Goal: Task Accomplishment & Management: Use online tool/utility

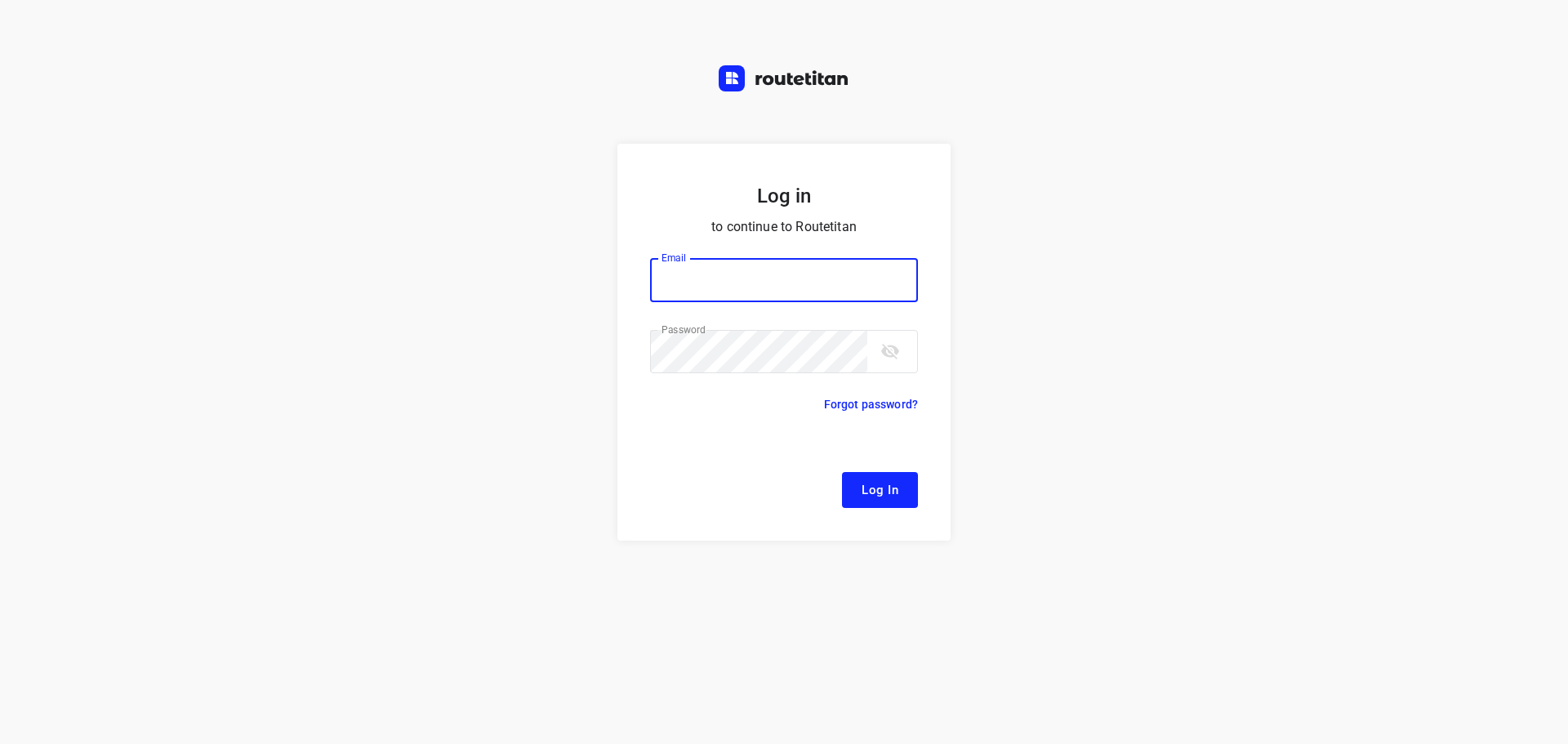
type input "[EMAIL_ADDRESS][DOMAIN_NAME]"
click at [878, 497] on span "Log In" at bounding box center [880, 491] width 36 height 22
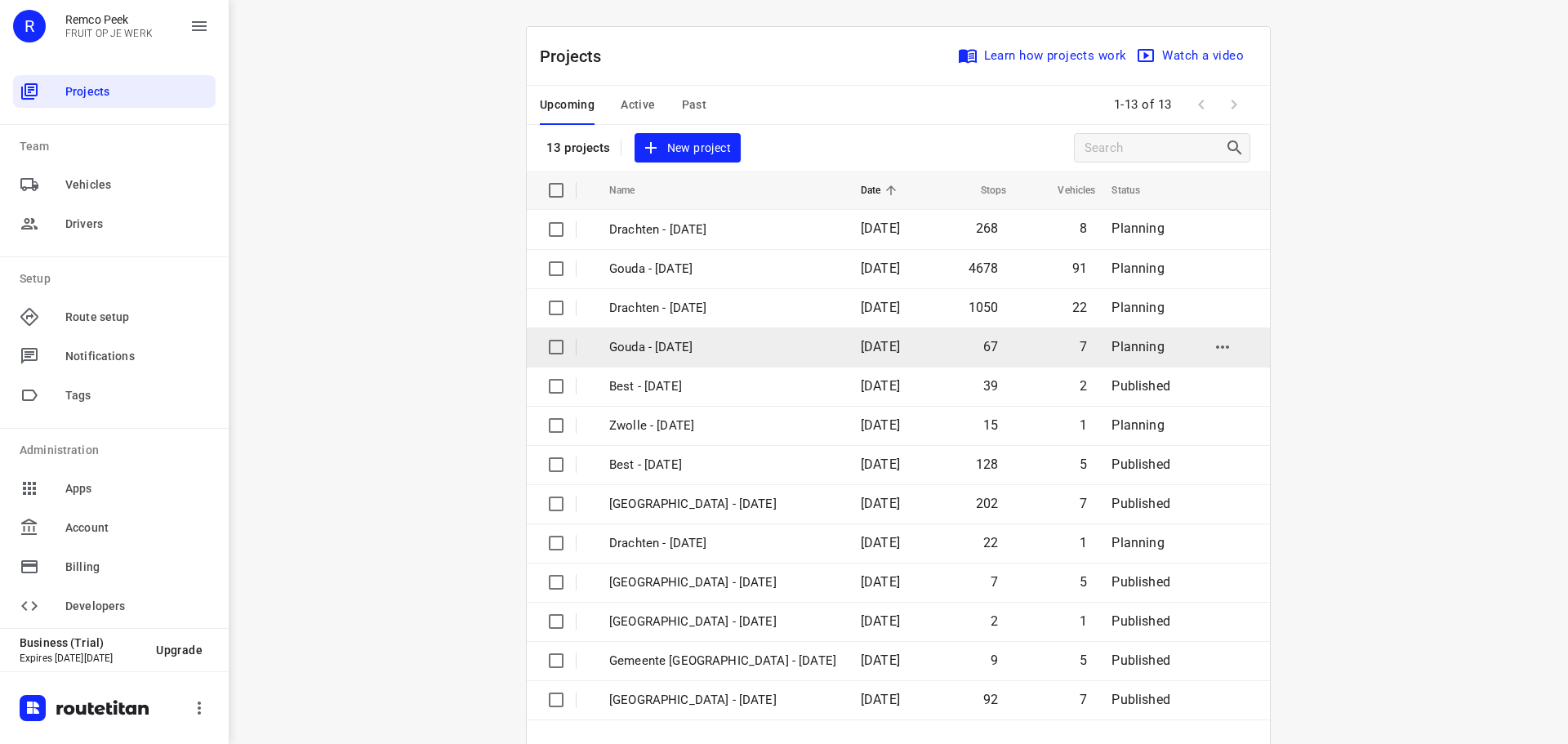
click at [654, 350] on p "Gouda - [DATE]" at bounding box center [723, 347] width 228 height 19
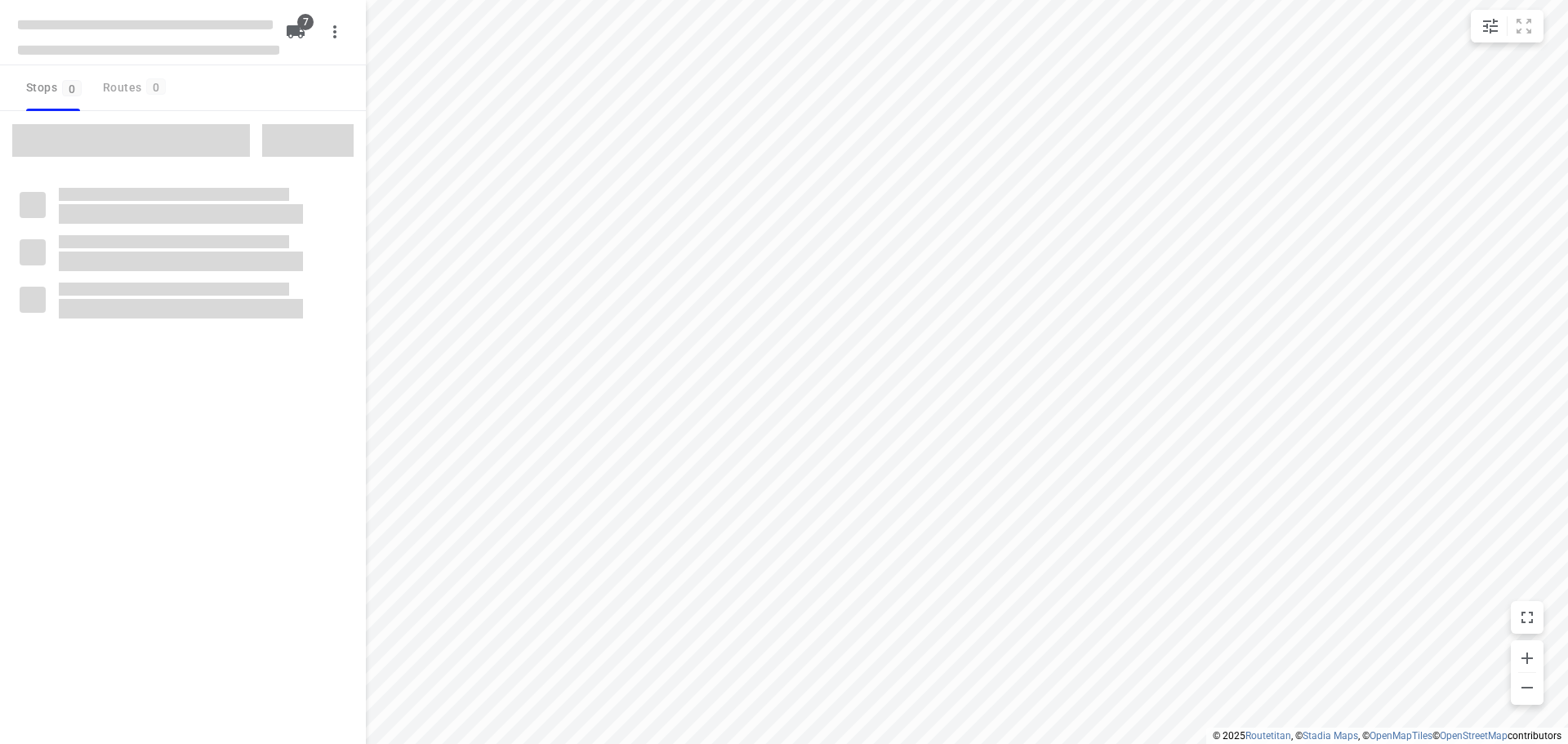
type input "distance"
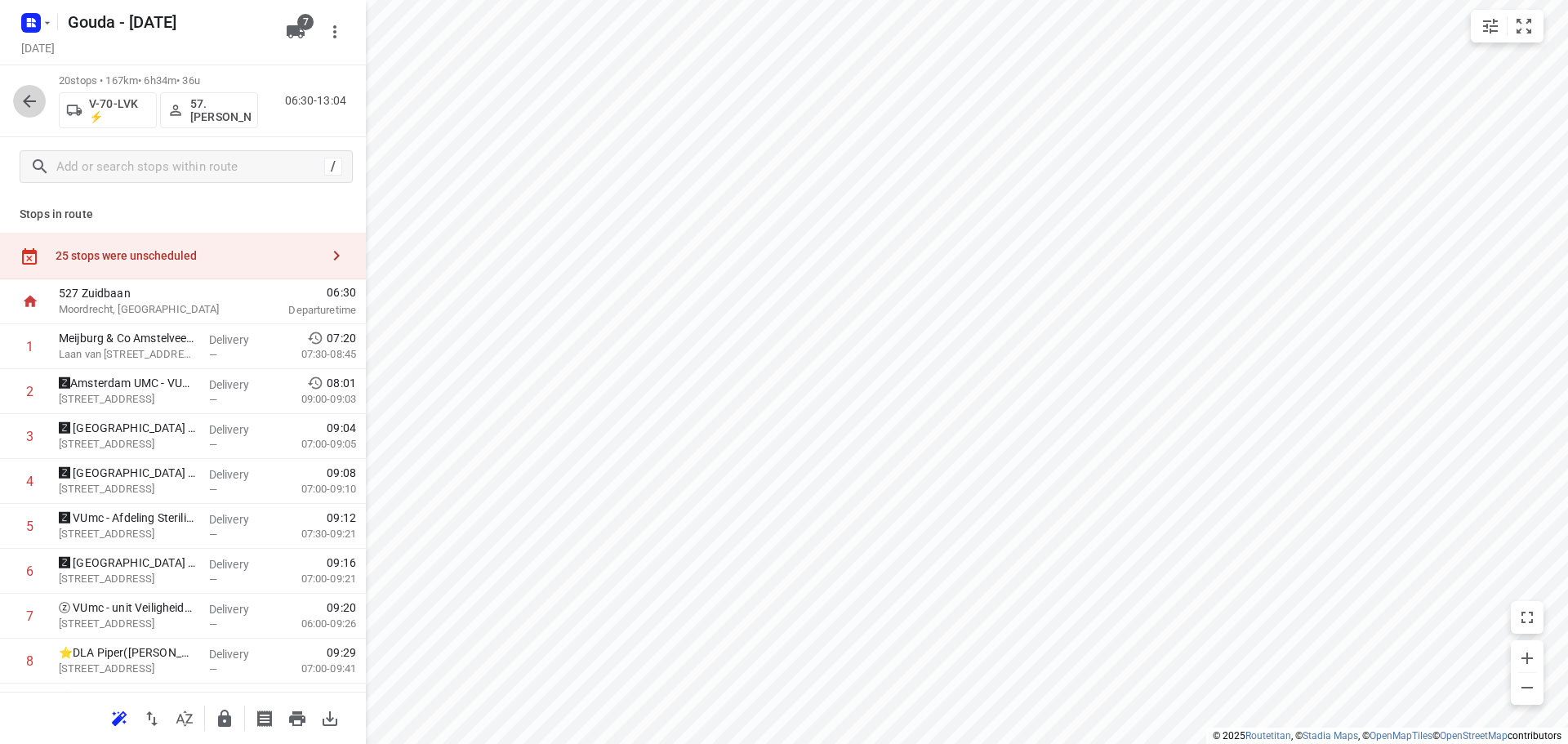
click at [33, 100] on icon "button" at bounding box center [30, 101] width 20 height 20
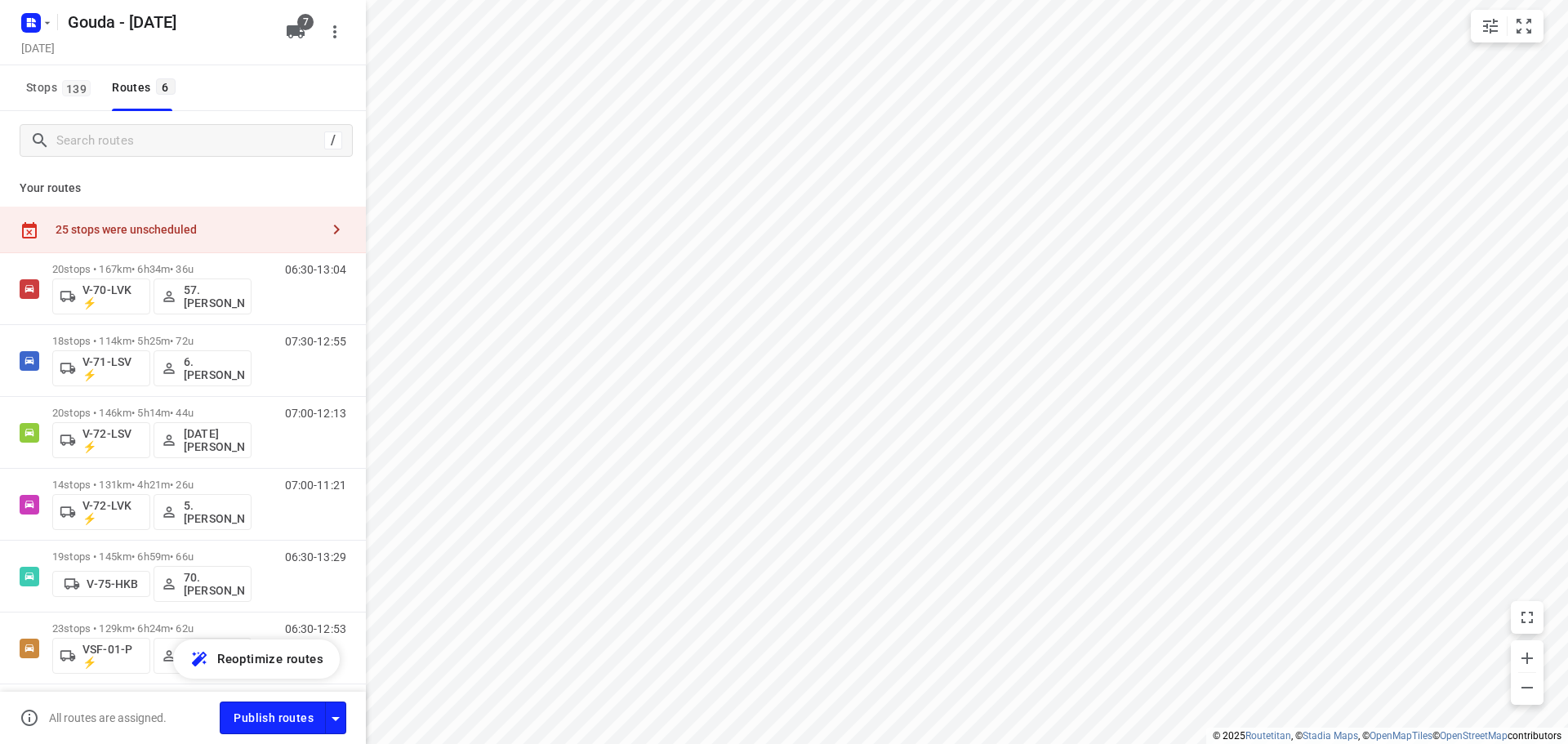
click at [327, 236] on icon "button" at bounding box center [337, 230] width 20 height 20
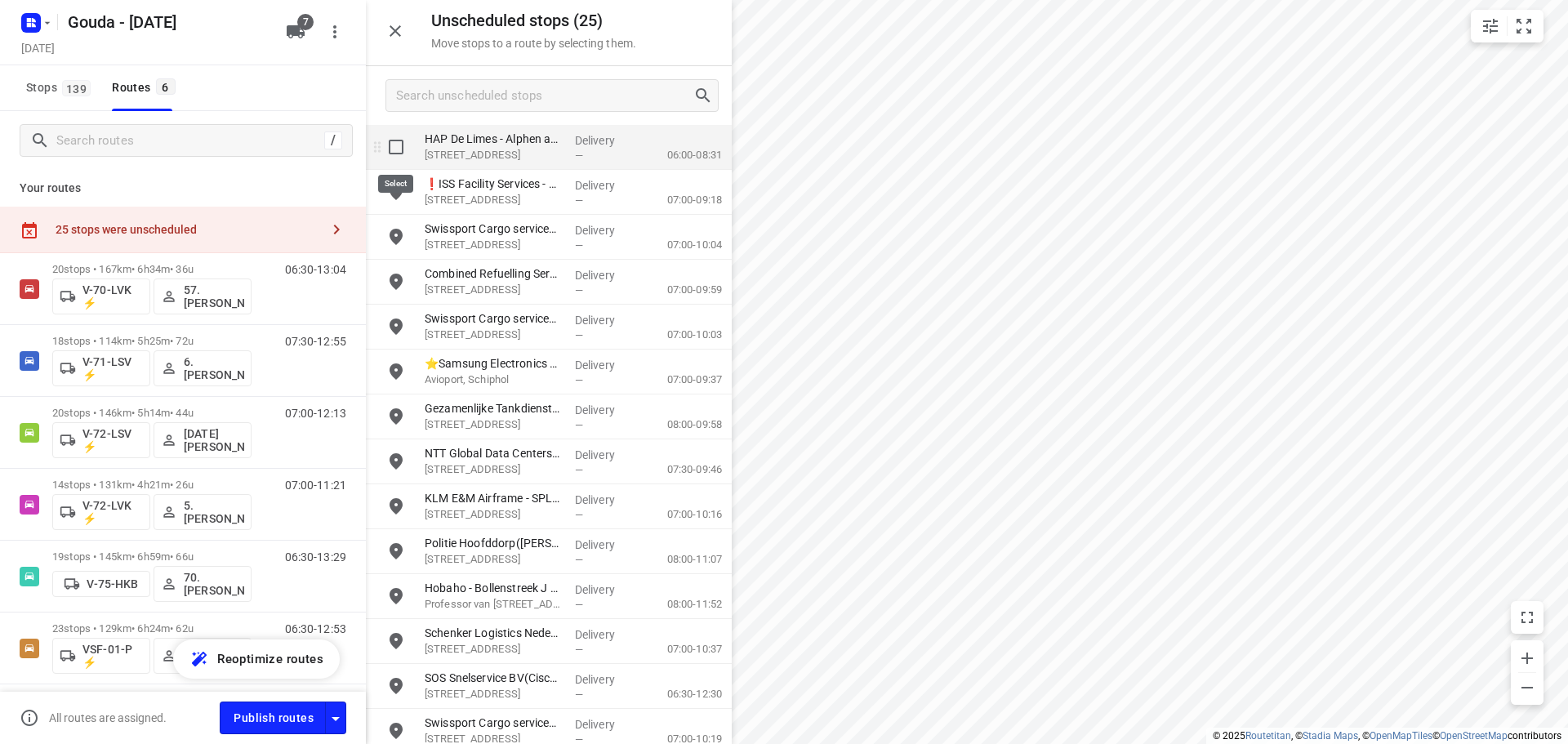
click at [392, 145] on input "grid" at bounding box center [396, 147] width 33 height 33
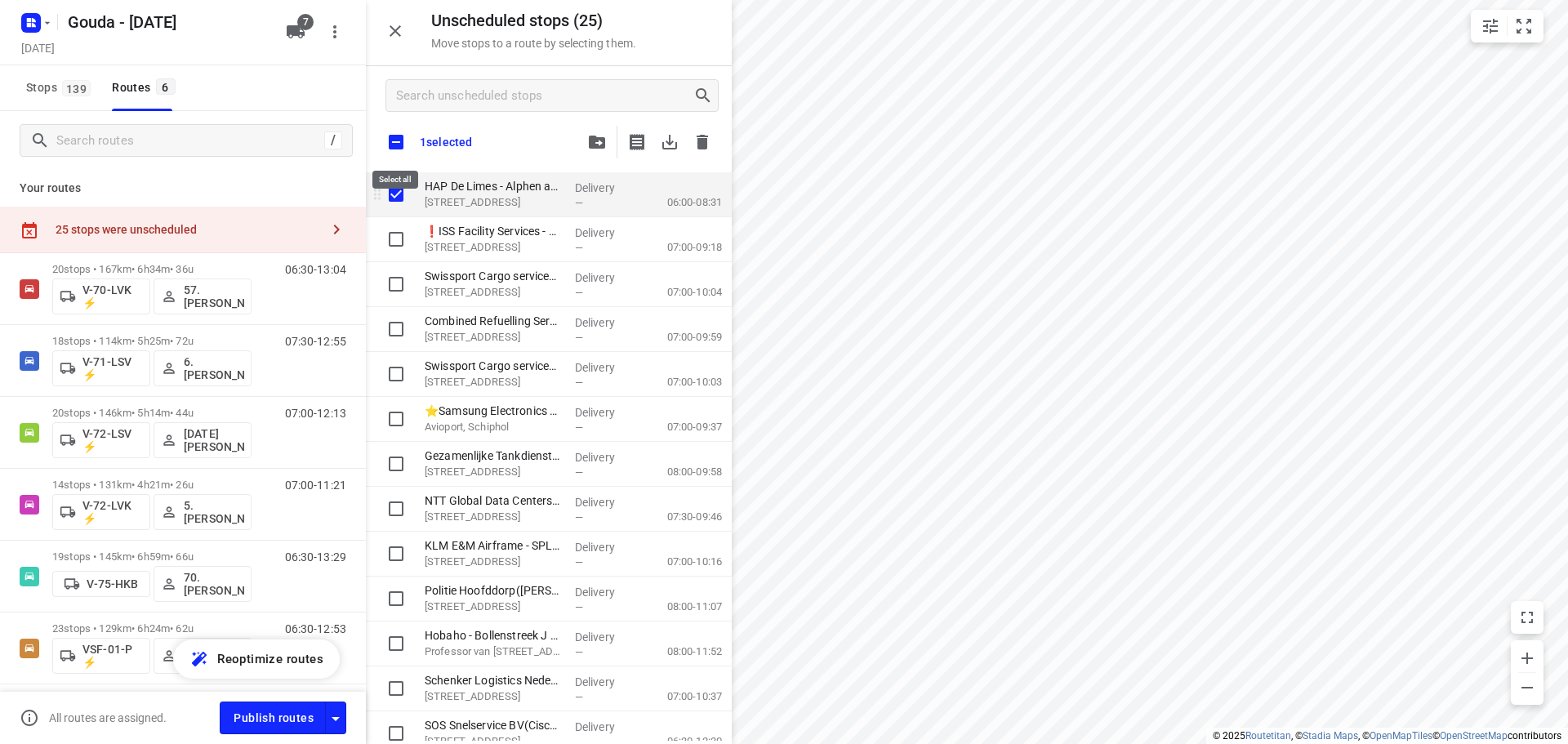
checkbox input "true"
click at [392, 145] on input "checkbox" at bounding box center [396, 142] width 34 height 34
checkbox input "true"
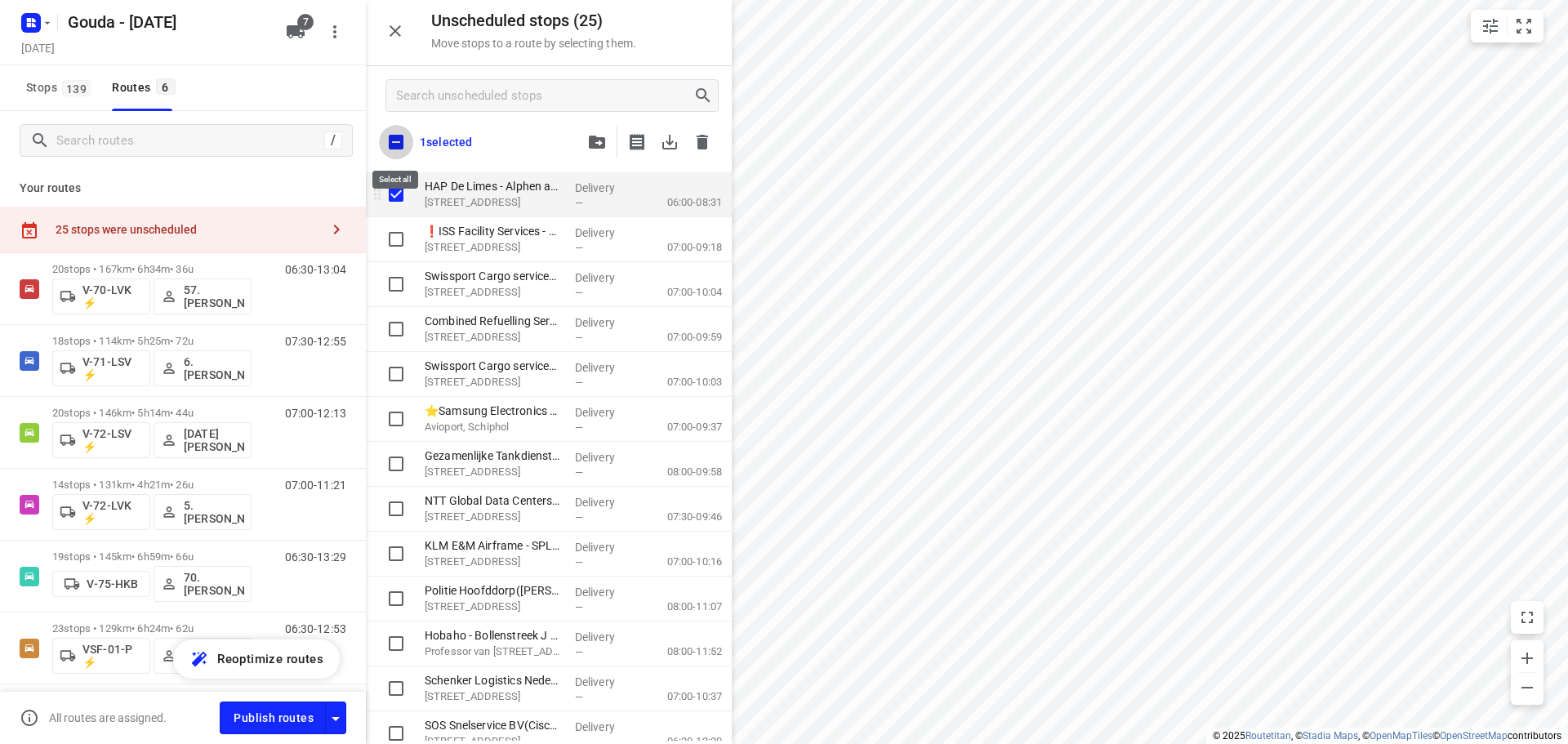
checkbox input "true"
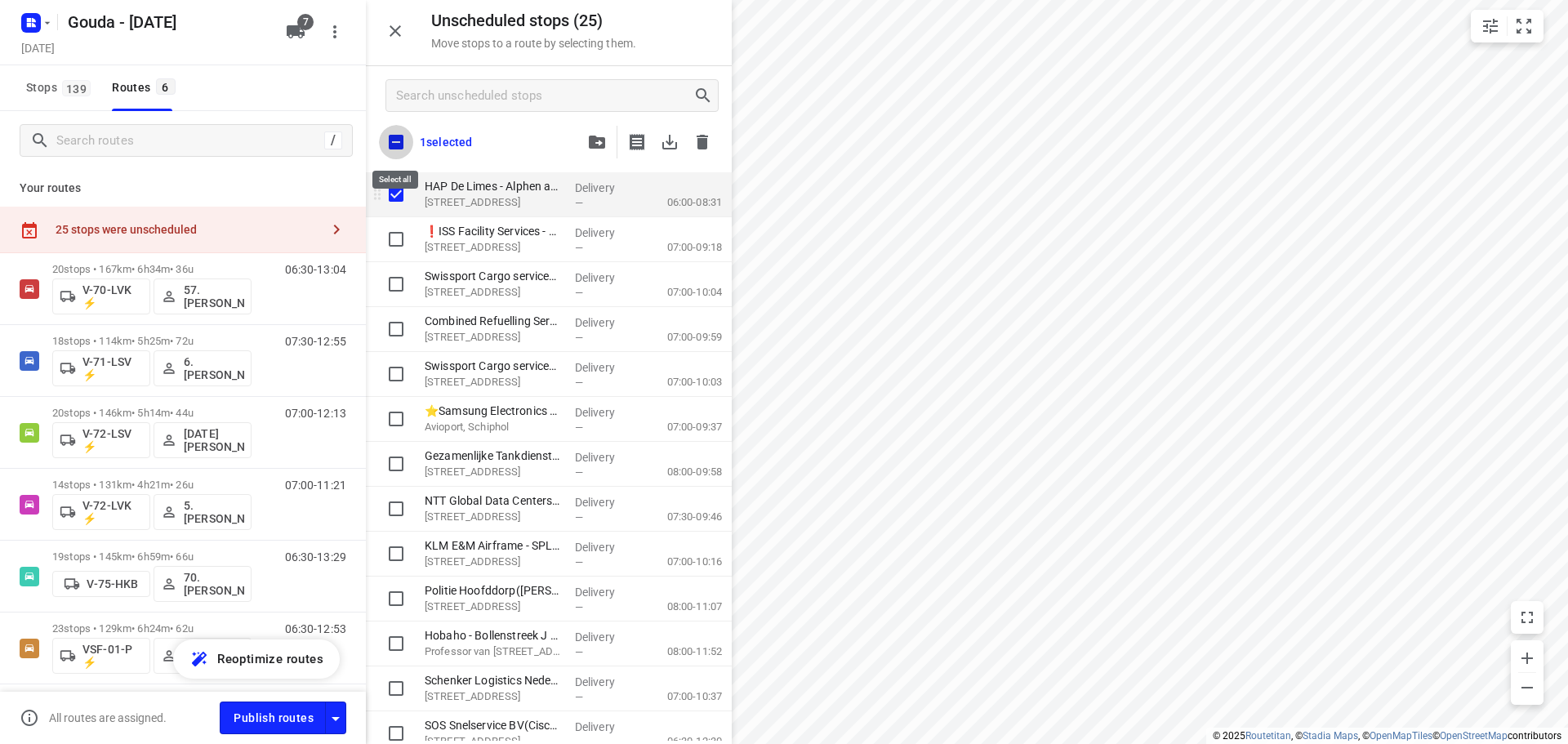
checkbox input "true"
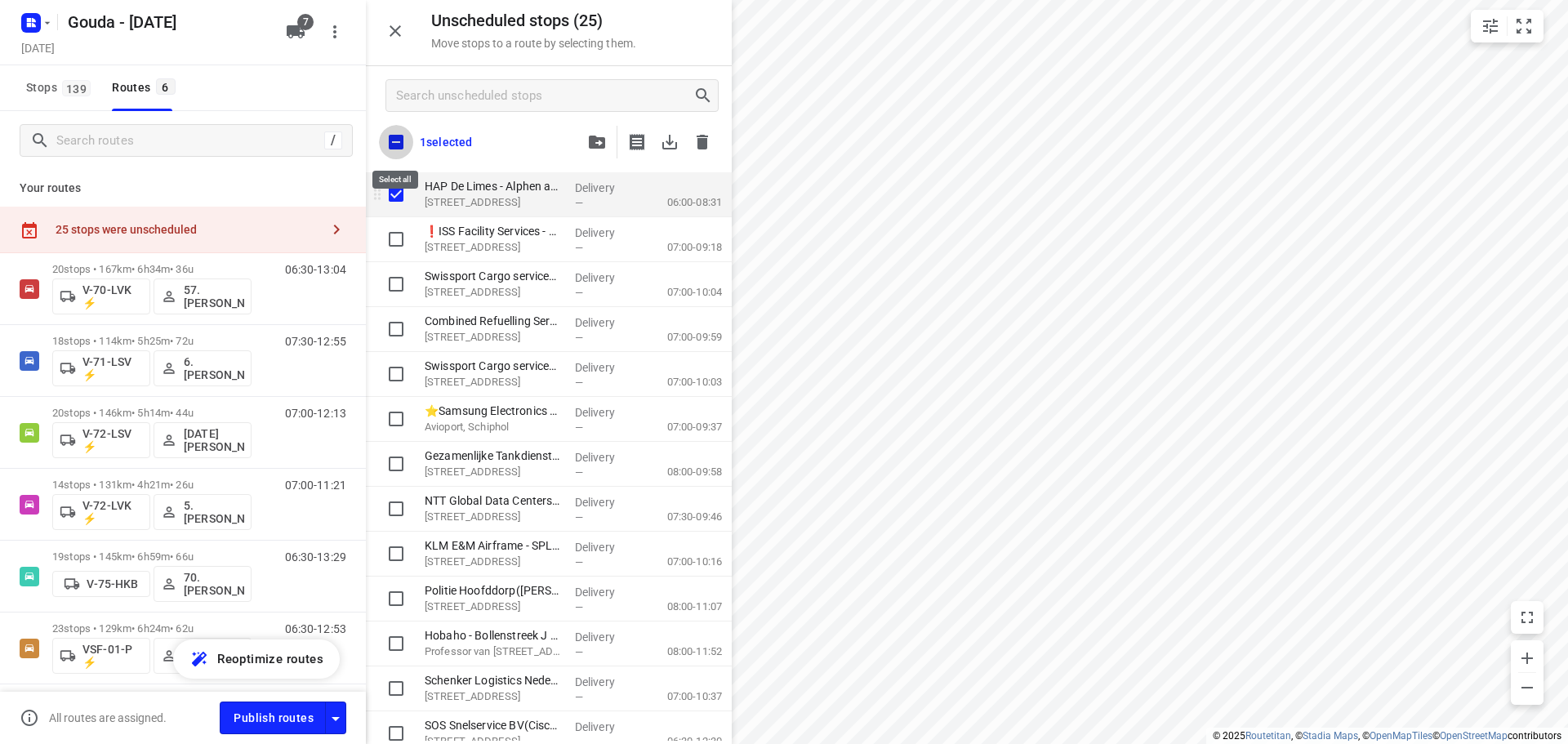
checkbox input "true"
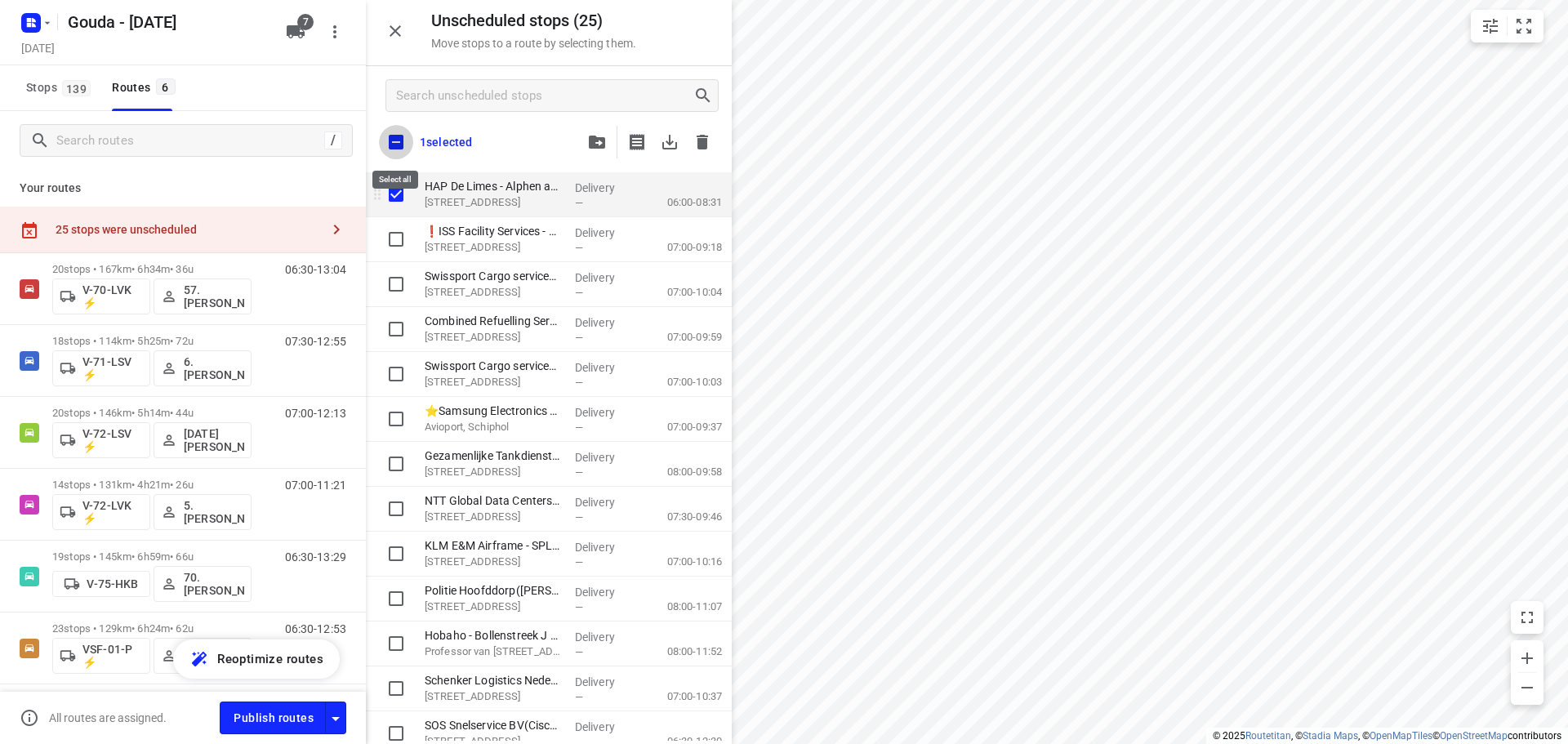
checkbox input "true"
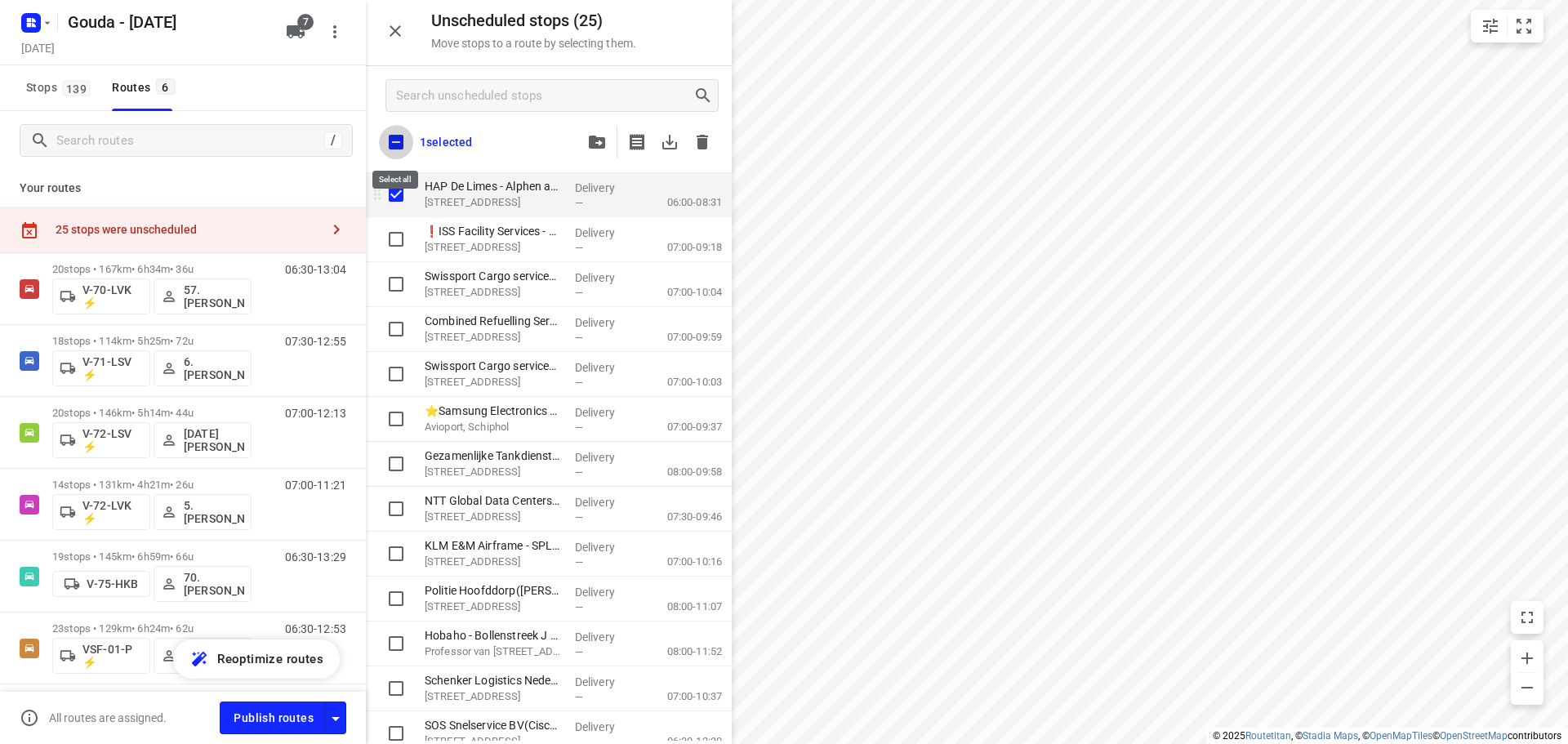
checkbox input "true"
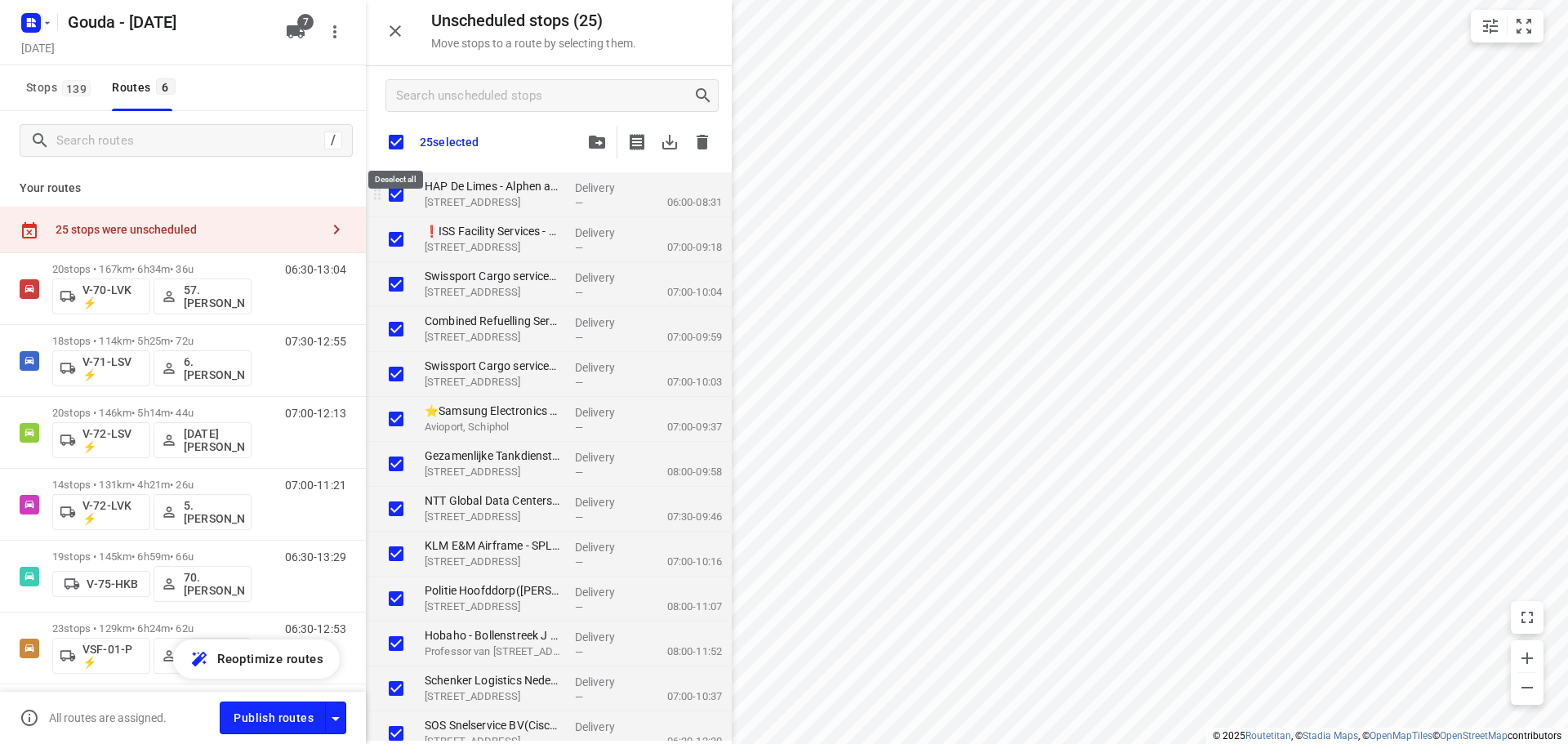
checkbox input "true"
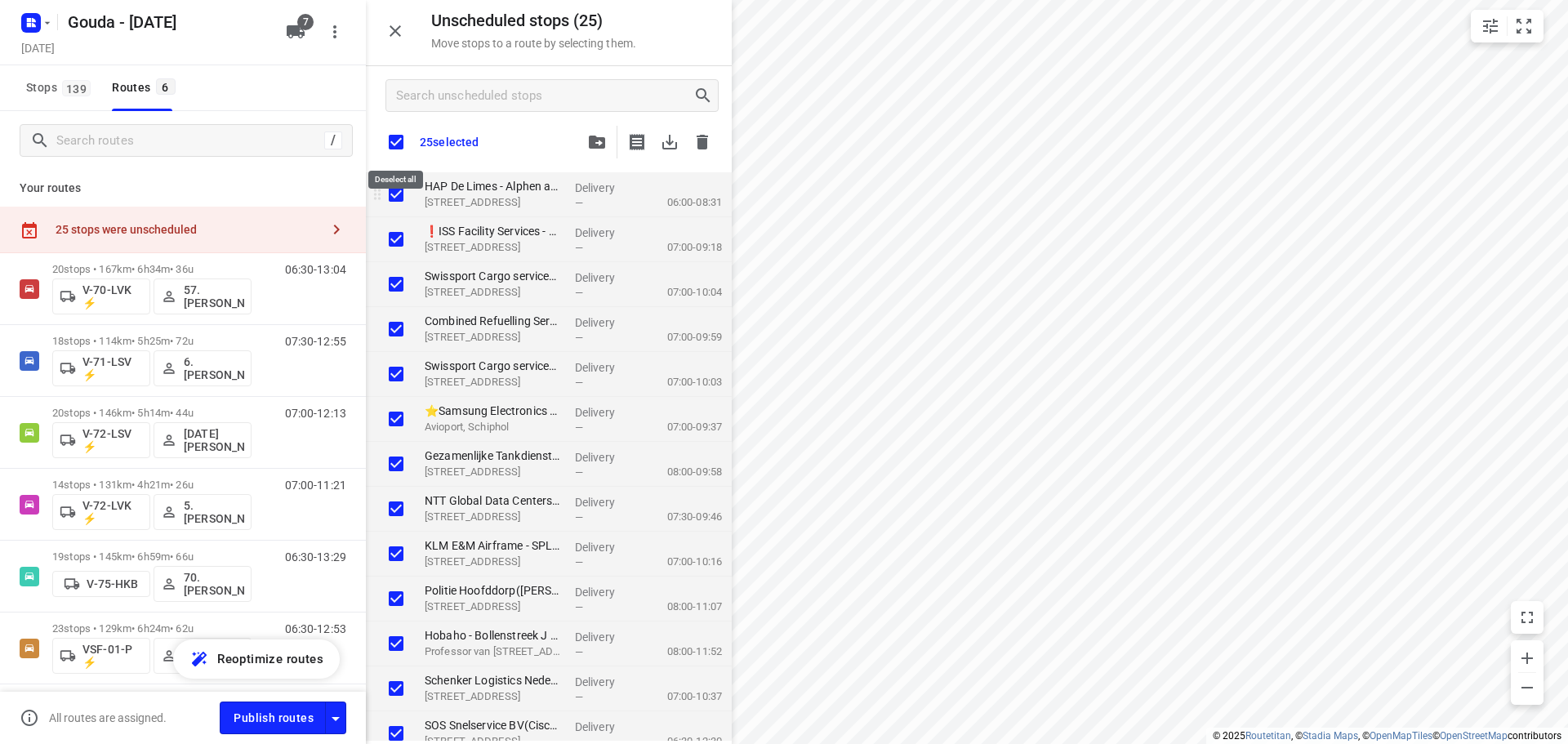
checkbox input "true"
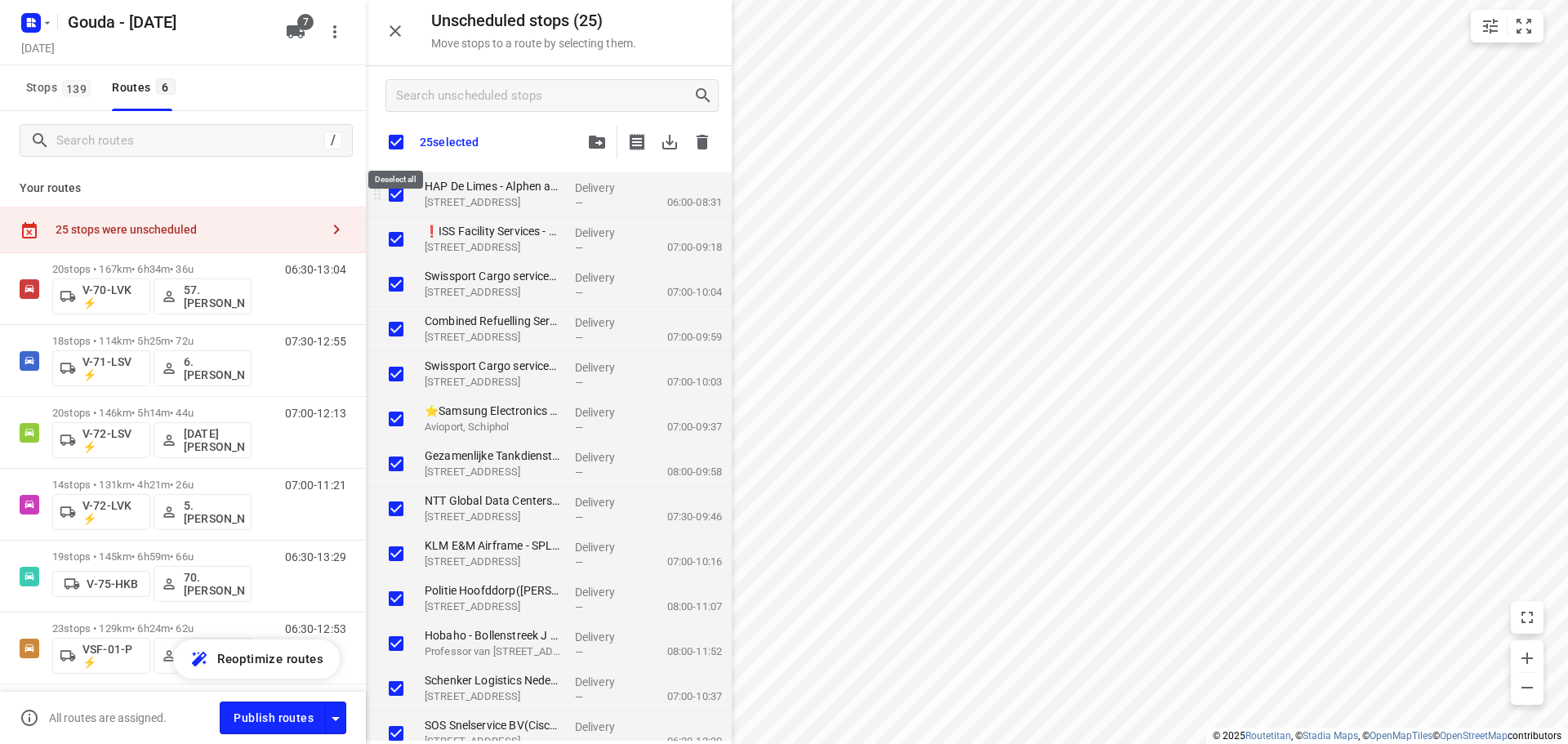
checkbox input "true"
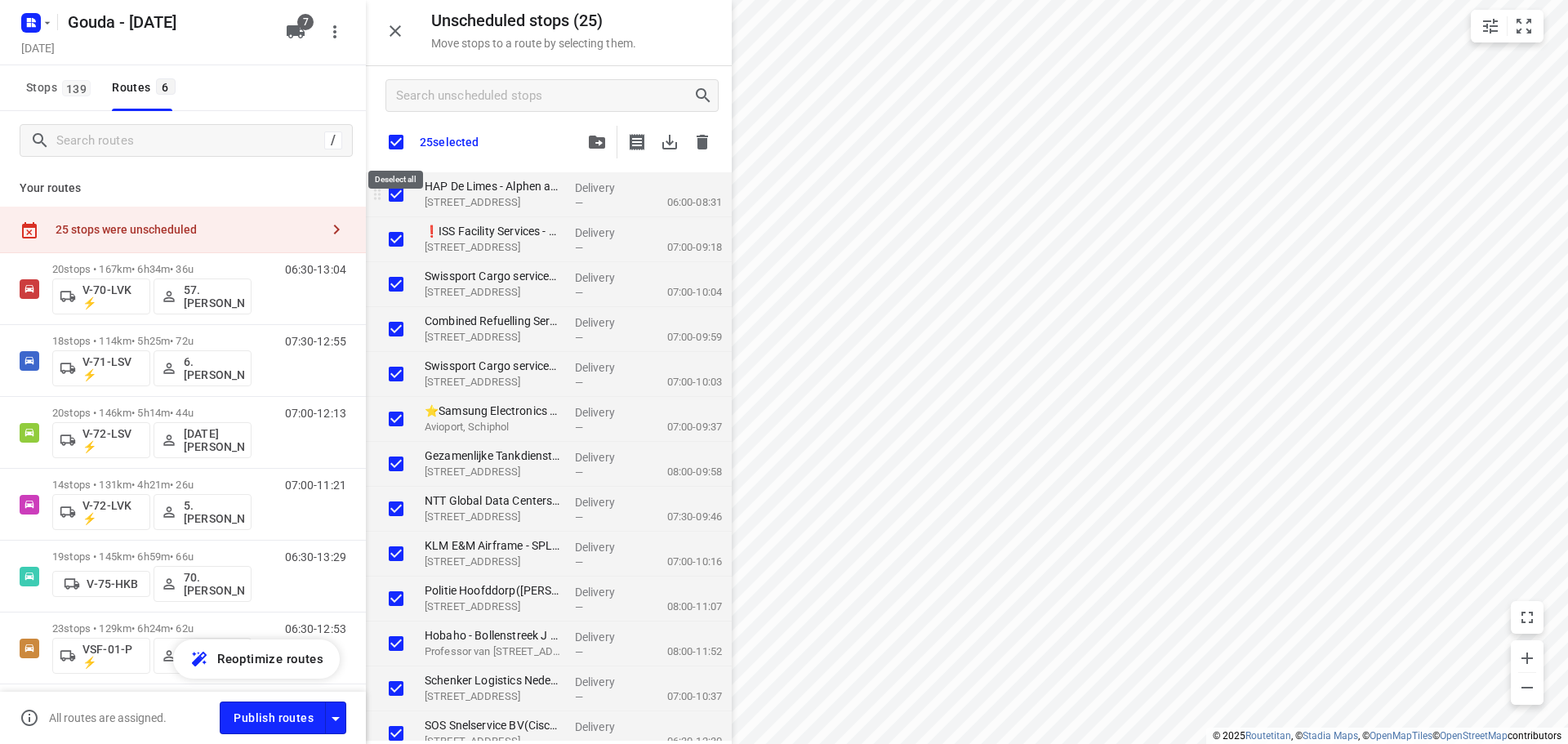
checkbox input "true"
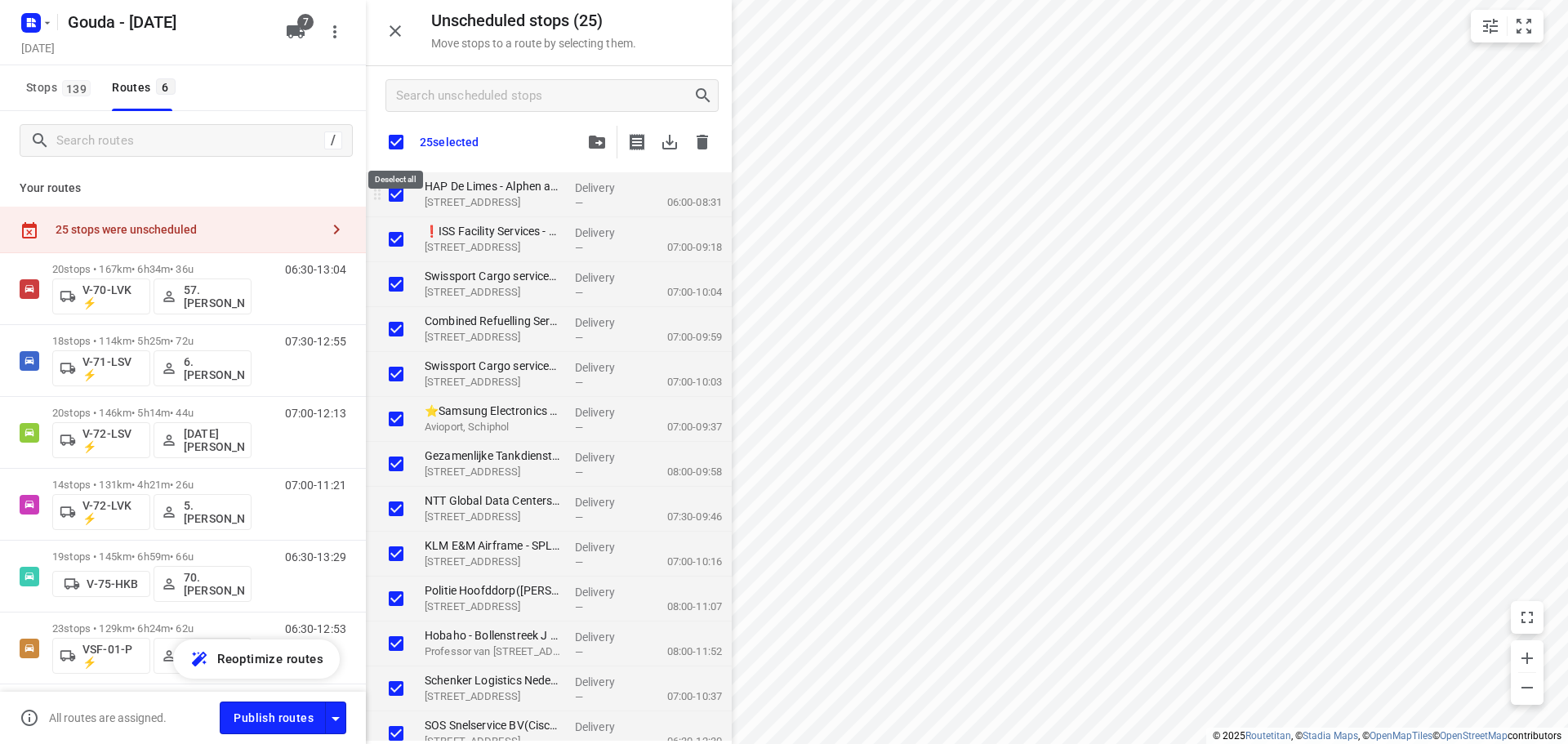
checkbox input "true"
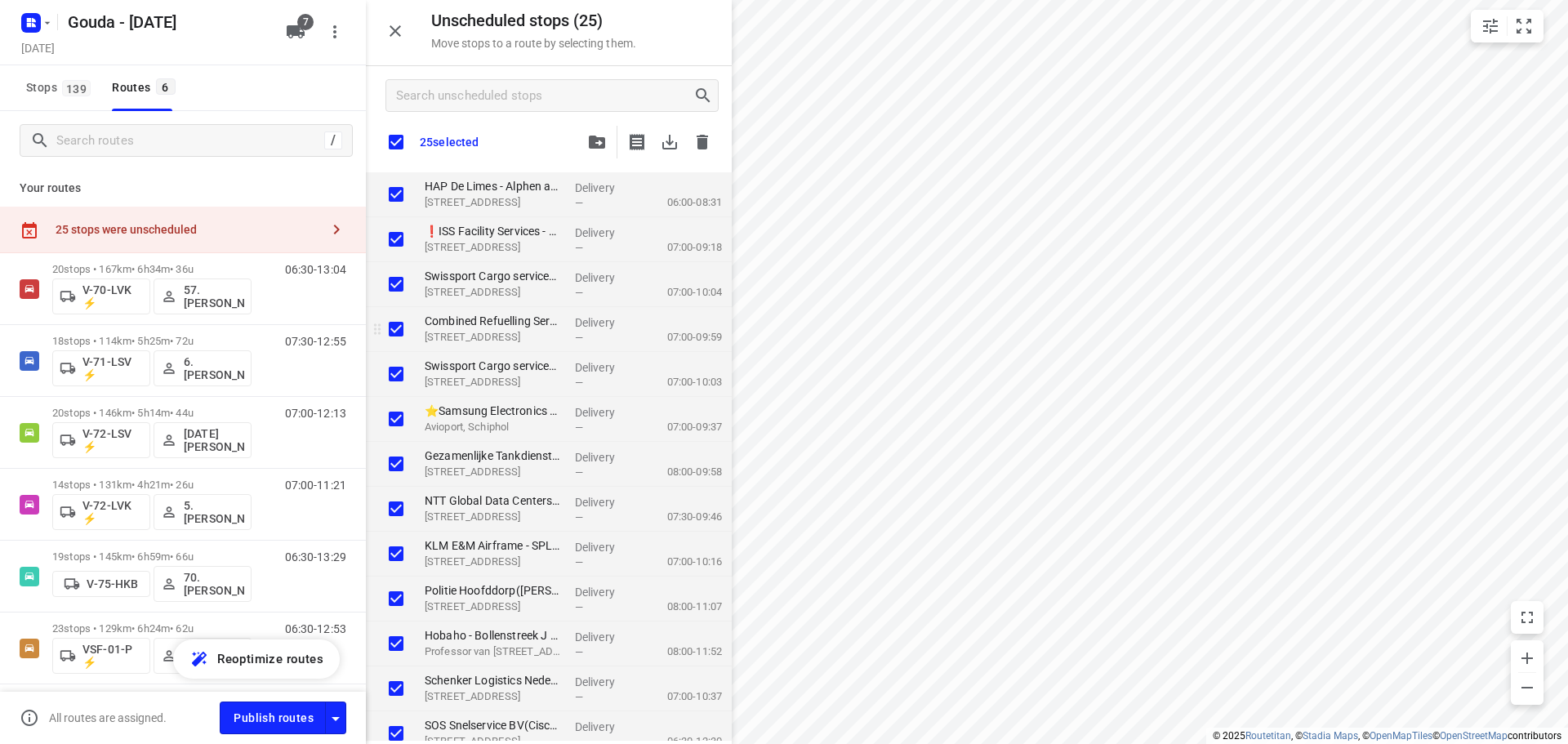
checkbox input "true"
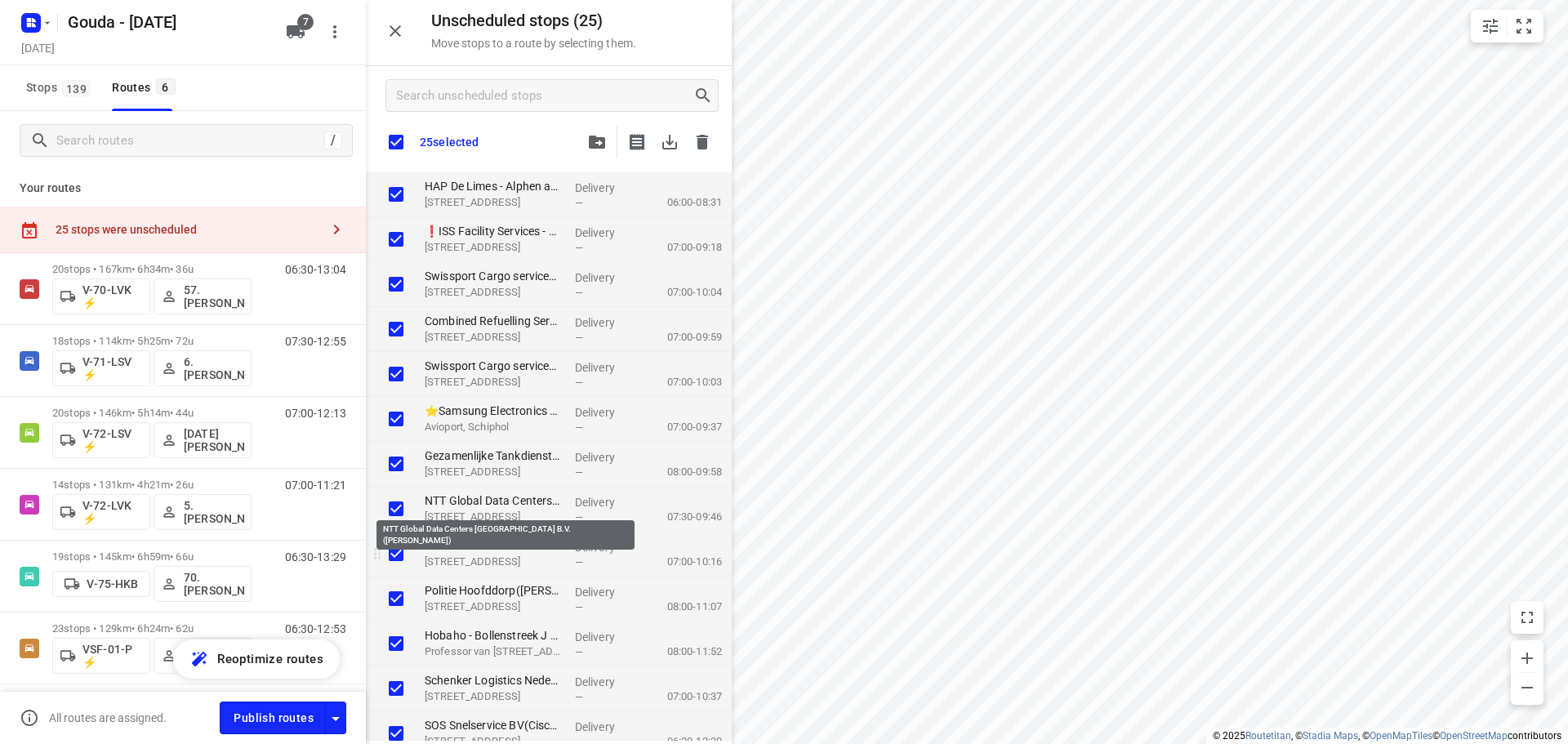
checkbox input "true"
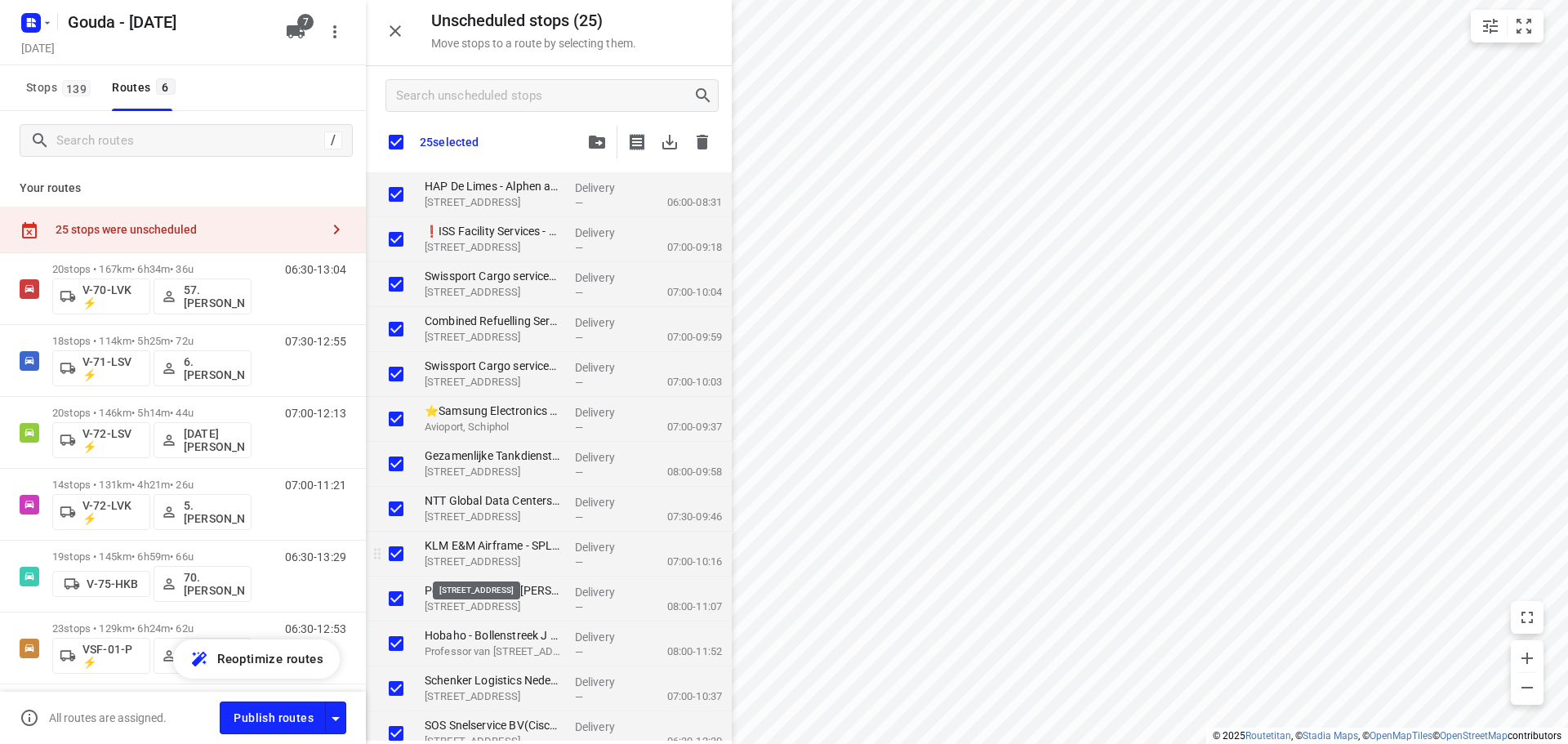
checkbox input "true"
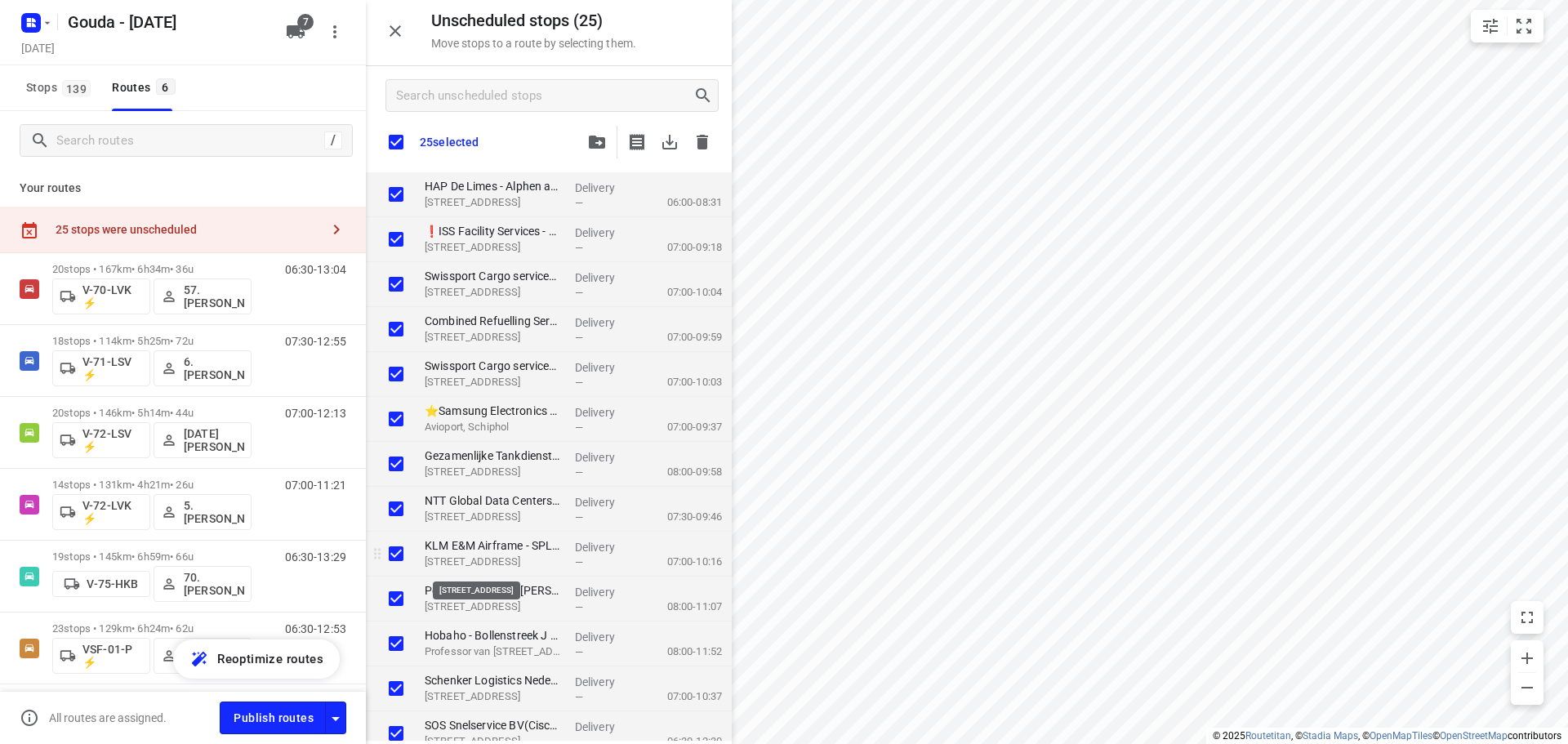
checkbox input "true"
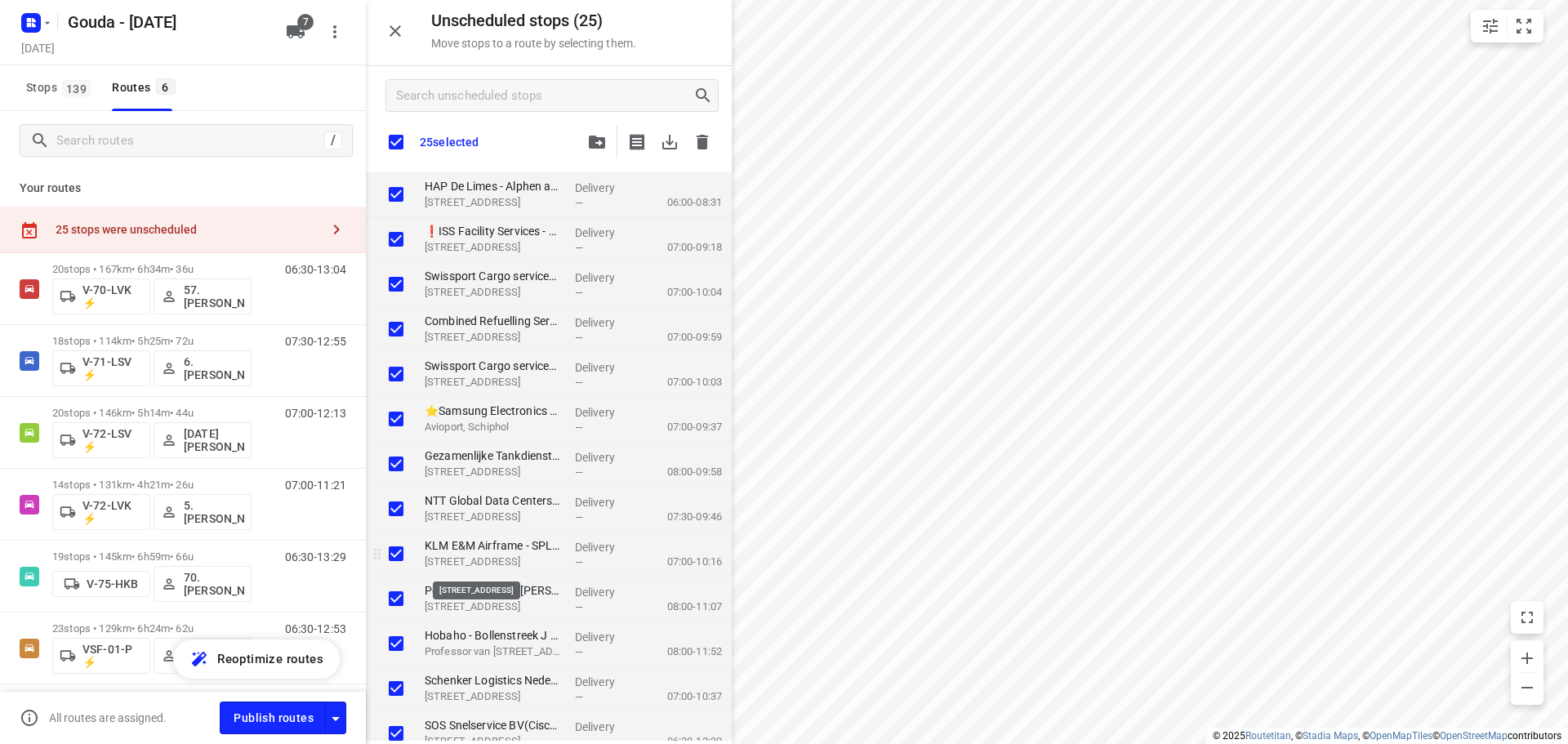
checkbox input "true"
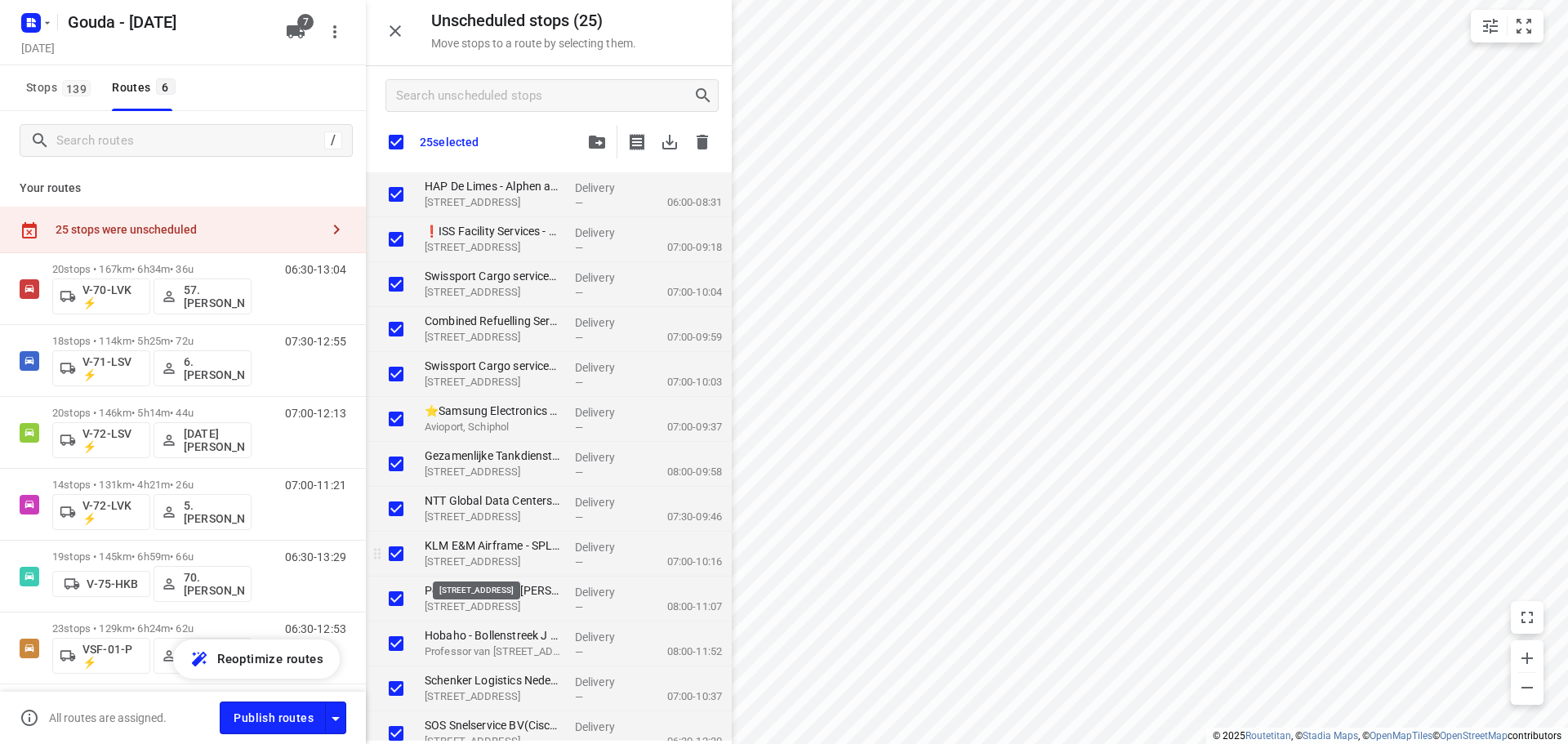
checkbox input "true"
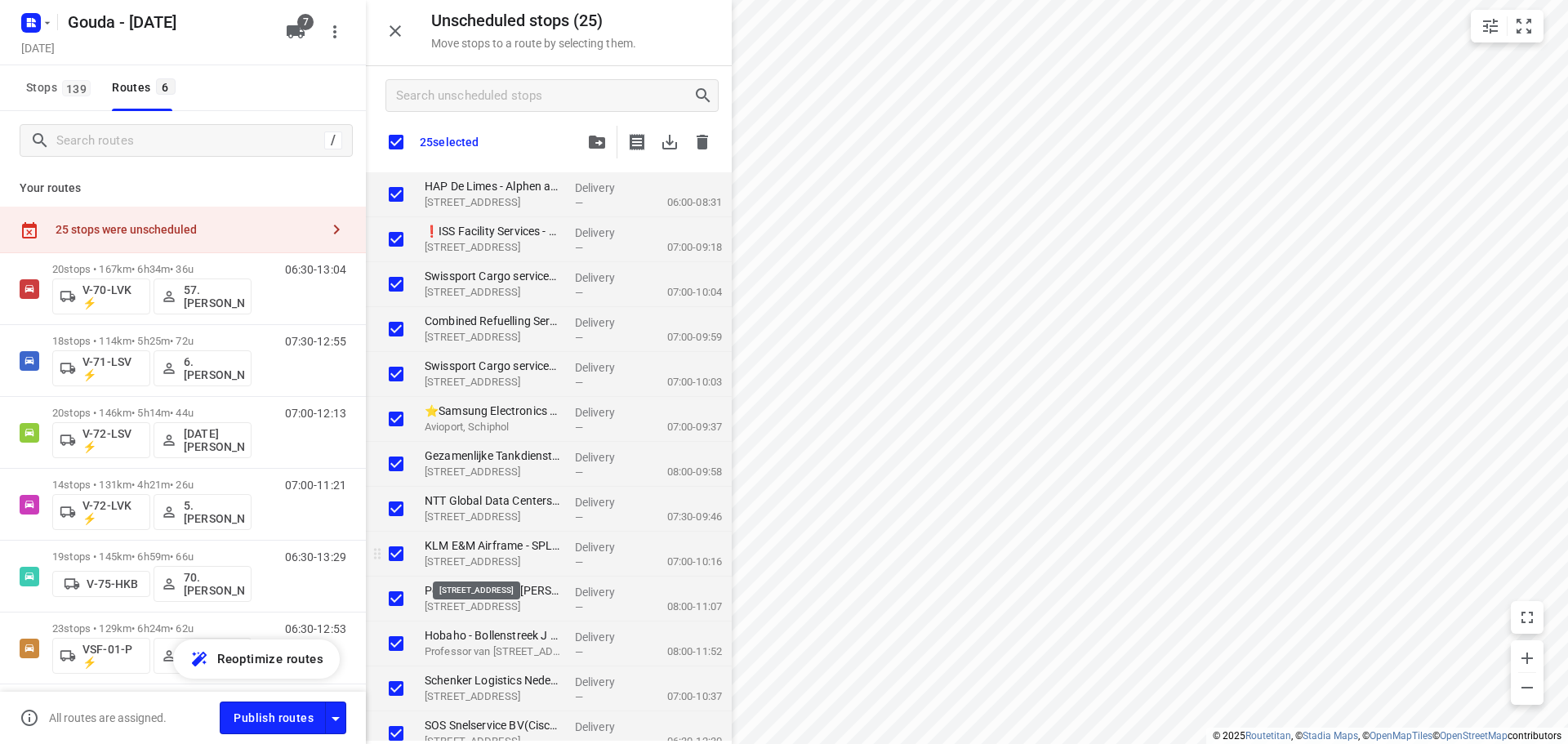
checkbox input "true"
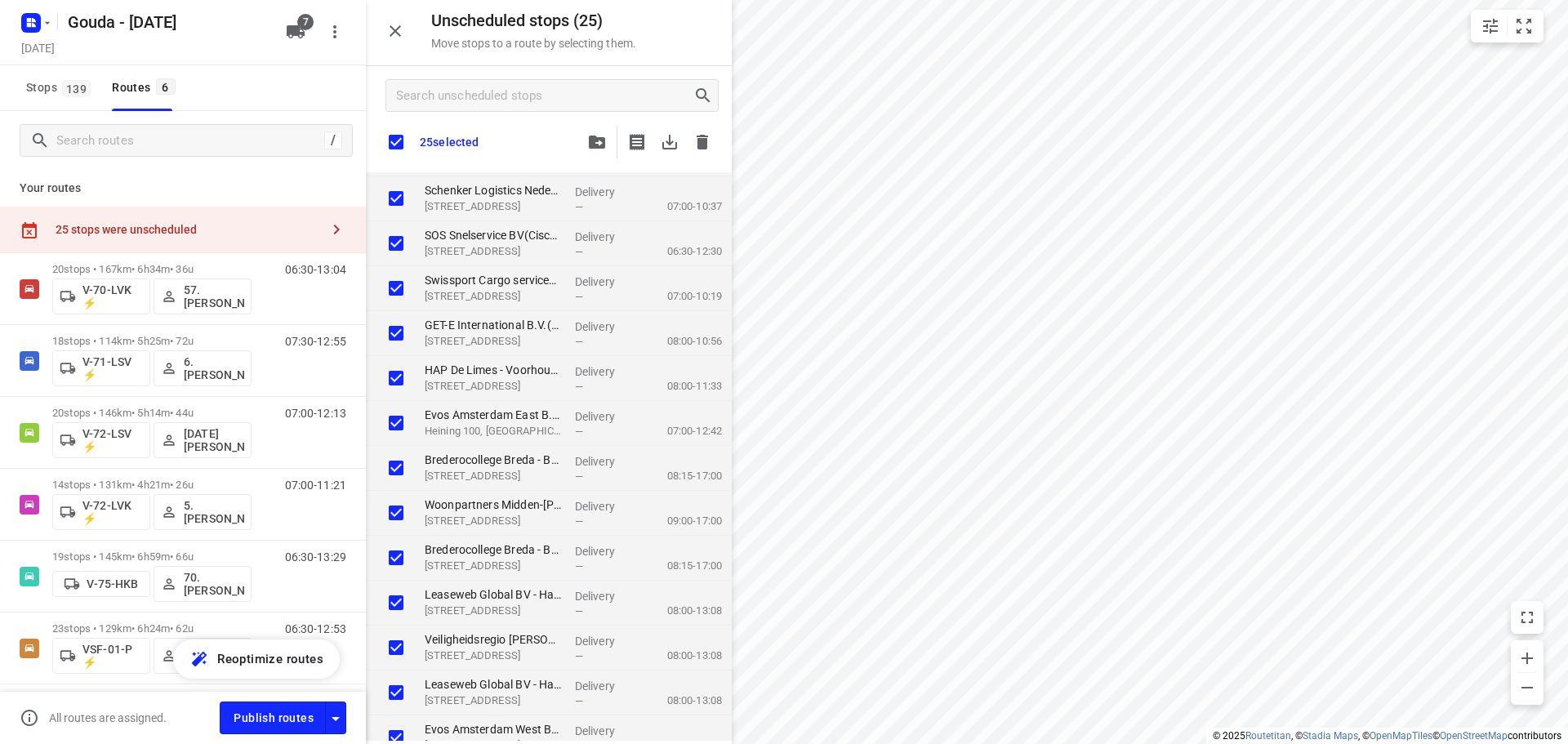
checkbox input "true"
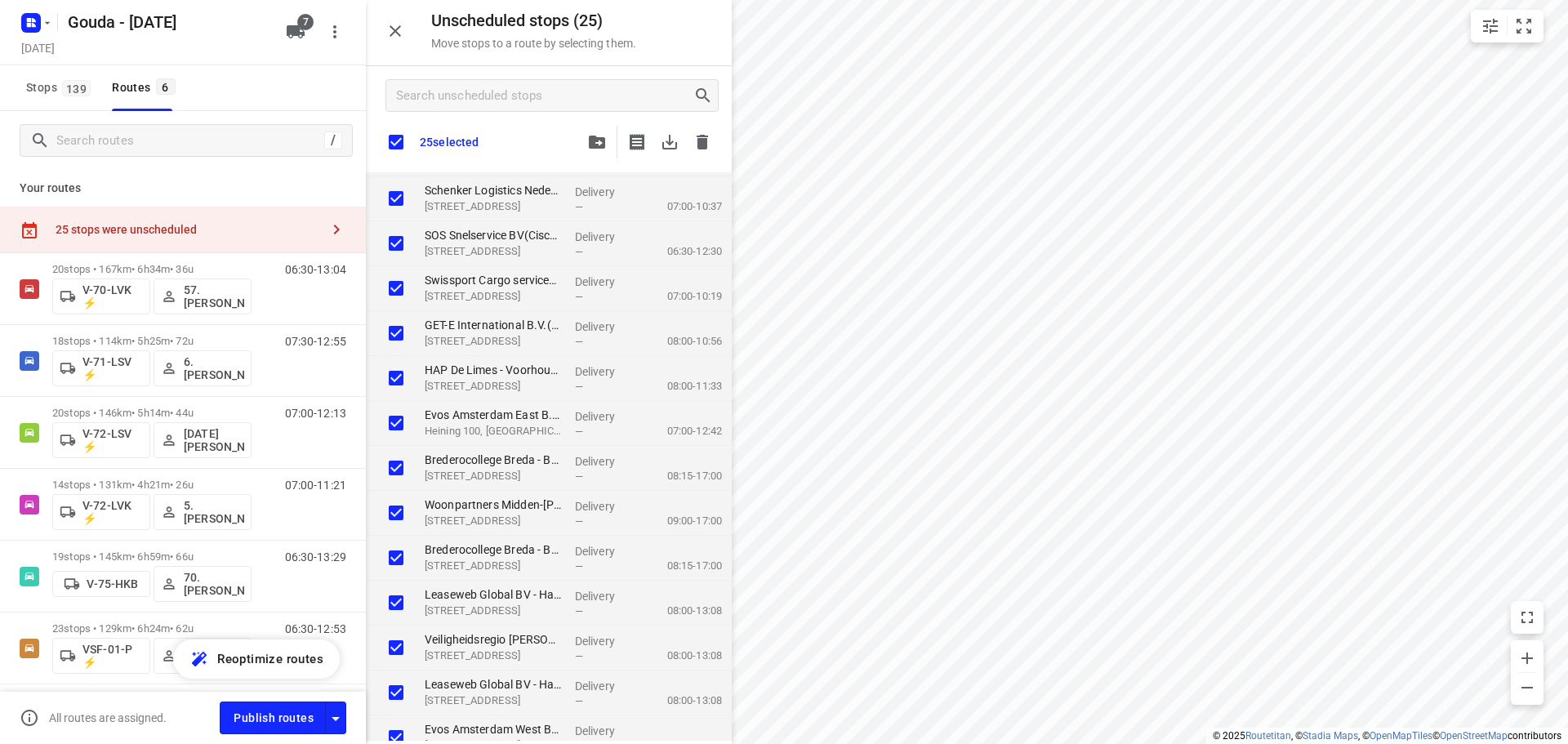
checkbox input "true"
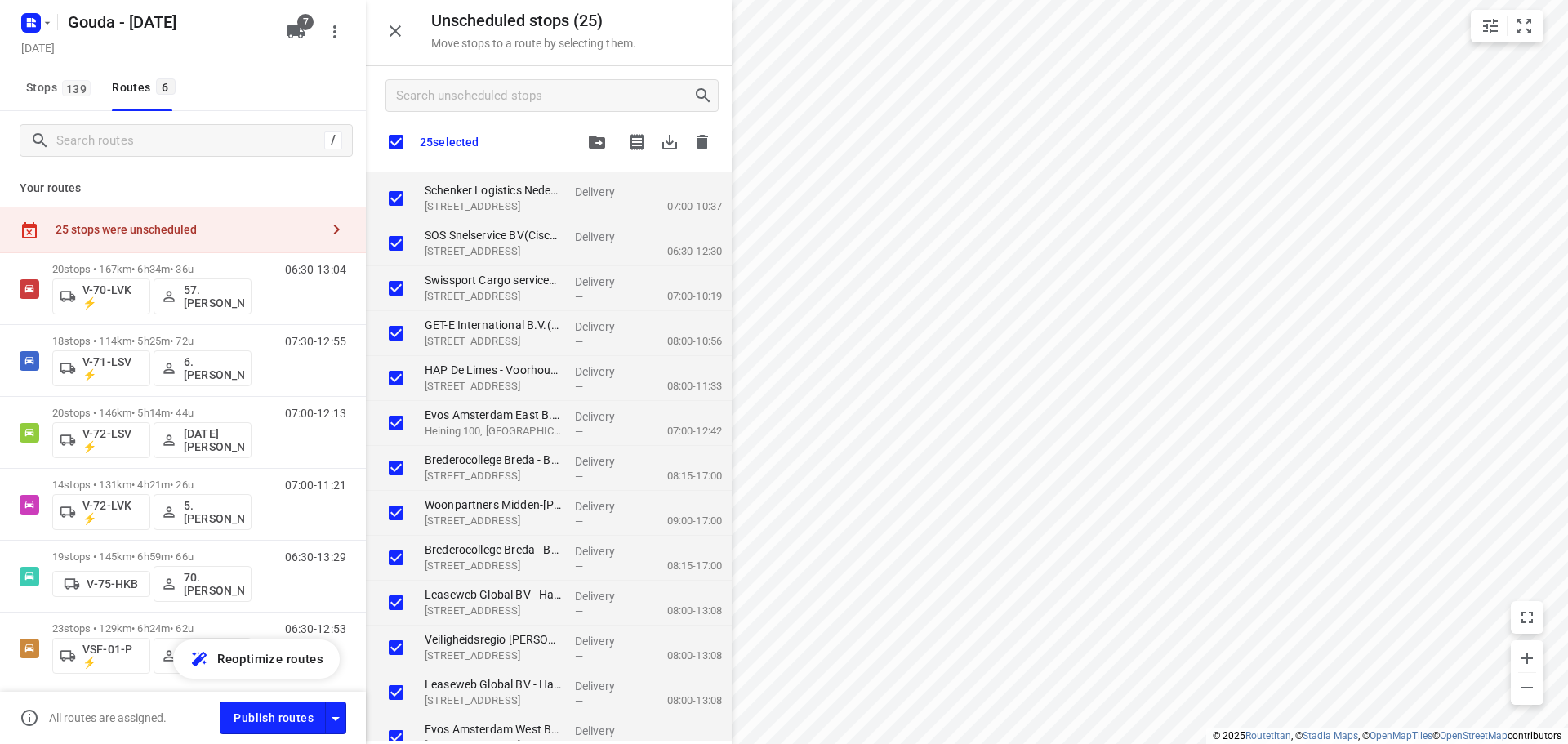
checkbox input "true"
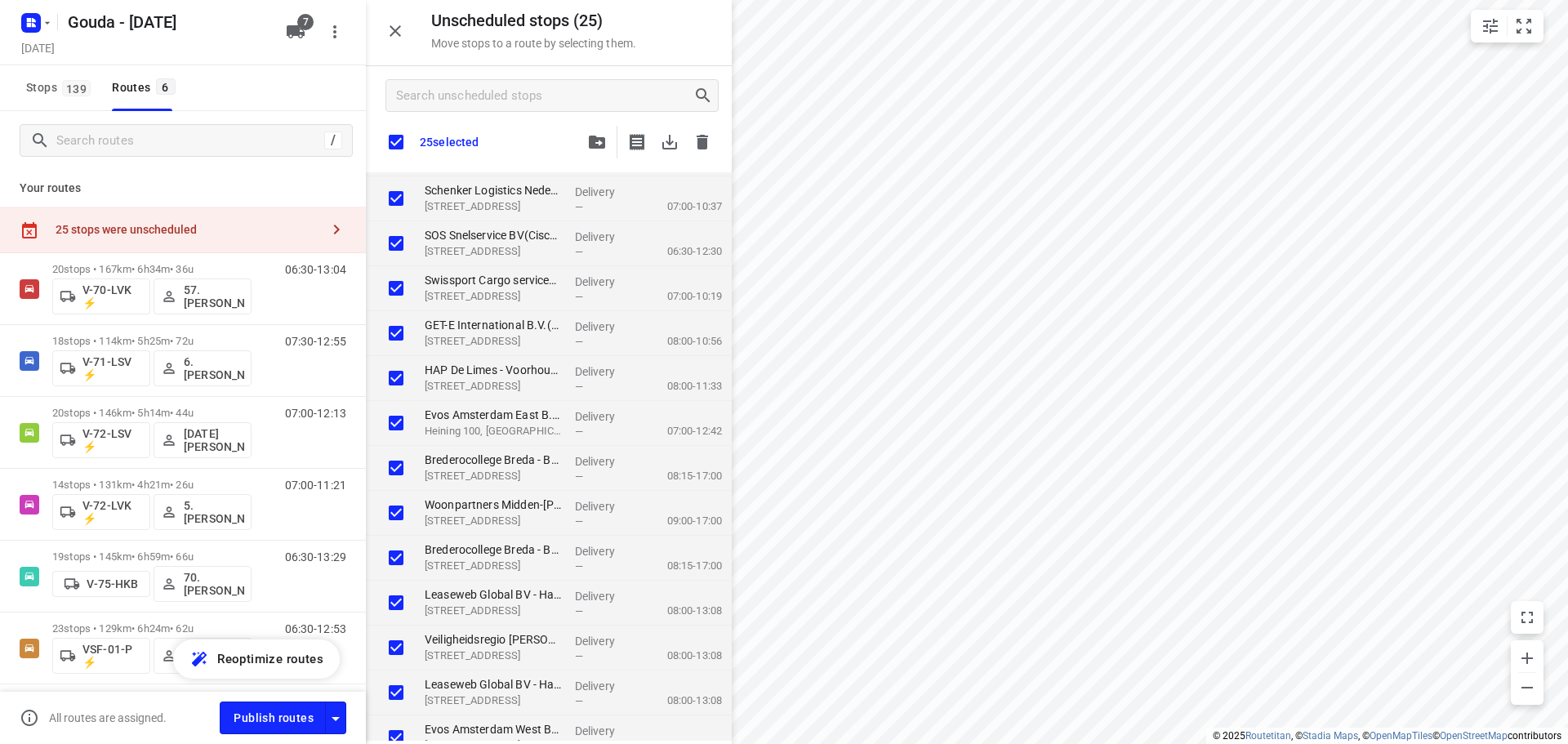
checkbox input "true"
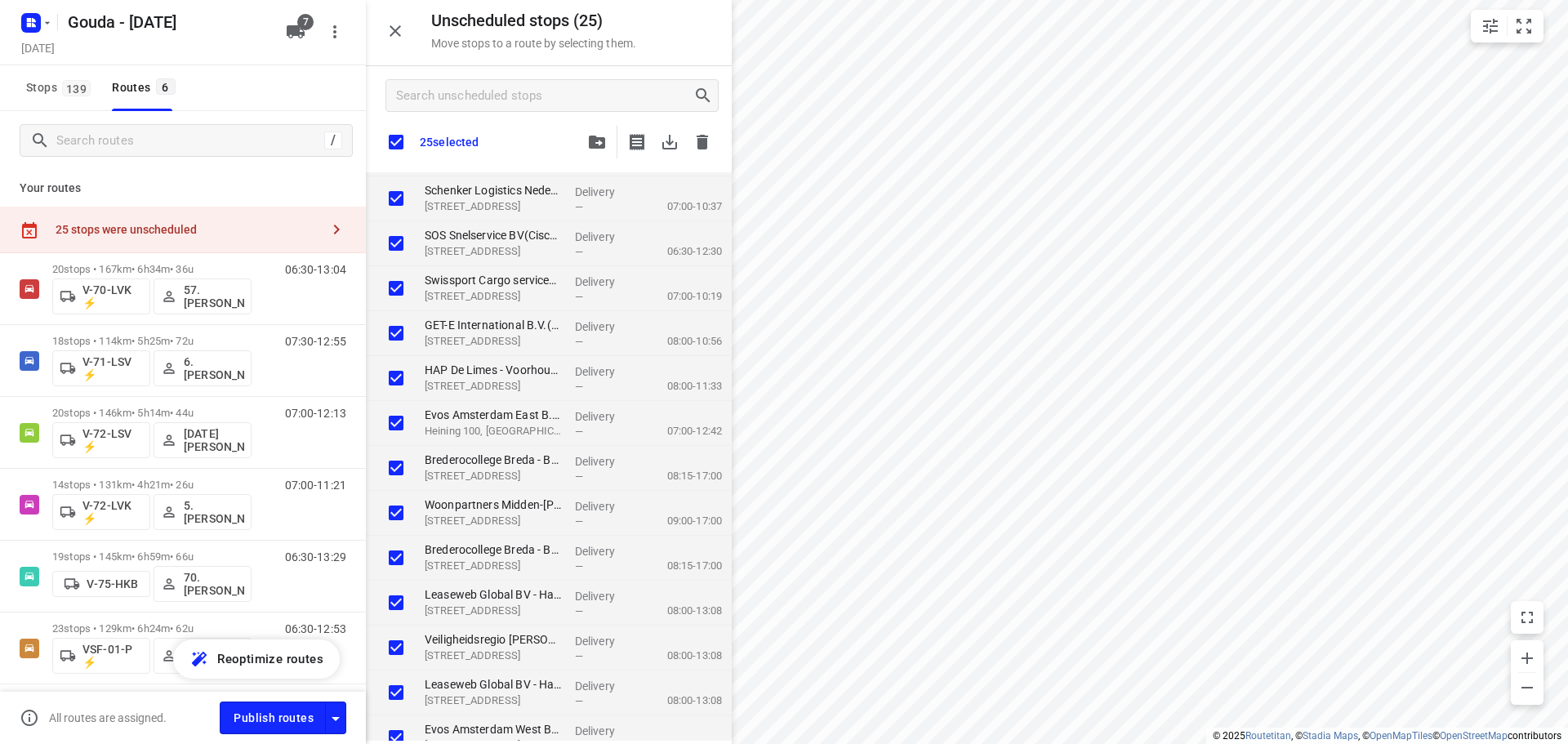
checkbox input "true"
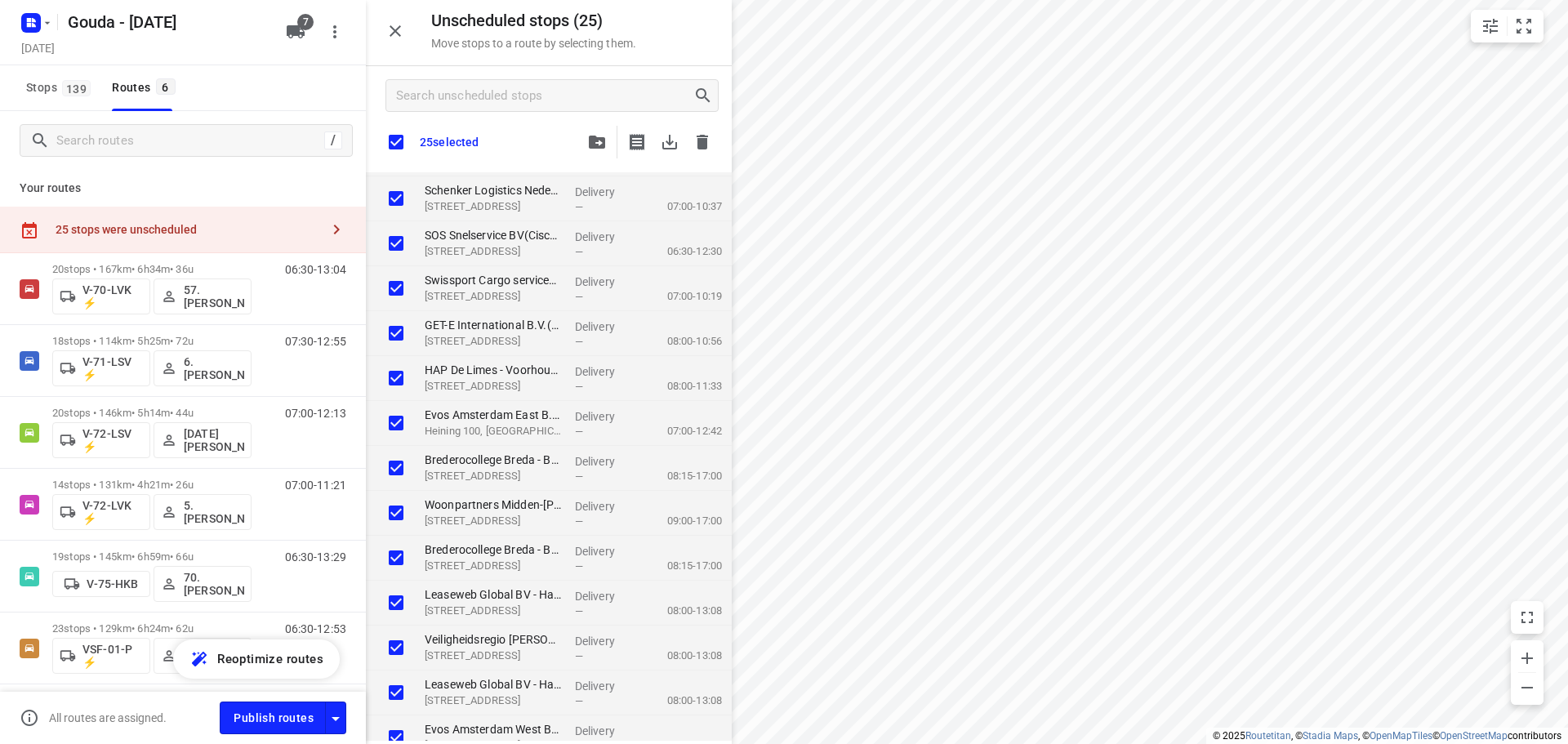
checkbox input "true"
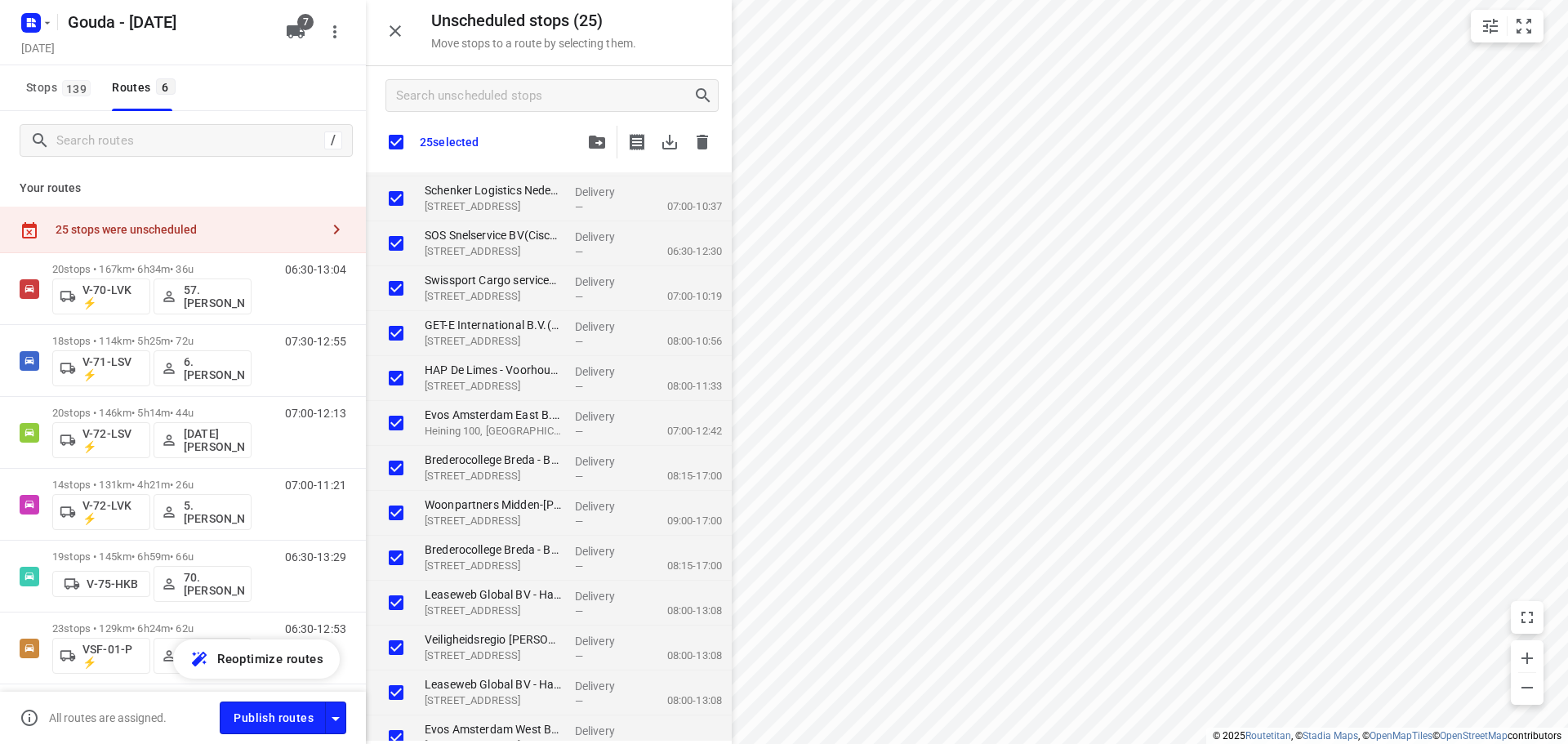
checkbox input "true"
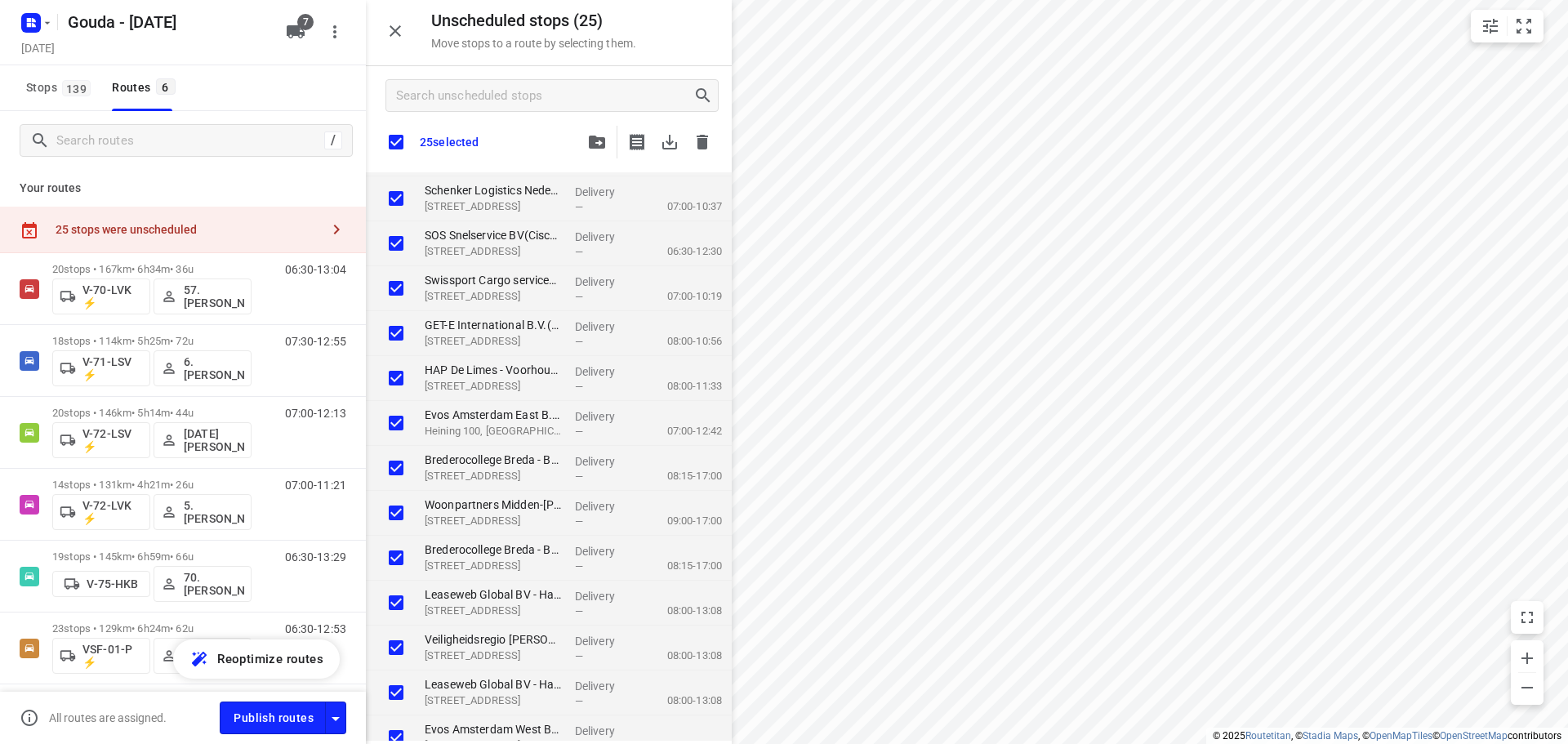
checkbox input "true"
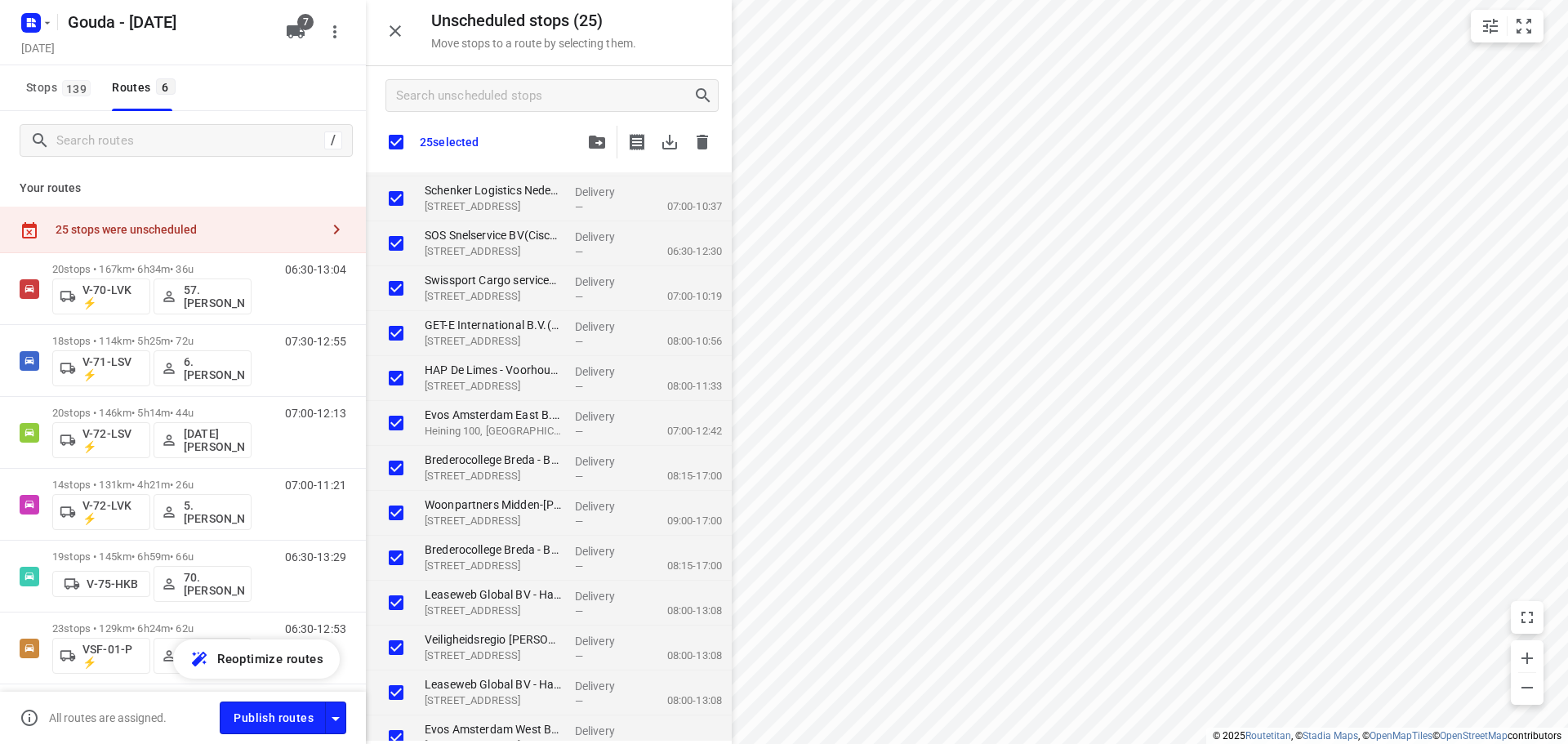
checkbox input "true"
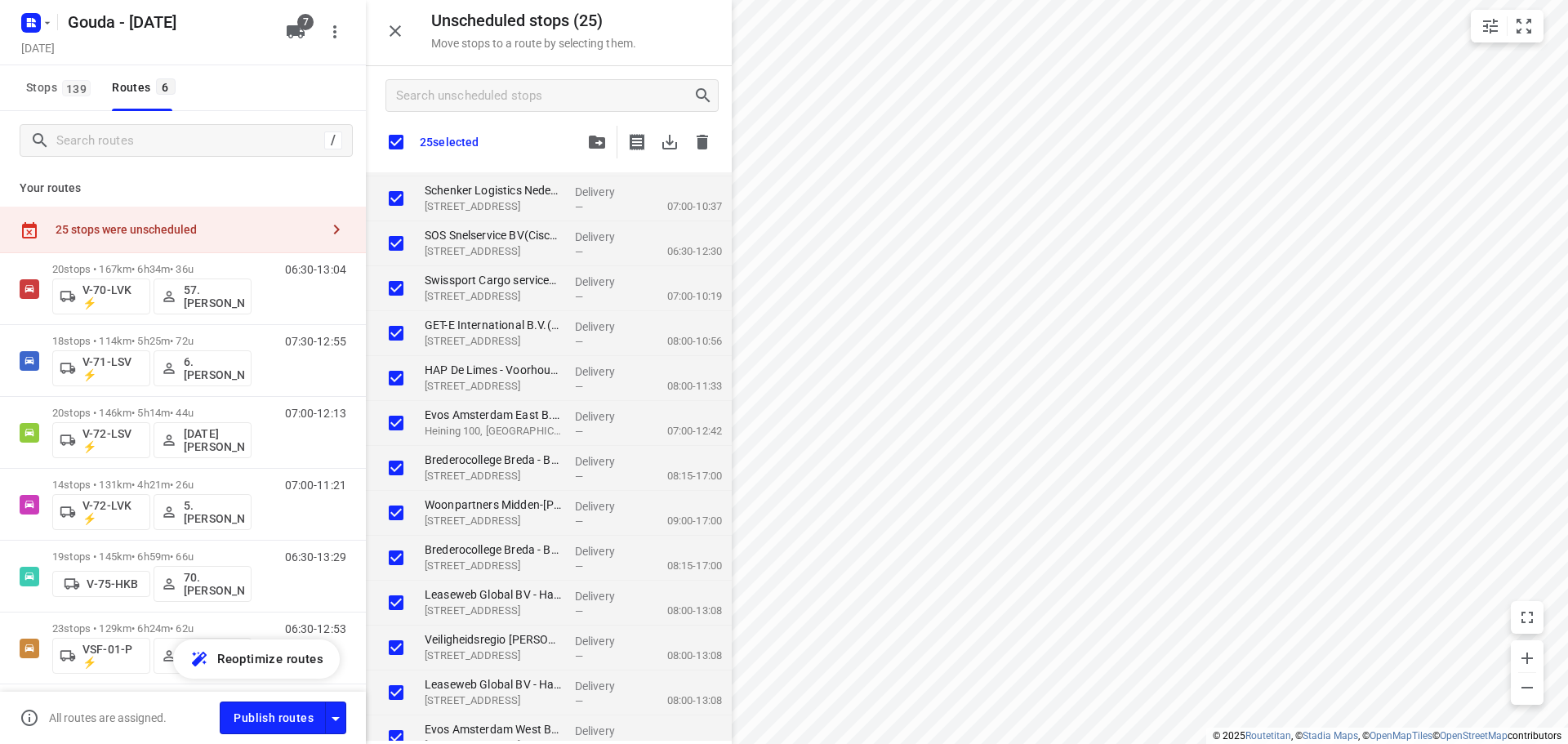
checkbox input "true"
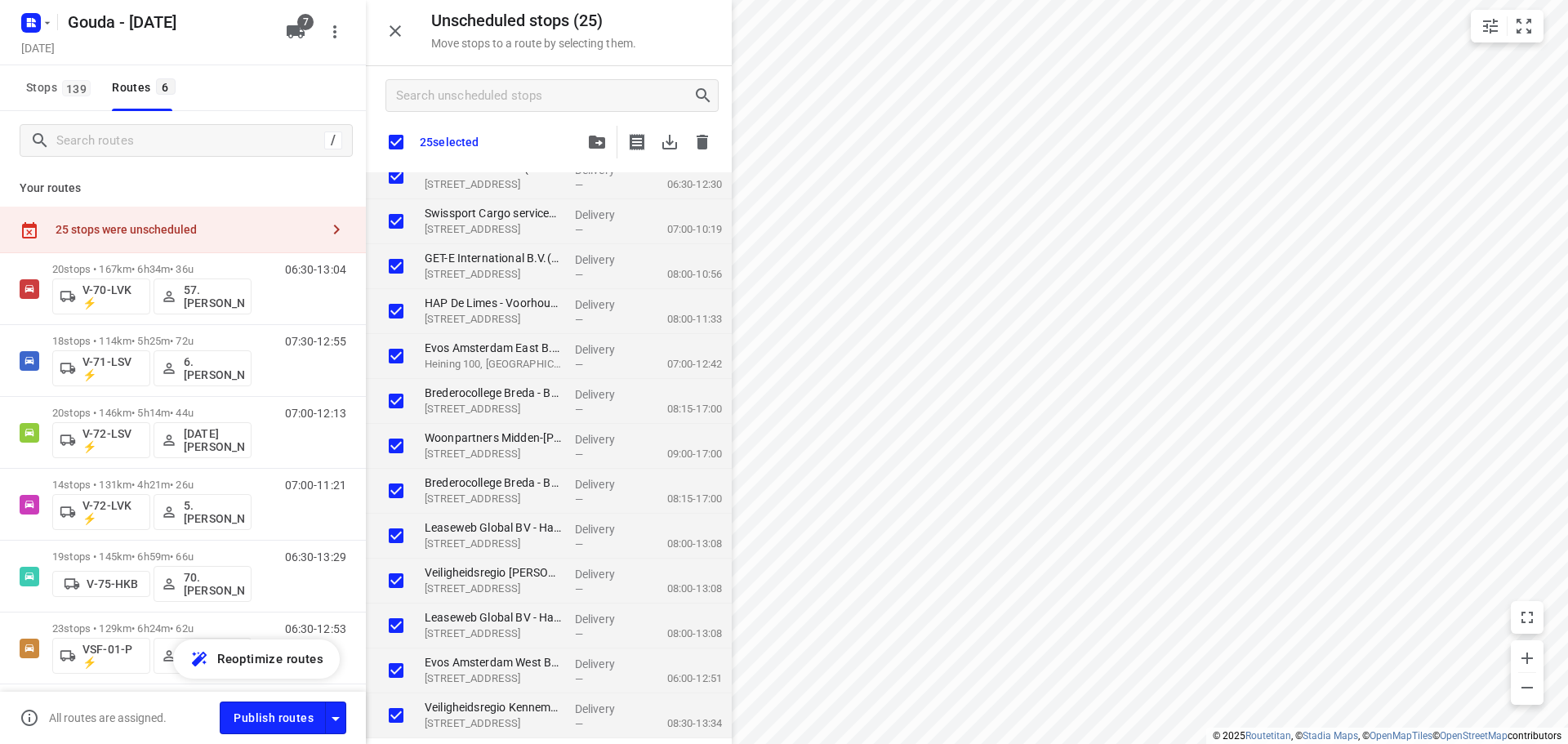
checkbox input "true"
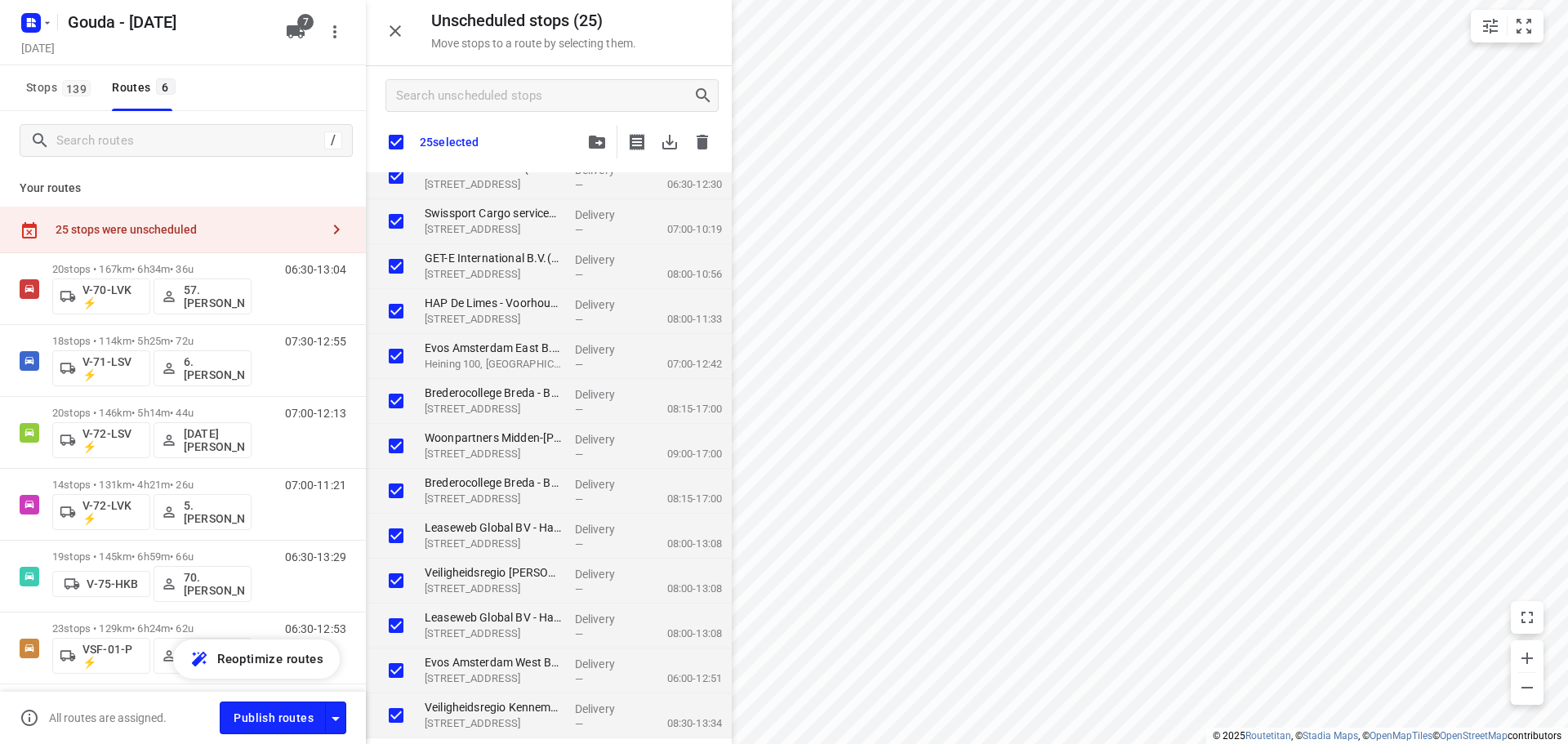
checkbox input "true"
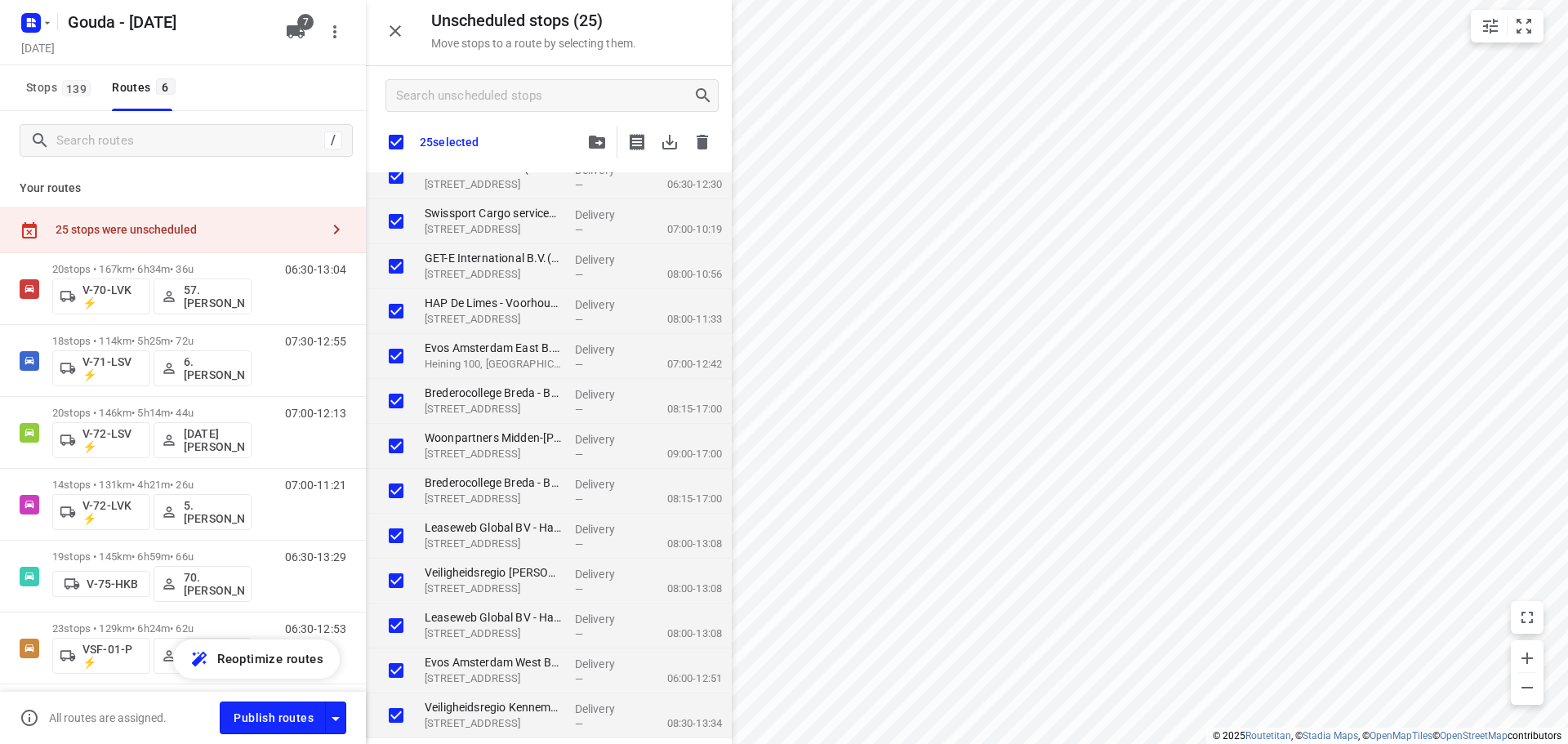
checkbox input "true"
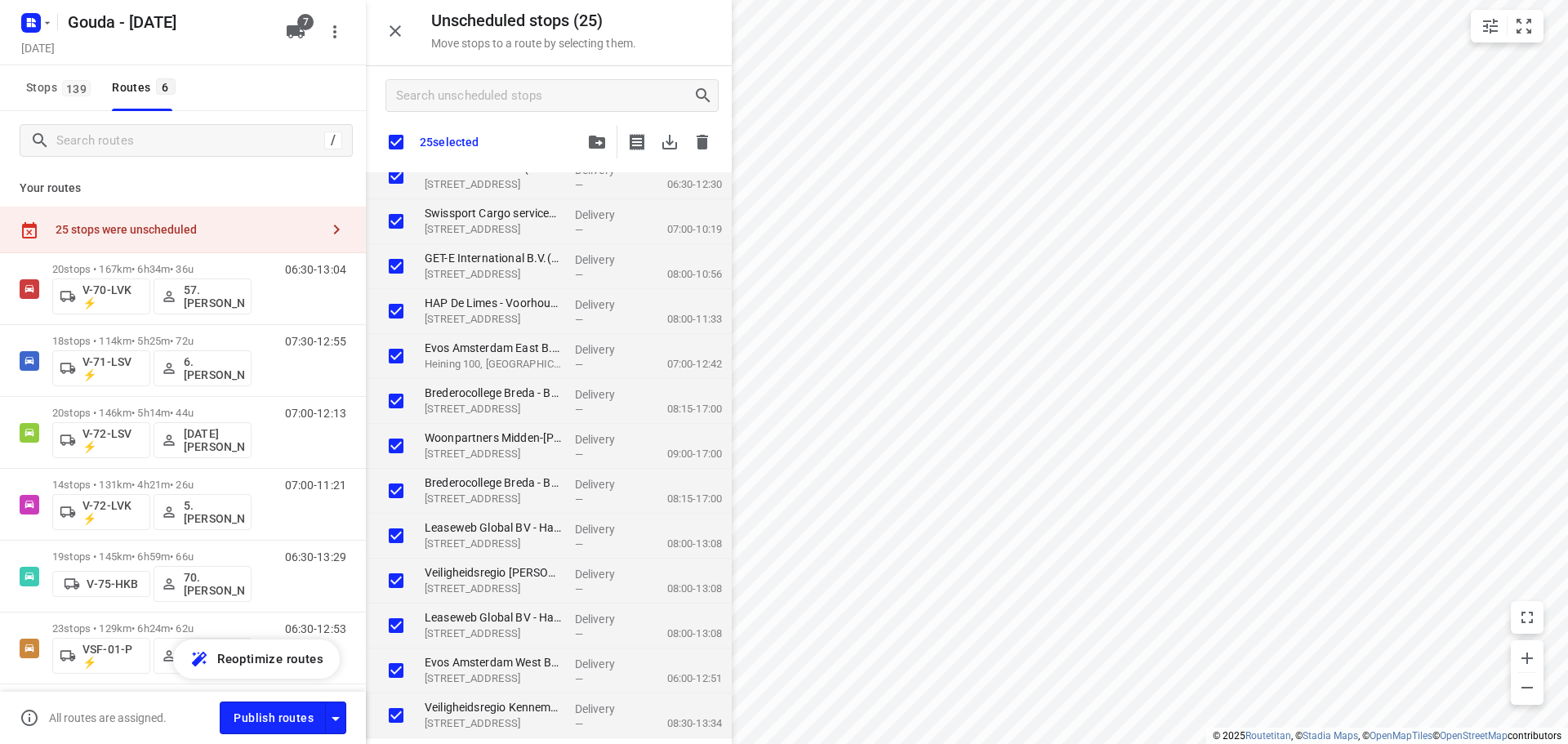
checkbox input "true"
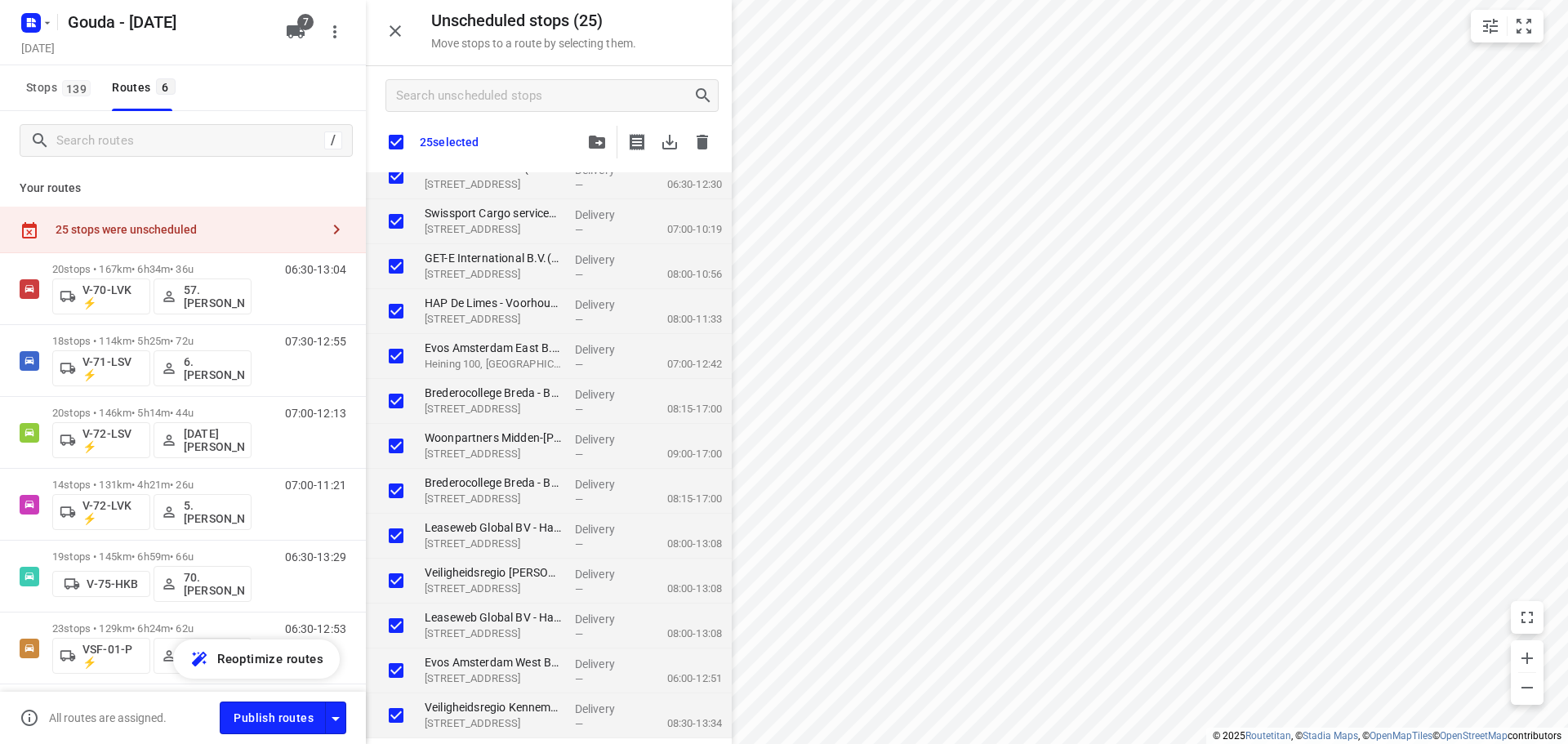
checkbox input "true"
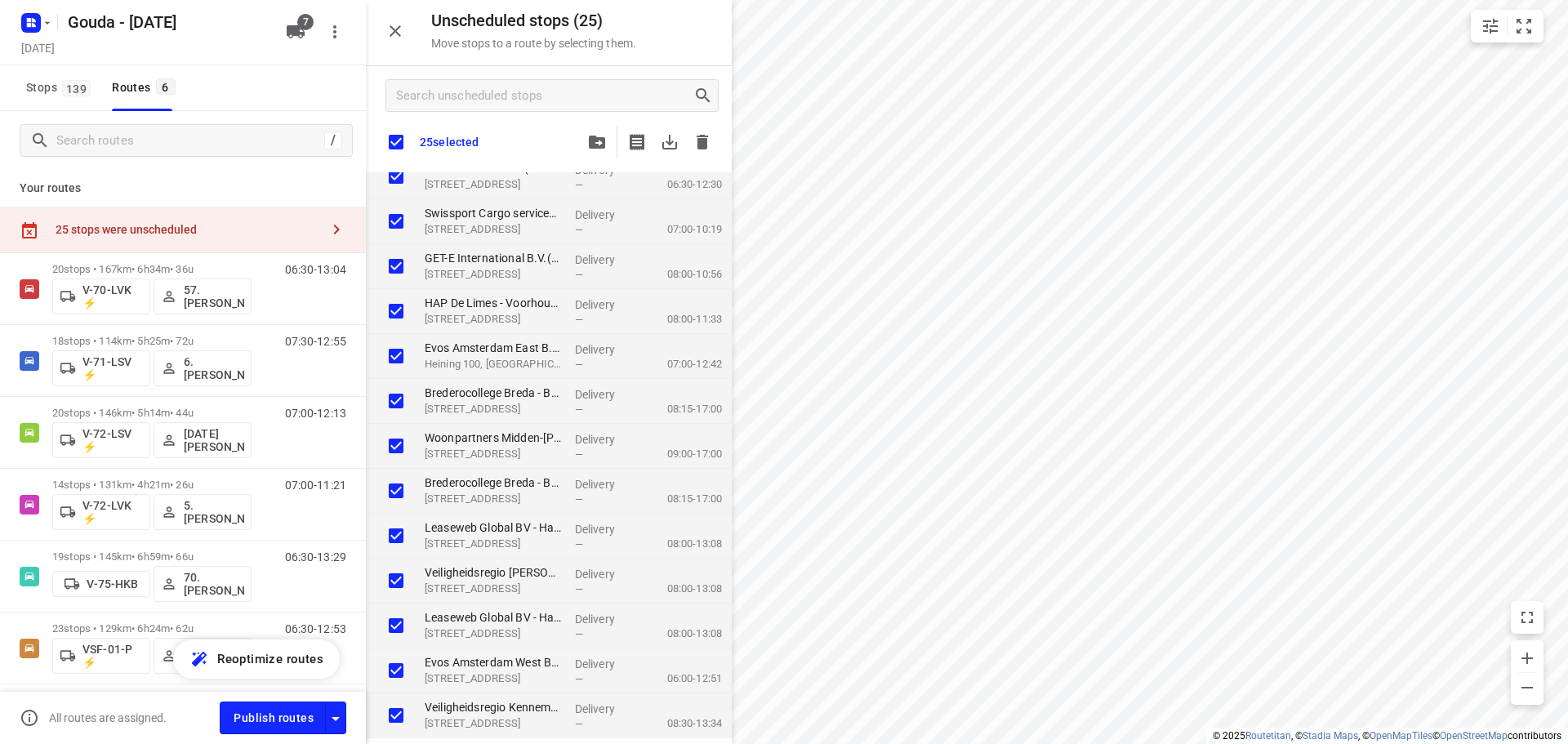
checkbox input "true"
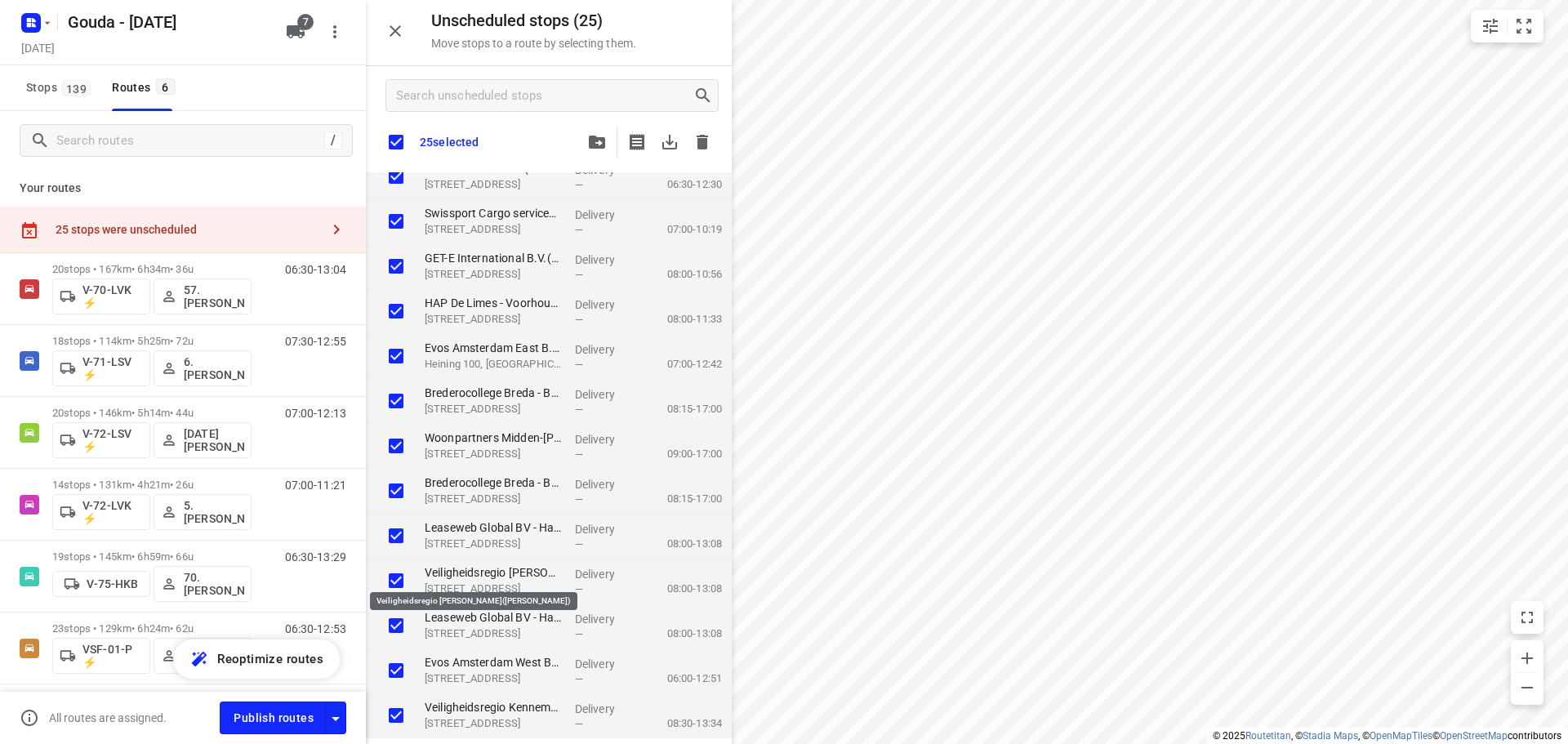
checkbox input "true"
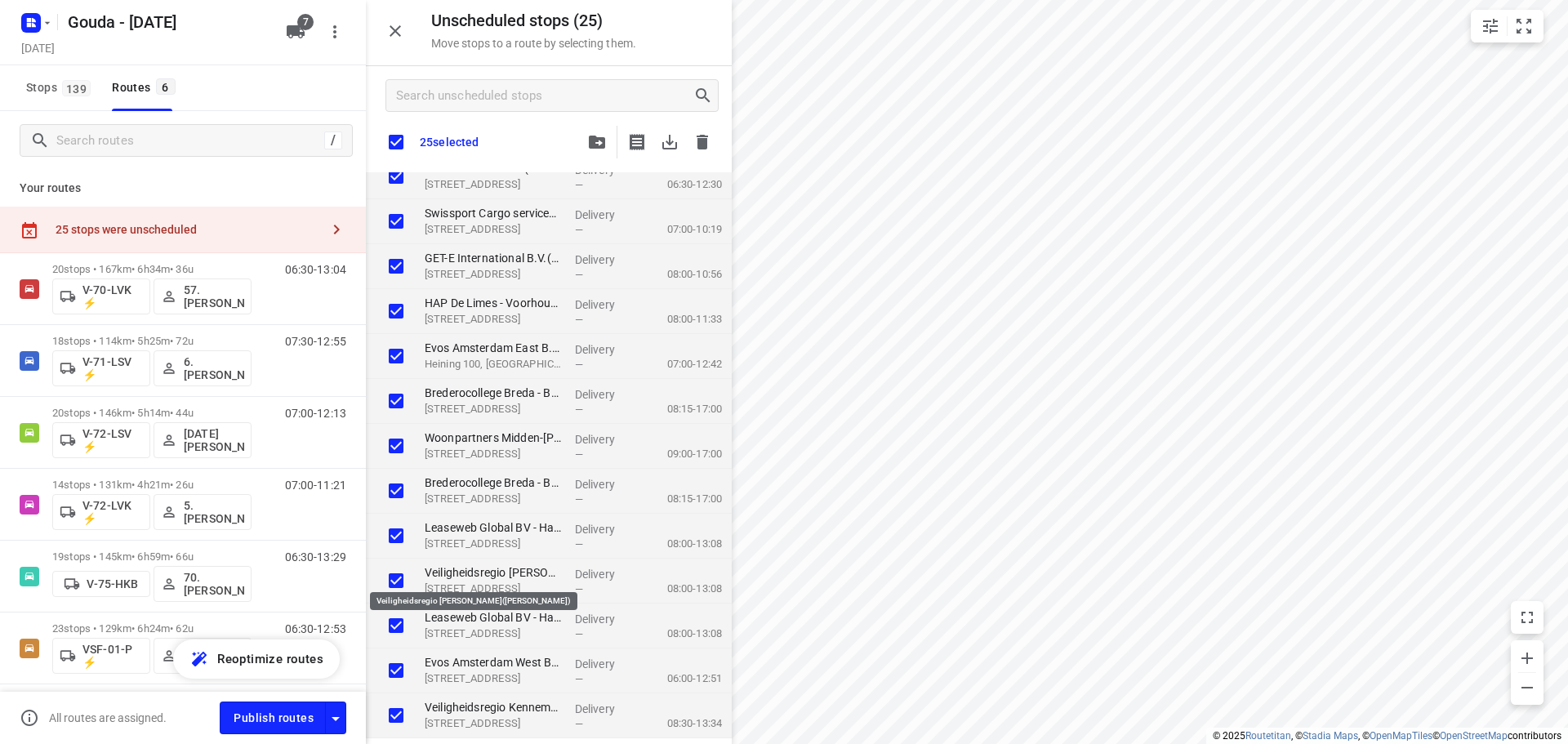
checkbox input "true"
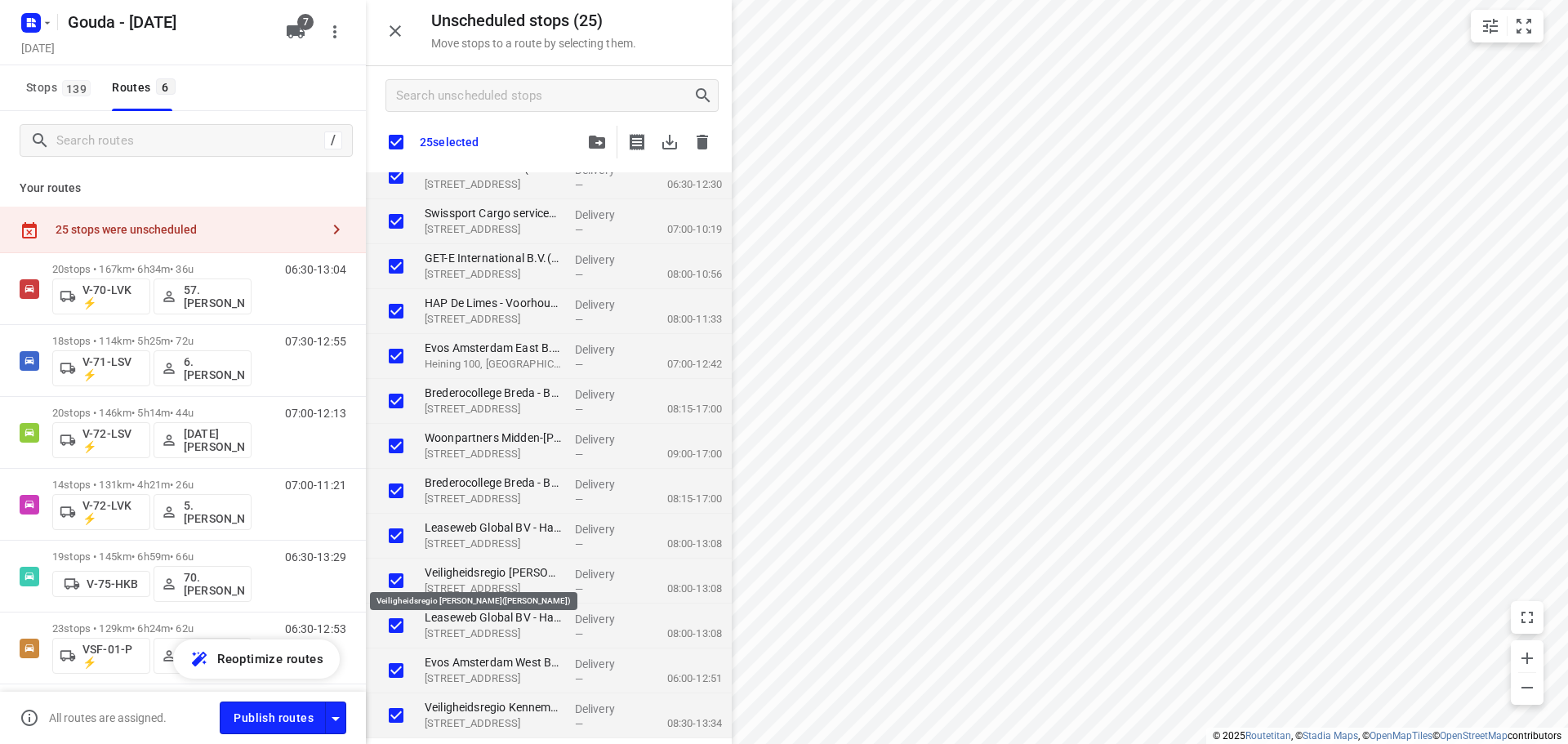
checkbox input "true"
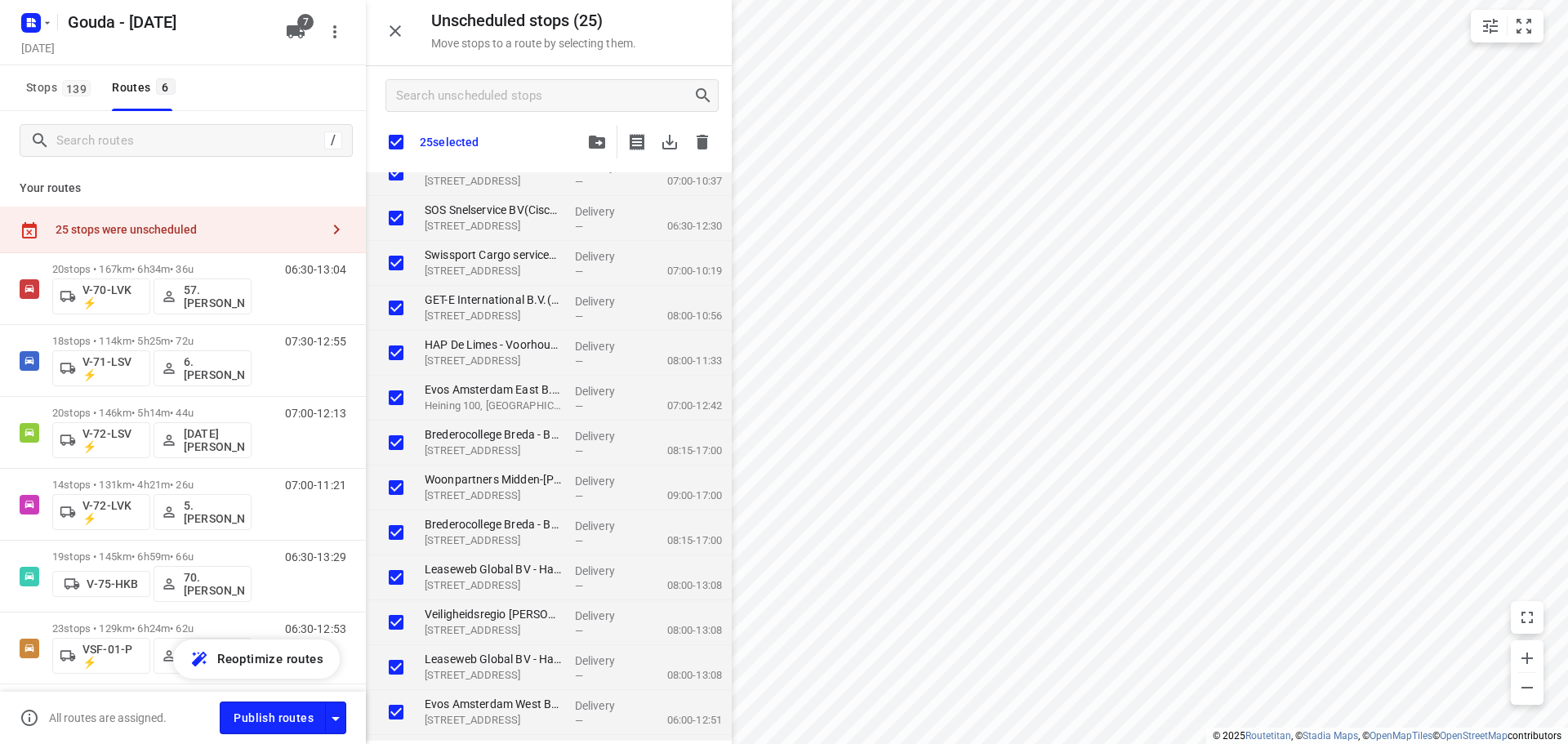
scroll to position [476, 0]
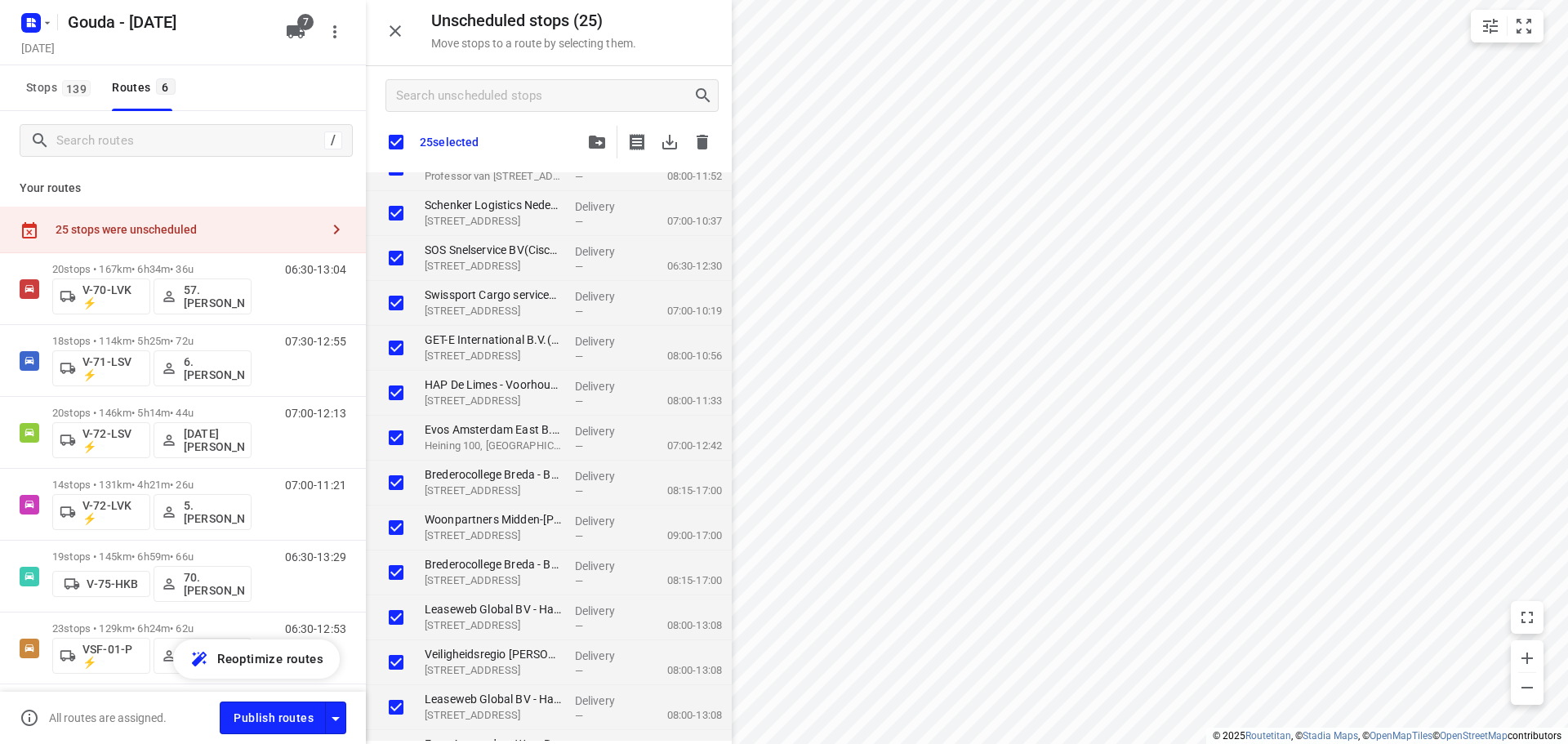
checkbox input "true"
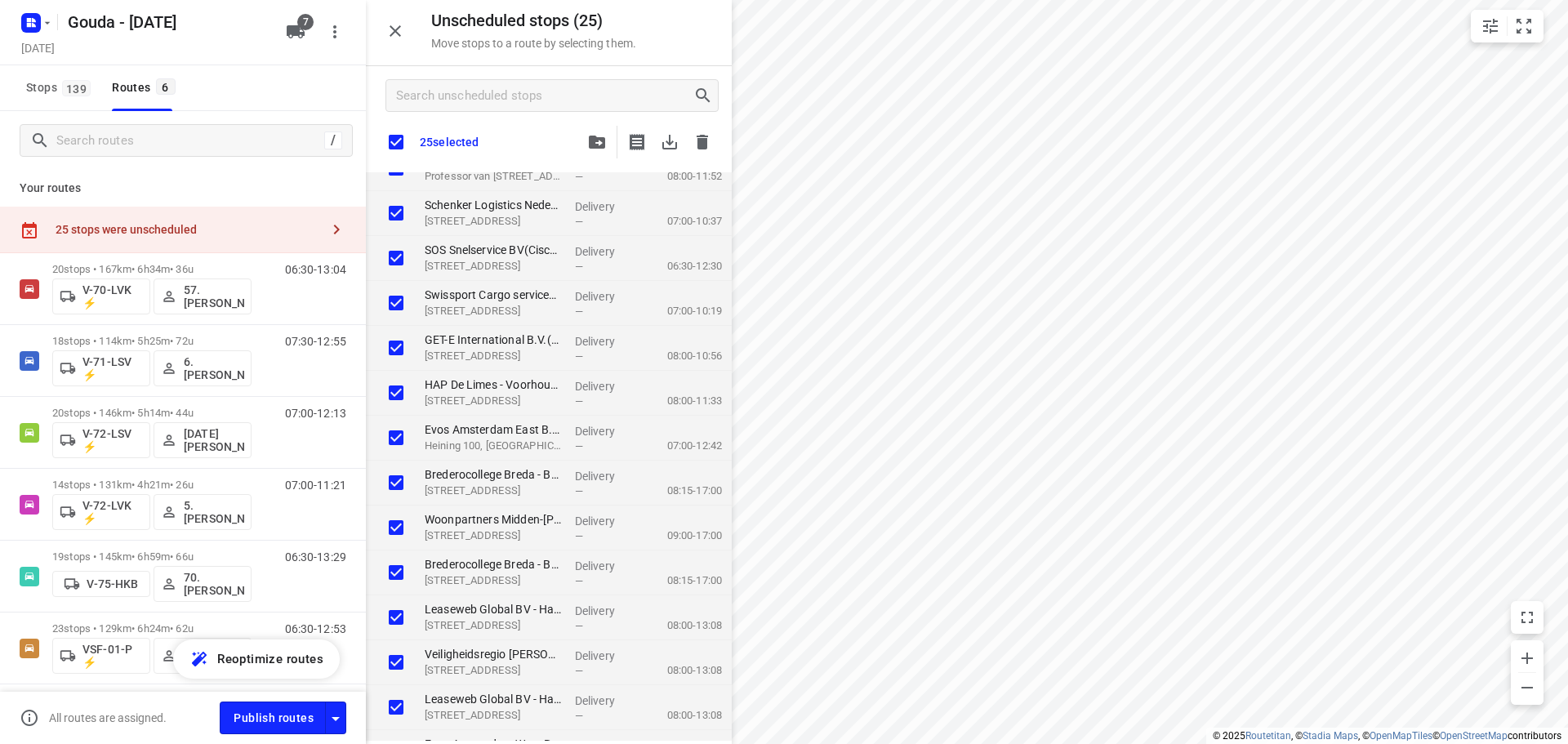
checkbox input "true"
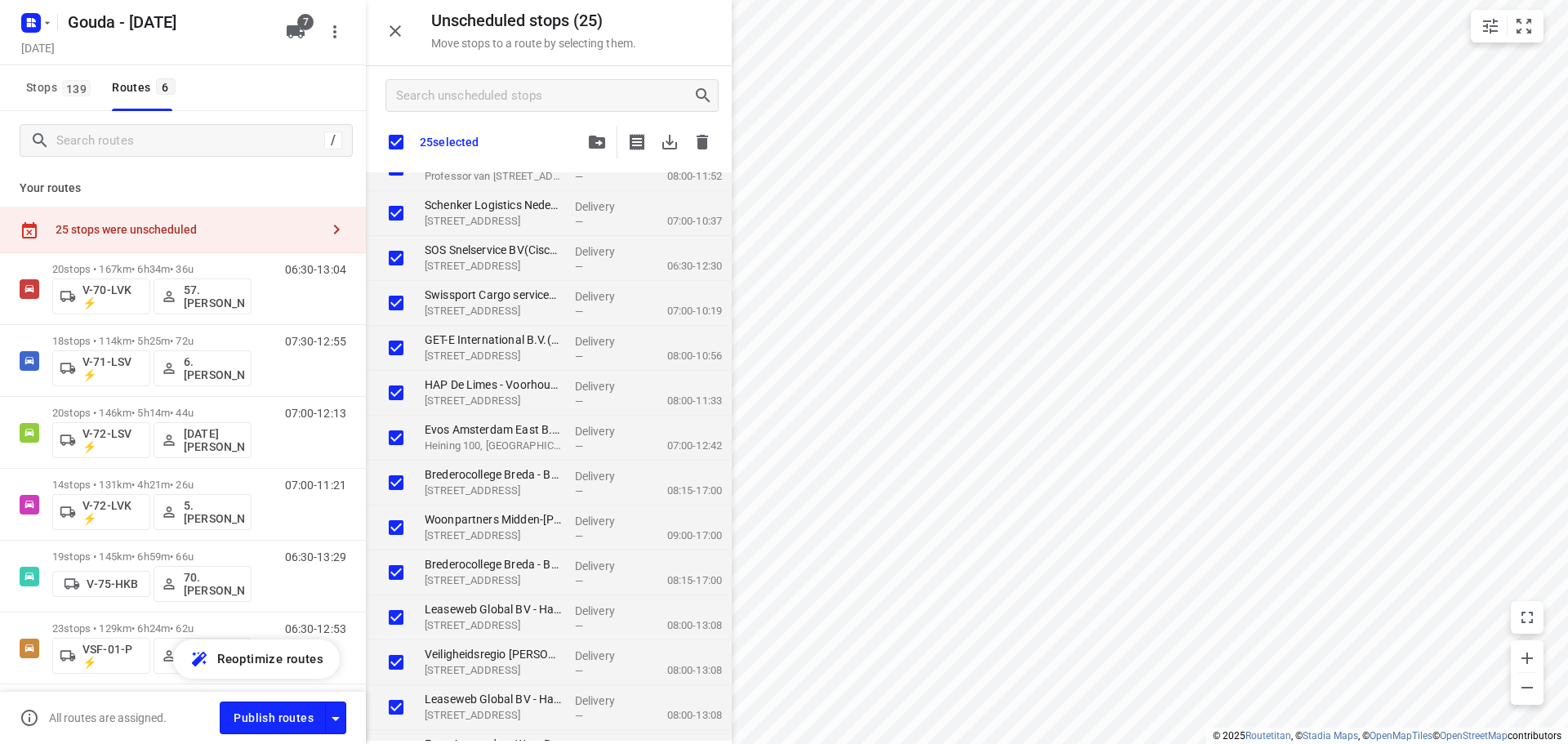
checkbox input "true"
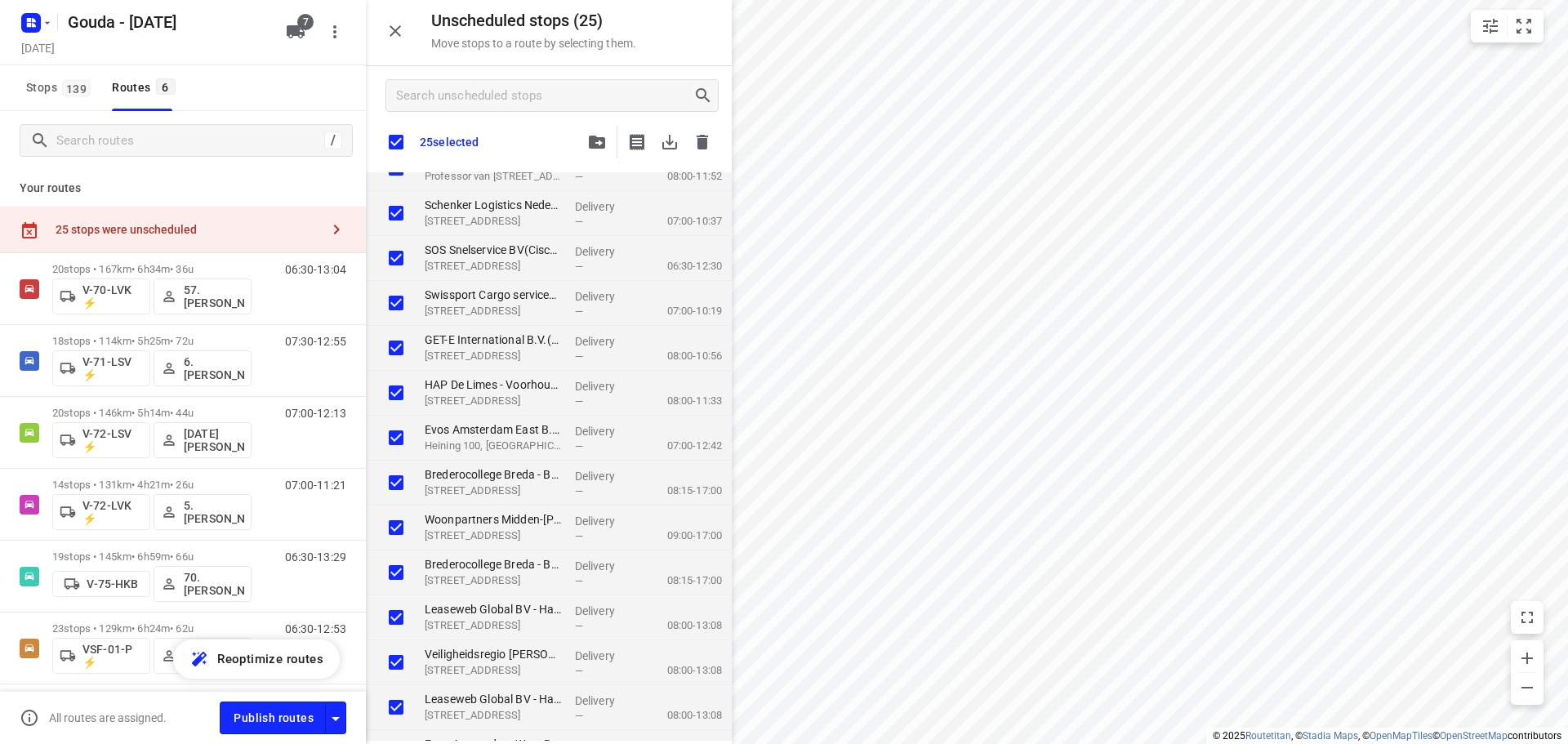
checkbox input "true"
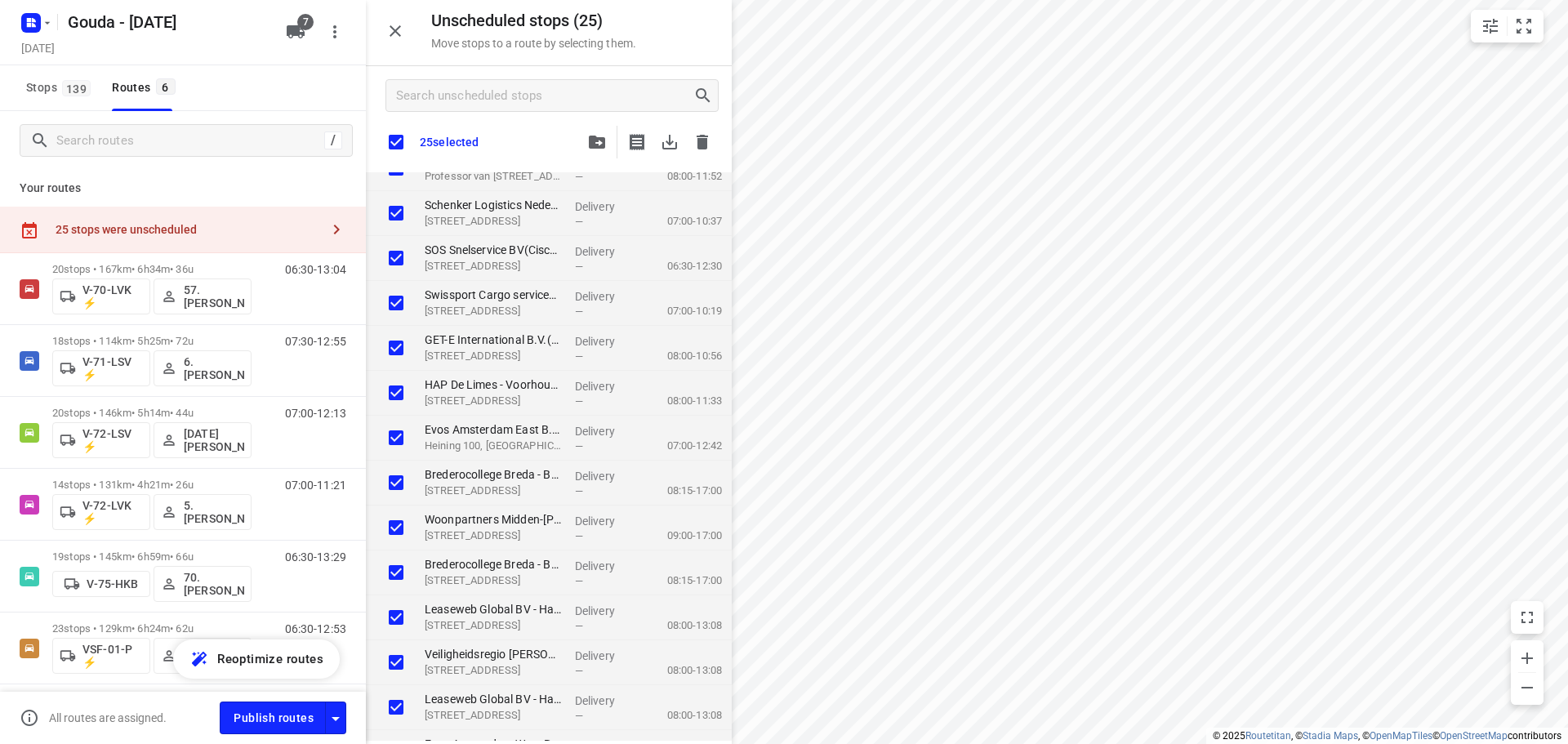
checkbox input "true"
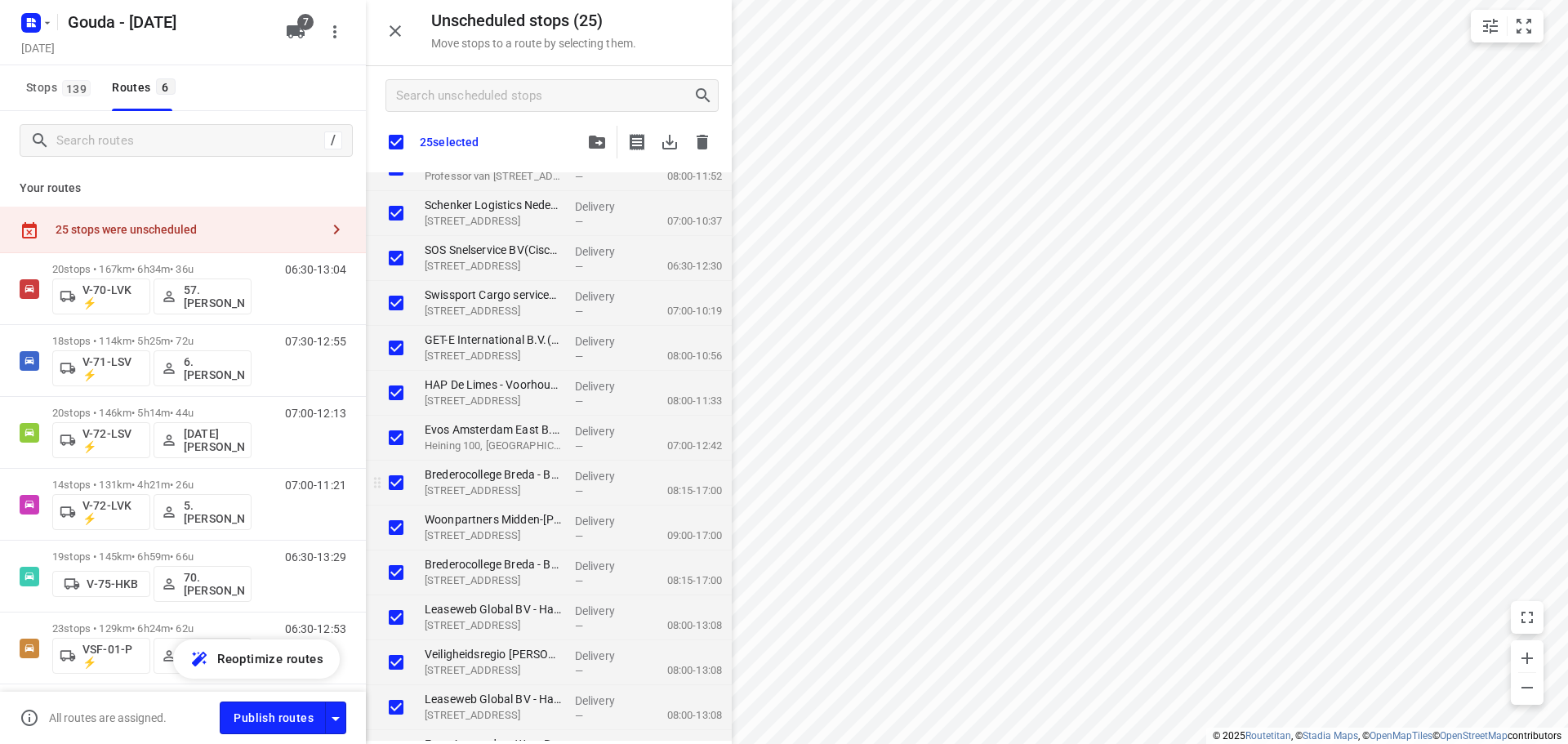
checkbox input "true"
click at [403, 576] on input "grid" at bounding box center [396, 573] width 33 height 33
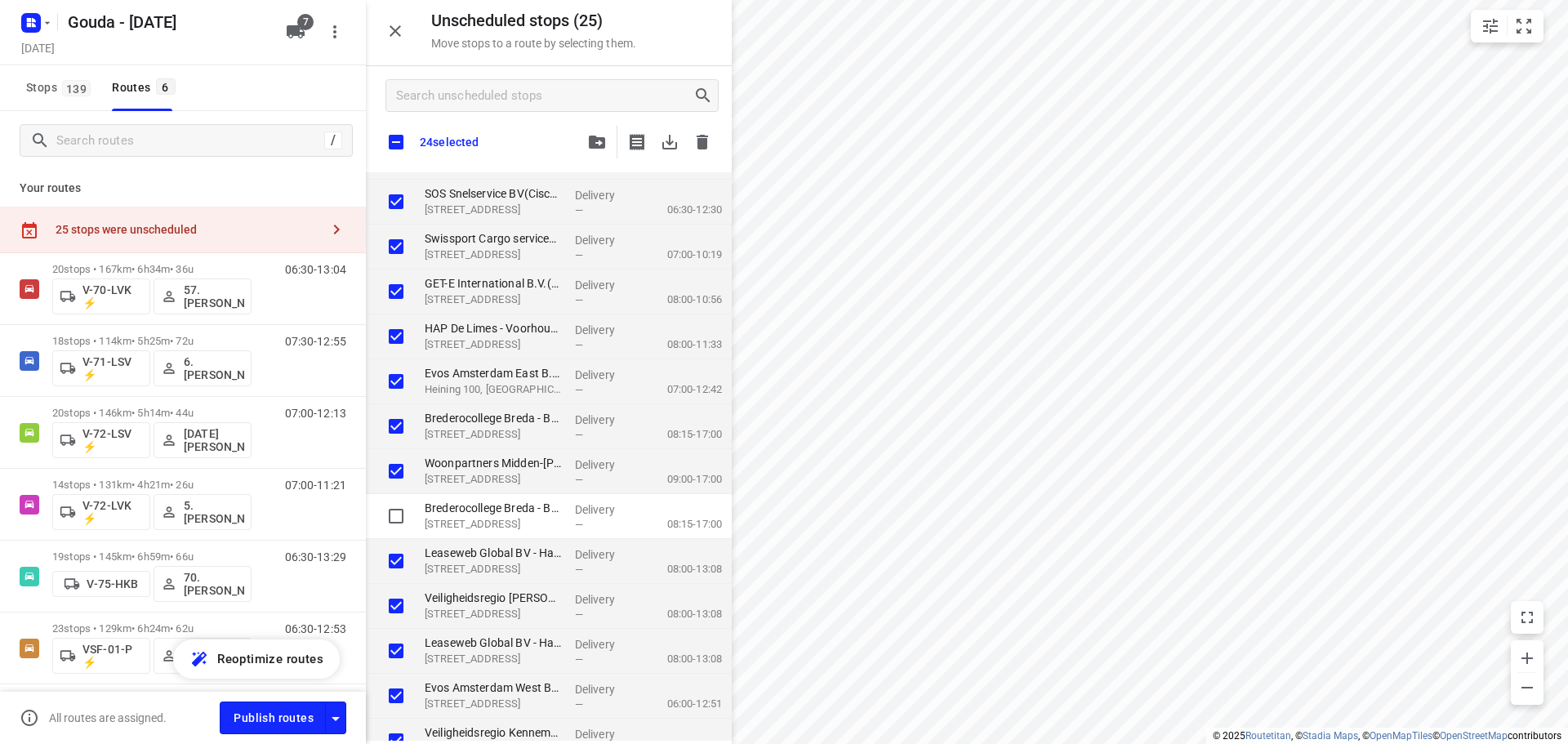
scroll to position [558, 0]
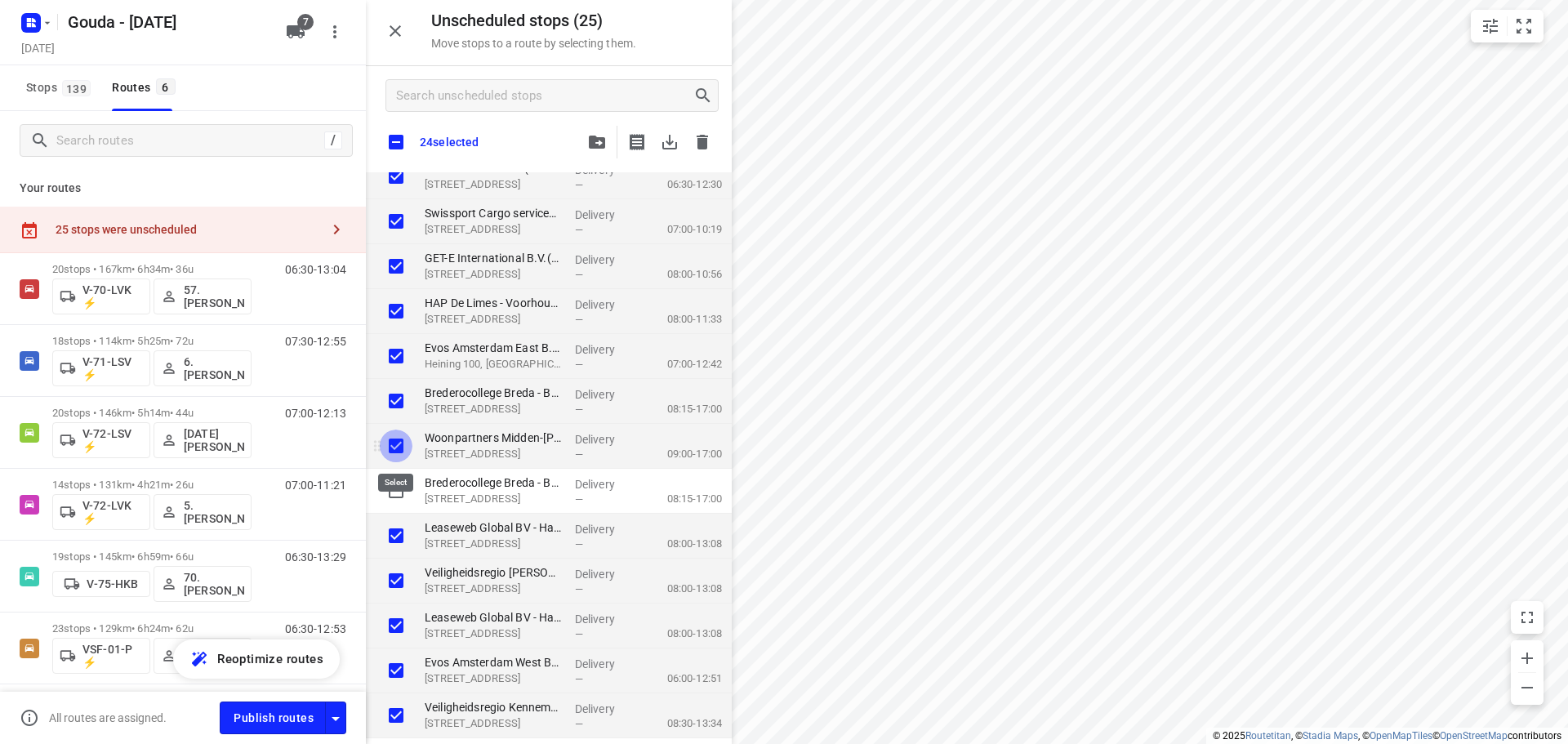
click at [393, 449] on input "grid" at bounding box center [396, 445] width 33 height 33
click at [393, 407] on input "grid" at bounding box center [396, 401] width 33 height 33
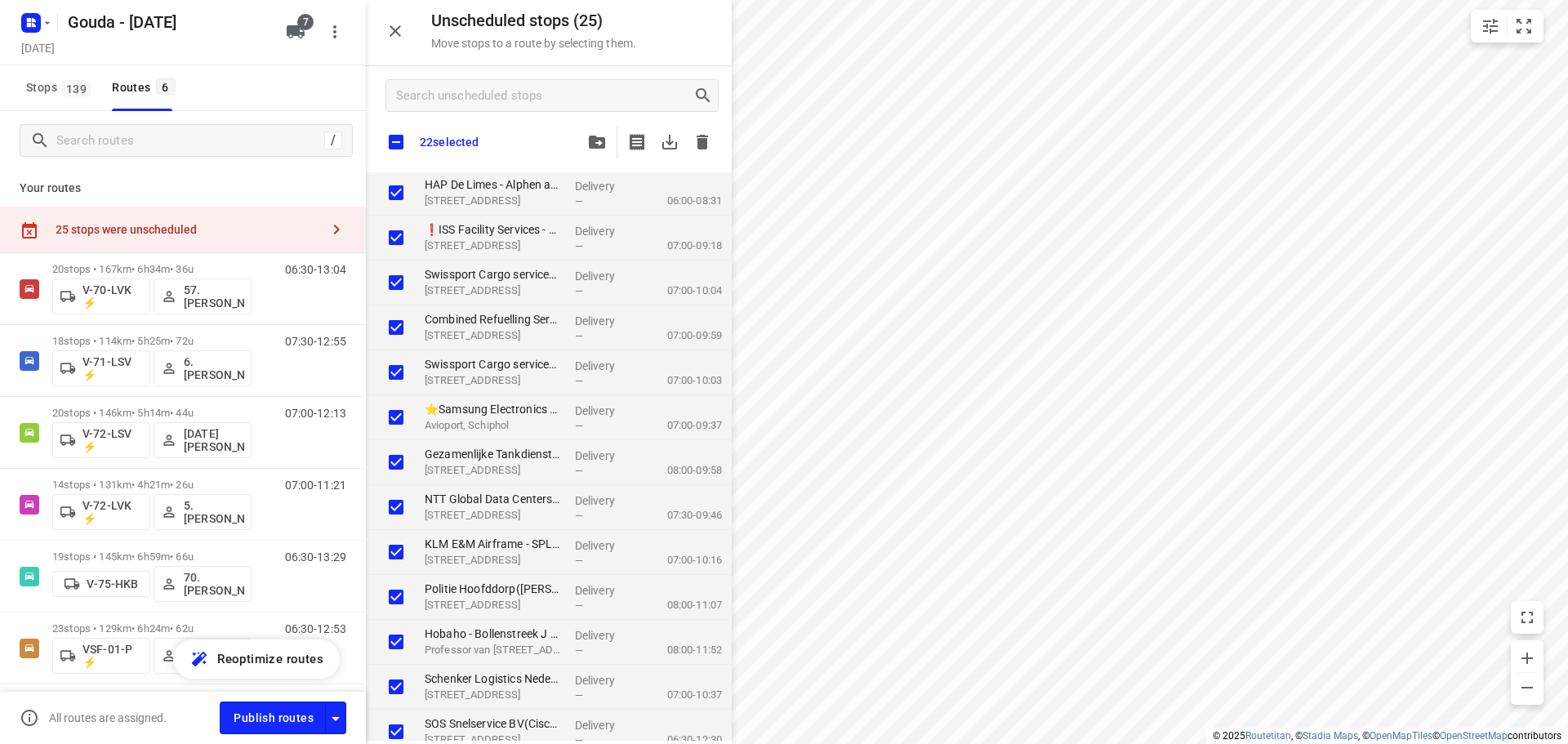
scroll to position [0, 0]
click at [591, 149] on button "button" at bounding box center [597, 142] width 33 height 33
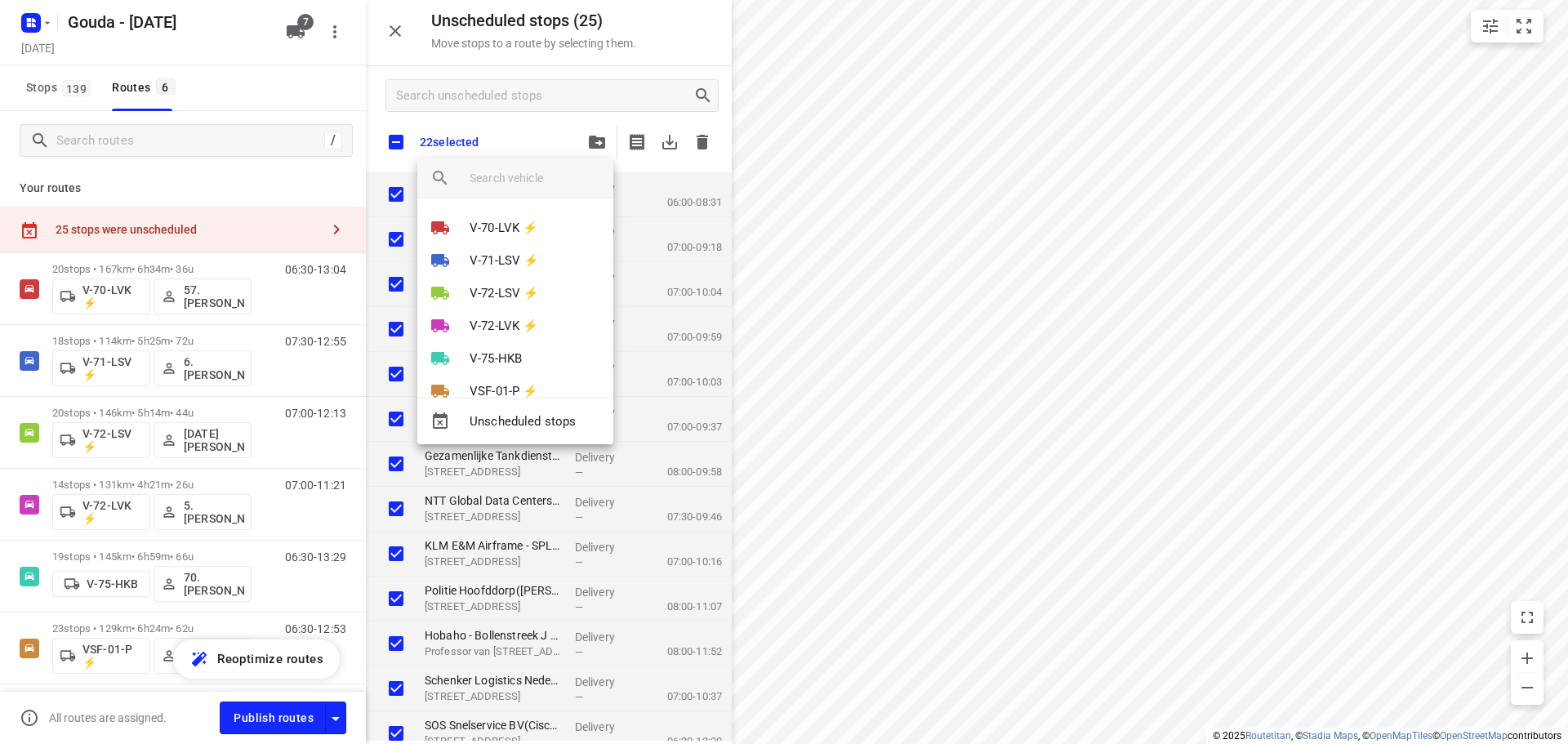
click at [528, 181] on input "search vehicle" at bounding box center [535, 177] width 131 height 25
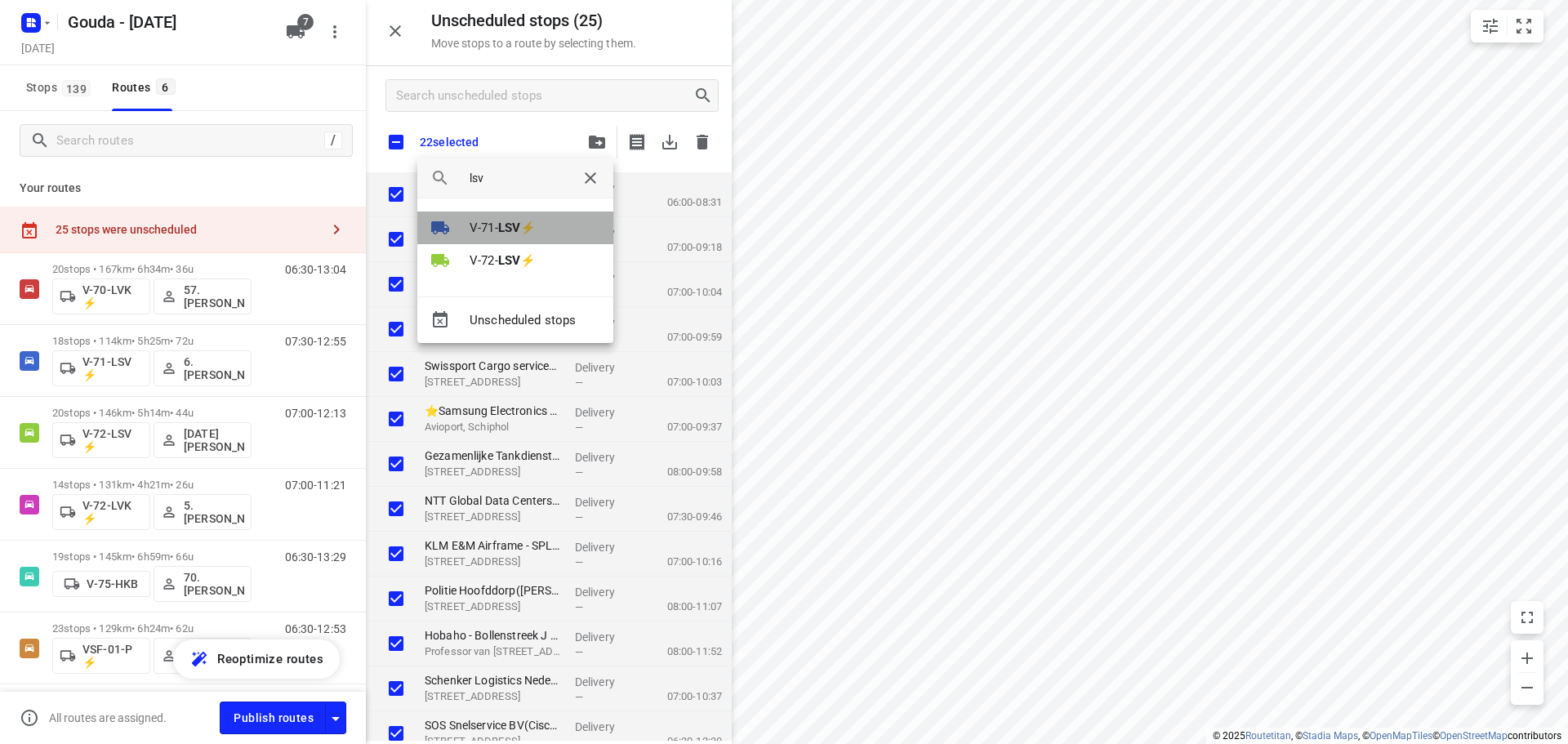
click at [507, 228] on b "LSV" at bounding box center [509, 228] width 22 height 15
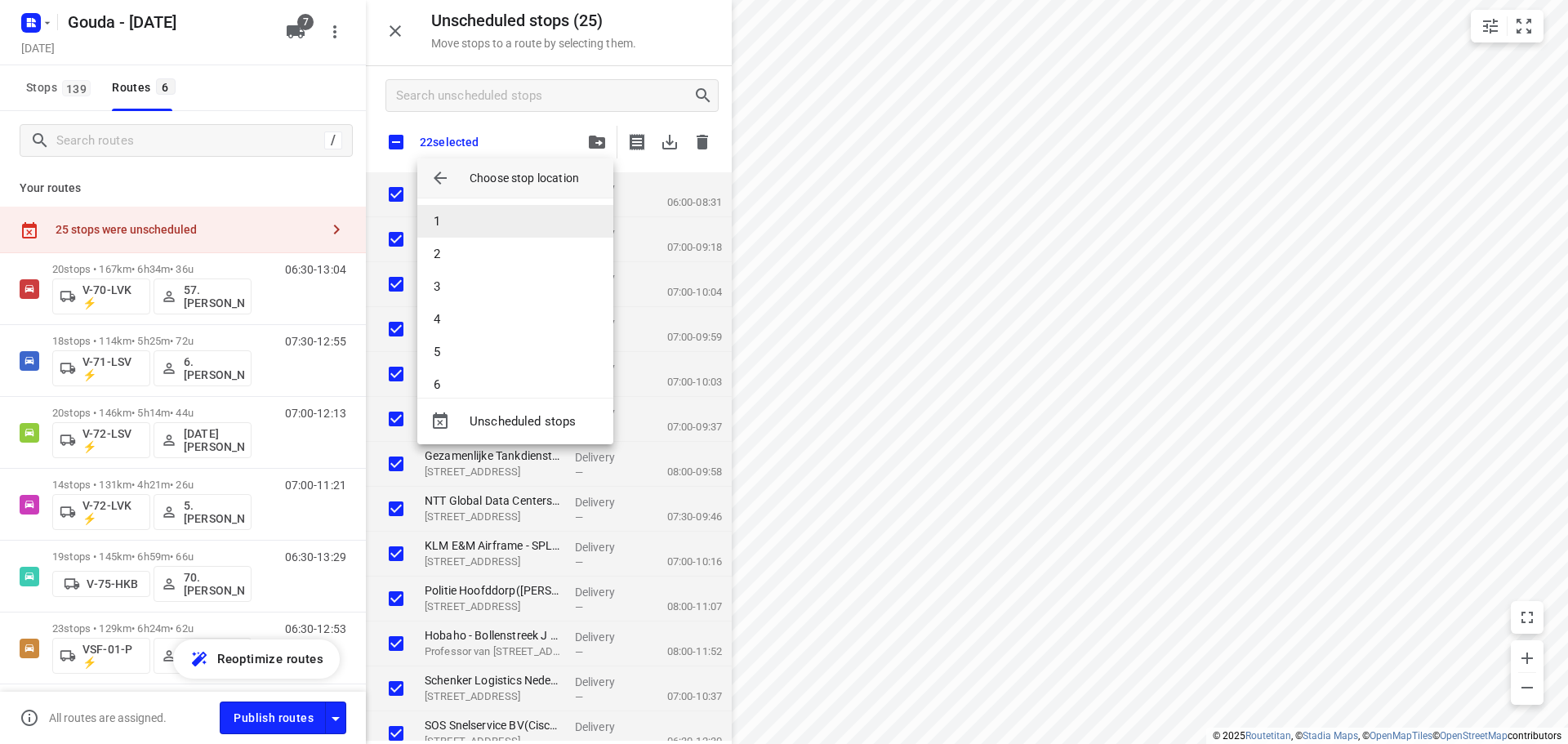
click at [479, 227] on li "1" at bounding box center [515, 221] width 196 height 33
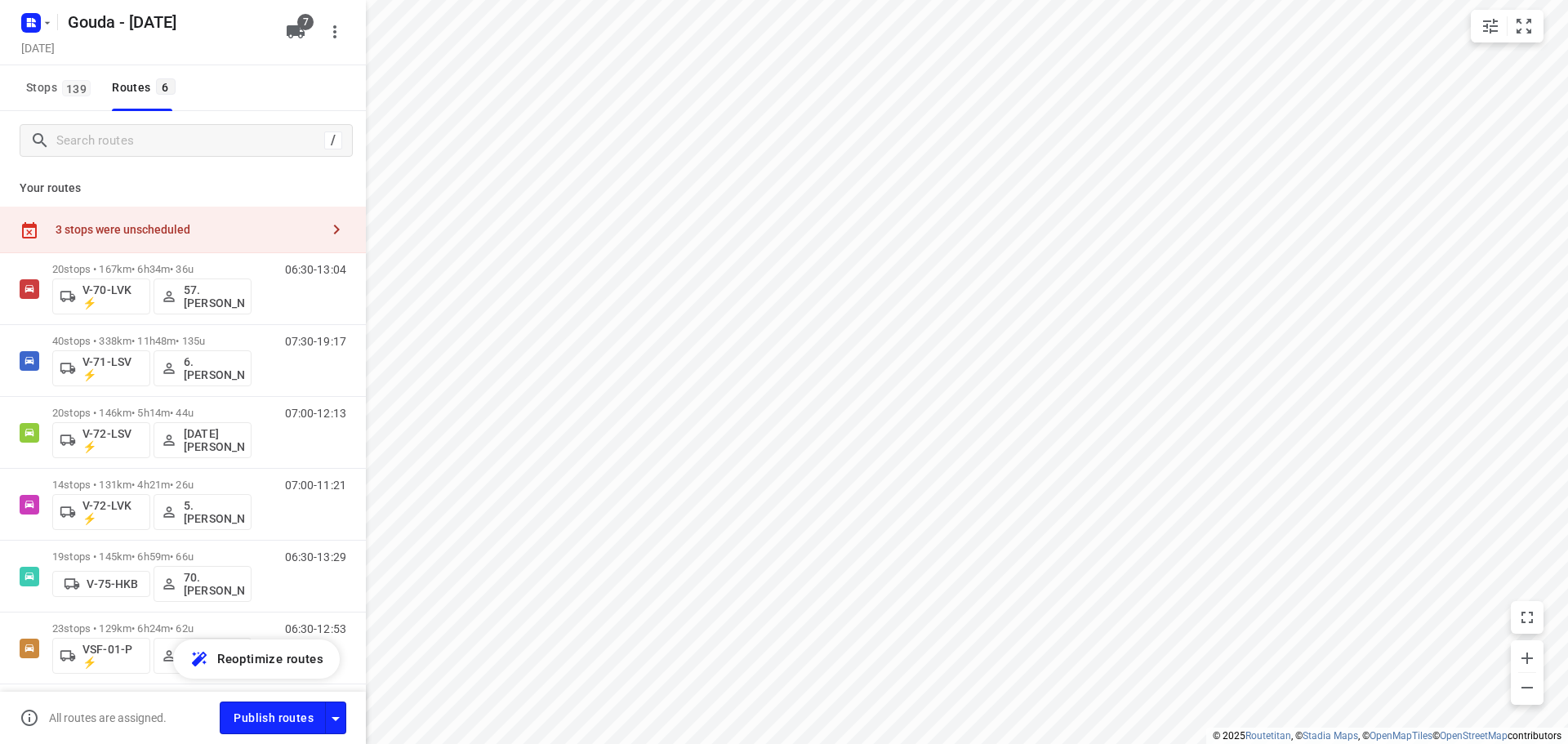
click at [349, 726] on div "Publish routes" at bounding box center [293, 717] width 146 height 32
click at [342, 721] on icon "button" at bounding box center [336, 719] width 20 height 20
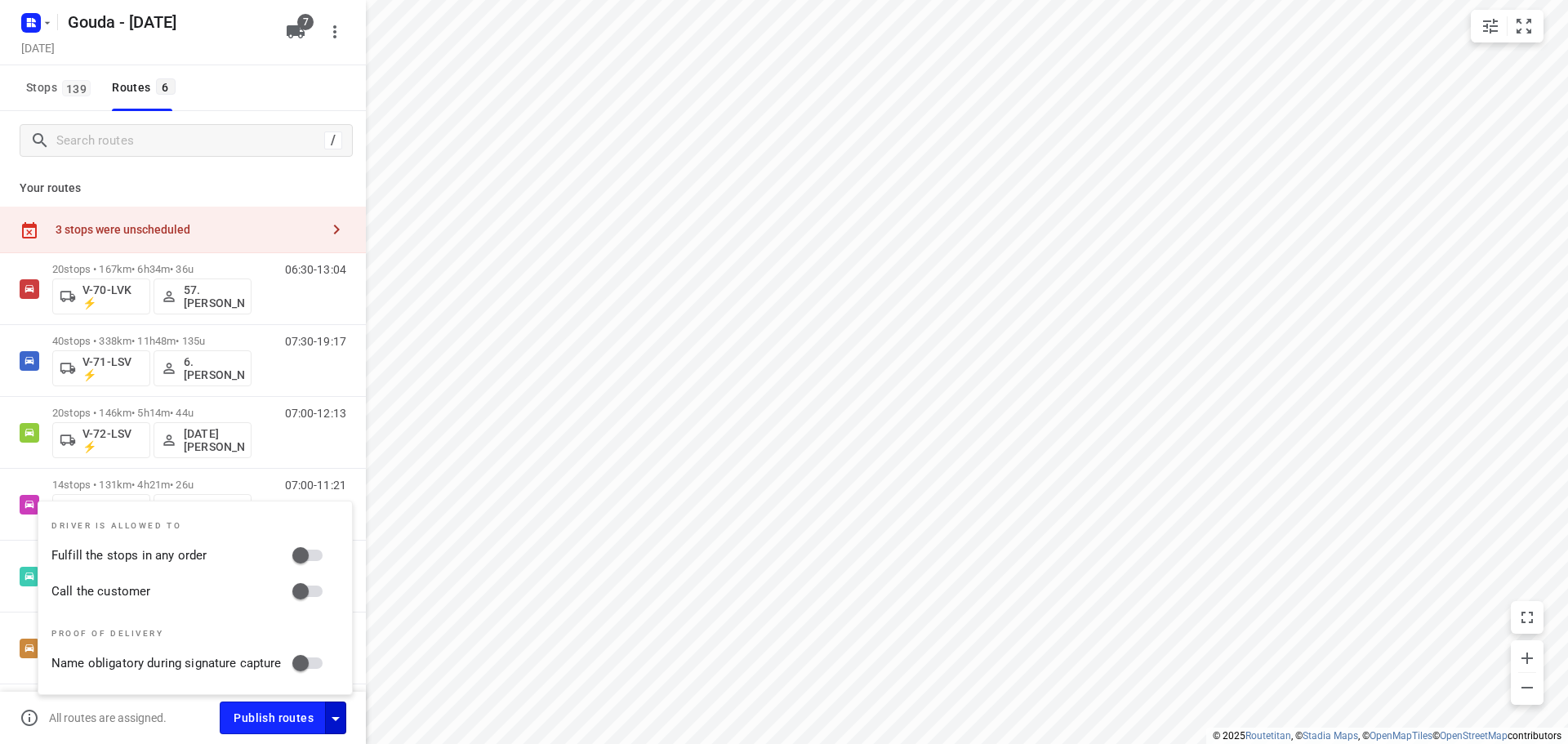
click at [300, 179] on p "Your routes" at bounding box center [183, 187] width 327 height 17
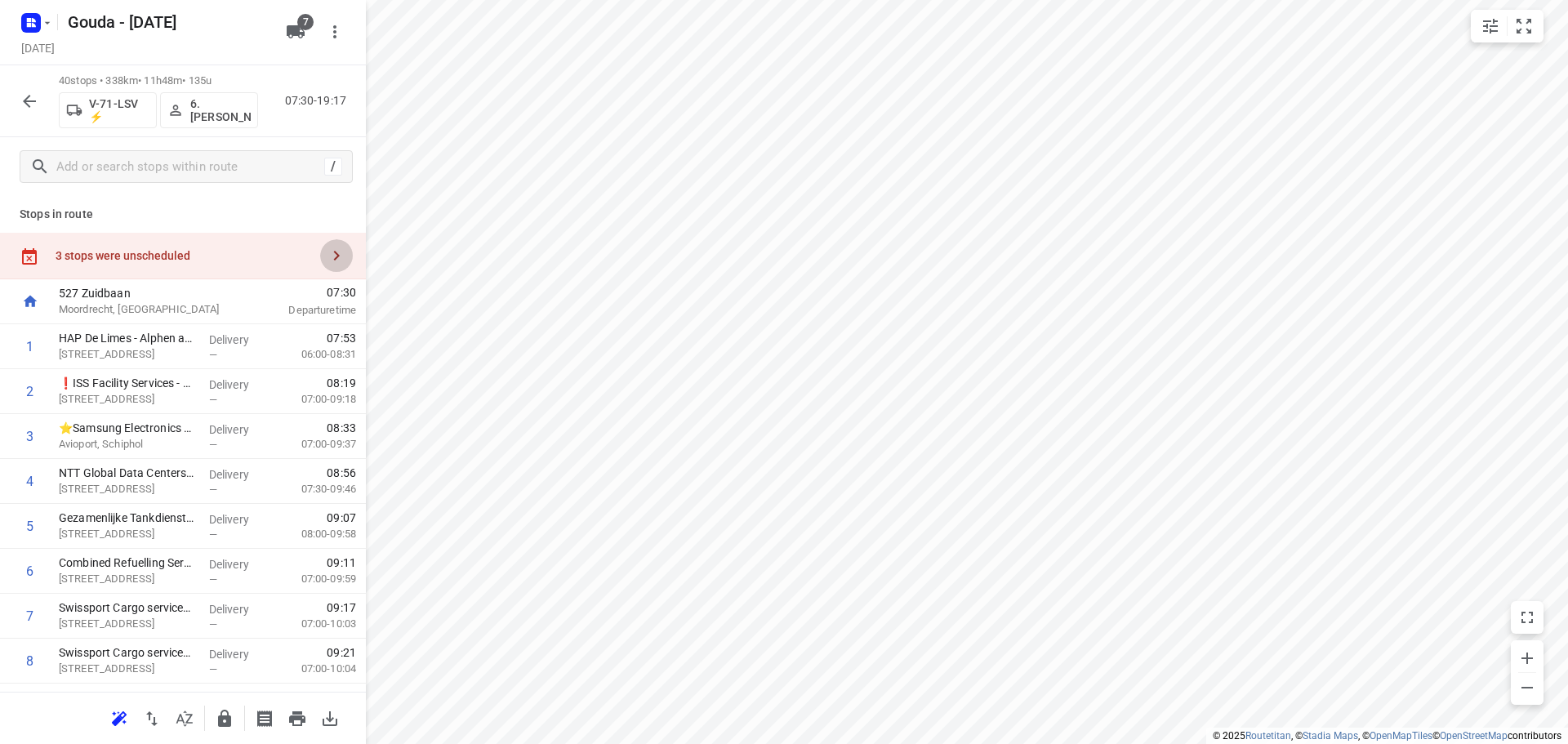
click at [333, 261] on icon "button" at bounding box center [337, 256] width 20 height 20
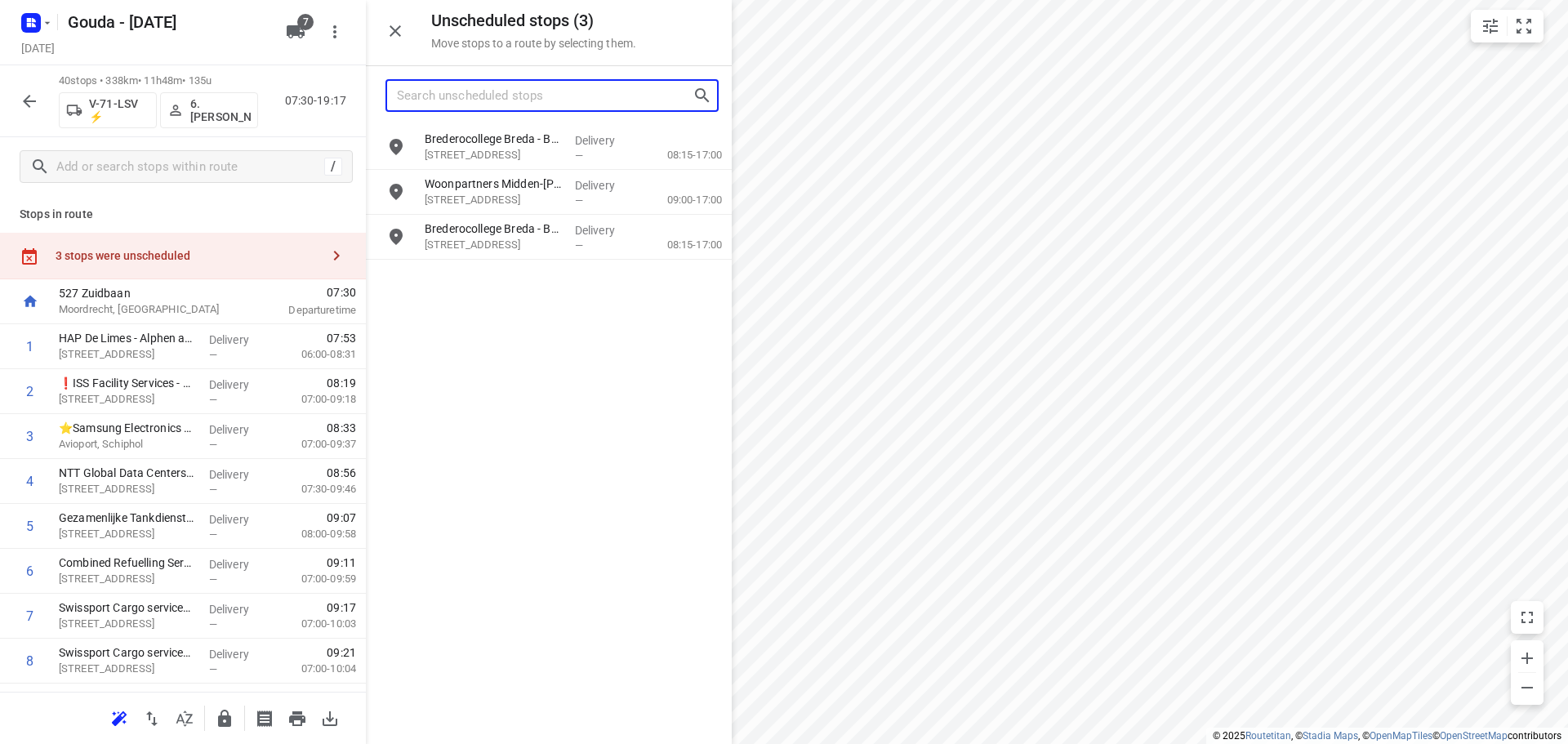
click at [490, 94] on input "Search unscheduled stops" at bounding box center [545, 97] width 295 height 26
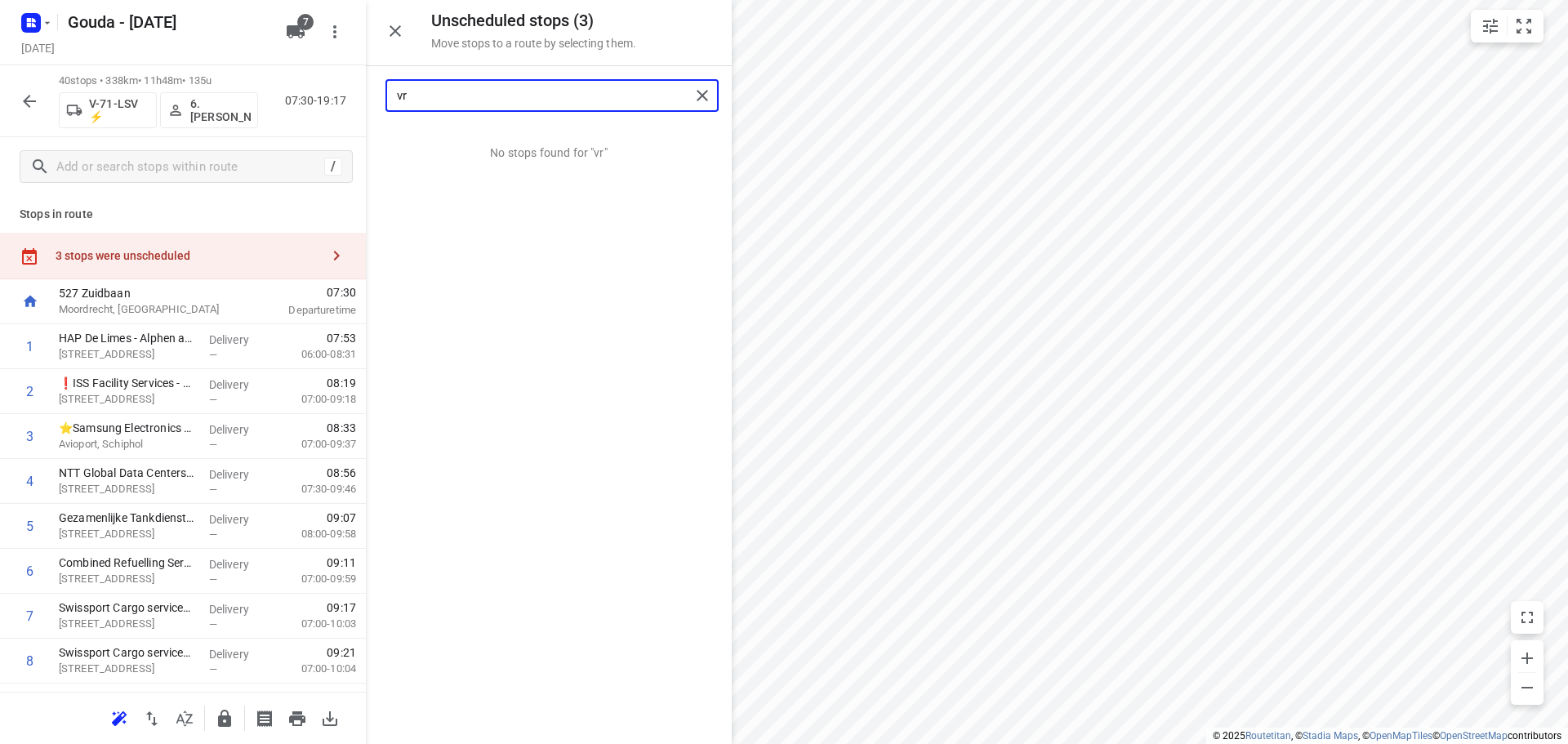
click at [439, 88] on input "vr" at bounding box center [544, 97] width 294 height 26
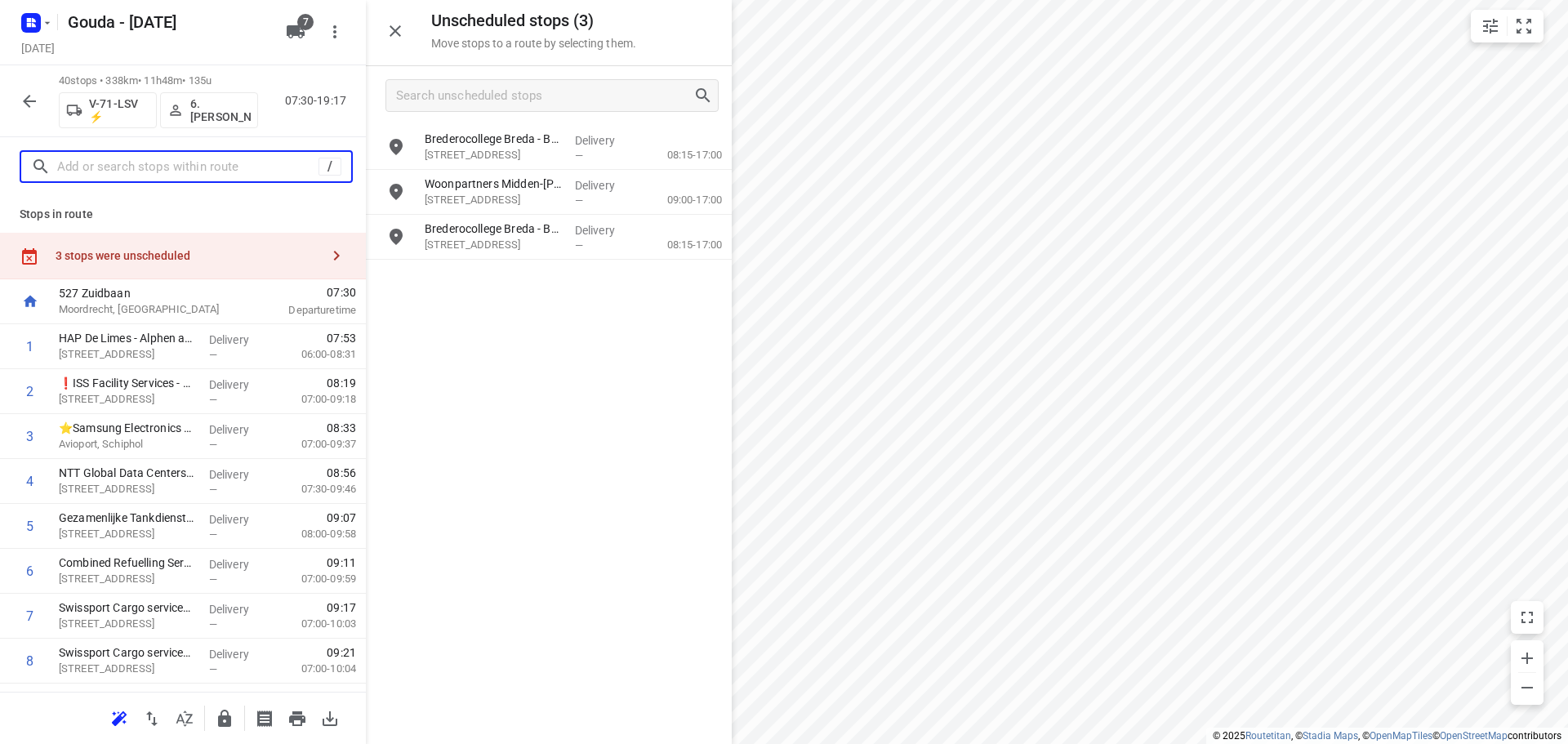
click at [62, 161] on input "text" at bounding box center [187, 168] width 261 height 26
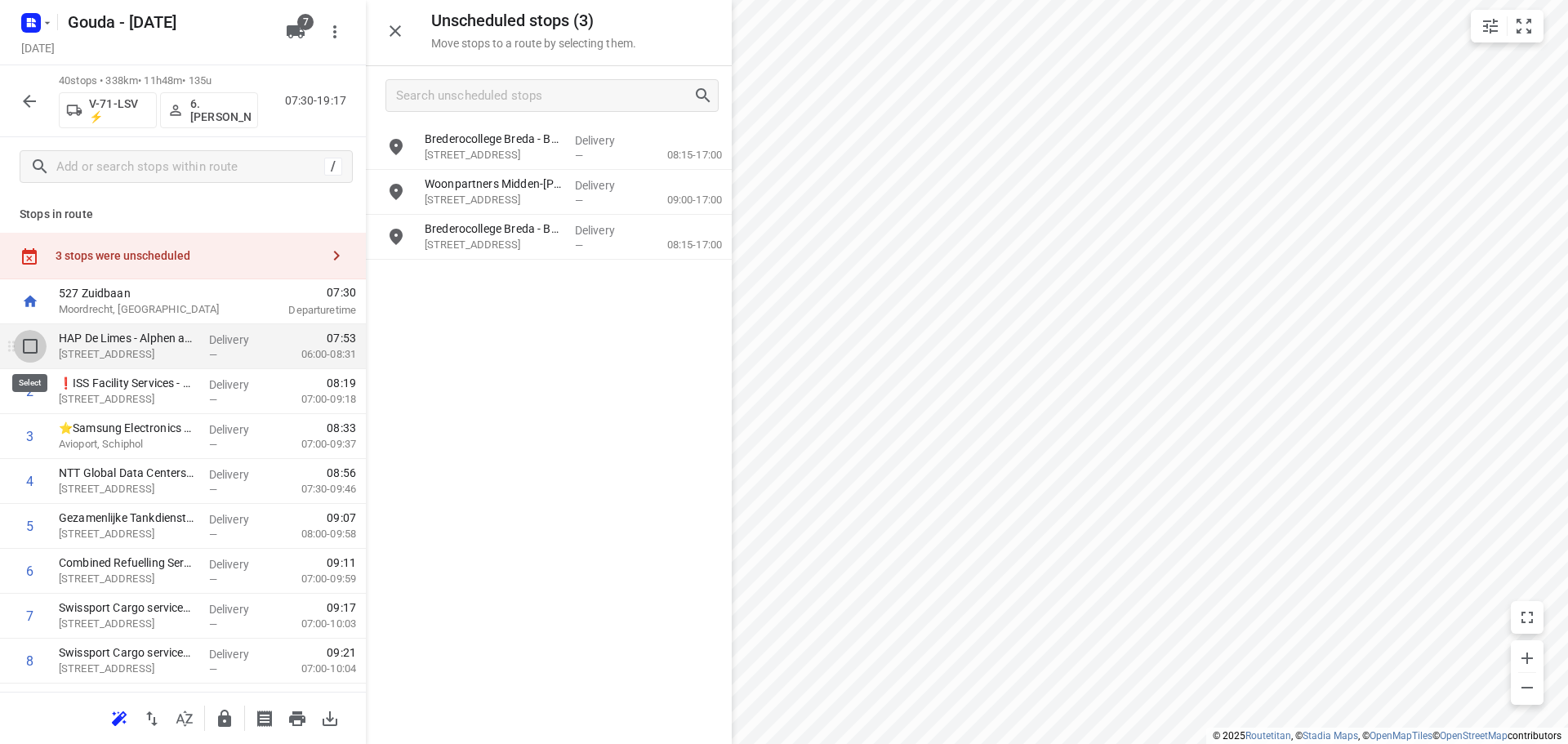
click at [27, 345] on input "checkbox" at bounding box center [30, 346] width 33 height 33
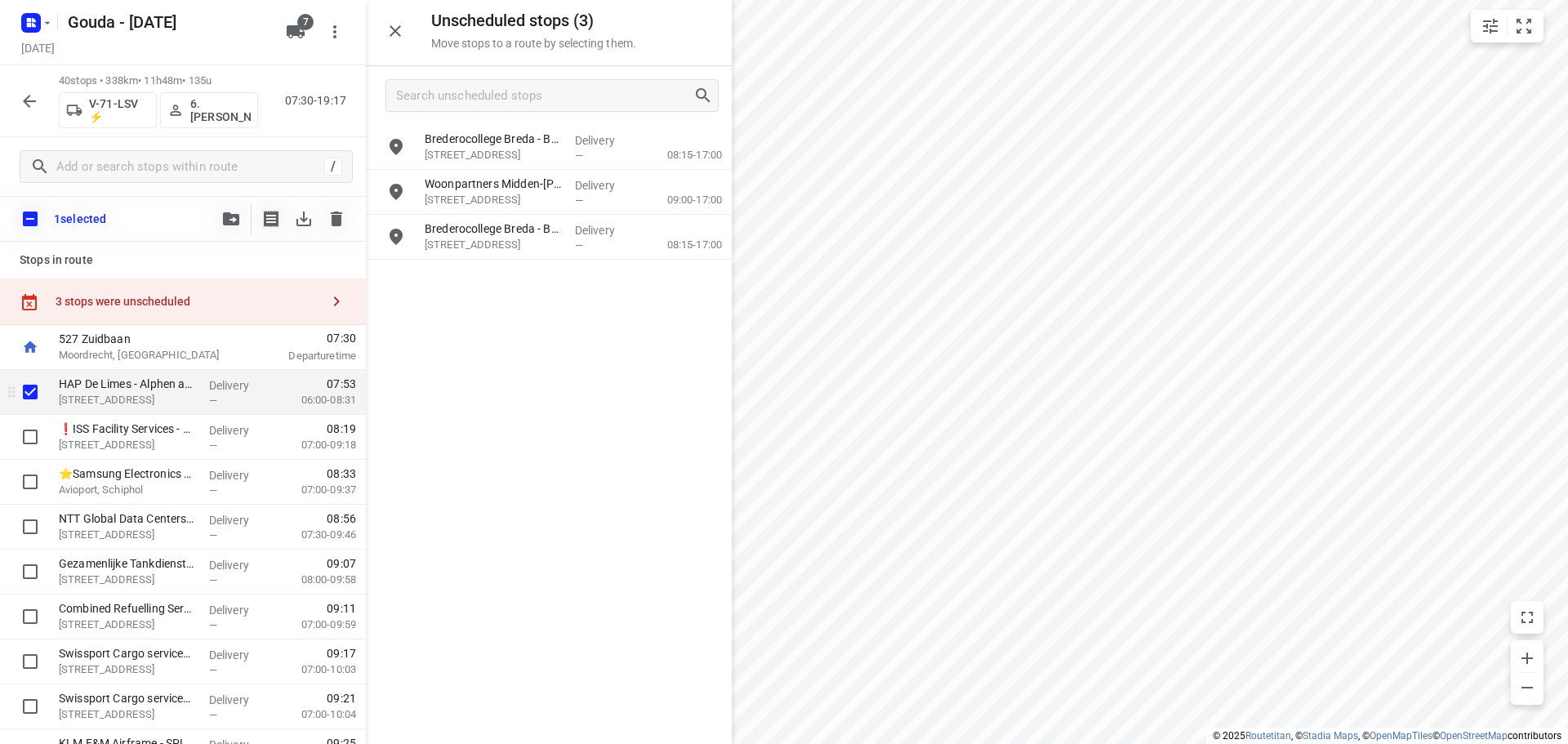
click at [27, 345] on icon at bounding box center [30, 348] width 14 height 12
click at [35, 215] on input "checkbox" at bounding box center [30, 219] width 34 height 34
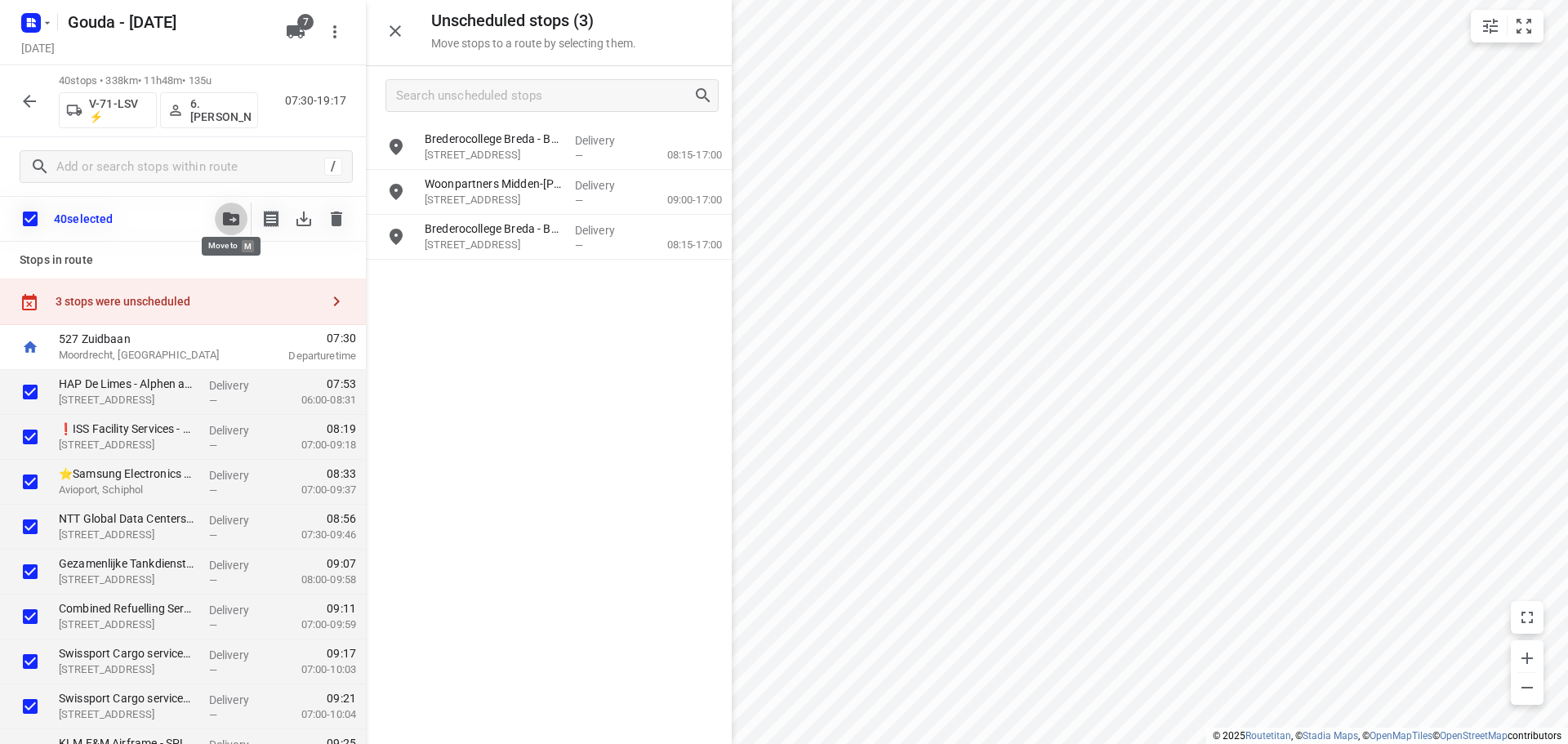
click at [227, 220] on icon "button" at bounding box center [230, 219] width 17 height 13
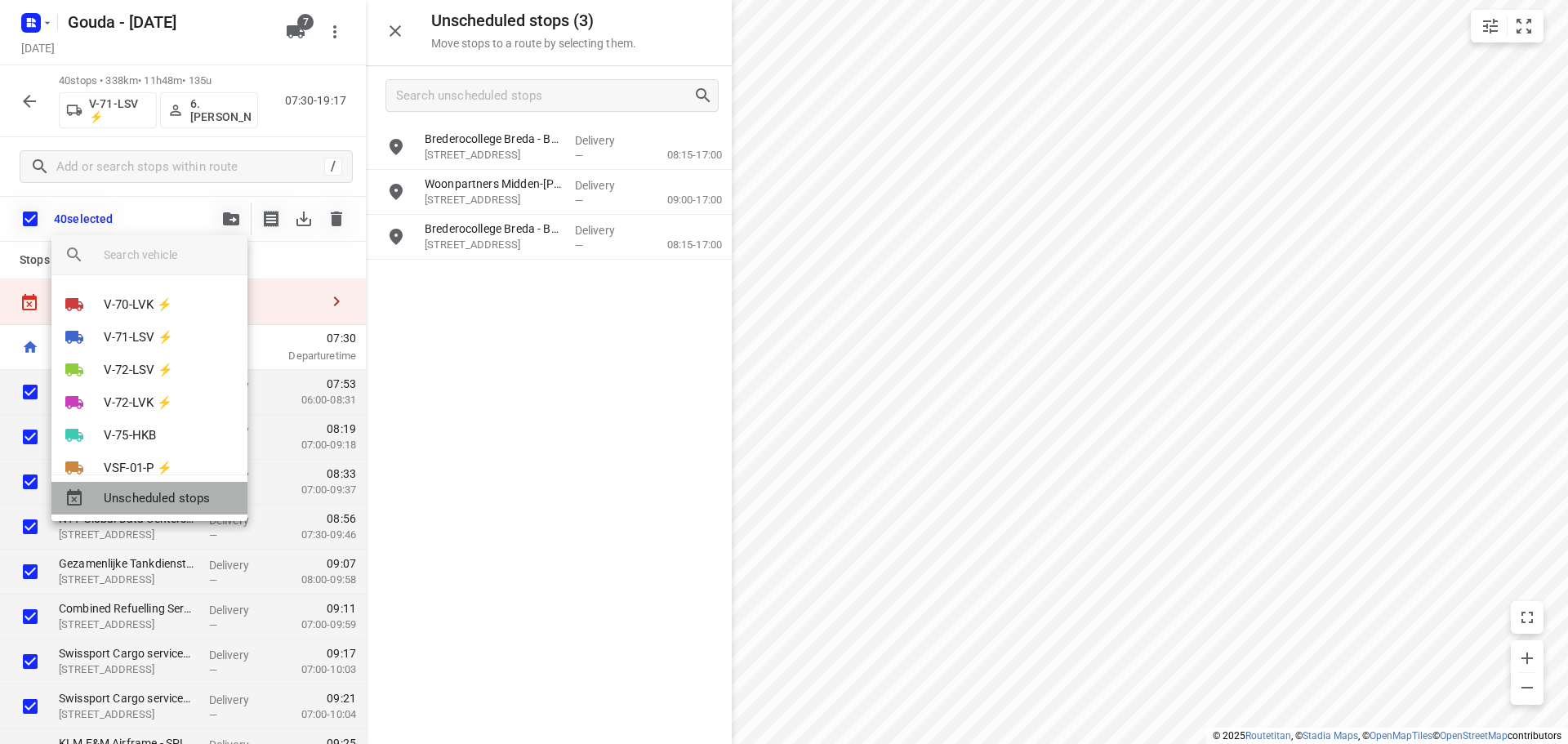
click at [148, 498] on span "Unscheduled stops" at bounding box center [168, 499] width 131 height 19
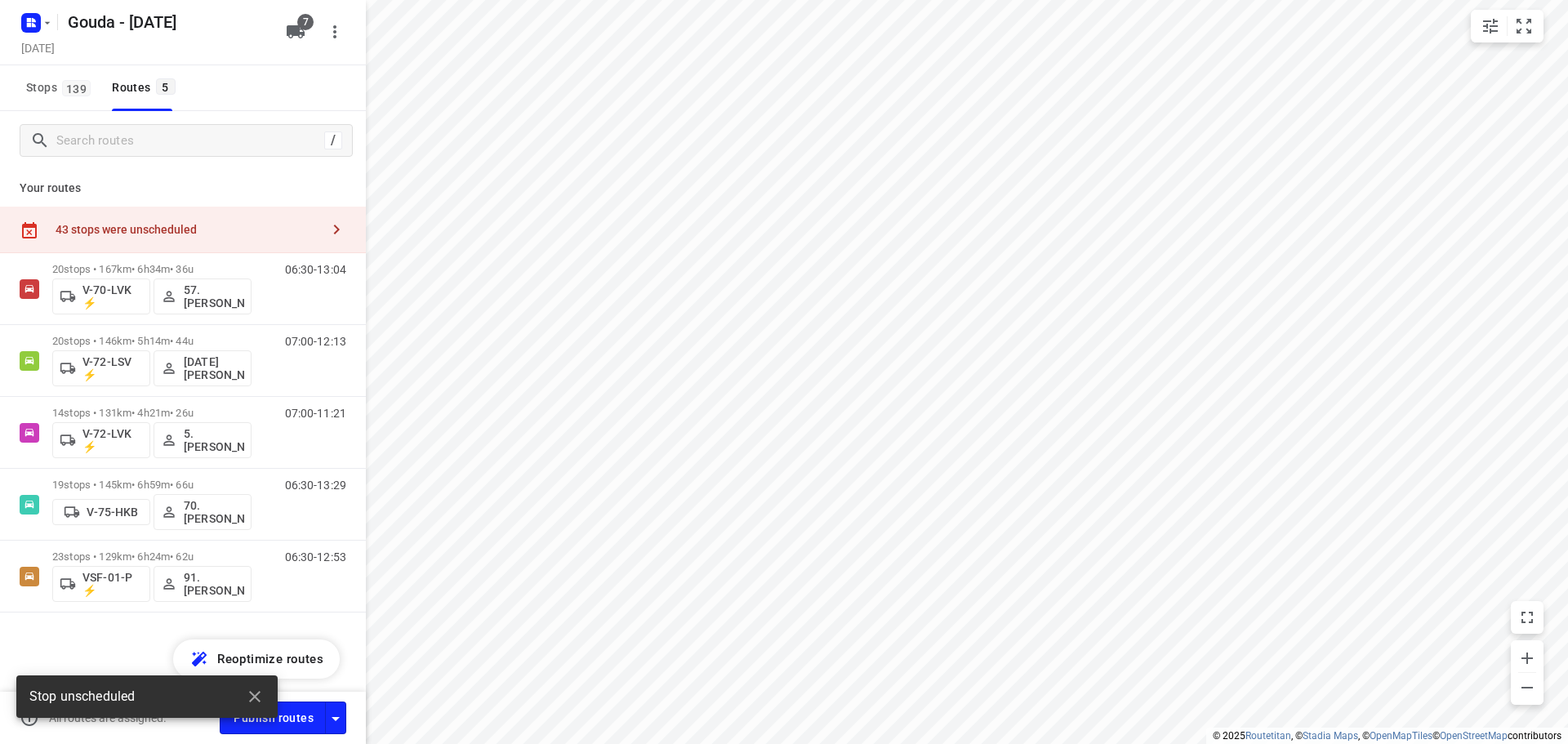
click at [338, 237] on icon "button" at bounding box center [337, 230] width 20 height 20
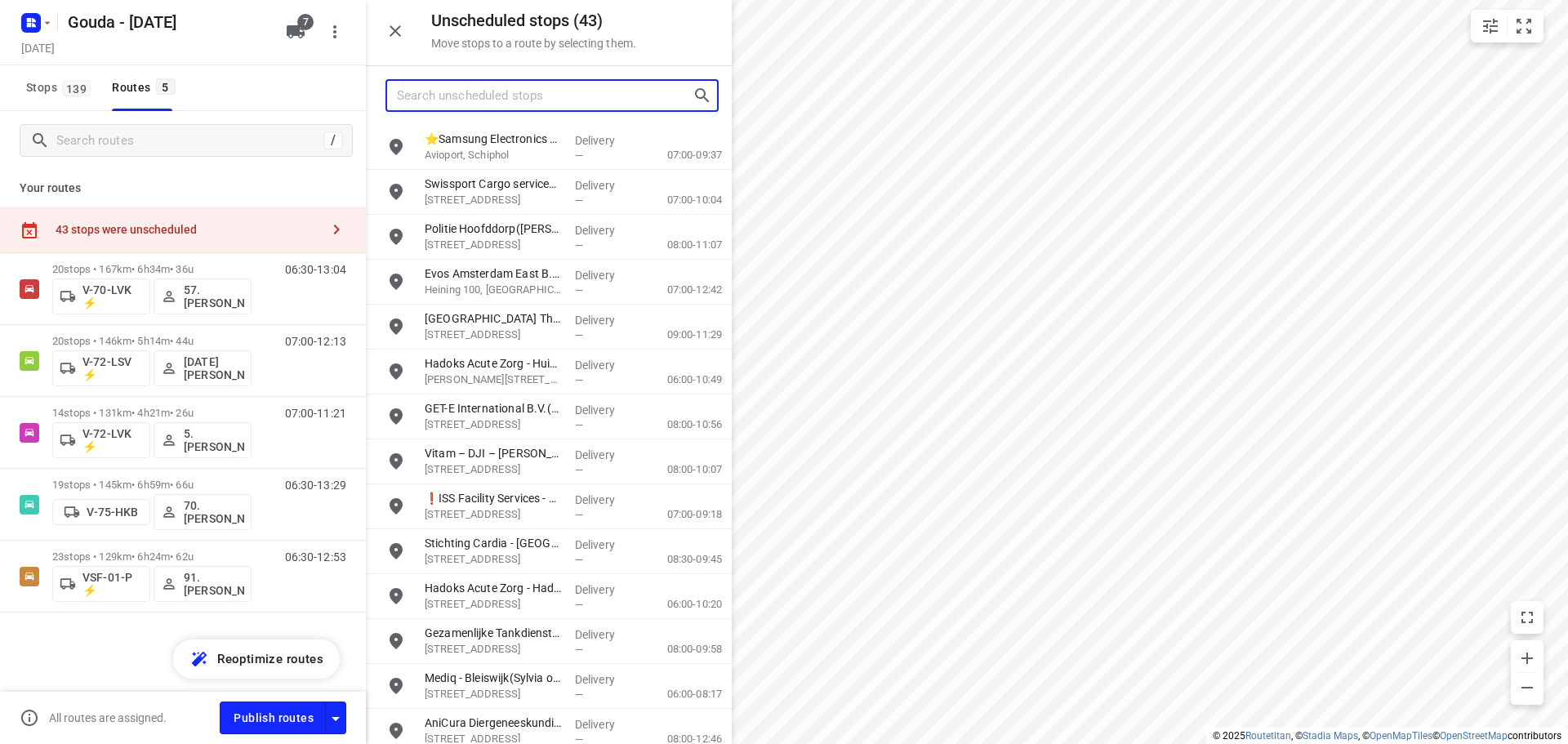
click at [497, 93] on input "Search unscheduled stops" at bounding box center [545, 97] width 295 height 26
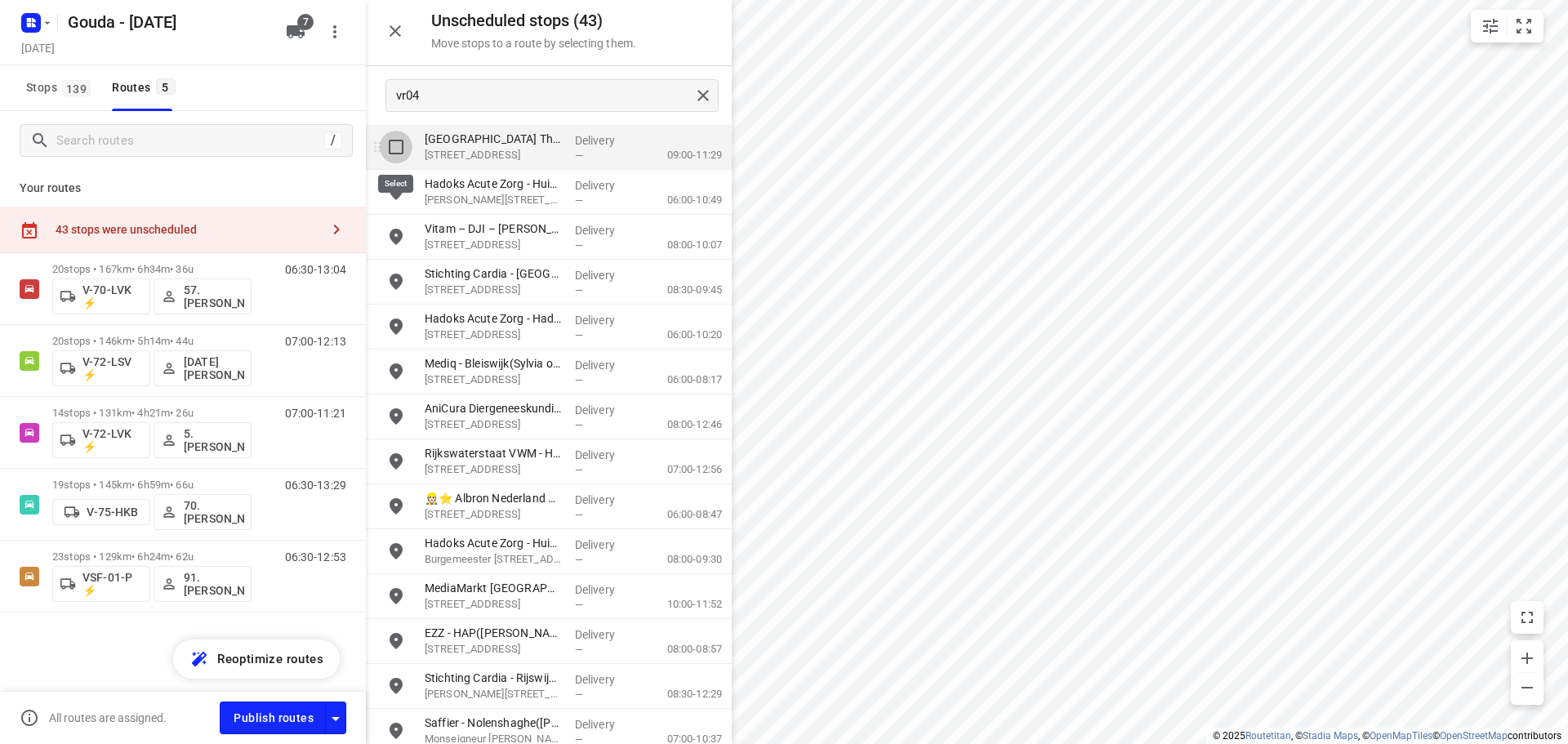
click at [389, 148] on input "grid" at bounding box center [396, 147] width 33 height 33
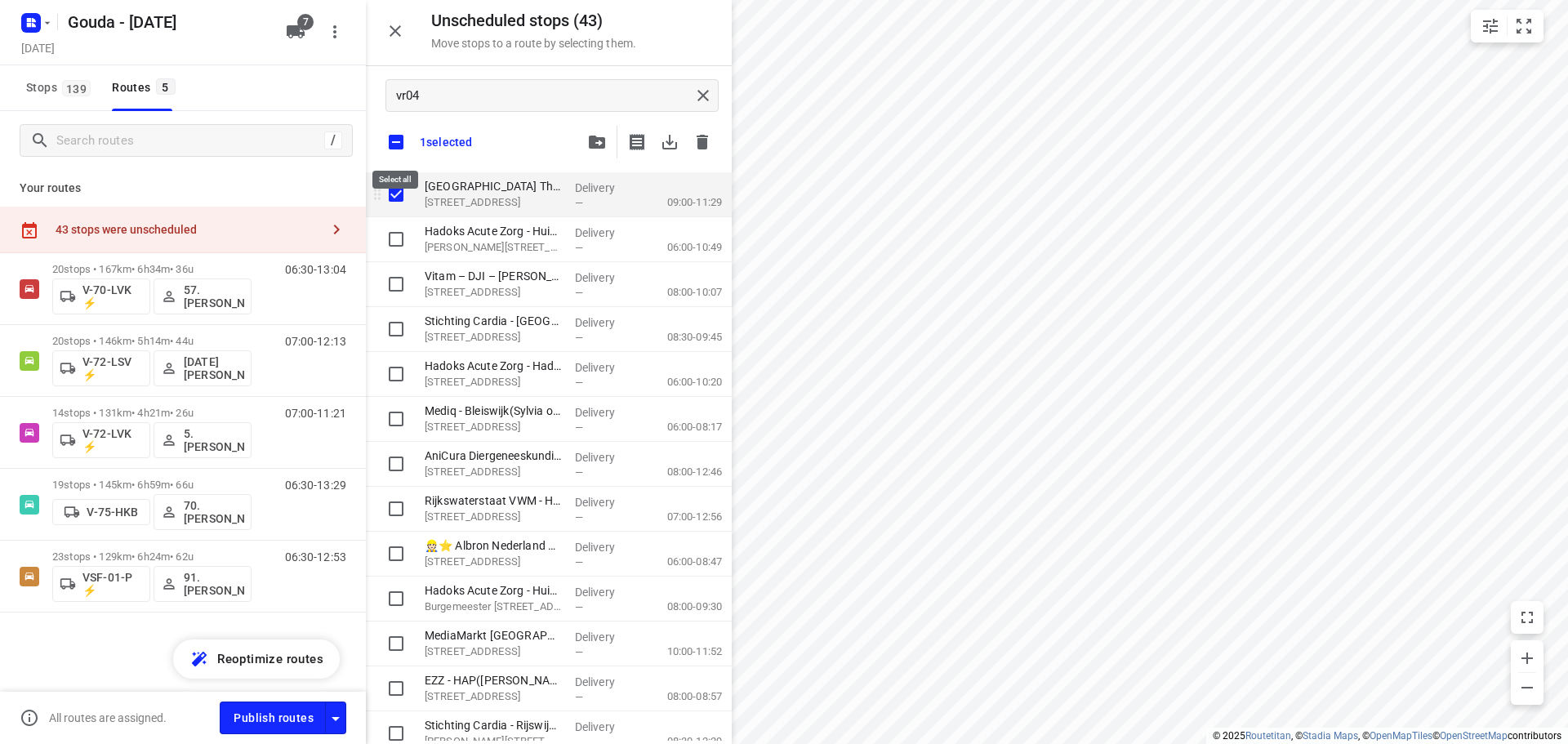
click at [394, 141] on input "checkbox" at bounding box center [396, 142] width 34 height 34
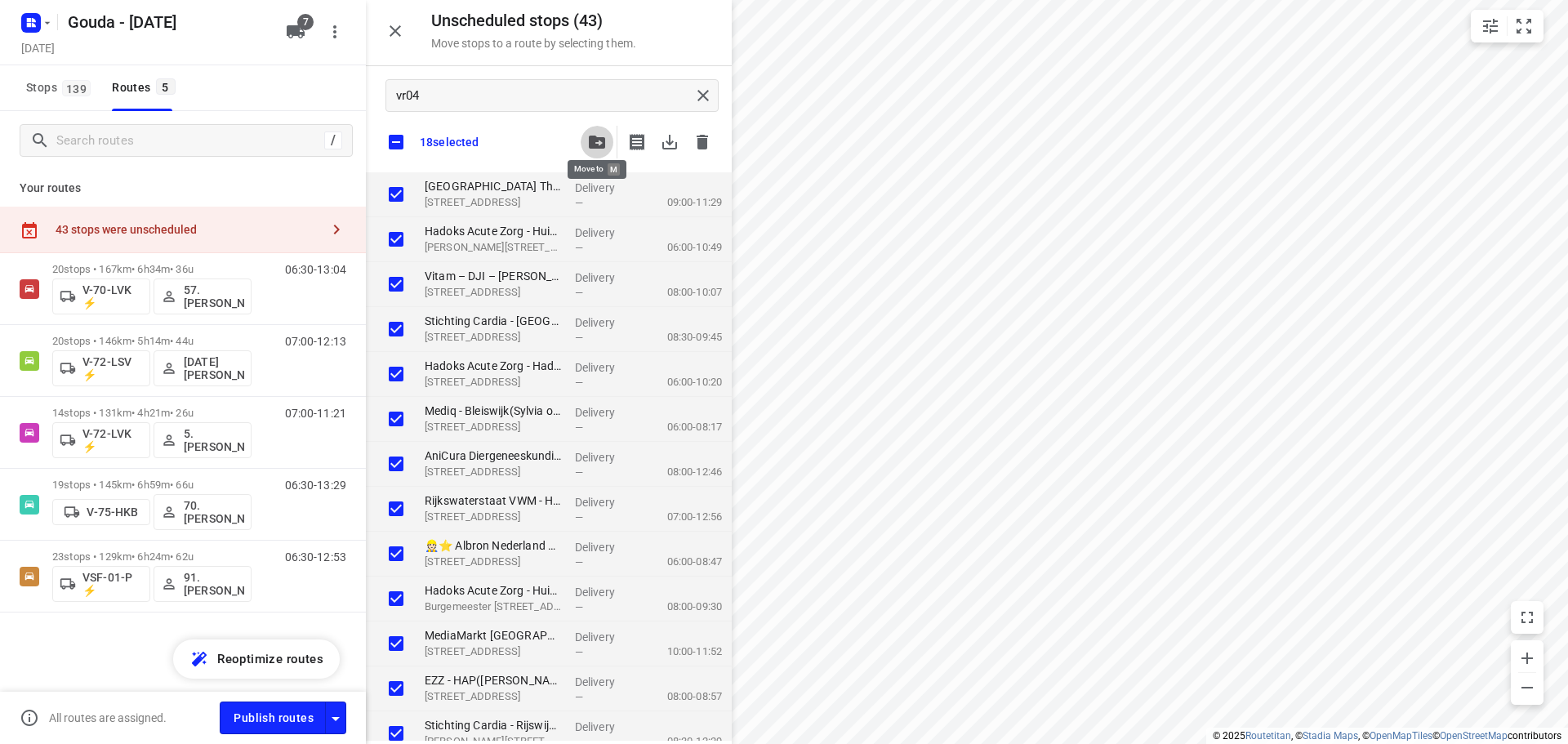
click at [587, 155] on button "button" at bounding box center [597, 142] width 33 height 33
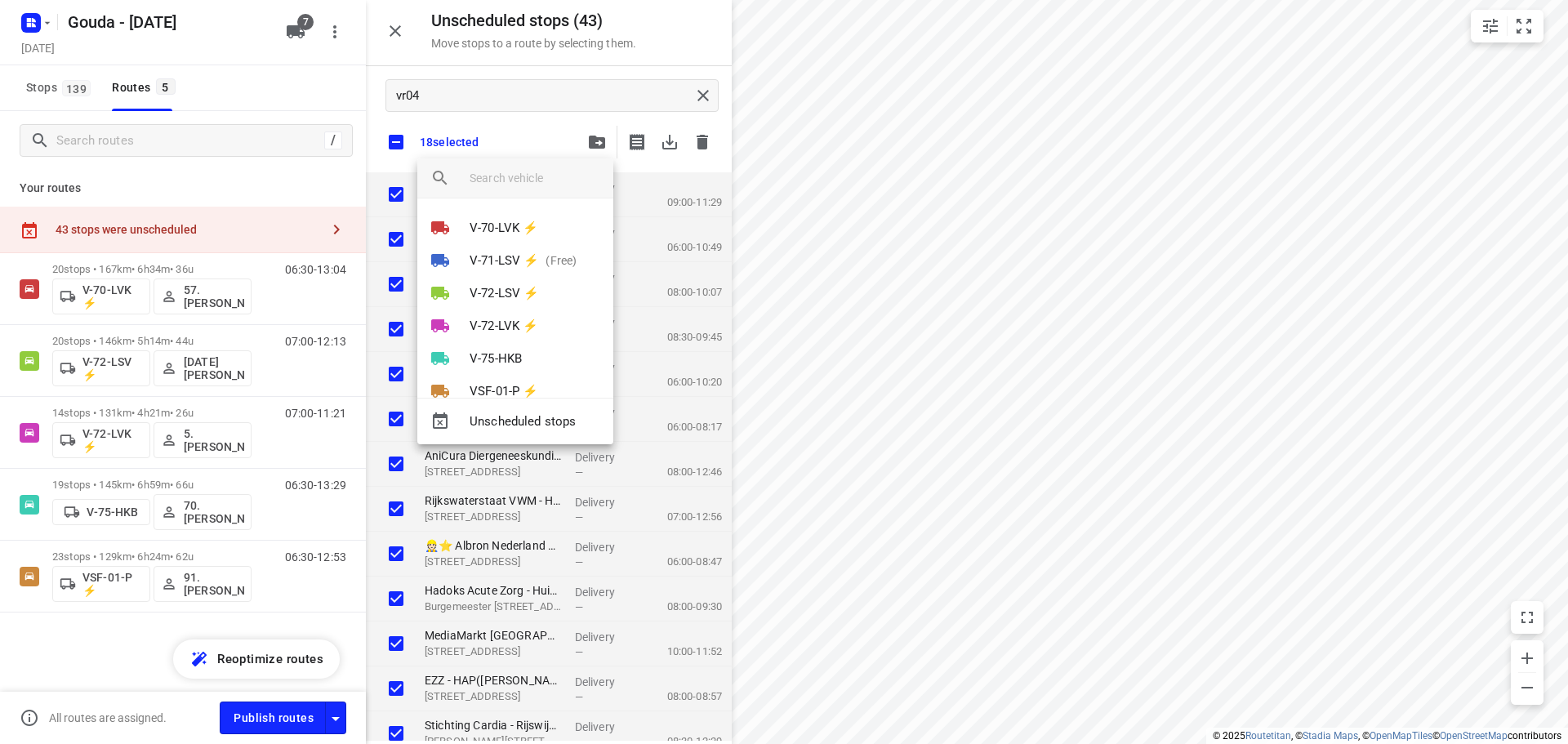
click at [538, 174] on input "search vehicle" at bounding box center [535, 177] width 131 height 25
click at [532, 264] on p "V-71-LSV ⚡" at bounding box center [504, 260] width 69 height 19
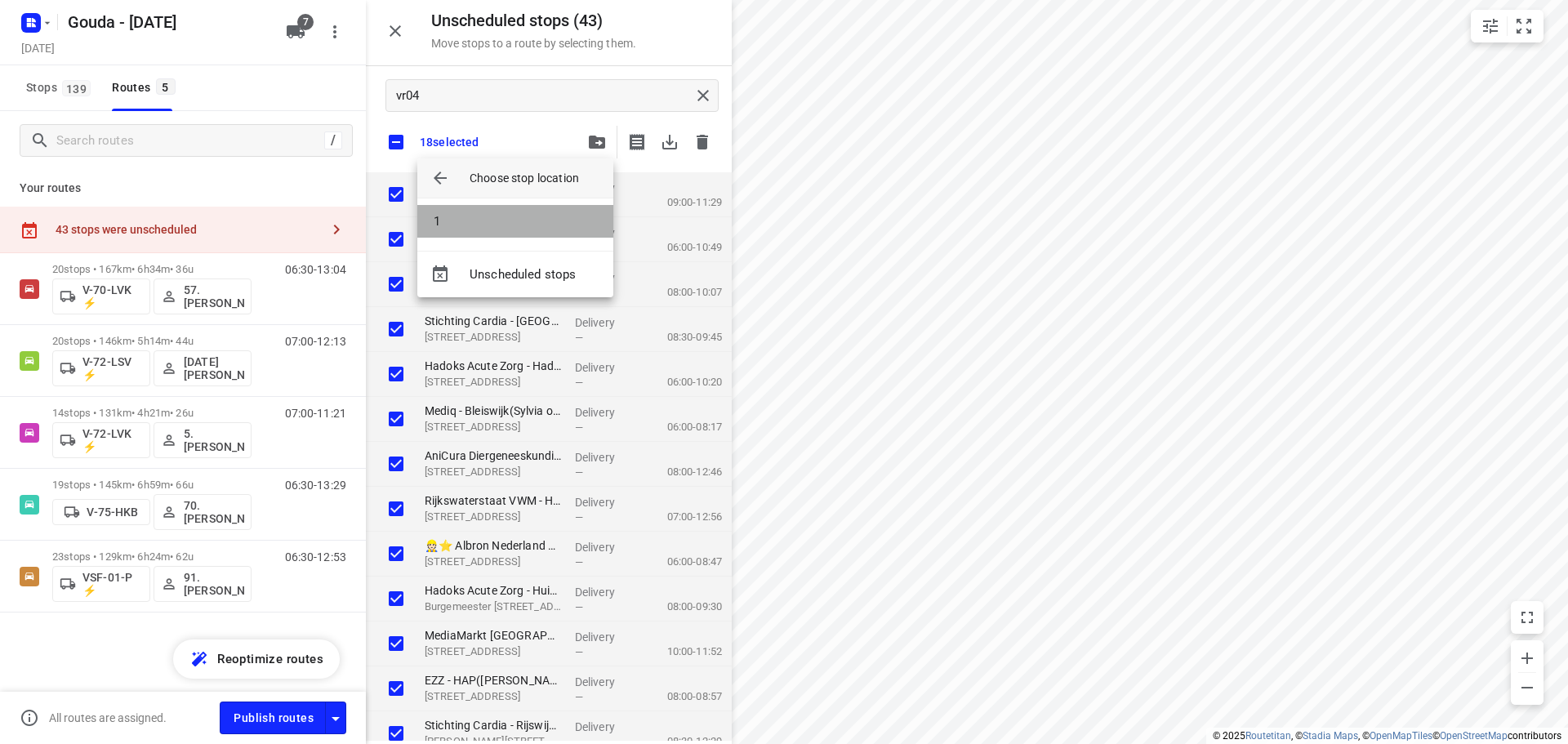
click at [486, 223] on li "1" at bounding box center [515, 221] width 196 height 33
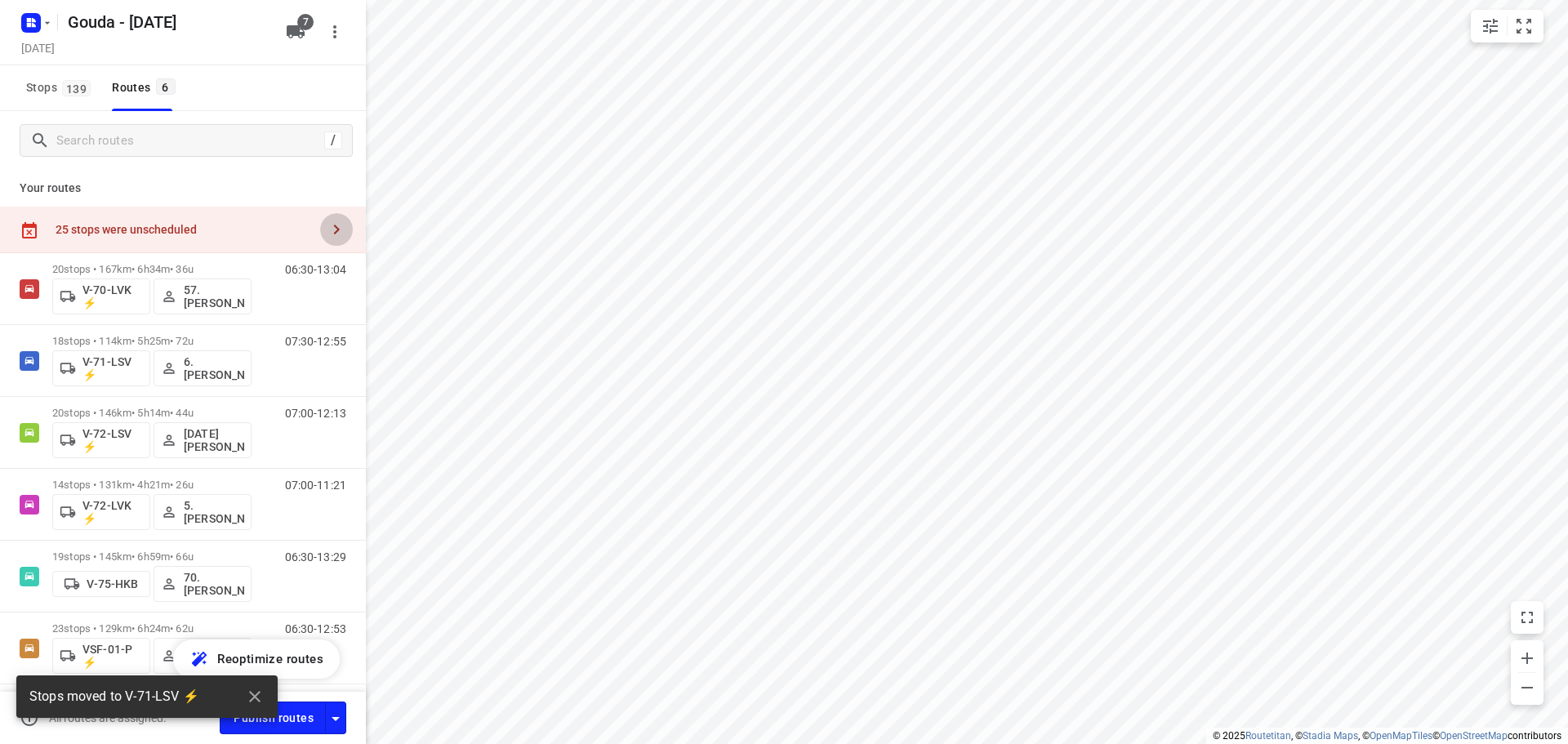
click at [327, 228] on icon "button" at bounding box center [337, 230] width 20 height 20
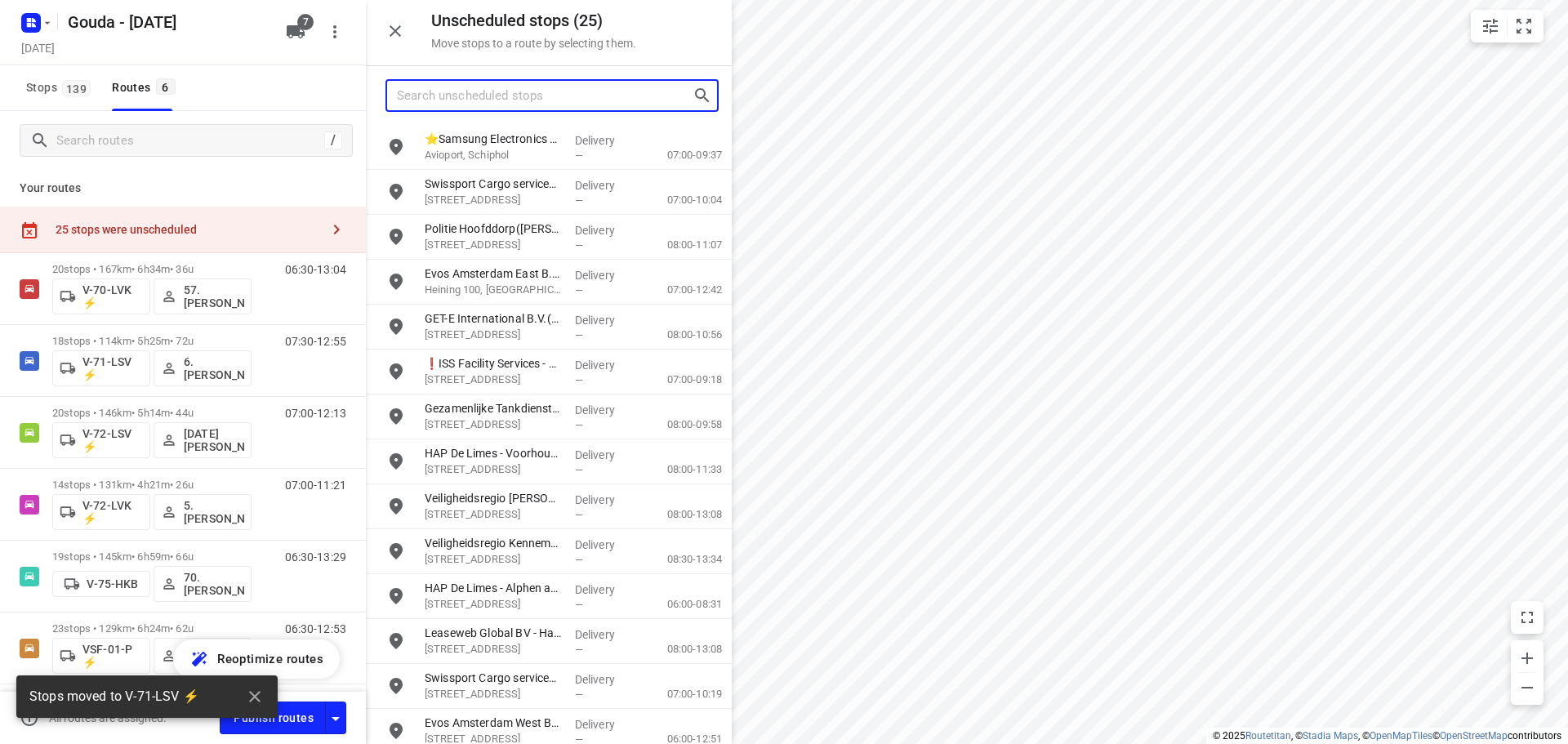
click at [486, 102] on input "Search unscheduled stops" at bounding box center [545, 97] width 295 height 26
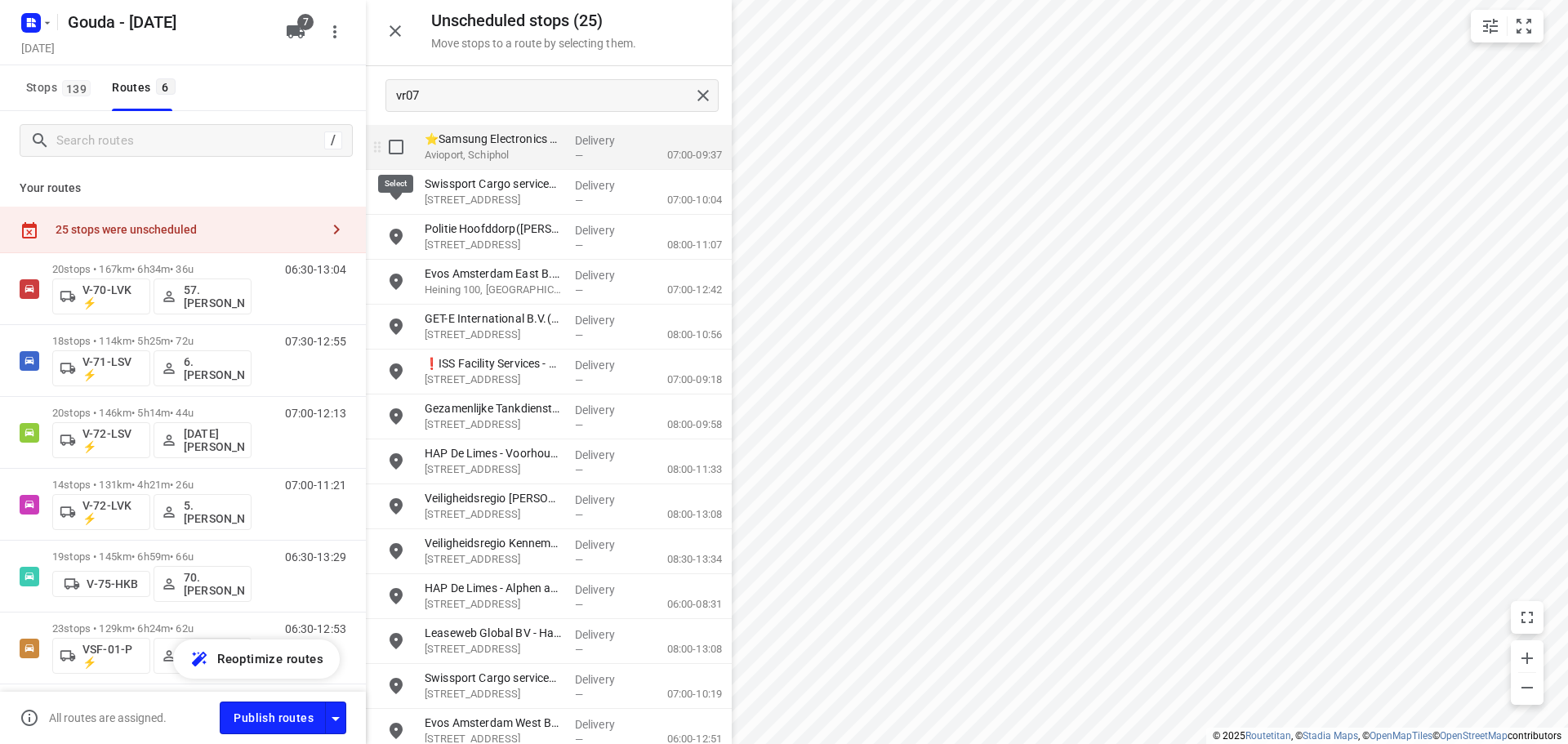
click at [390, 151] on input "grid" at bounding box center [396, 147] width 33 height 33
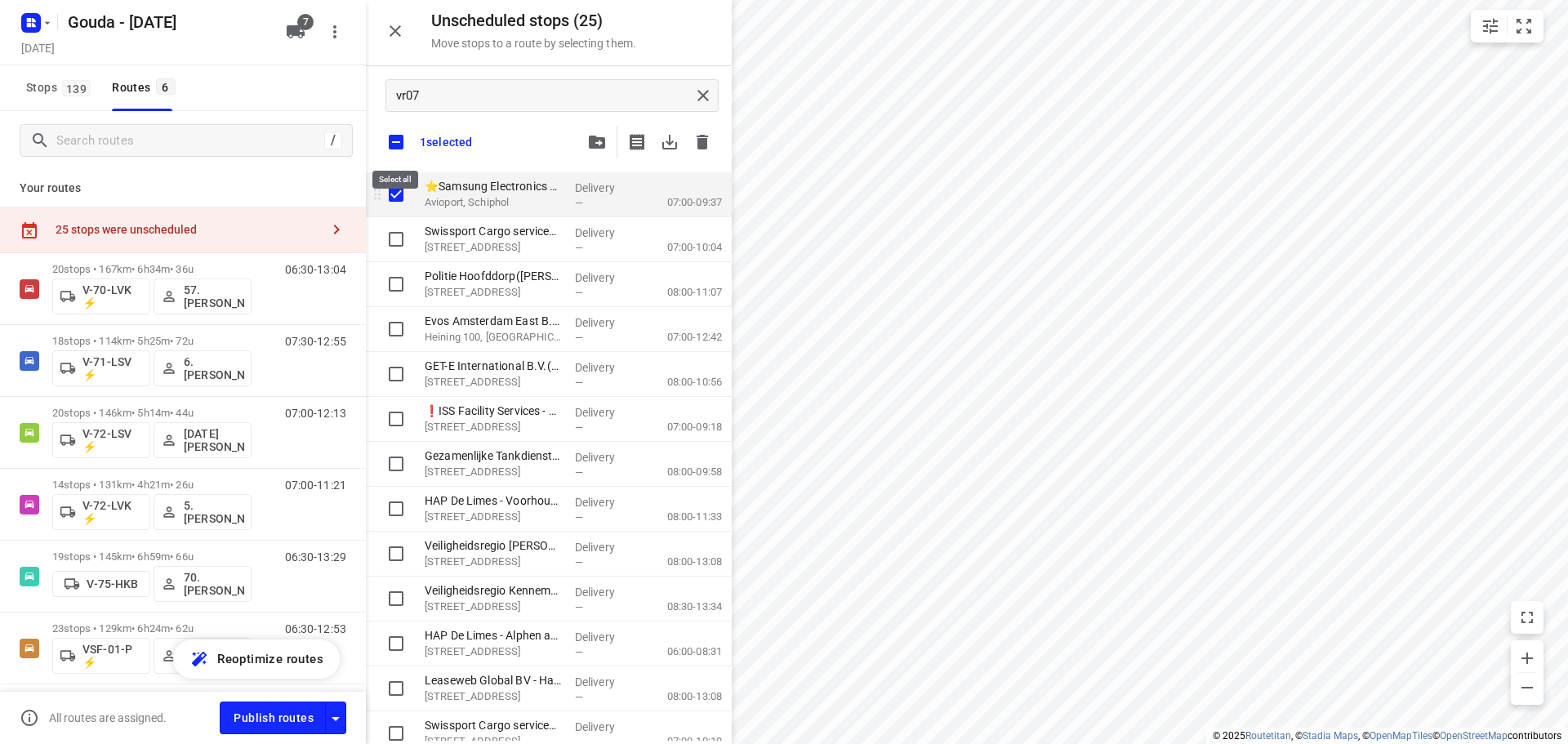
click at [390, 151] on input "checkbox" at bounding box center [396, 142] width 34 height 34
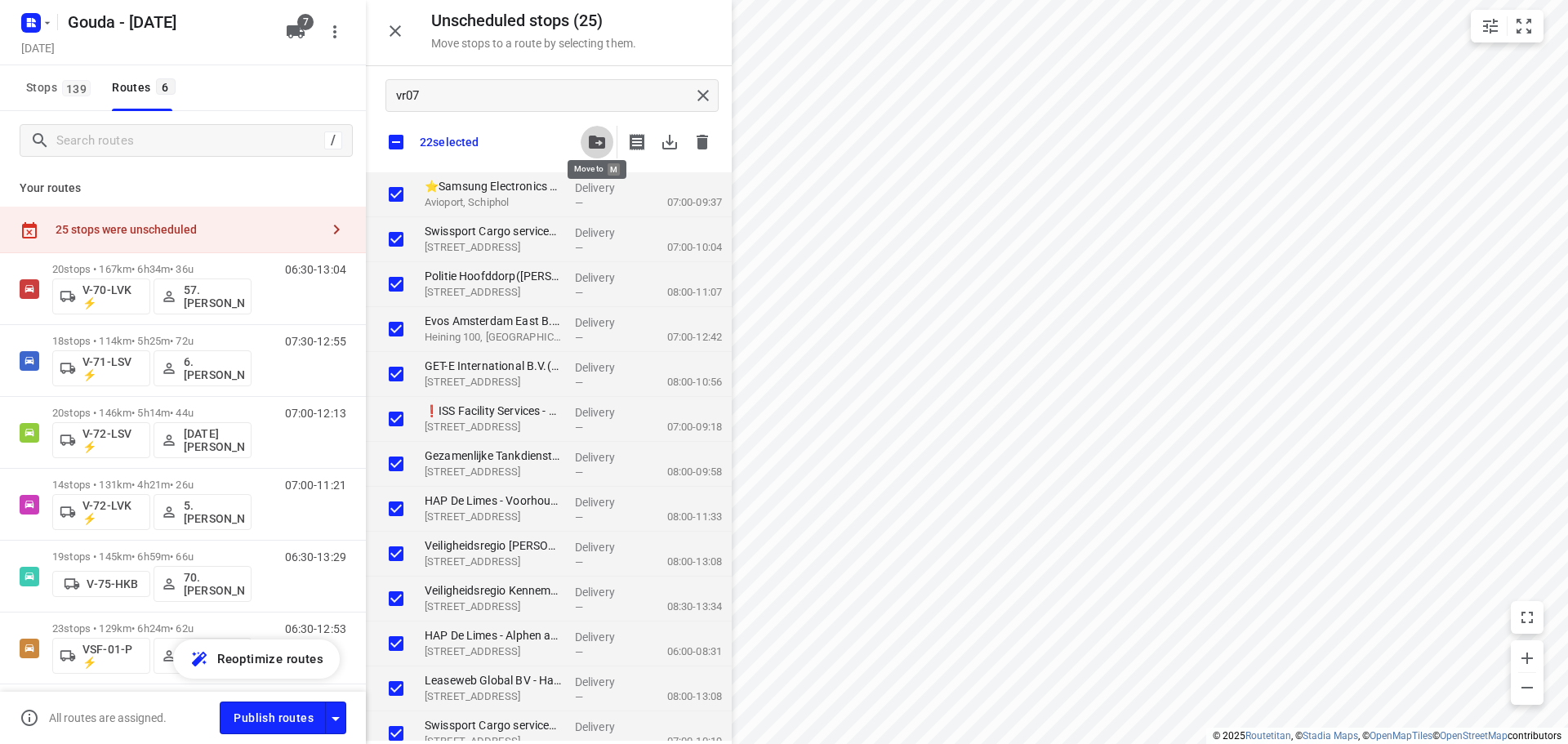
click at [589, 139] on span "button" at bounding box center [597, 142] width 20 height 13
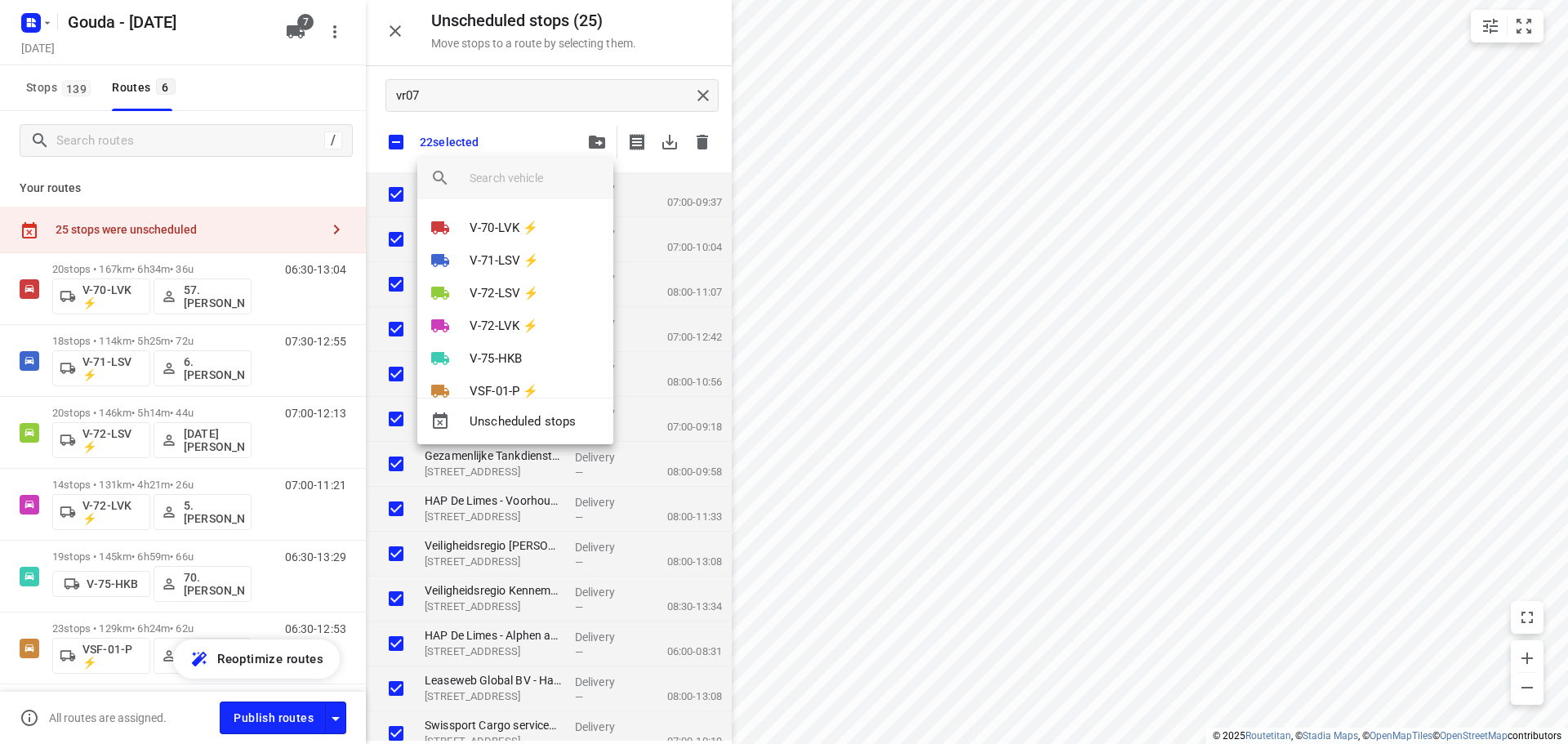
scroll to position [30, 0]
click at [284, 36] on div at bounding box center [784, 372] width 1568 height 744
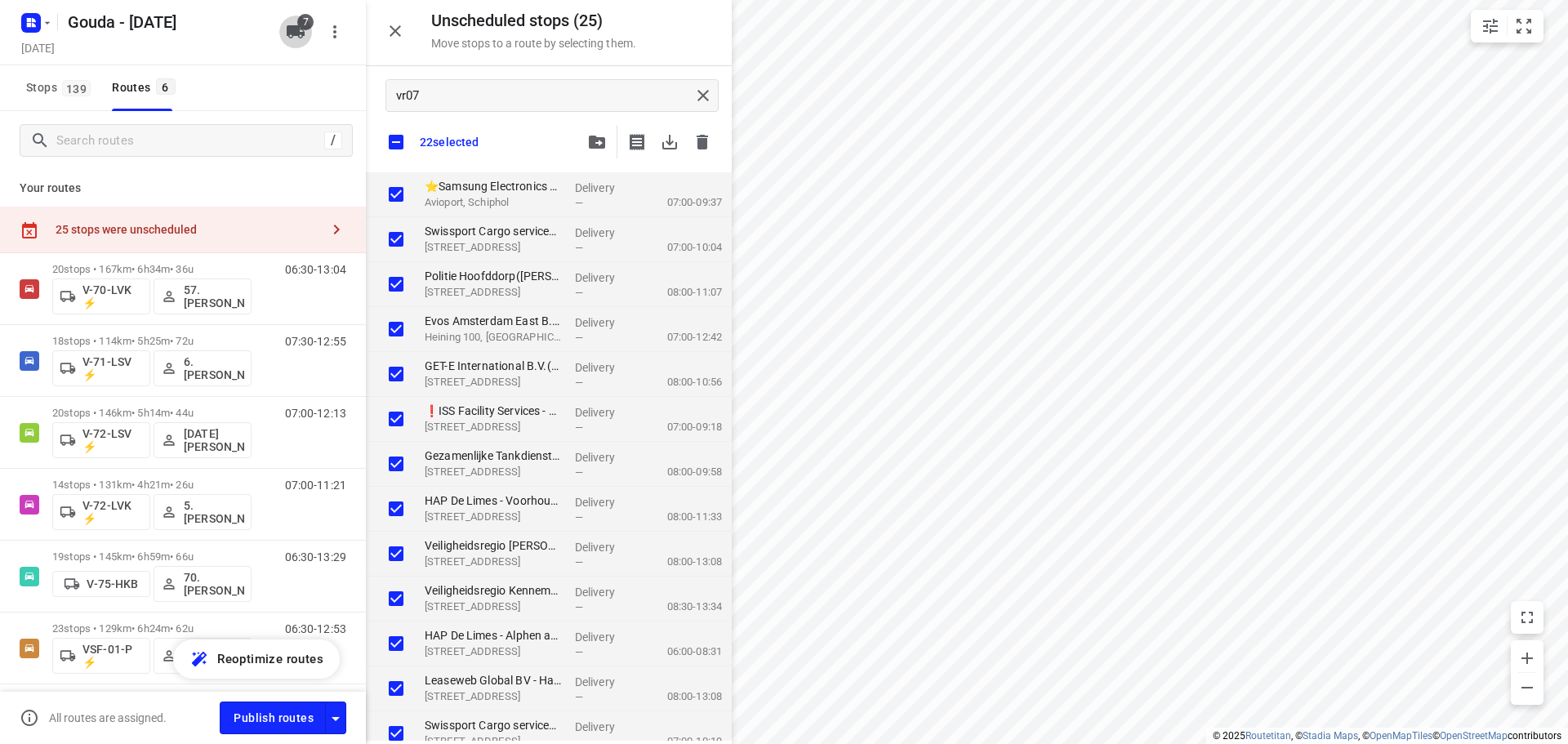
click at [295, 31] on icon "button" at bounding box center [295, 32] width 18 height 13
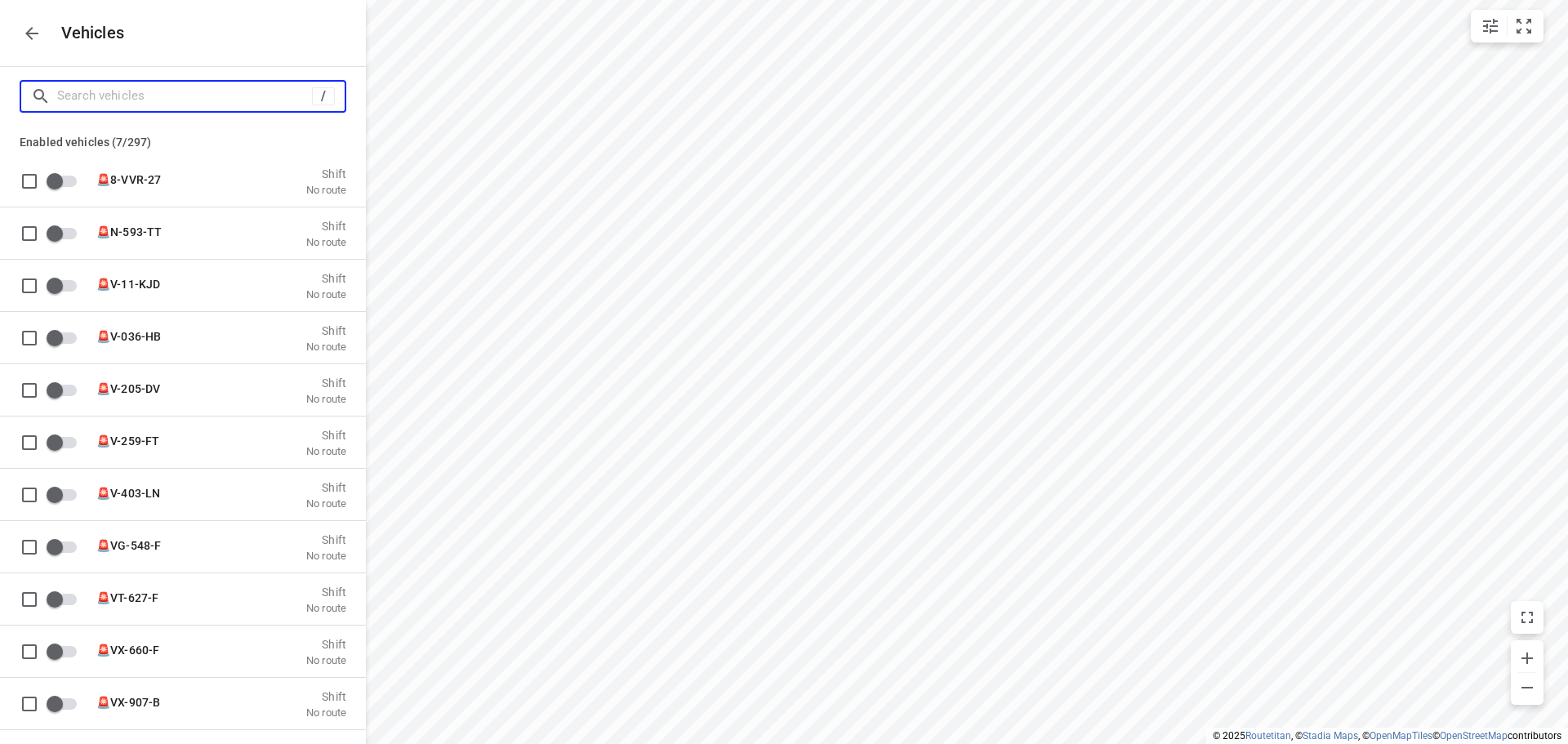
click at [161, 101] on input "Search vehicles" at bounding box center [184, 97] width 255 height 26
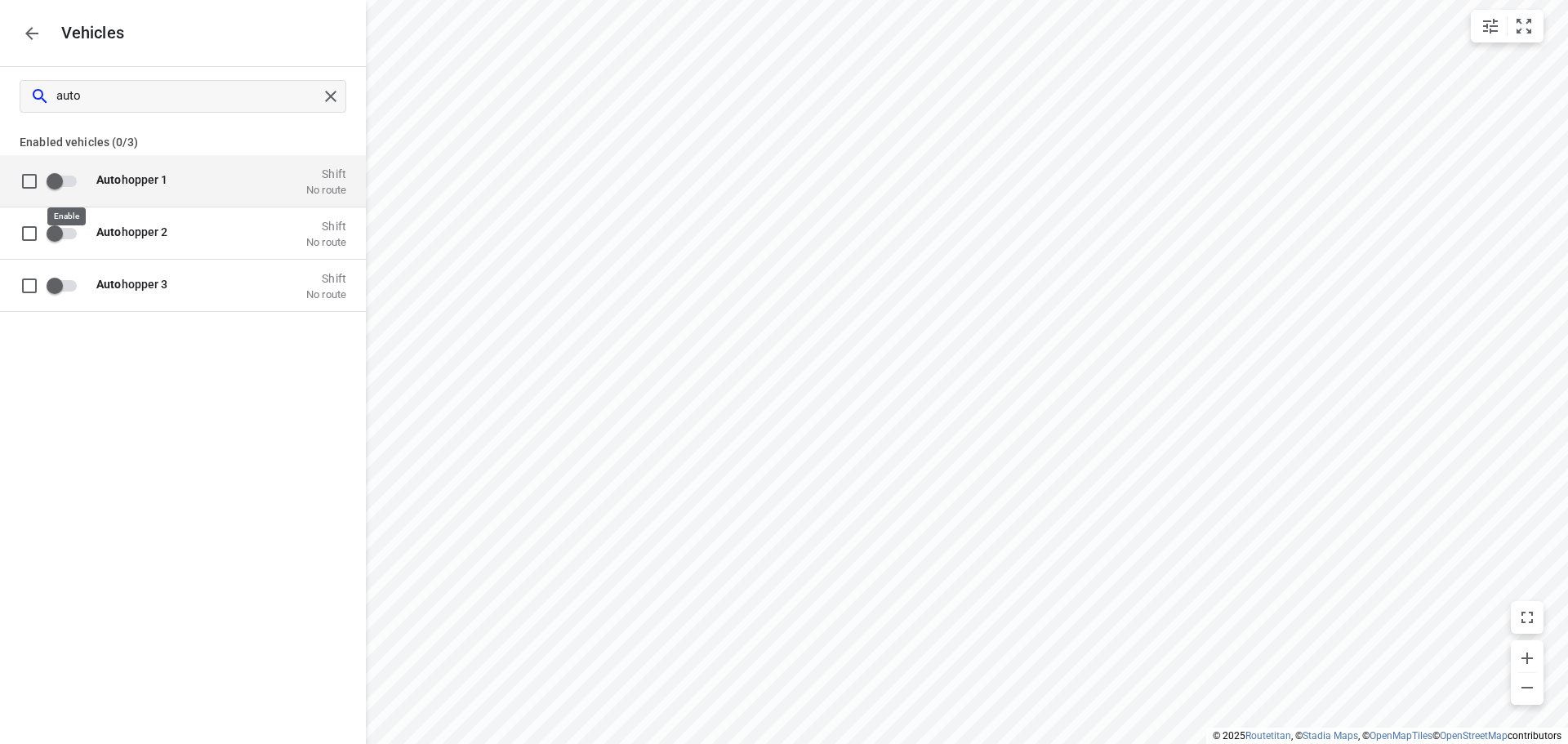
click at [77, 179] on input "grid" at bounding box center [54, 180] width 94 height 32
click at [33, 32] on icon "button" at bounding box center [32, 34] width 20 height 20
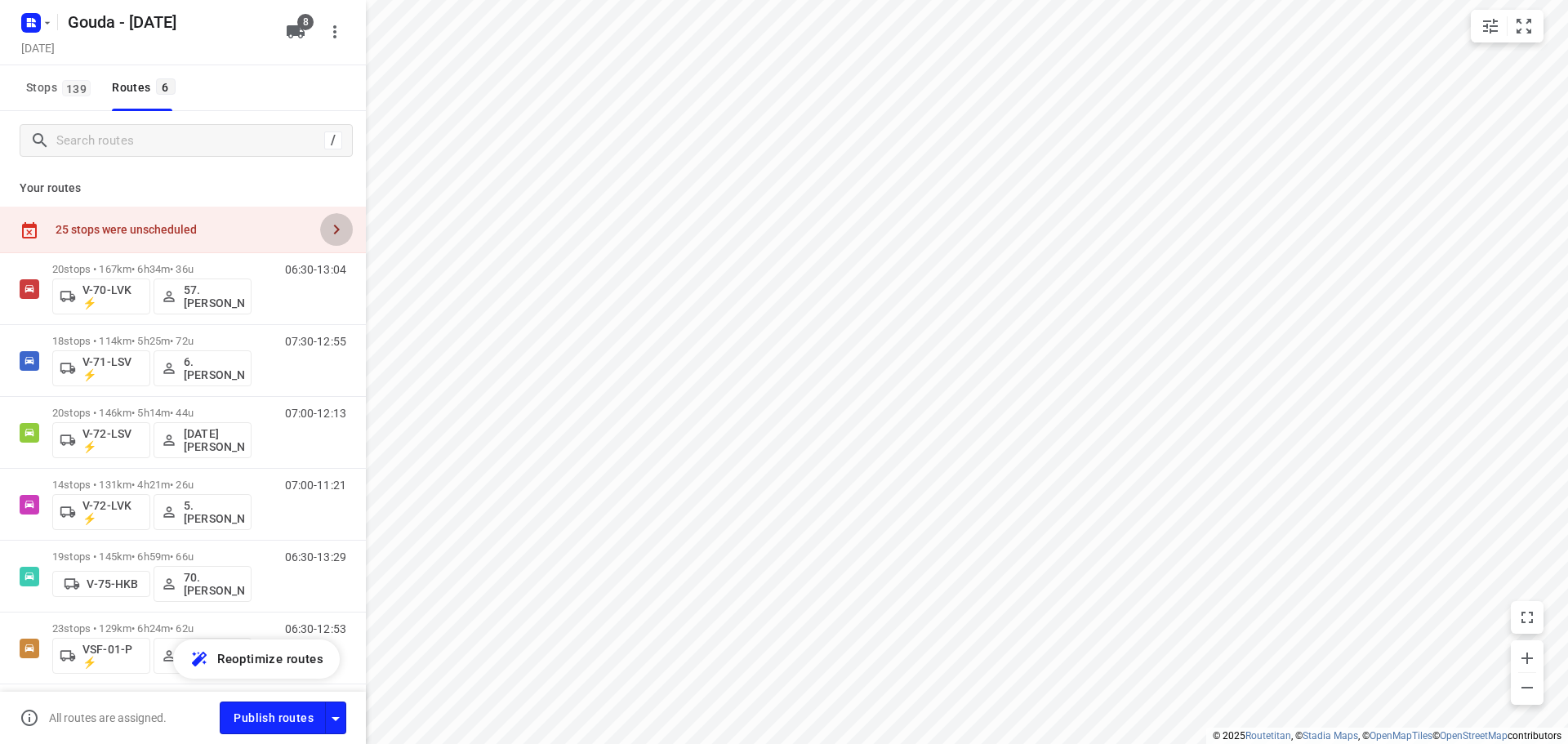
click at [327, 231] on icon "button" at bounding box center [337, 230] width 20 height 20
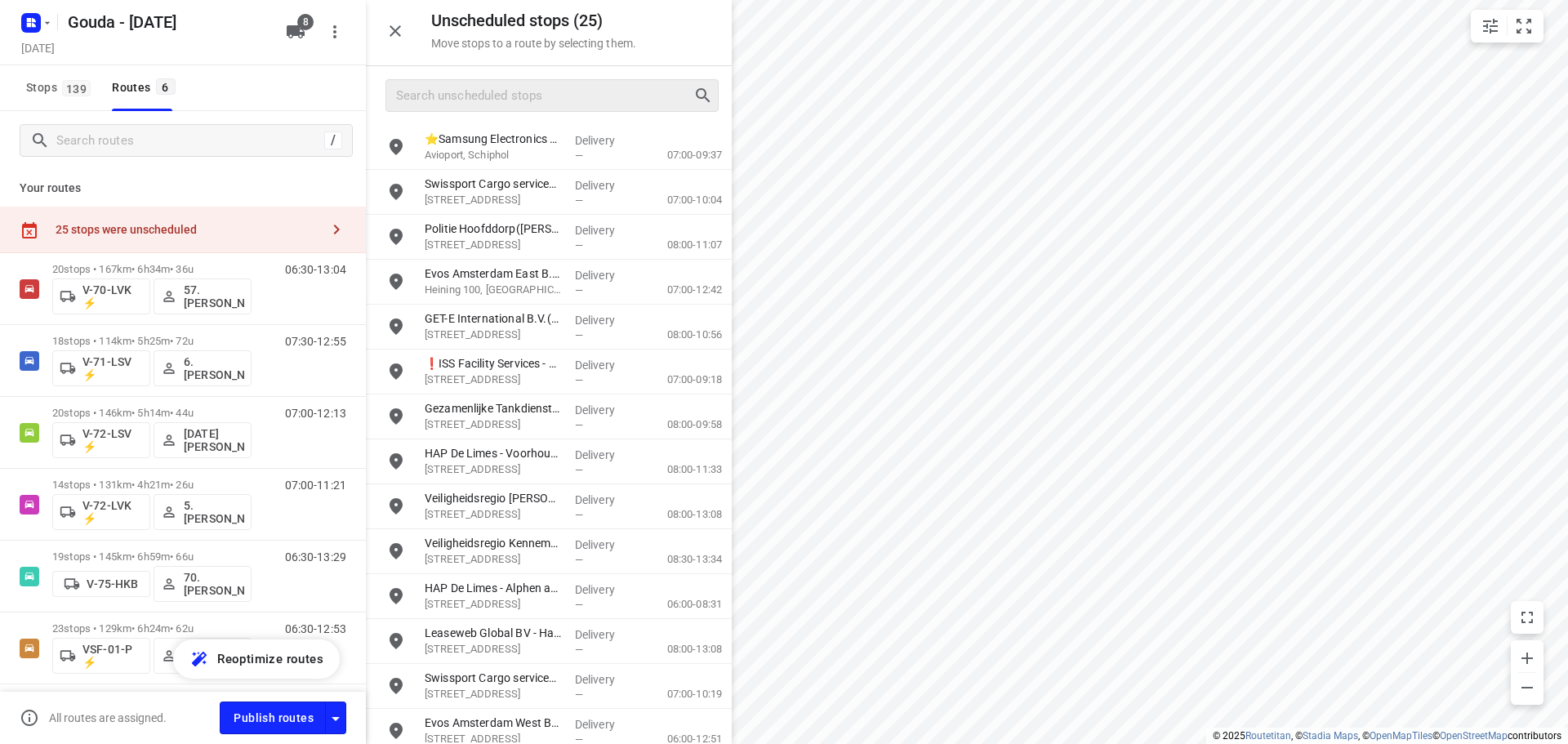
click at [455, 111] on div at bounding box center [552, 95] width 333 height 33
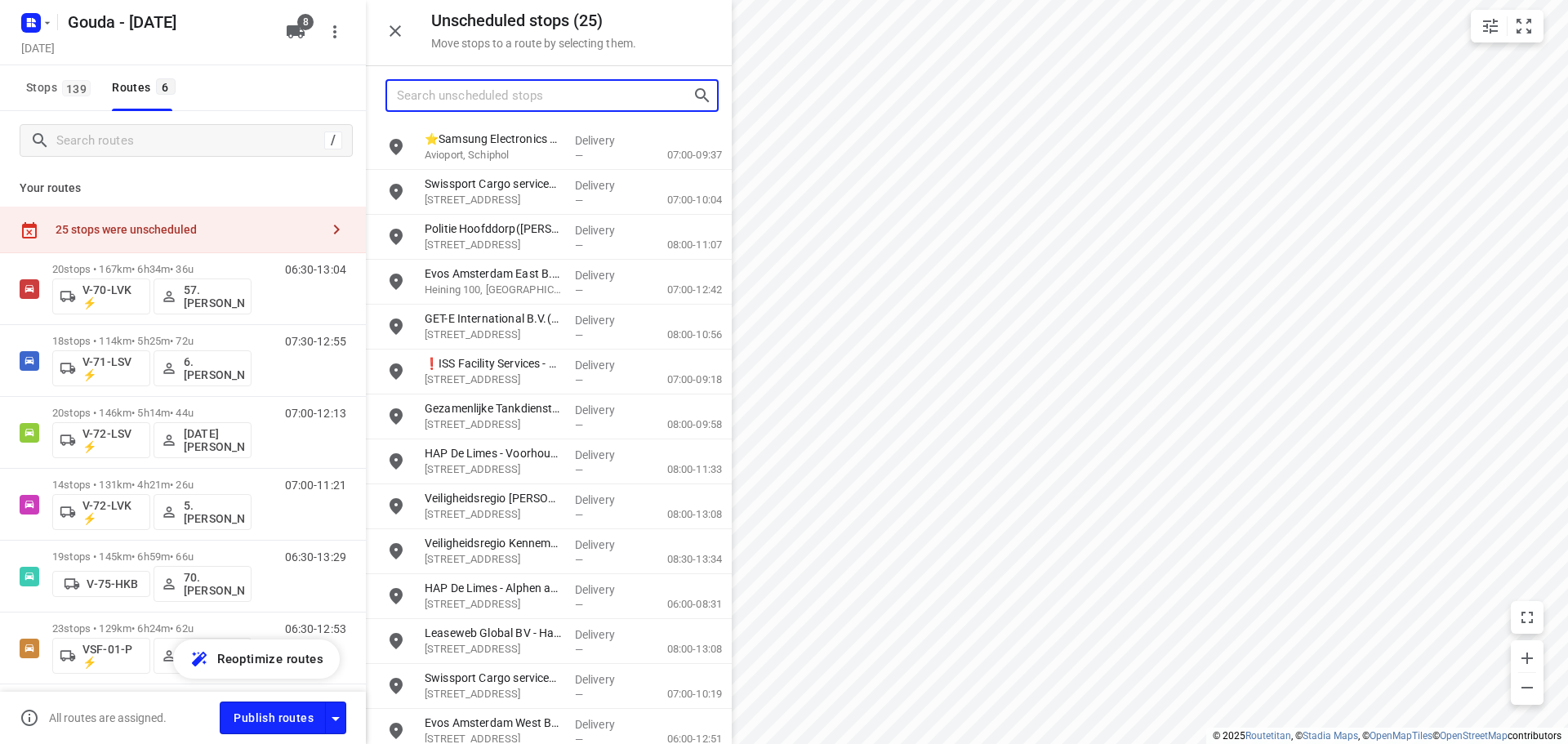
click at [461, 101] on input "Search unscheduled stops" at bounding box center [545, 97] width 295 height 26
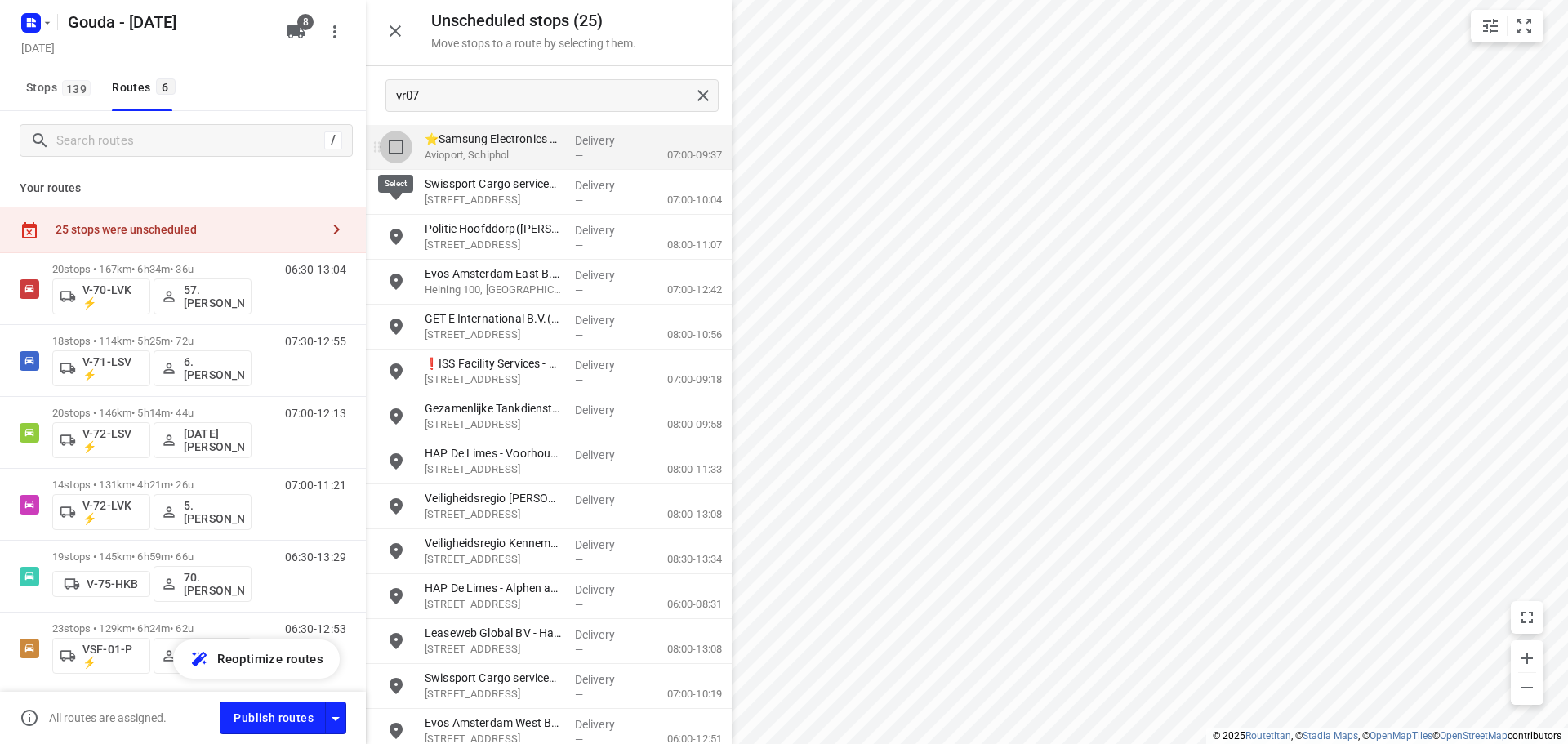
click at [401, 153] on input "grid" at bounding box center [396, 147] width 33 height 33
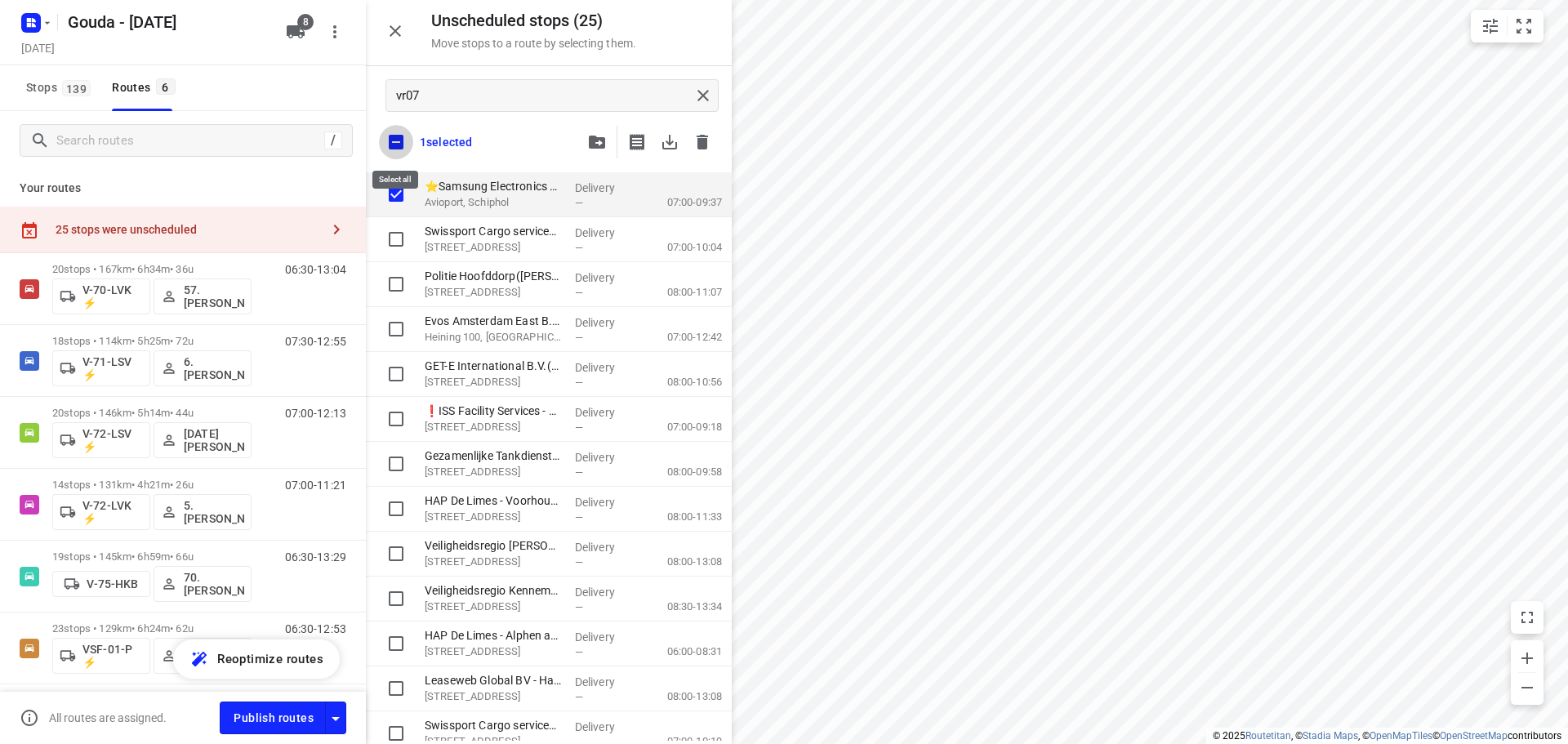
click at [399, 150] on input "checkbox" at bounding box center [396, 142] width 34 height 34
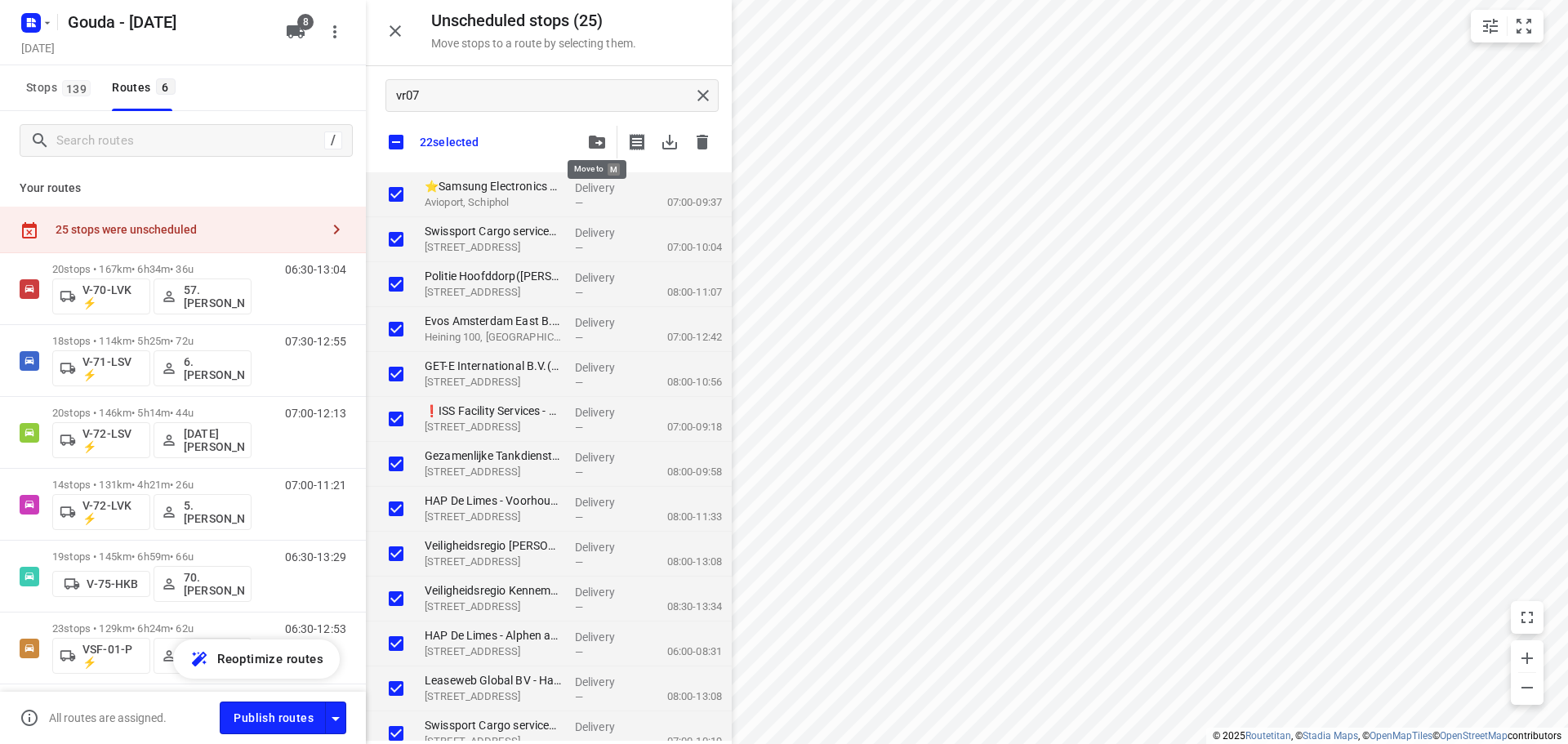
click at [593, 140] on icon "button" at bounding box center [597, 142] width 17 height 13
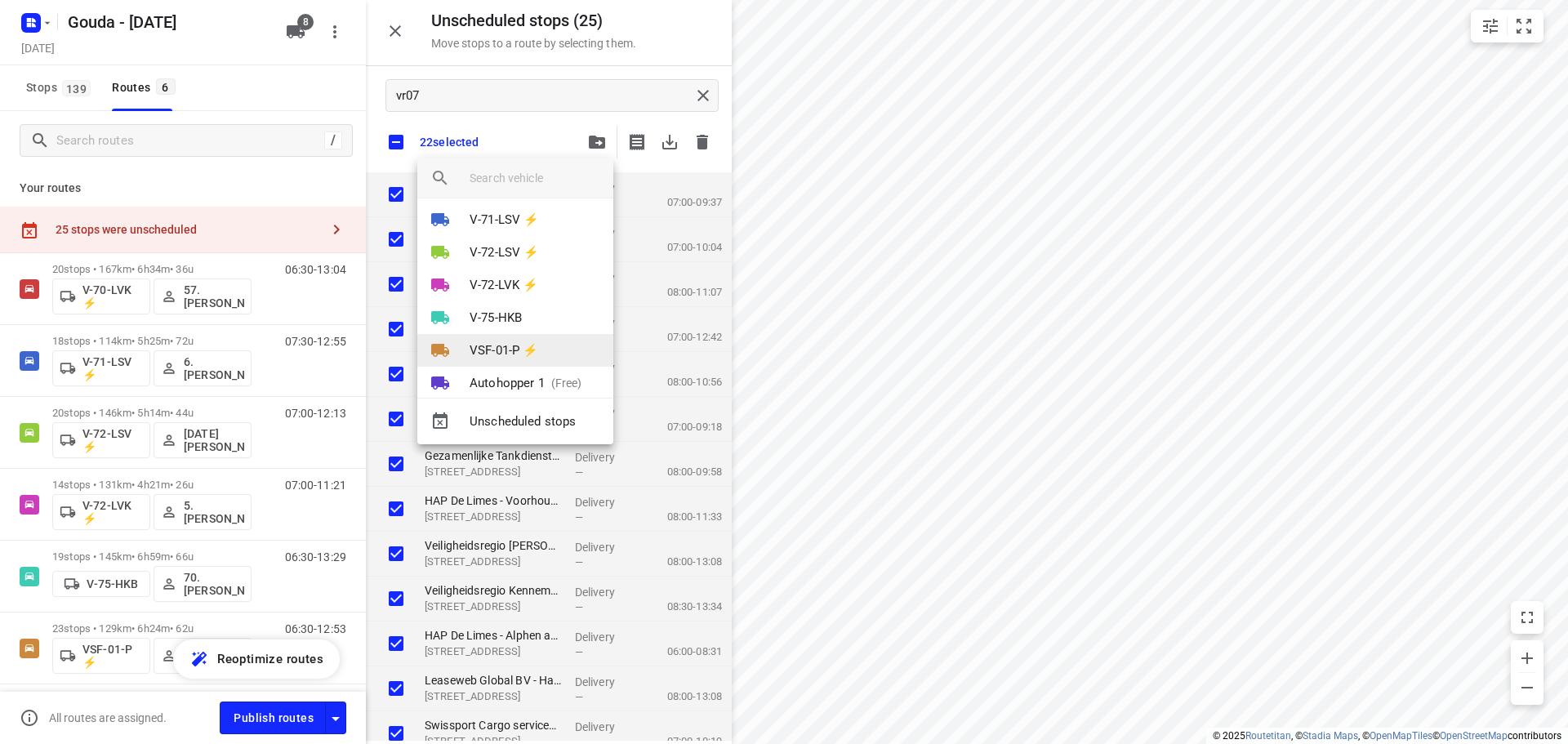
scroll to position [62, 0]
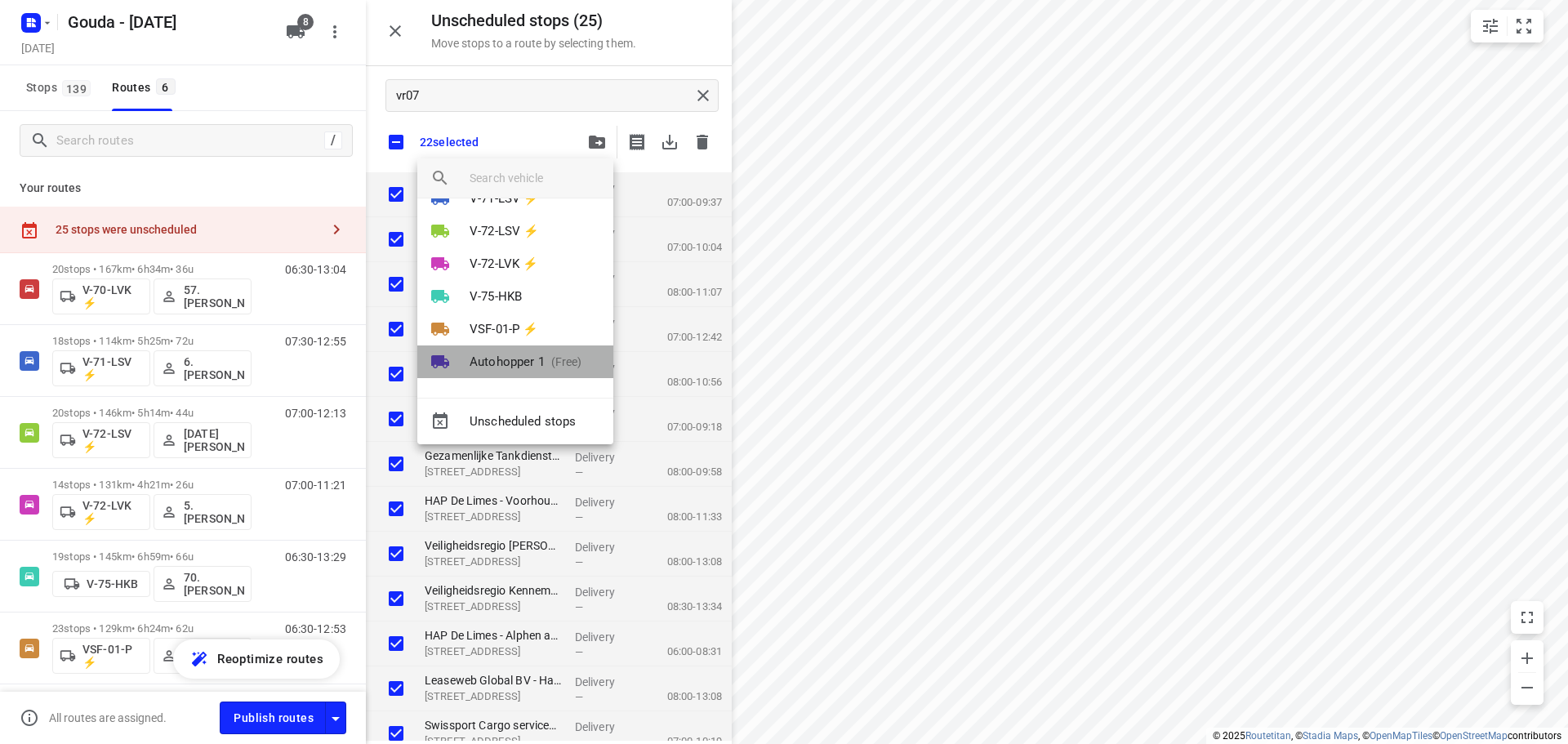
click at [526, 350] on li "Autohopper 1 (Free)" at bounding box center [515, 362] width 196 height 33
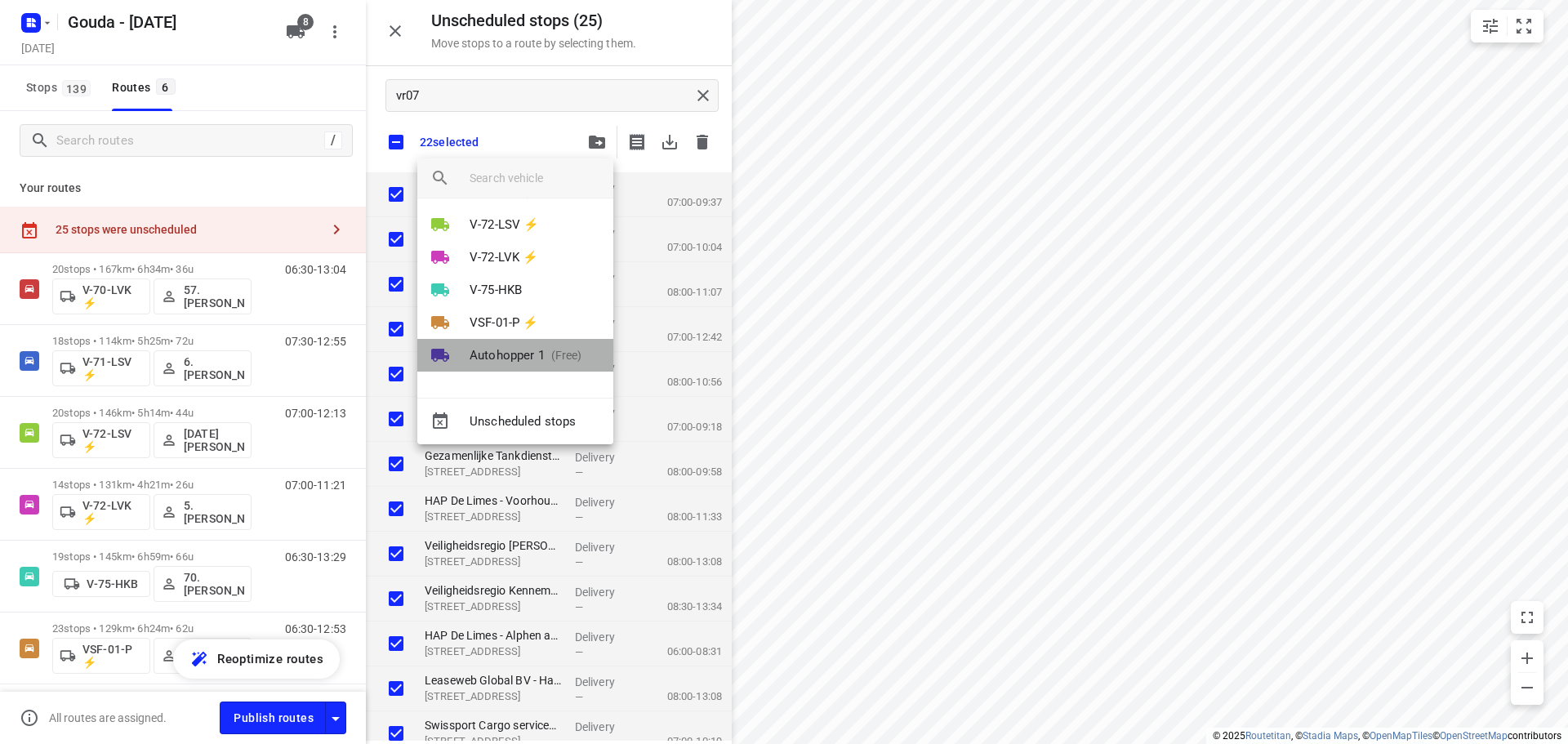
scroll to position [0, 0]
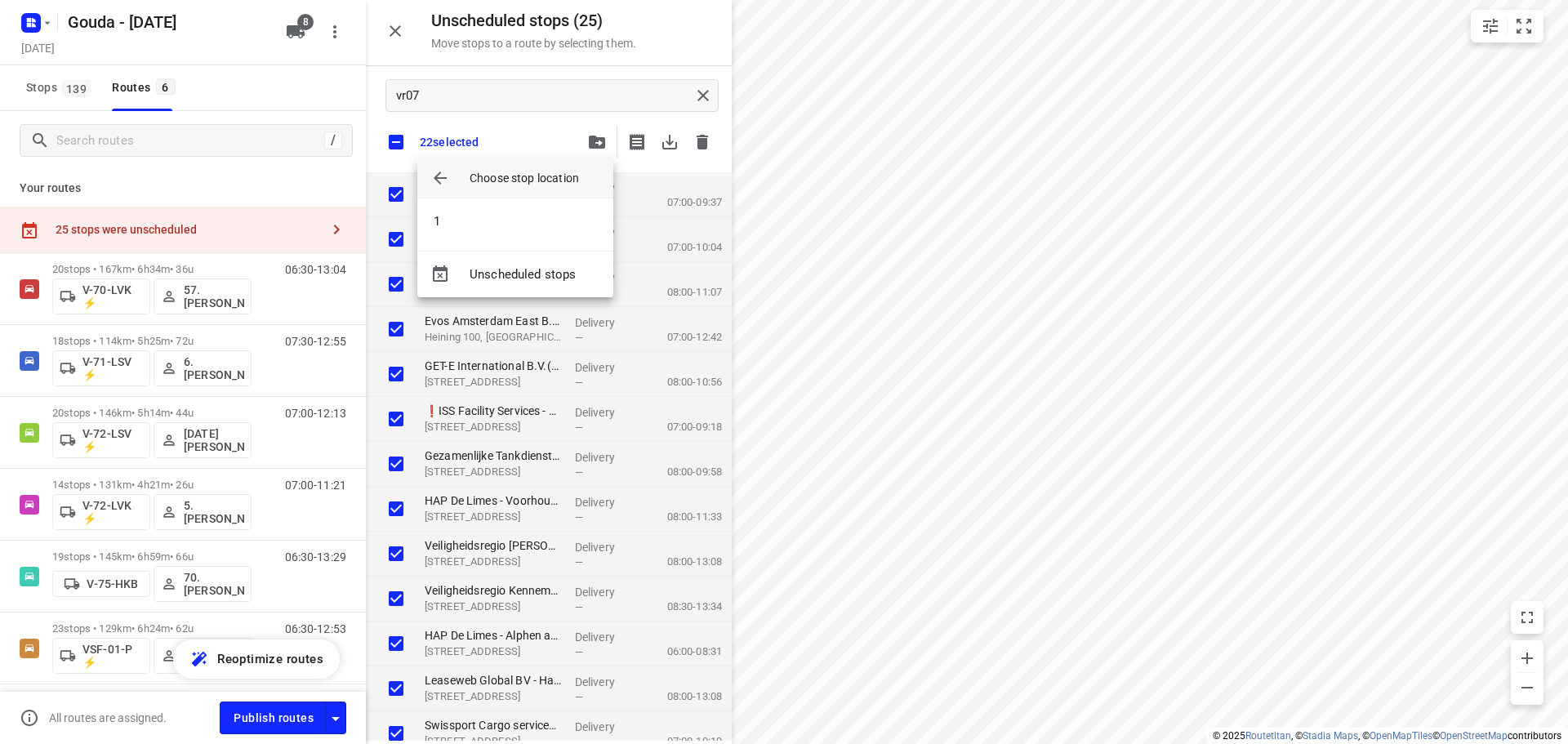
click at [513, 204] on div "1" at bounding box center [515, 224] width 196 height 52
click at [508, 214] on li "1" at bounding box center [515, 221] width 196 height 33
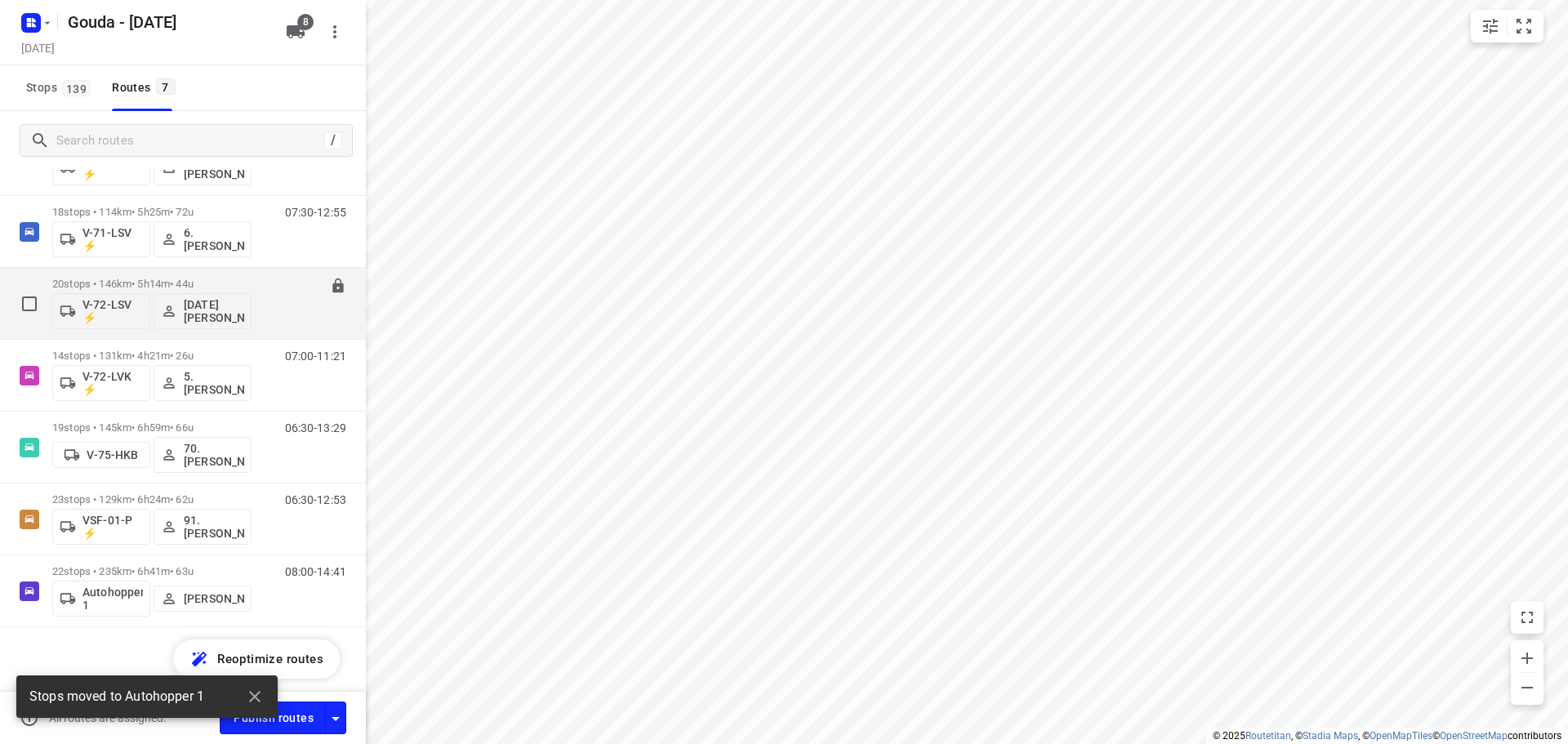
scroll to position [130, 0]
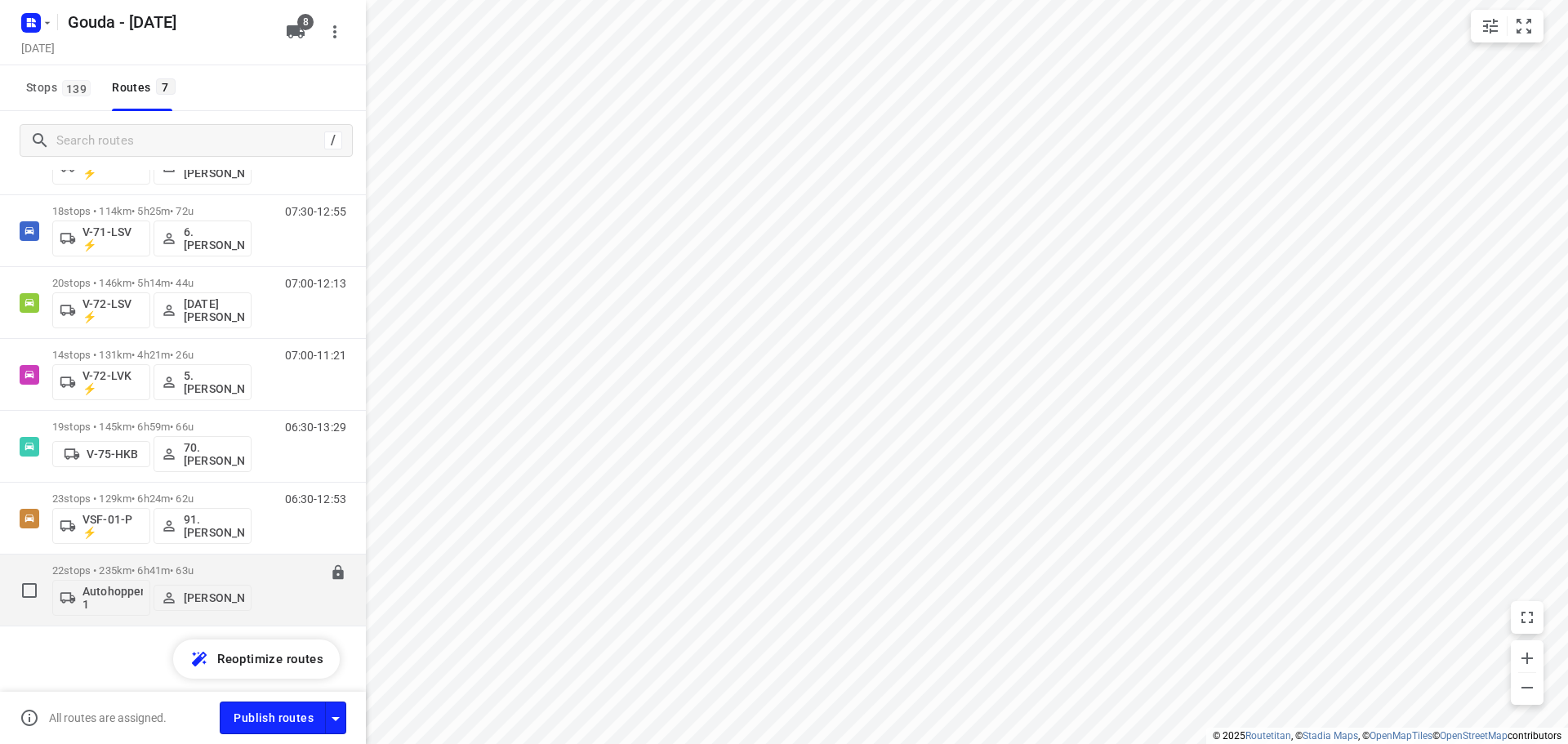
click at [218, 600] on p "Andy De Vreede" at bounding box center [214, 597] width 60 height 13
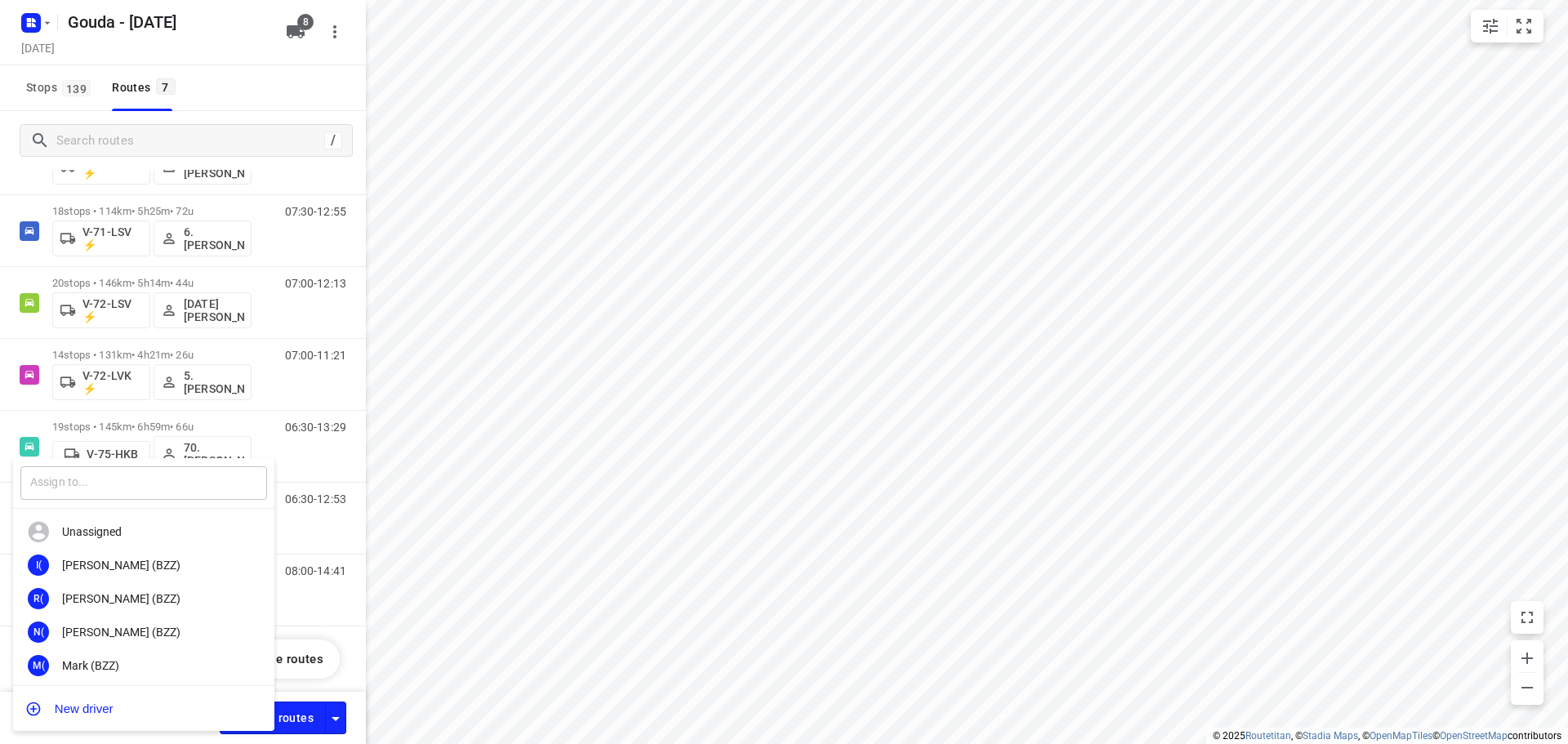
click at [127, 489] on input "text" at bounding box center [144, 483] width 246 height 34
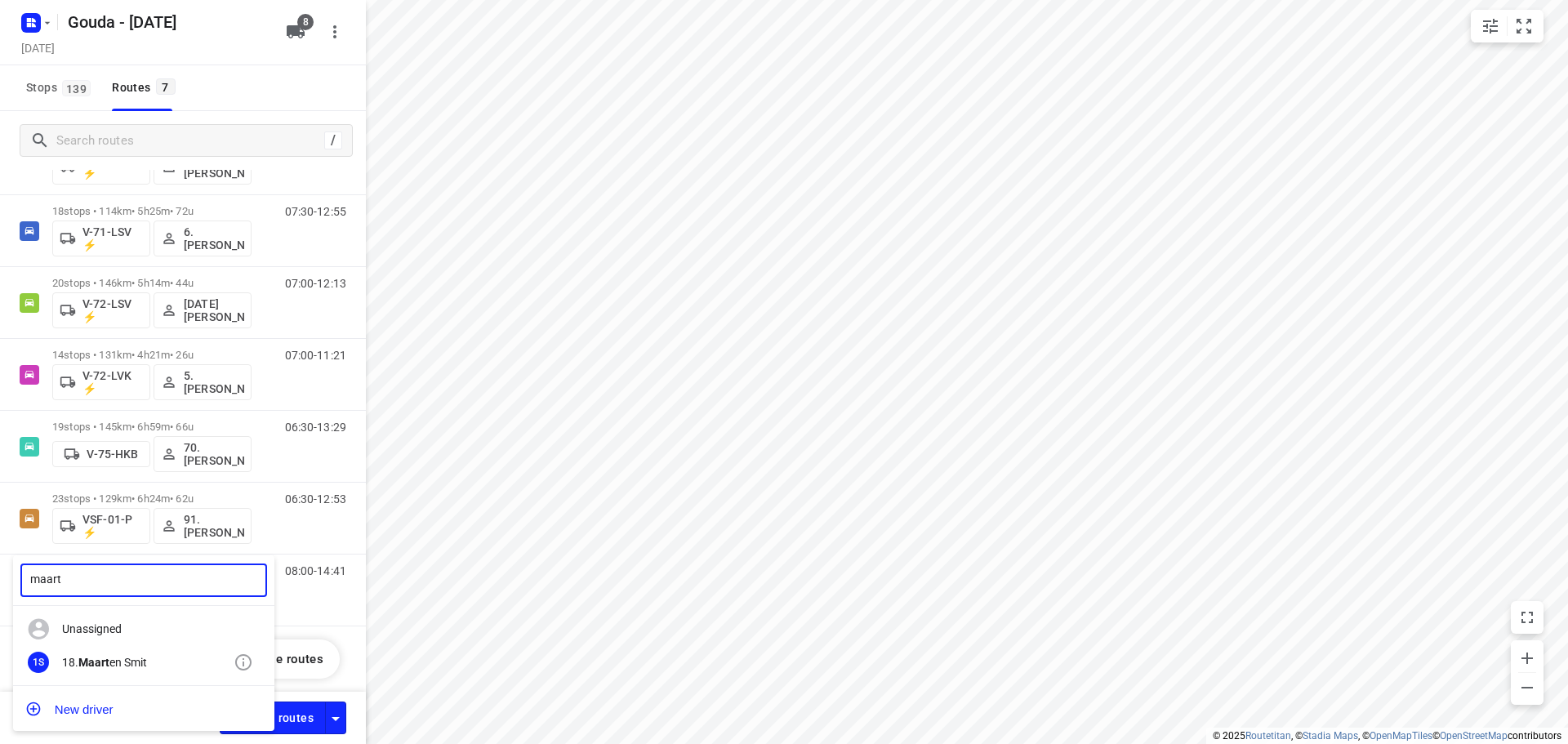
click at [99, 664] on b "Maart" at bounding box center [95, 662] width 32 height 13
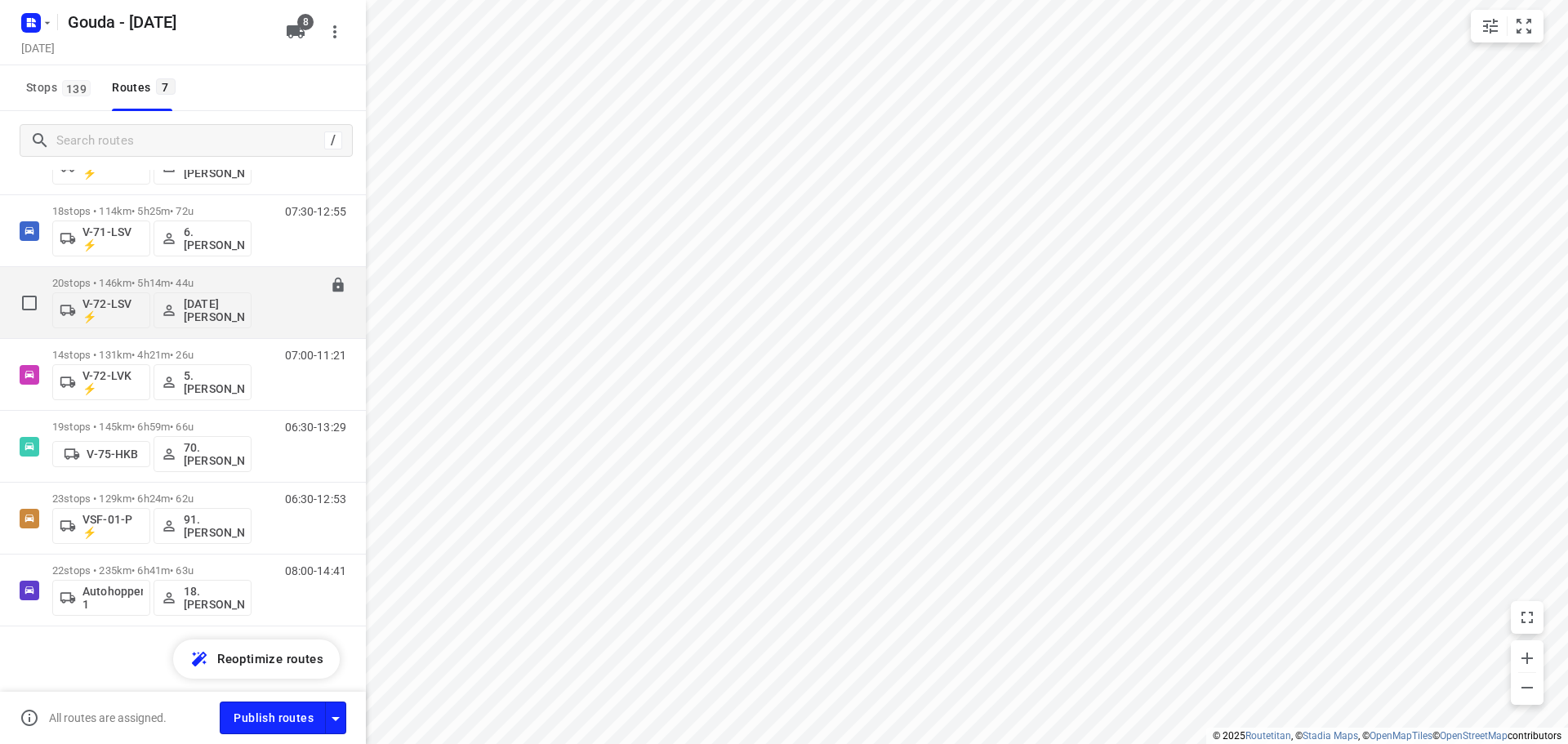
click at [265, 292] on div "07:00-12:13" at bounding box center [305, 306] width 82 height 60
click at [145, 274] on div "20 stops • 146km • 5h14m • 44u V-72-LSV ⚡ 29. Jan Grootveld" at bounding box center [152, 303] width 199 height 68
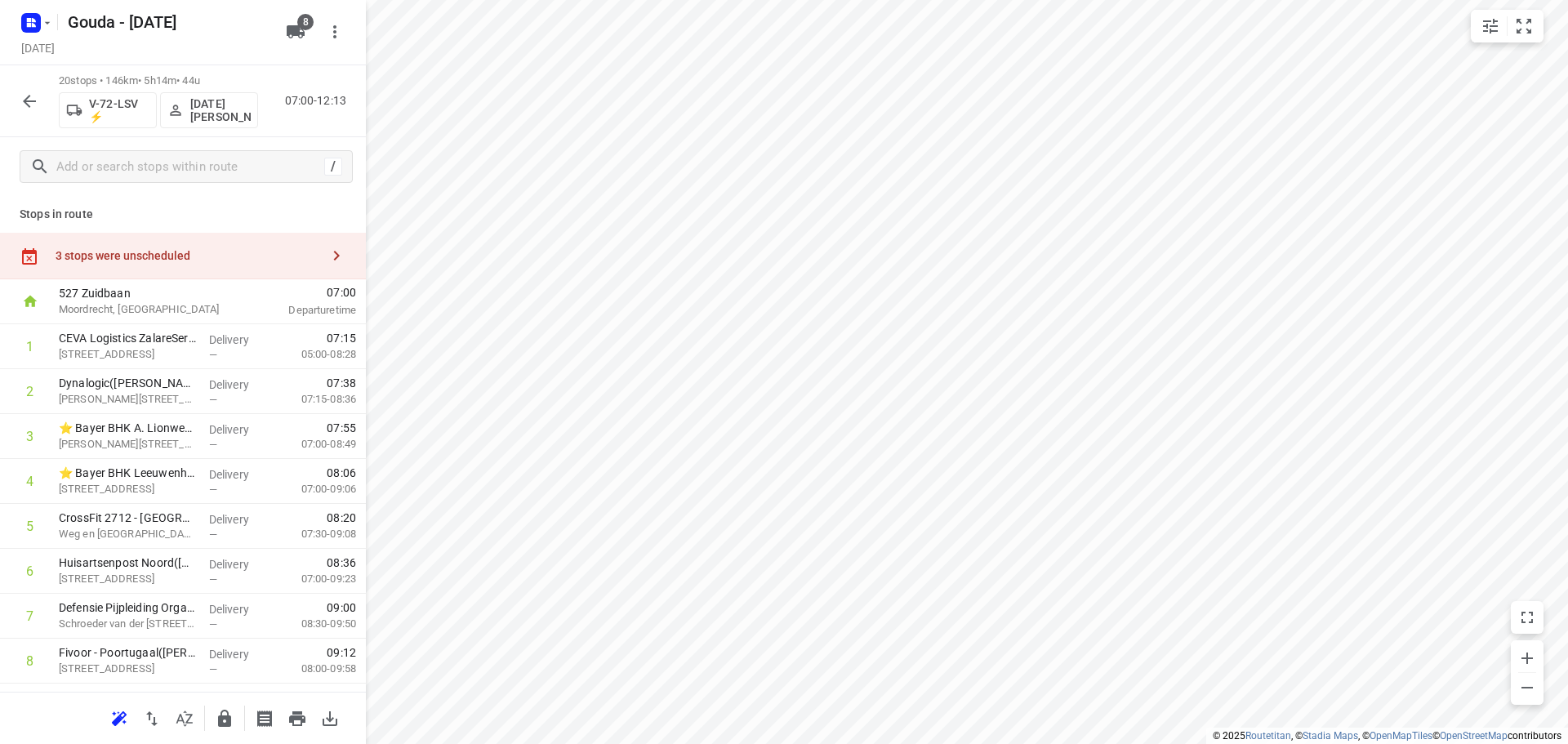
click at [37, 117] on div "20 stops • 146km • 5h14m • 44u V-72-LSV ⚡ 29. Jan Grootveld 07:00-12:13" at bounding box center [182, 101] width 365 height 72
click at [35, 111] on button "button" at bounding box center [29, 101] width 33 height 33
click at [327, 248] on icon "button" at bounding box center [337, 256] width 20 height 20
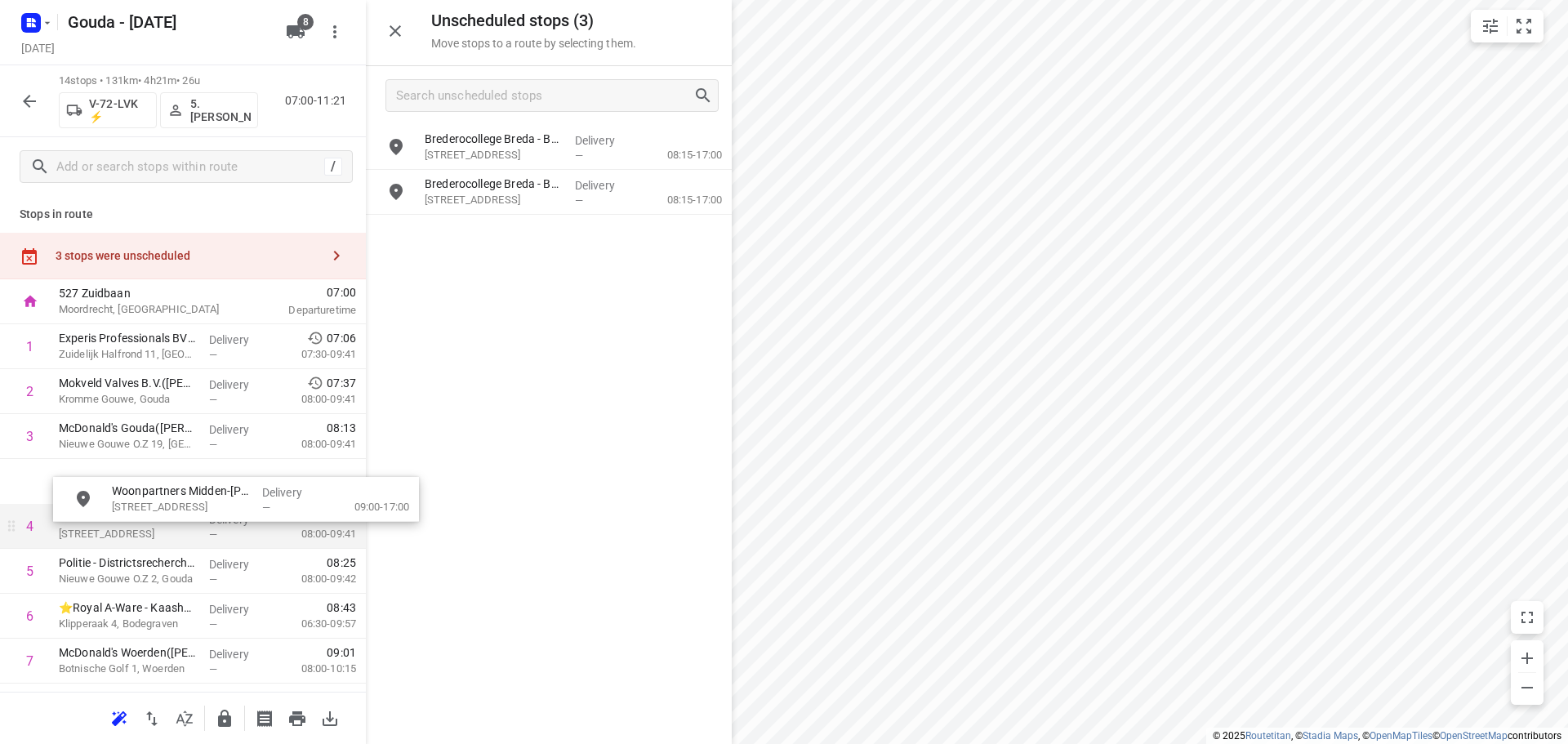
drag, startPoint x: 513, startPoint y: 200, endPoint x: 198, endPoint y: 512, distance: 443.4
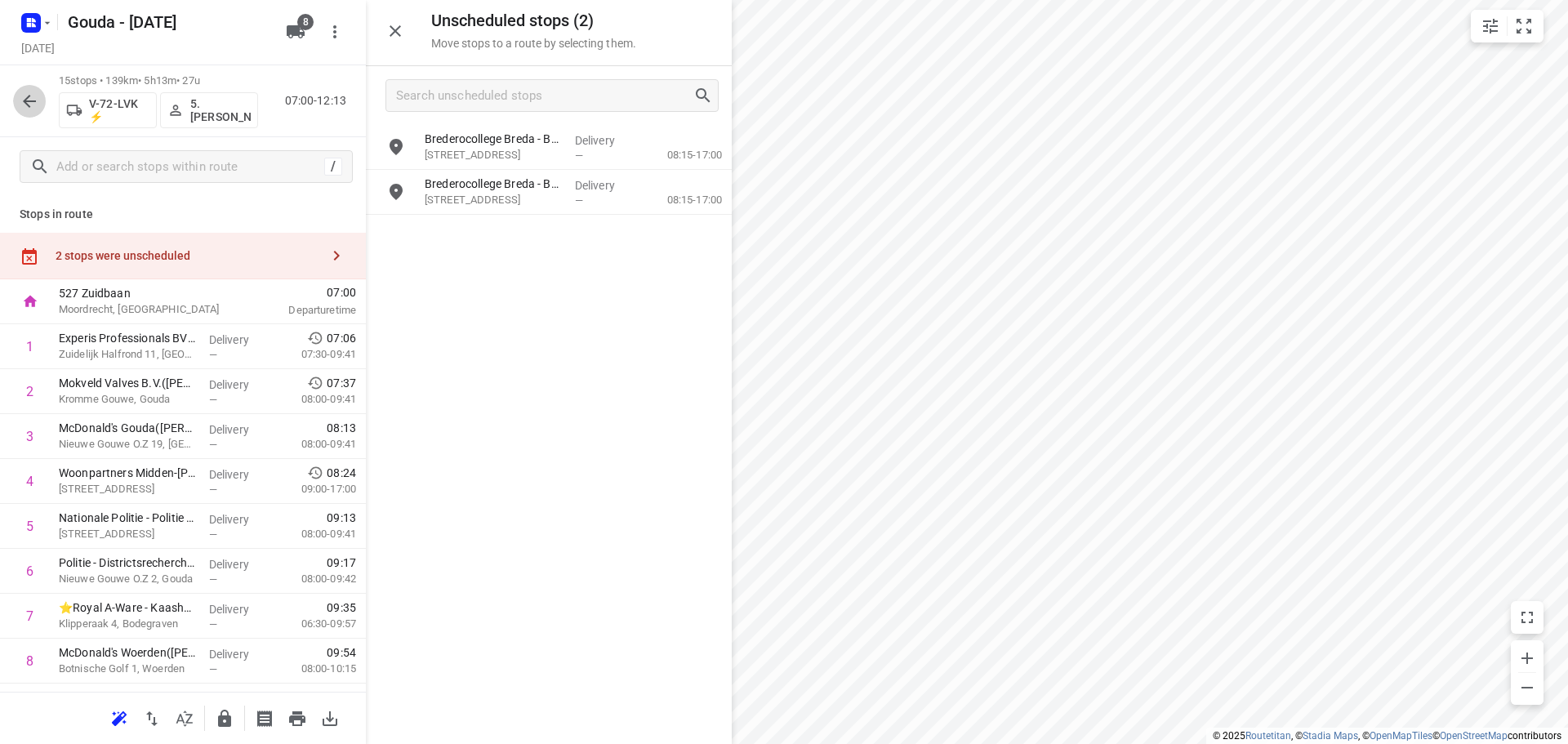
click at [23, 106] on icon "button" at bounding box center [30, 101] width 20 height 20
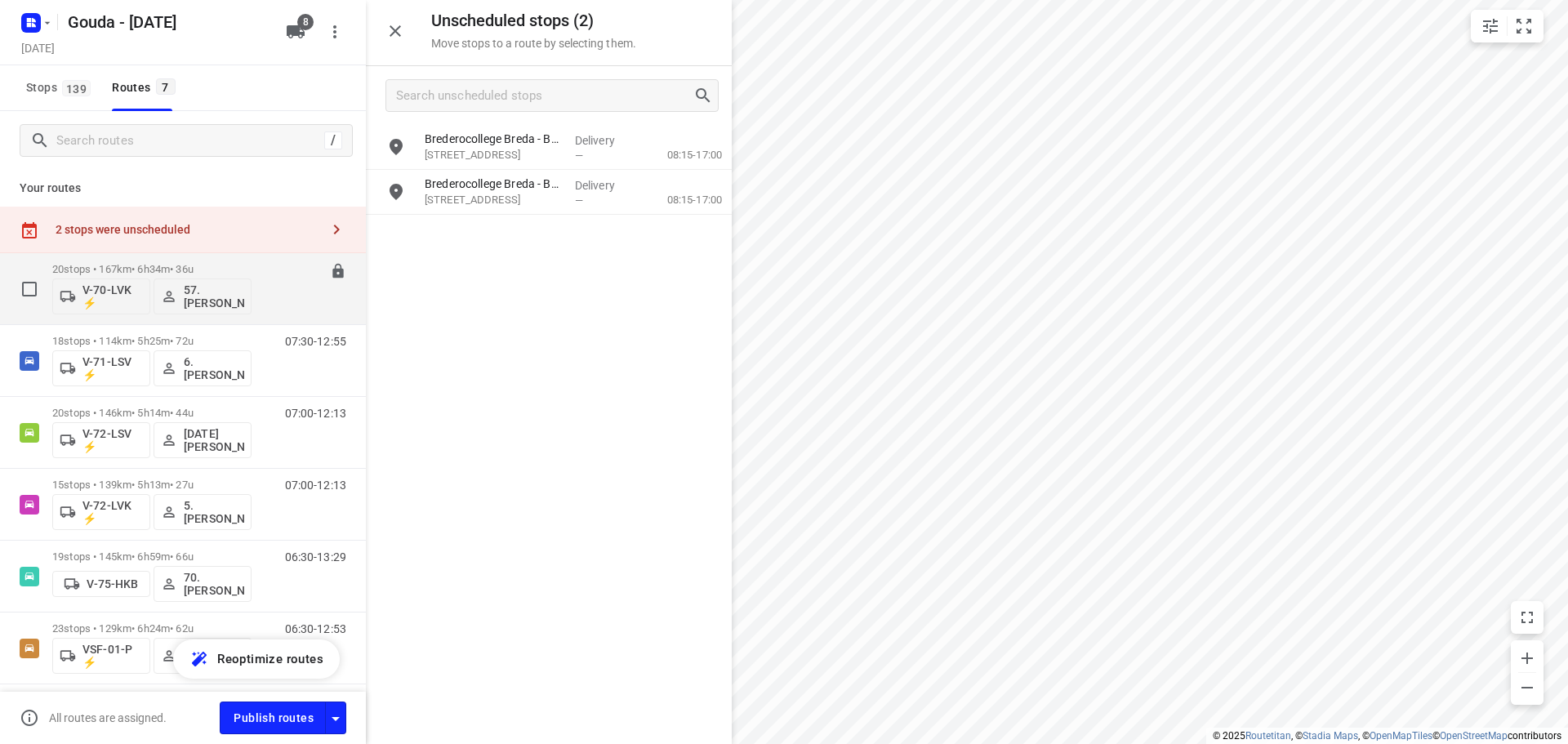
click at [194, 264] on p "20 stops • 167km • 6h34m • 36u" at bounding box center [152, 269] width 199 height 12
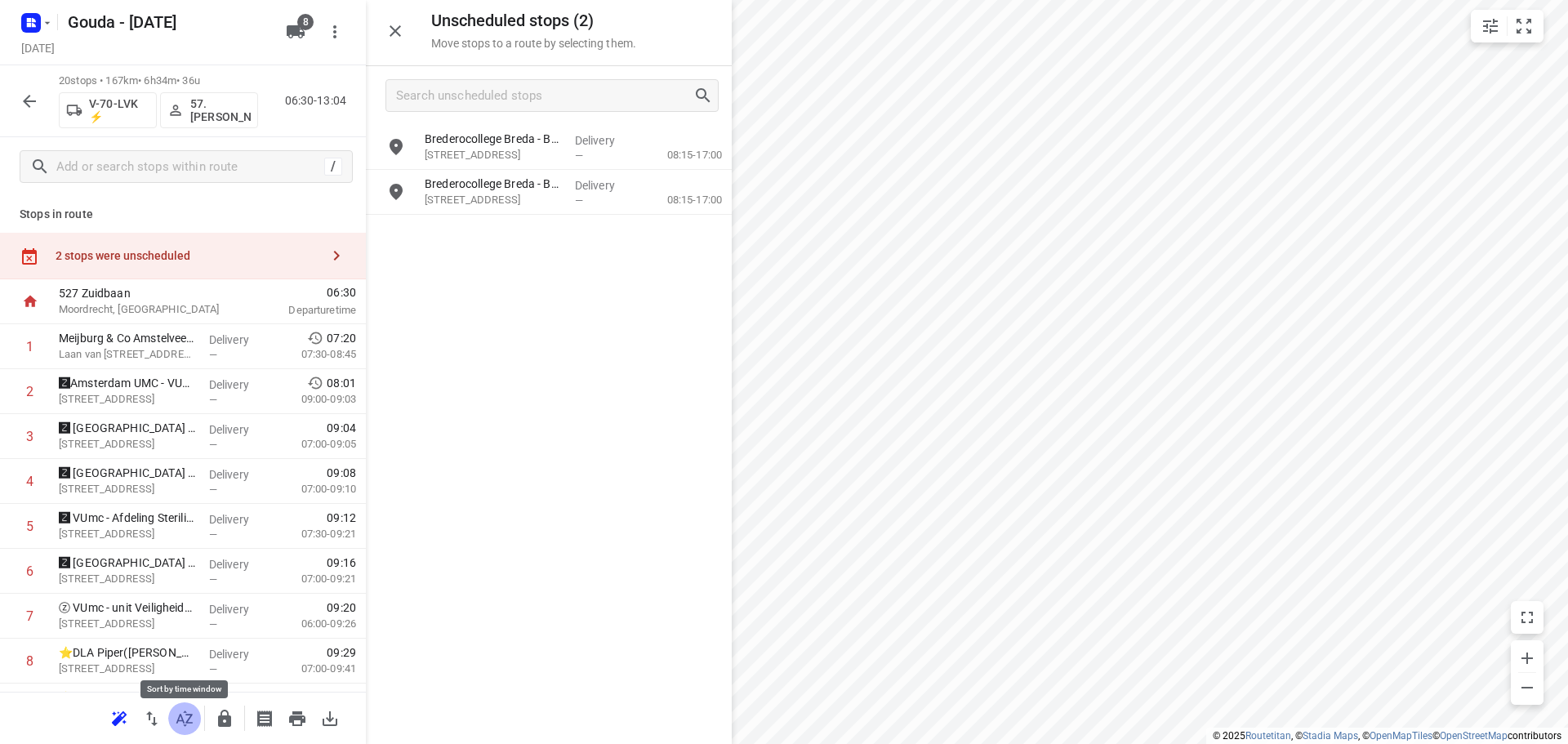
click at [183, 715] on icon "button" at bounding box center [184, 719] width 20 height 20
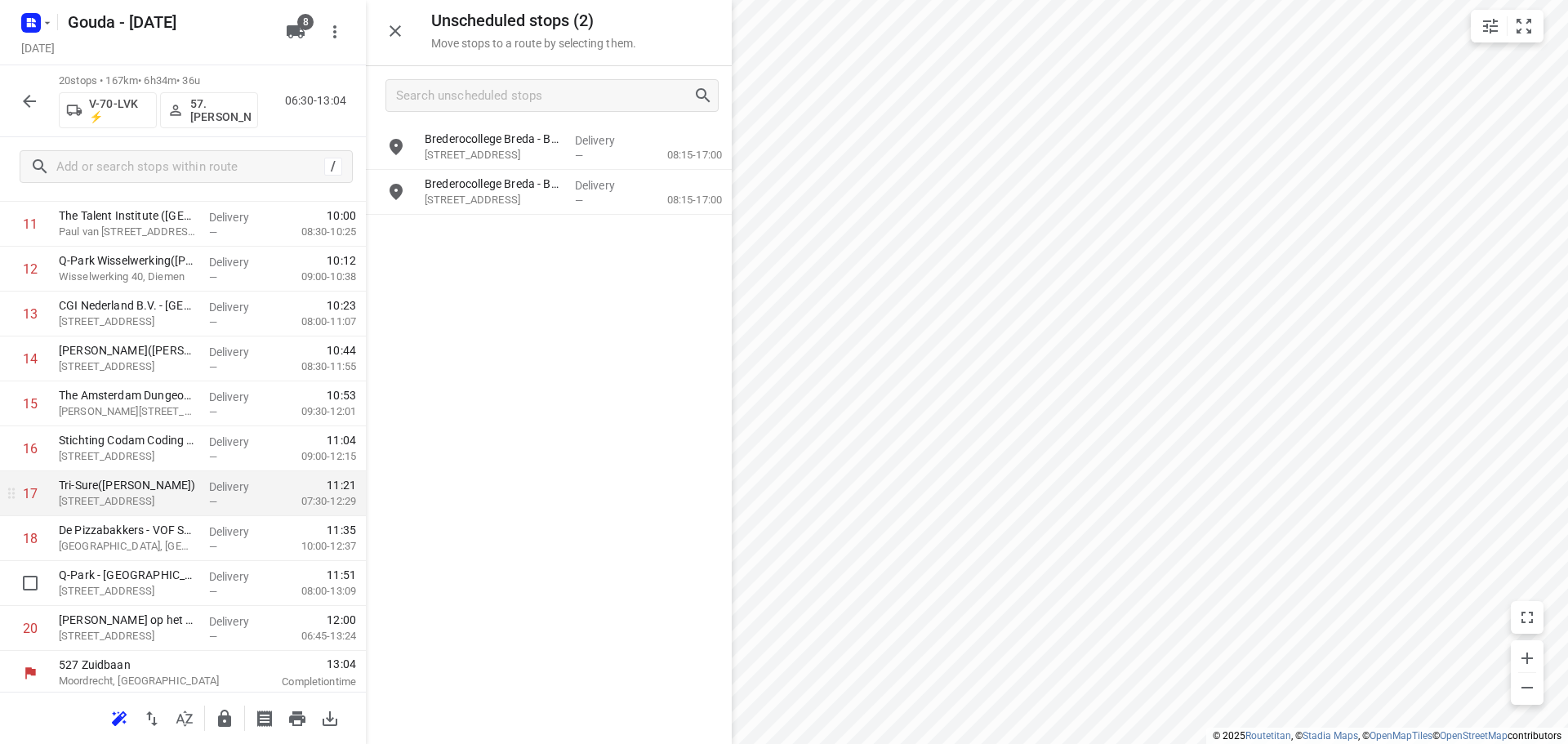
scroll to position [576, 0]
click at [228, 722] on icon "button" at bounding box center [224, 718] width 13 height 17
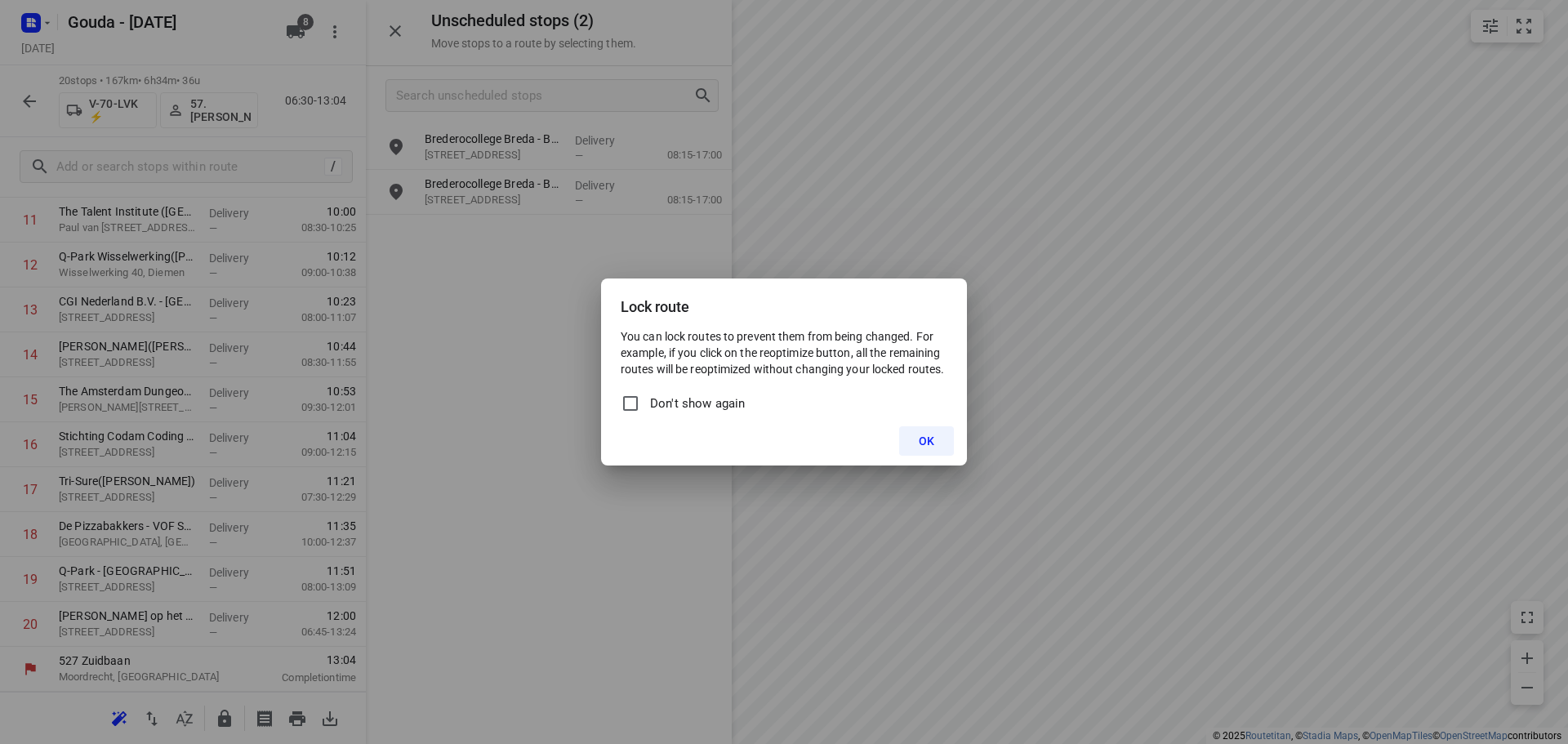
click at [733, 416] on label "Don't show again" at bounding box center [683, 403] width 124 height 27
click at [640, 414] on input "Don't show again" at bounding box center [630, 404] width 20 height 20
click at [729, 408] on span "Don't show again" at bounding box center [697, 403] width 95 height 19
click at [640, 408] on input "Don't show again" at bounding box center [630, 404] width 20 height 20
click at [729, 408] on span "Don't show again" at bounding box center [697, 403] width 95 height 19
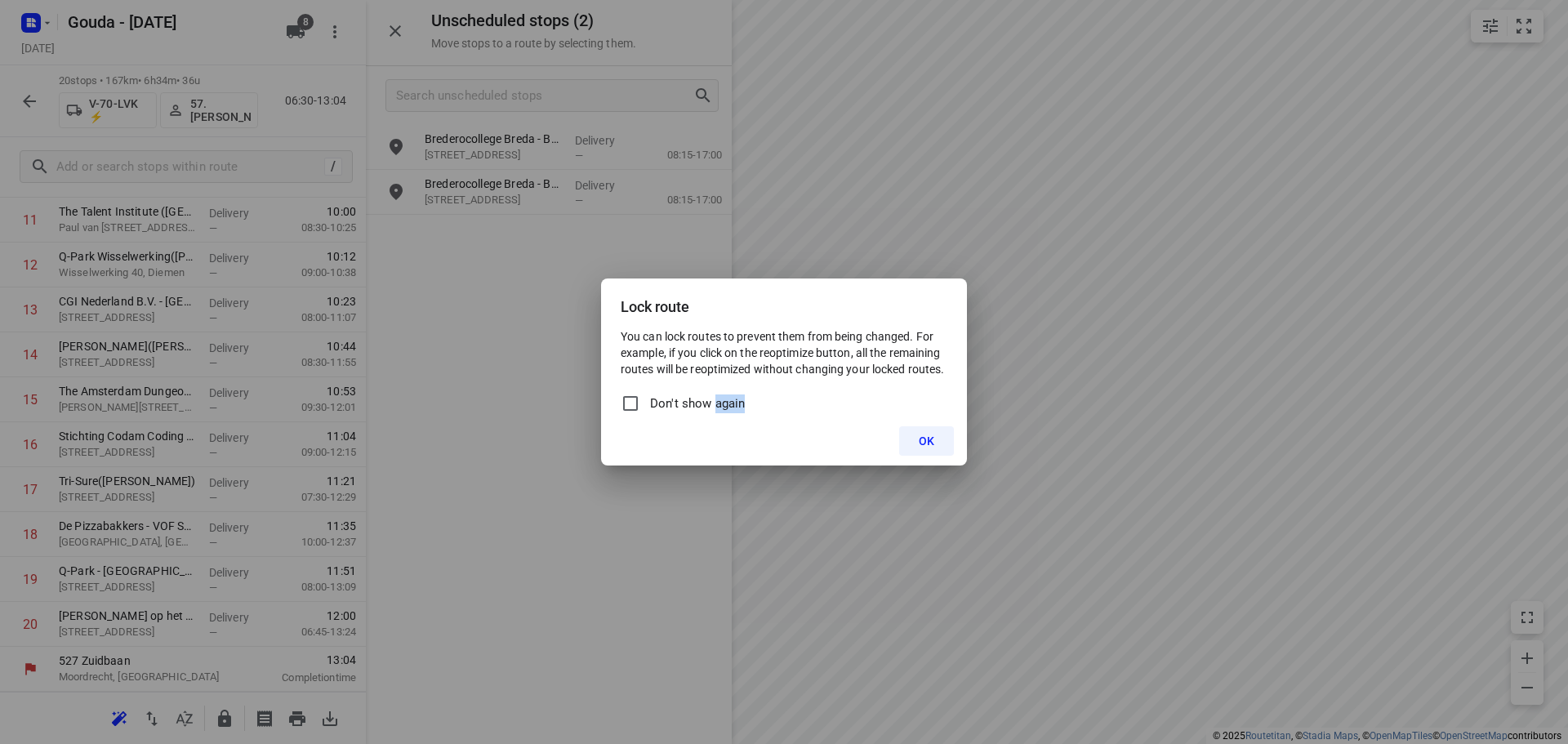
click at [640, 408] on input "Don't show again" at bounding box center [630, 404] width 20 height 20
click at [938, 436] on button "OK" at bounding box center [927, 441] width 55 height 30
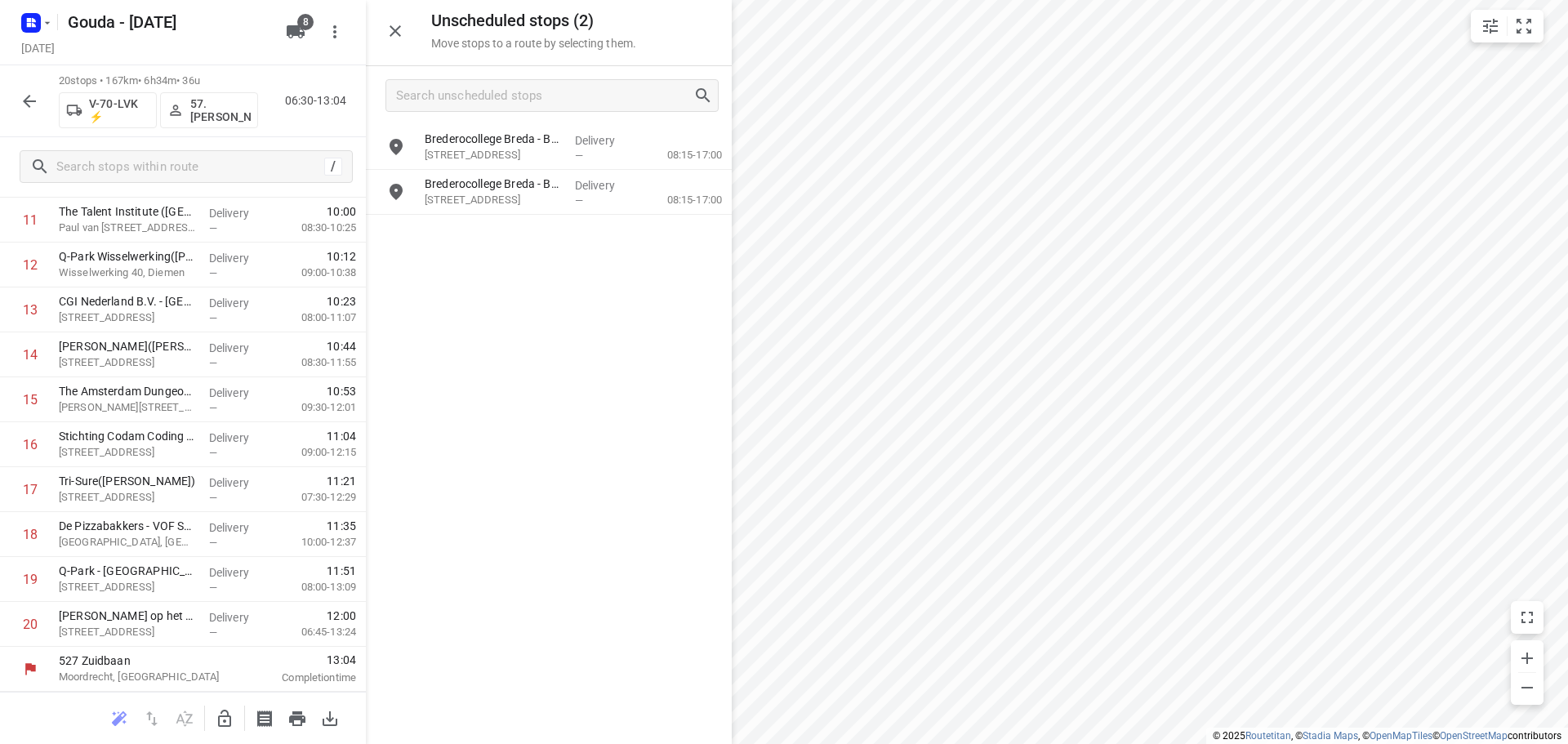
click at [33, 101] on icon "button" at bounding box center [29, 101] width 13 height 13
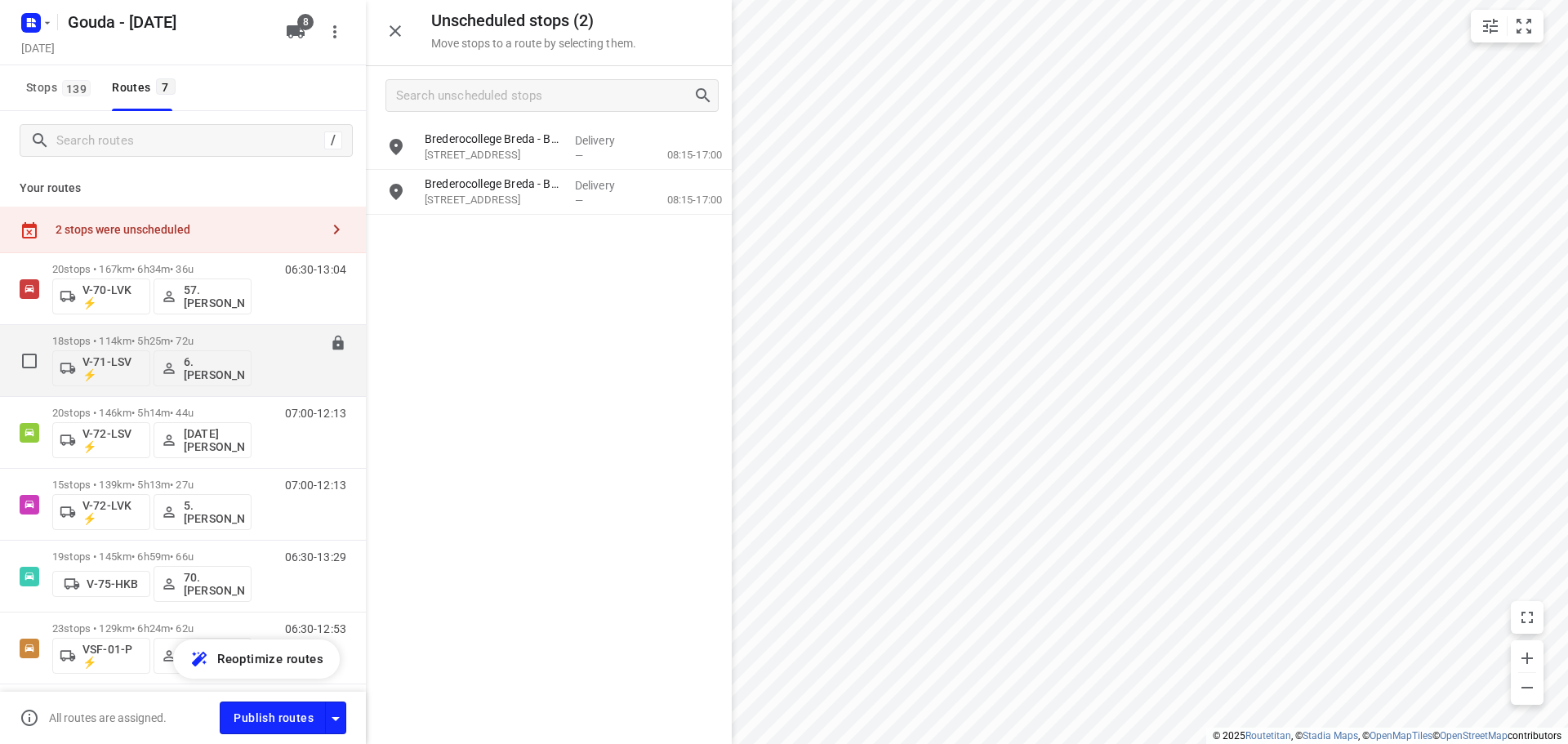
click at [245, 330] on div "18 stops • 114km • 5h25m • 72u V-71-LSV ⚡ 6. Arnold Smit" at bounding box center [152, 361] width 199 height 68
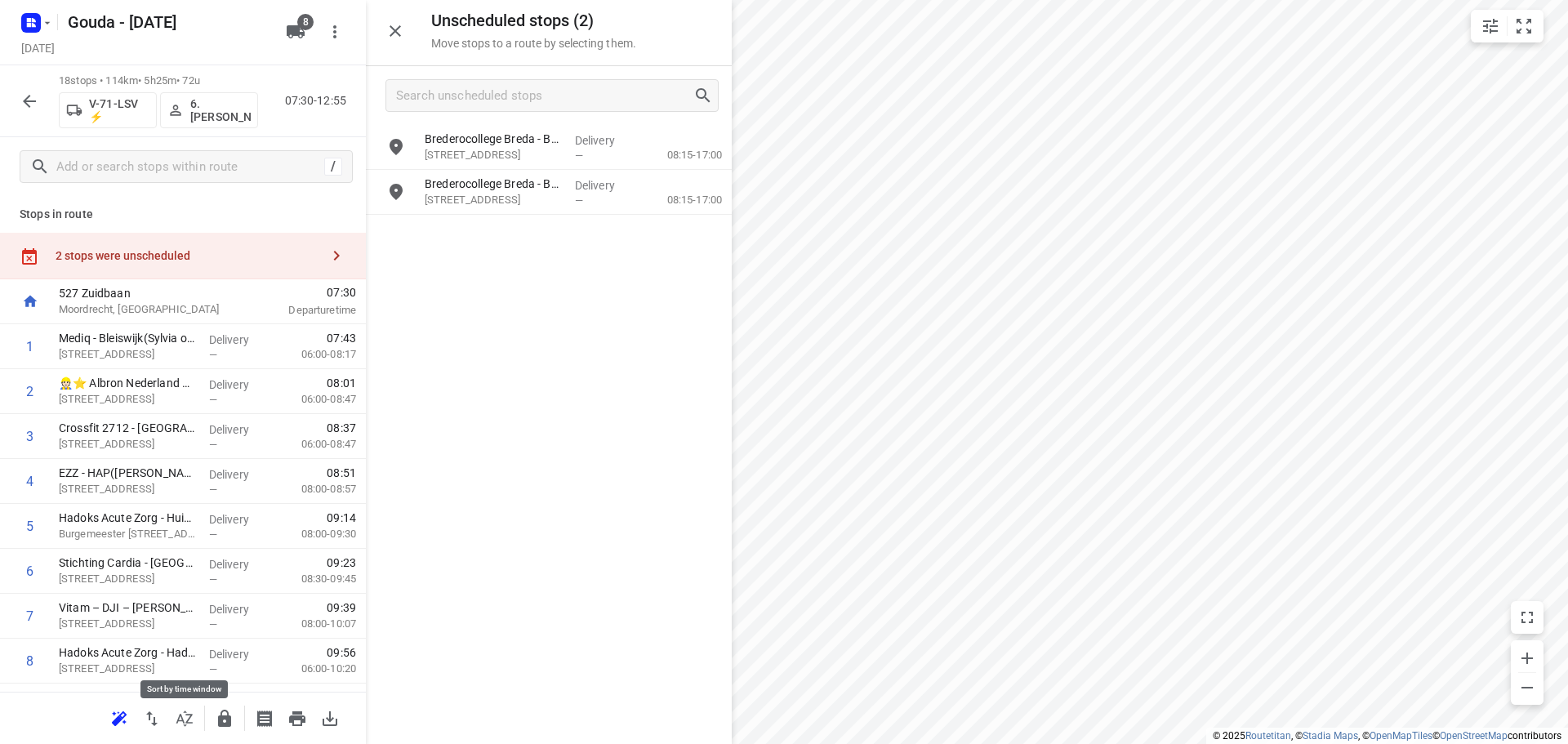
click at [187, 715] on icon "button" at bounding box center [184, 718] width 17 height 16
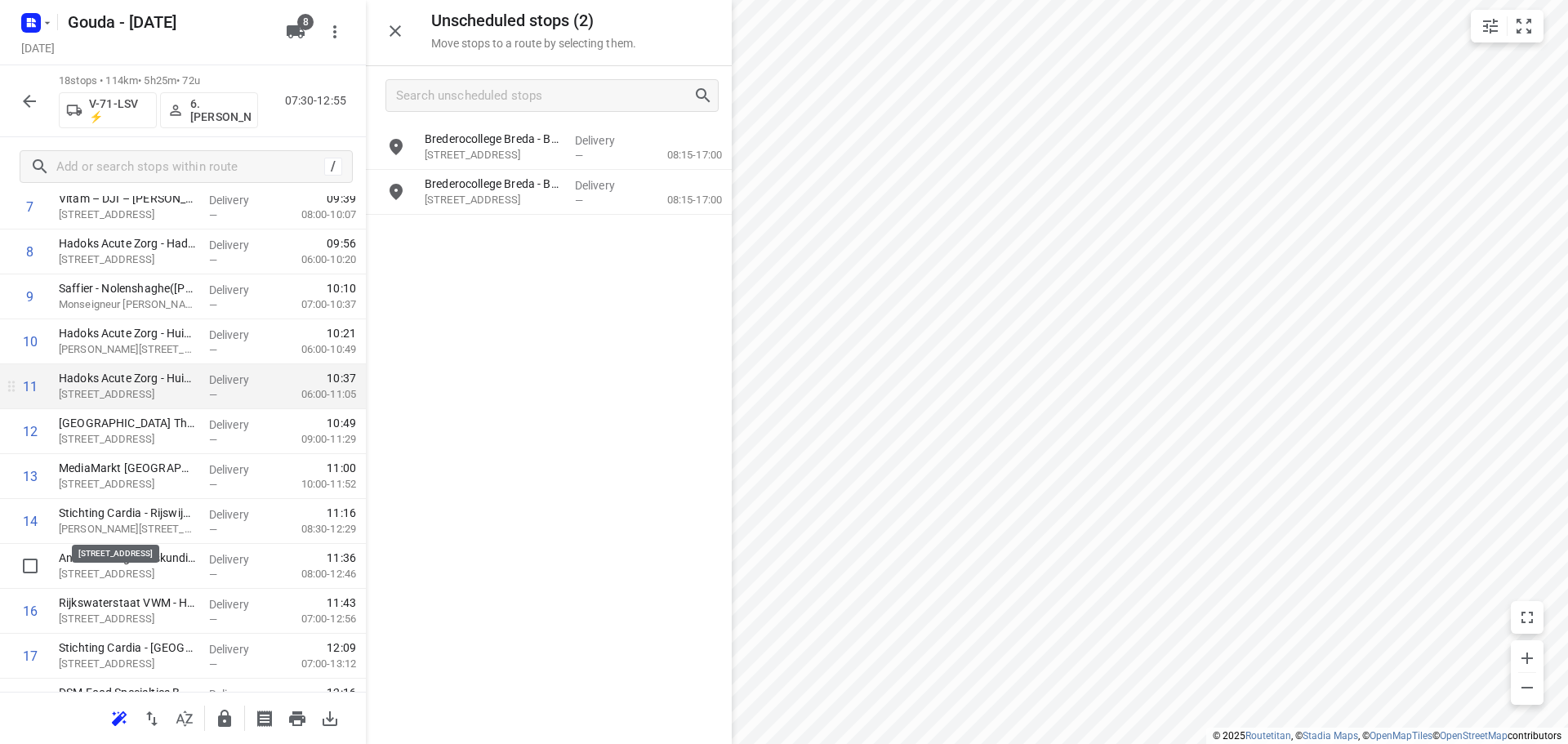
scroll to position [486, 0]
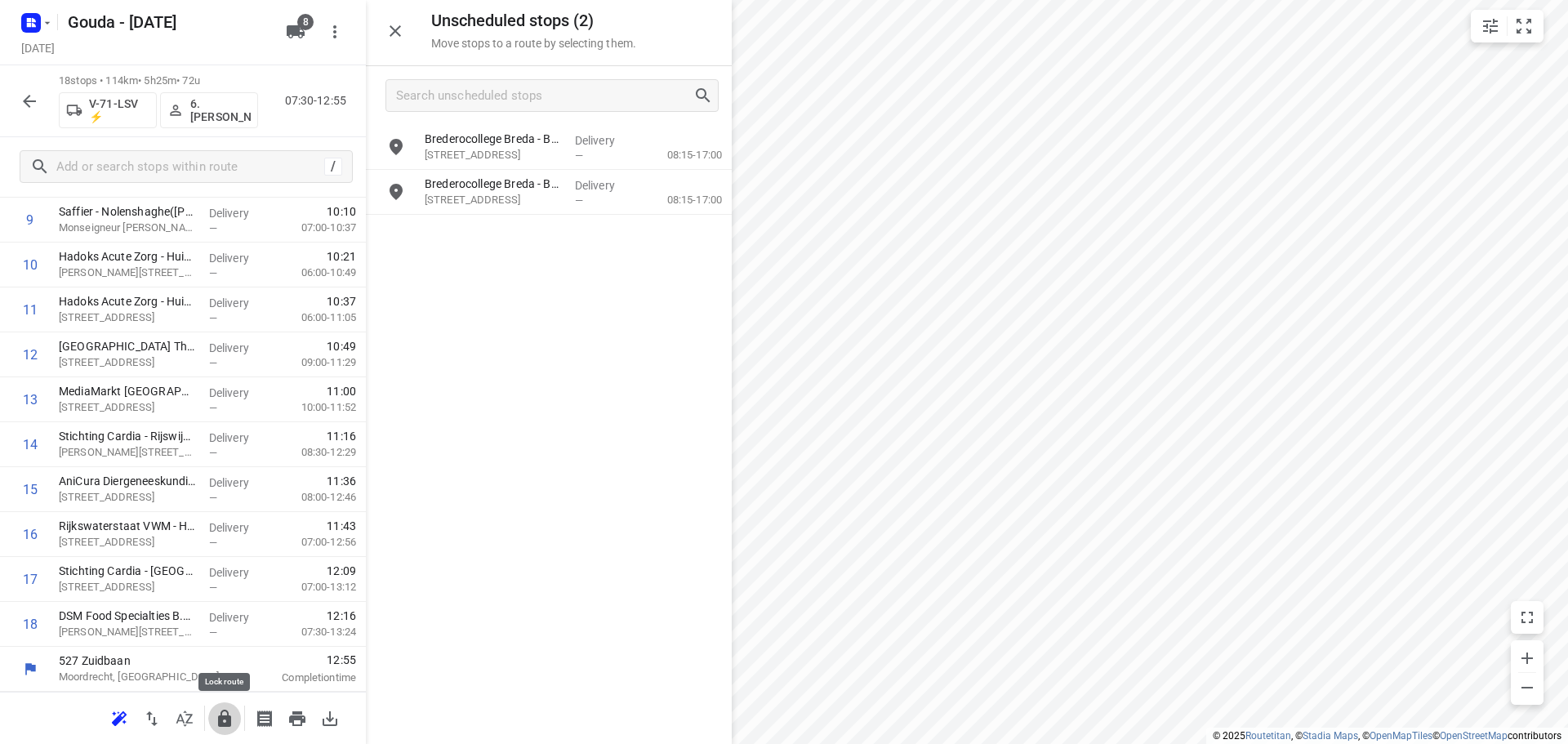
click at [226, 715] on icon "button" at bounding box center [225, 719] width 20 height 20
click at [23, 108] on icon "button" at bounding box center [30, 101] width 20 height 20
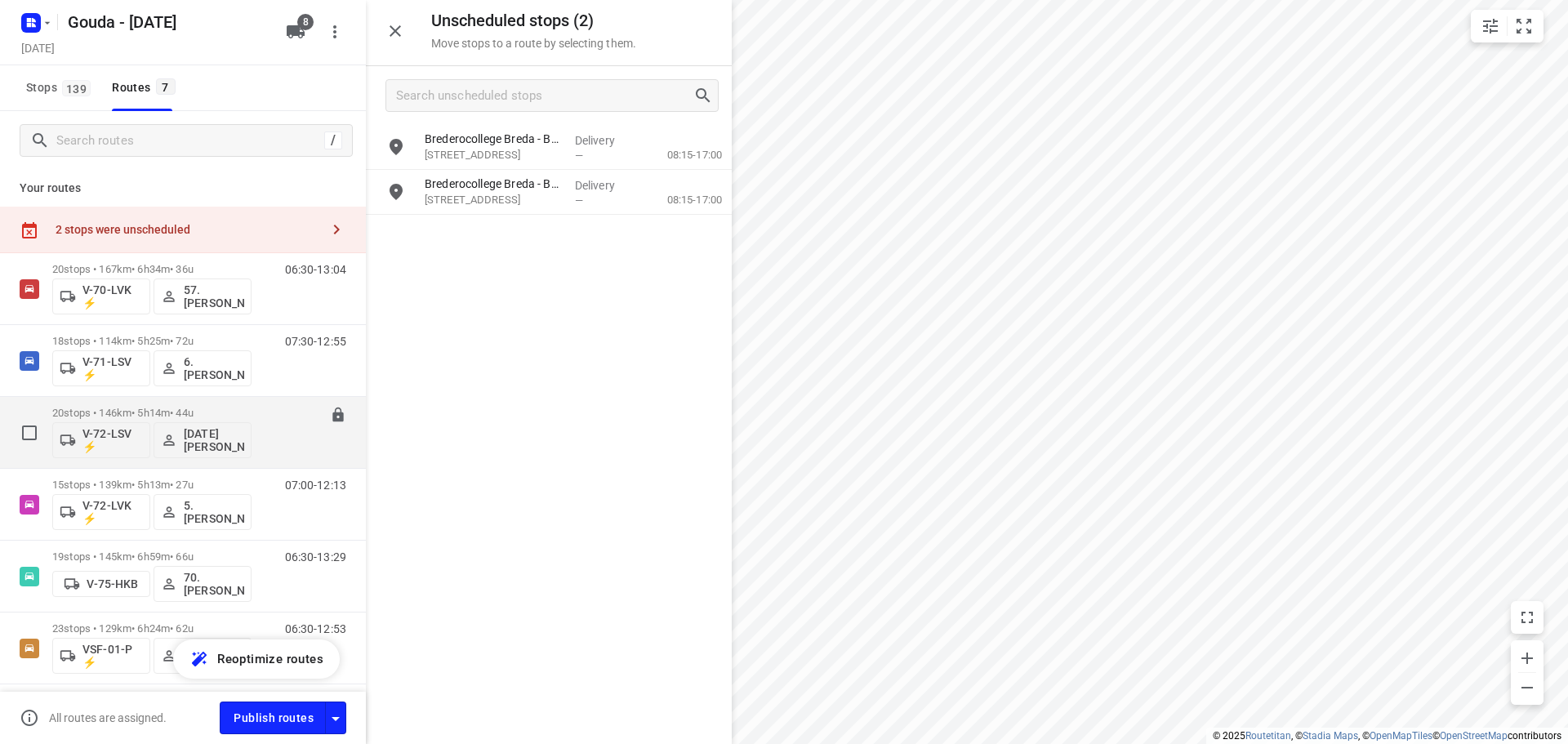
click at [243, 409] on p "20 stops • 146km • 5h14m • 44u" at bounding box center [152, 413] width 199 height 12
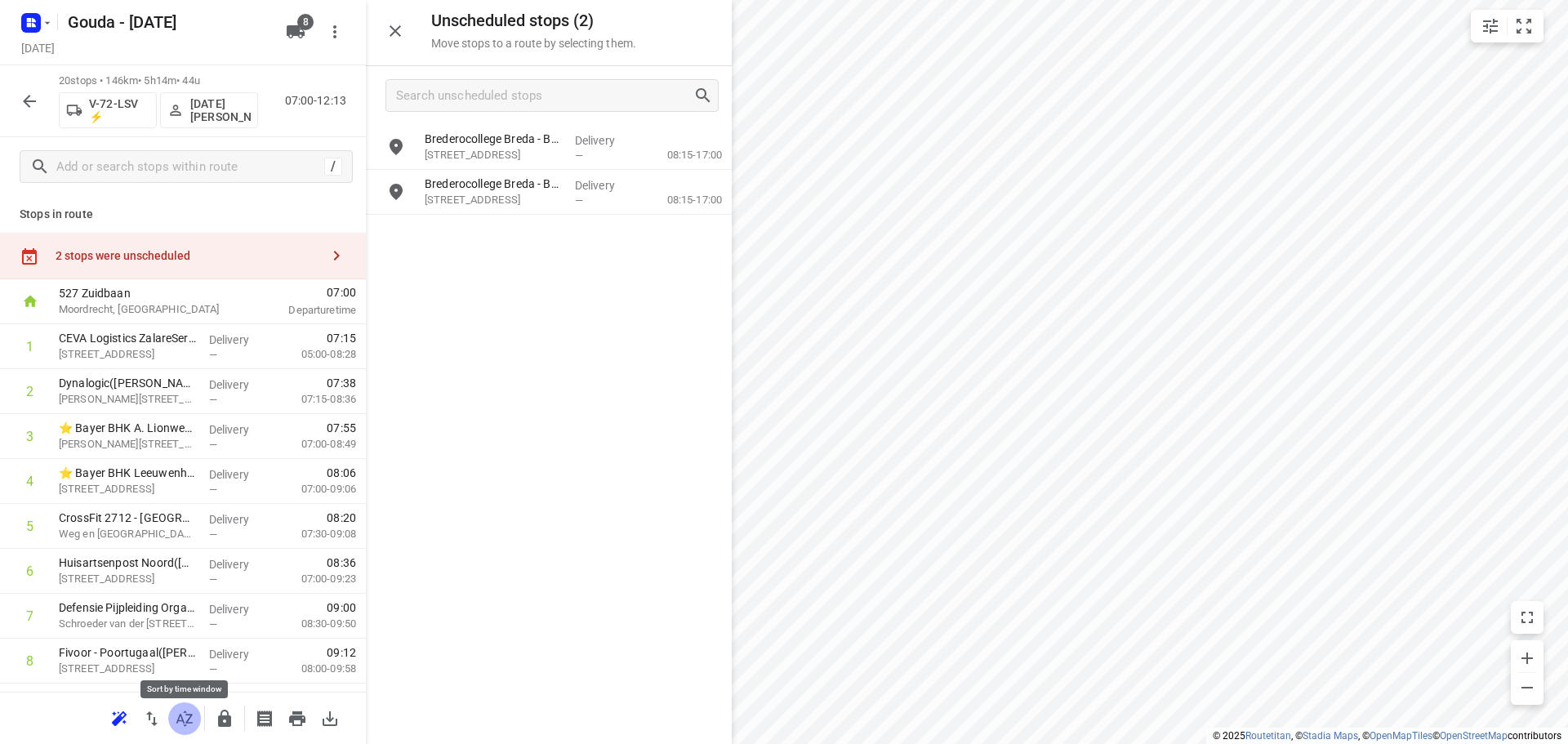
click at [186, 721] on icon "button" at bounding box center [184, 718] width 17 height 16
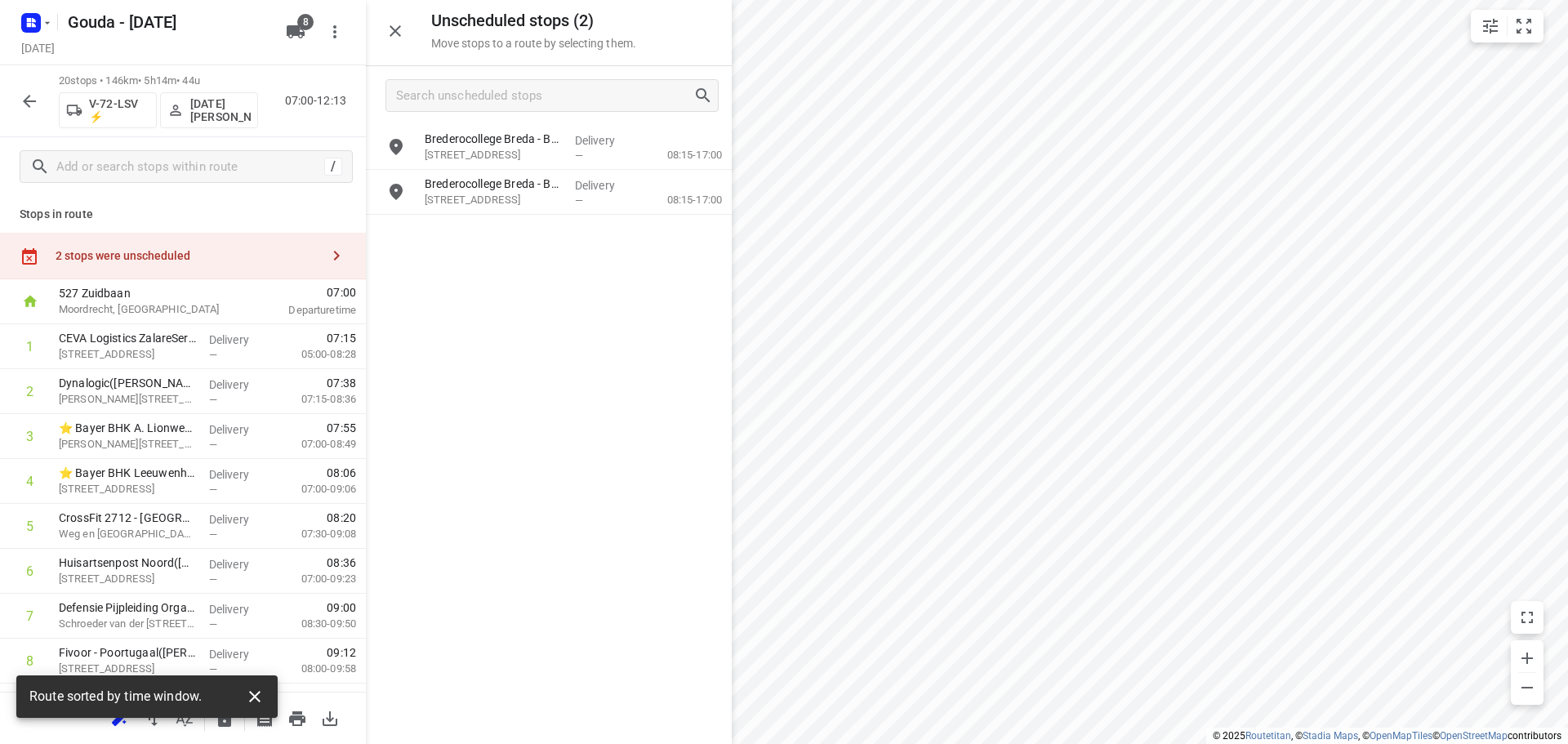
click at [258, 693] on icon "button" at bounding box center [255, 697] width 12 height 12
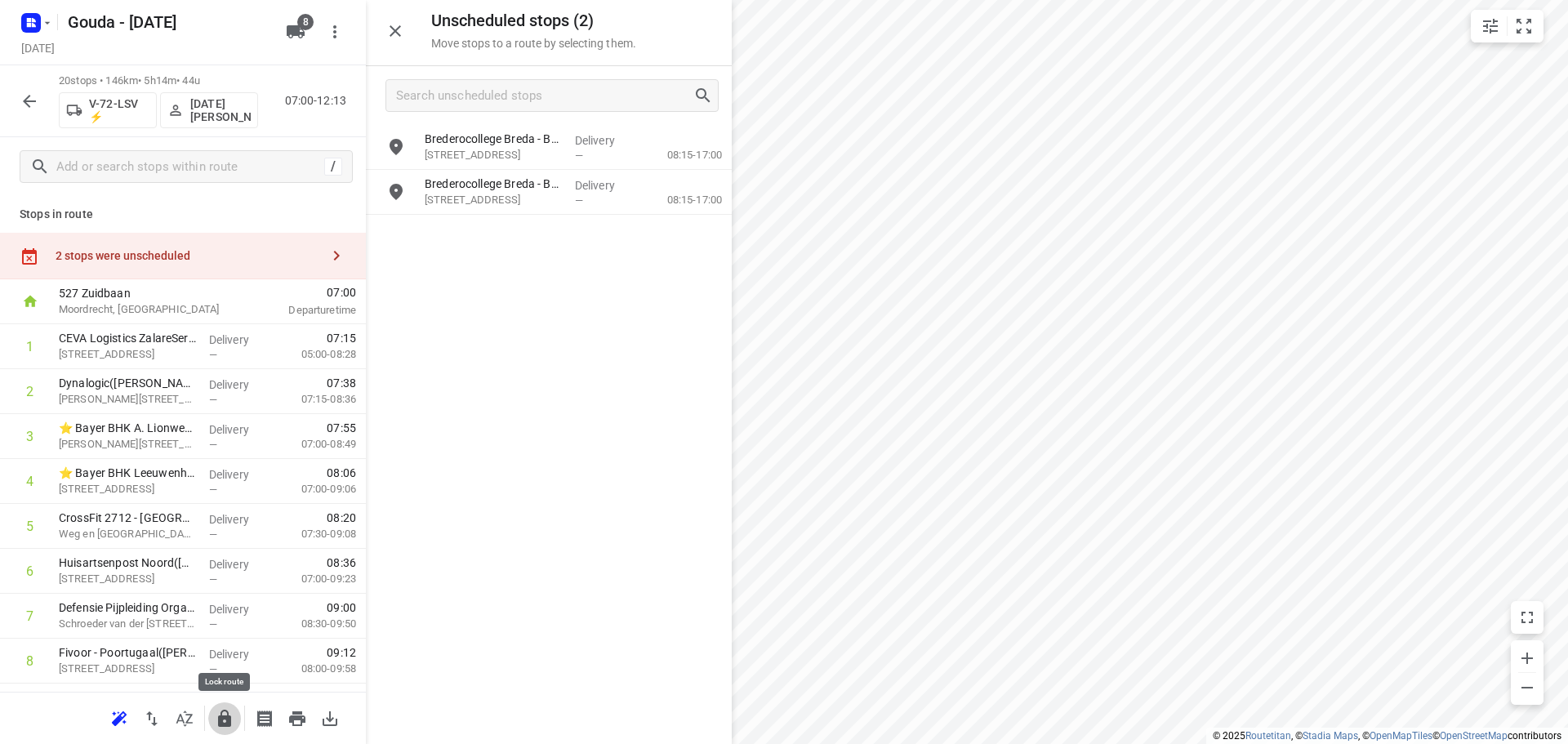
click at [223, 722] on icon "button" at bounding box center [224, 718] width 13 height 17
click at [31, 102] on icon "button" at bounding box center [30, 101] width 20 height 20
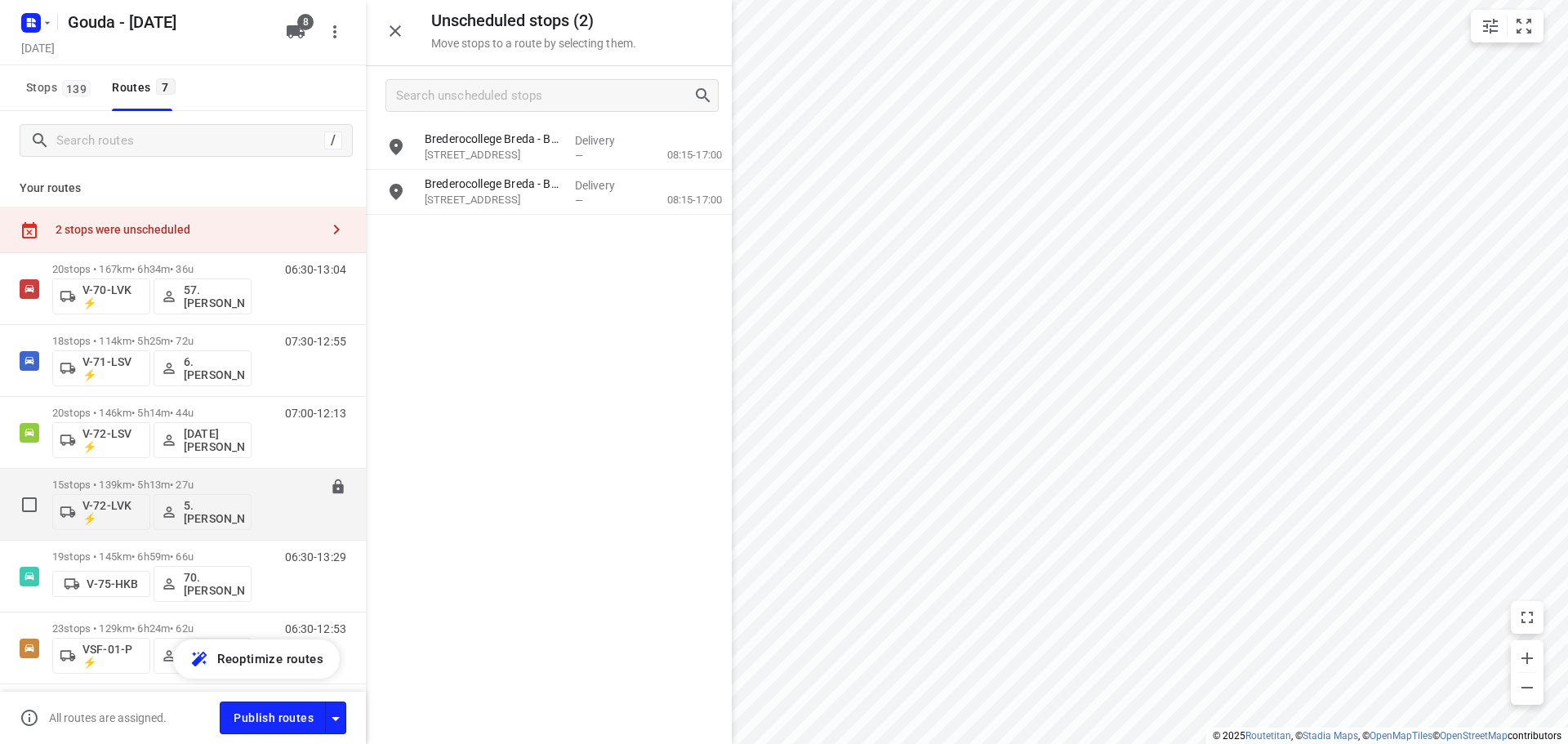
click at [183, 480] on p "15 stops • 139km • 5h13m • 27u" at bounding box center [152, 485] width 199 height 12
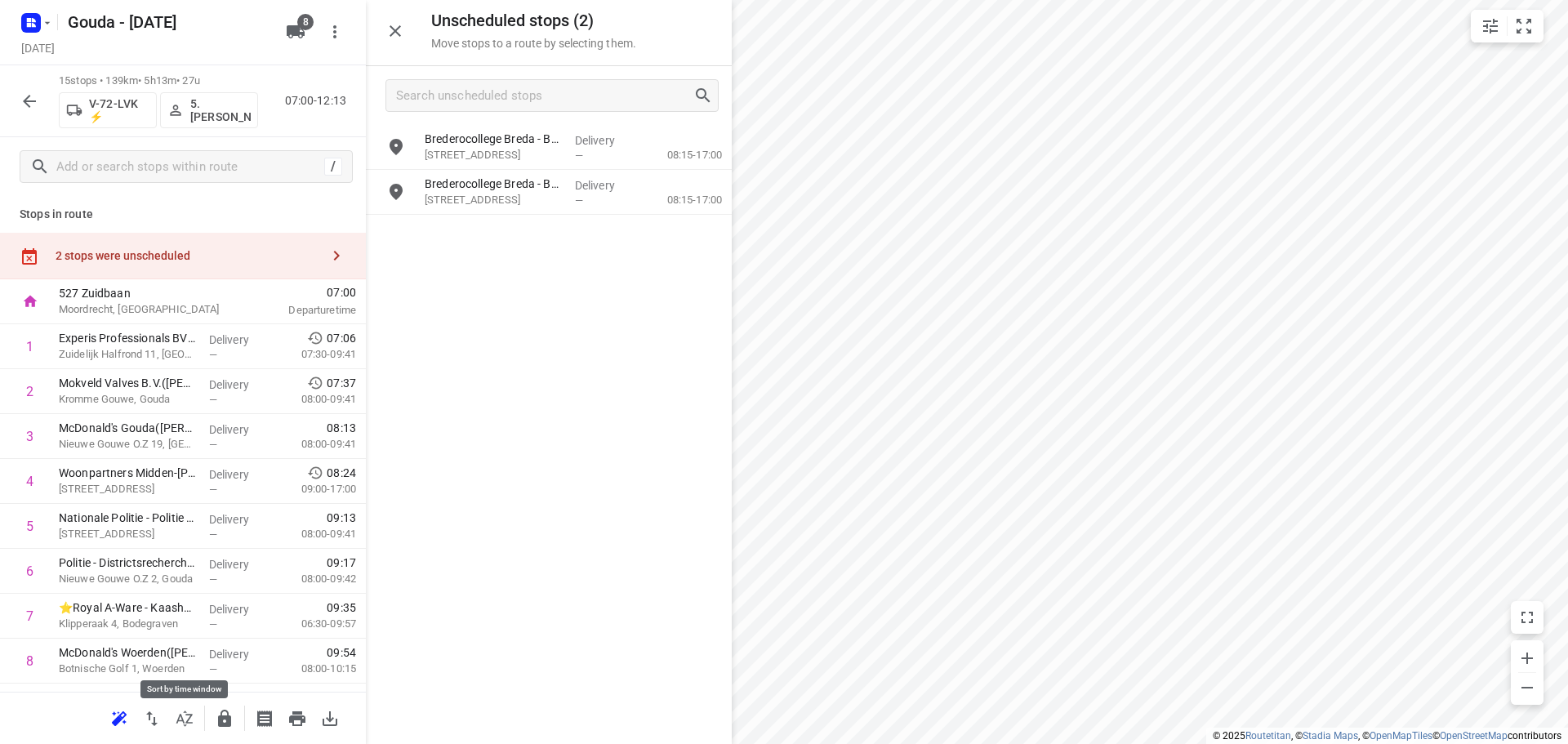
click at [185, 718] on icon "button" at bounding box center [184, 719] width 20 height 20
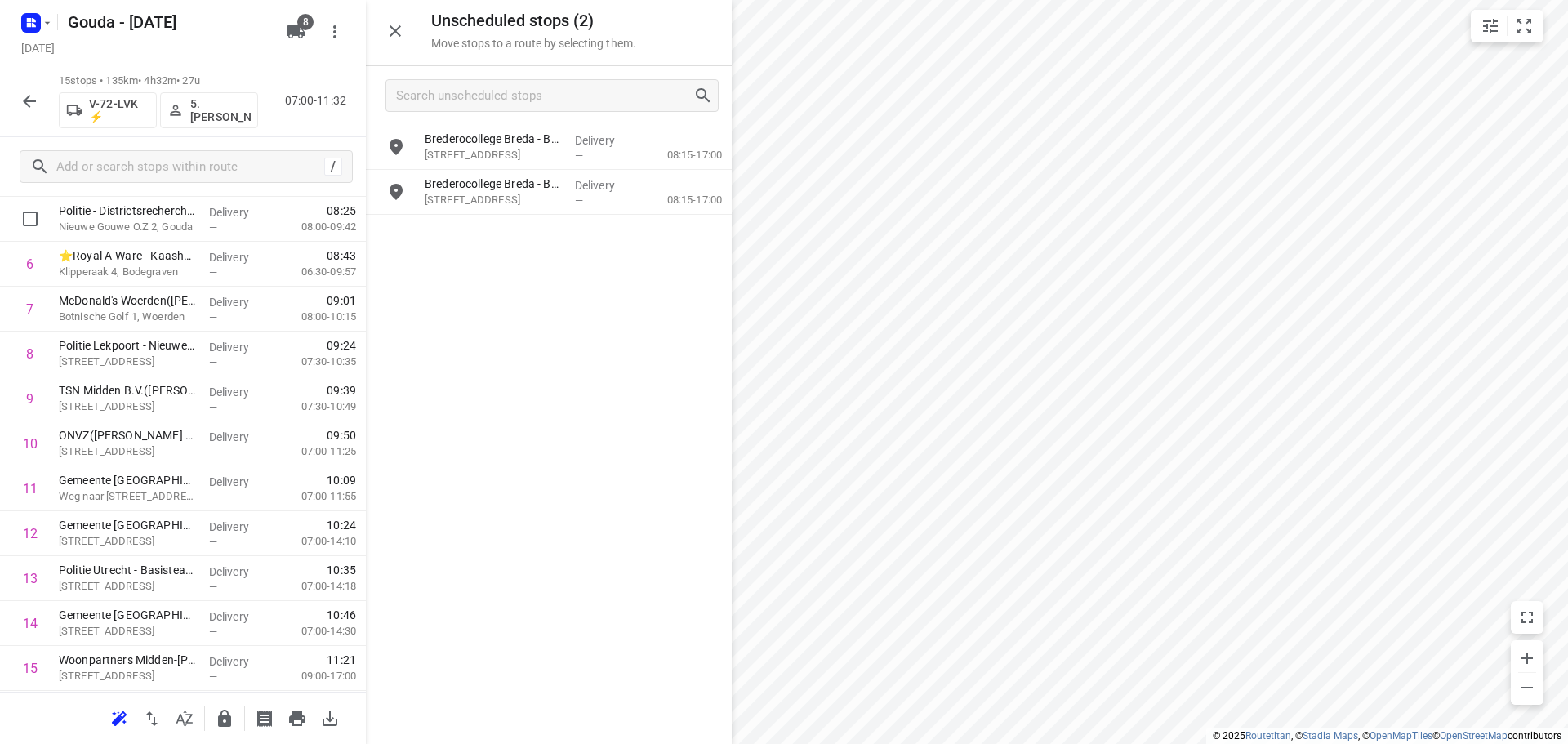
scroll to position [352, 0]
click at [223, 716] on icon "button" at bounding box center [224, 718] width 13 height 17
click at [31, 103] on icon "button" at bounding box center [30, 101] width 20 height 20
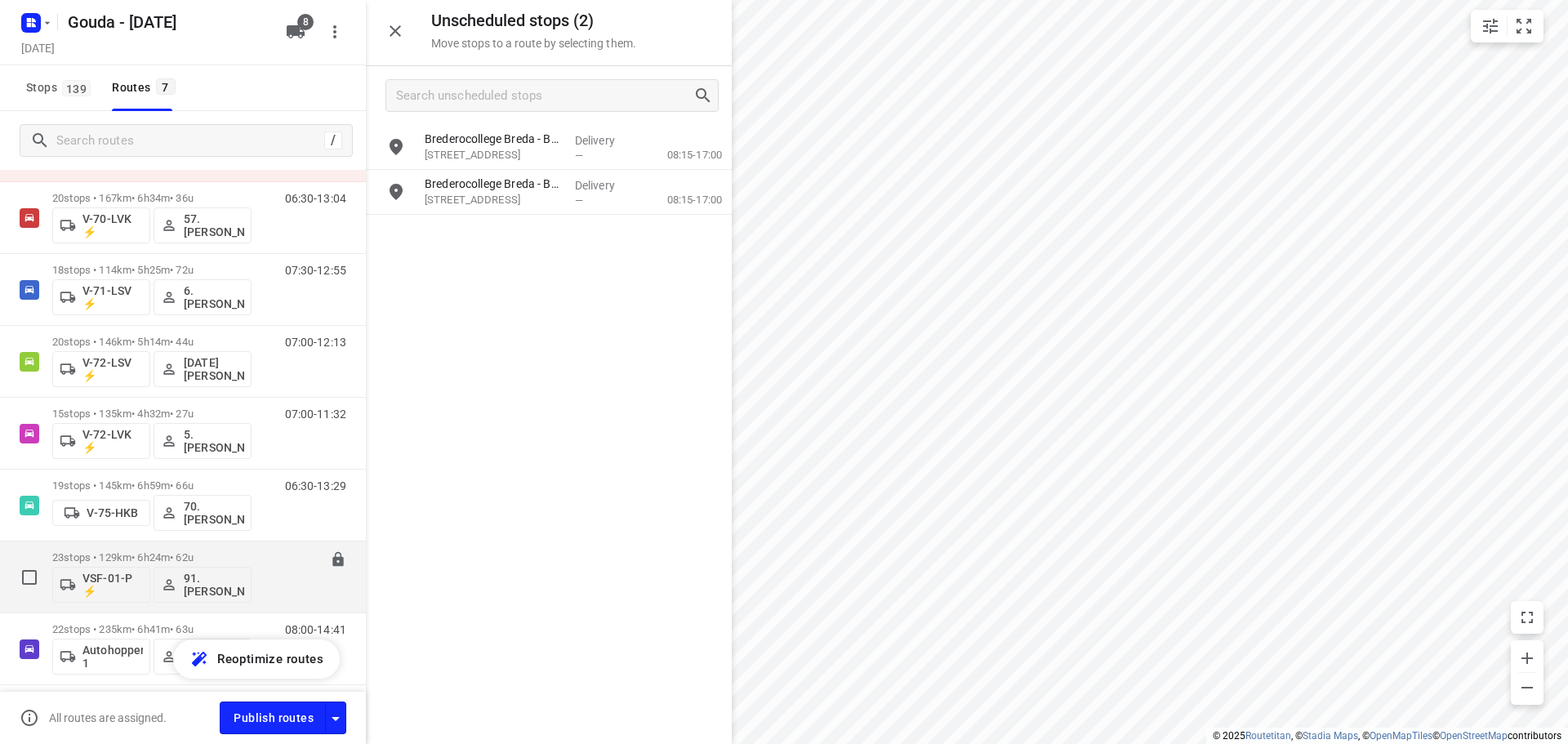
scroll to position [130, 0]
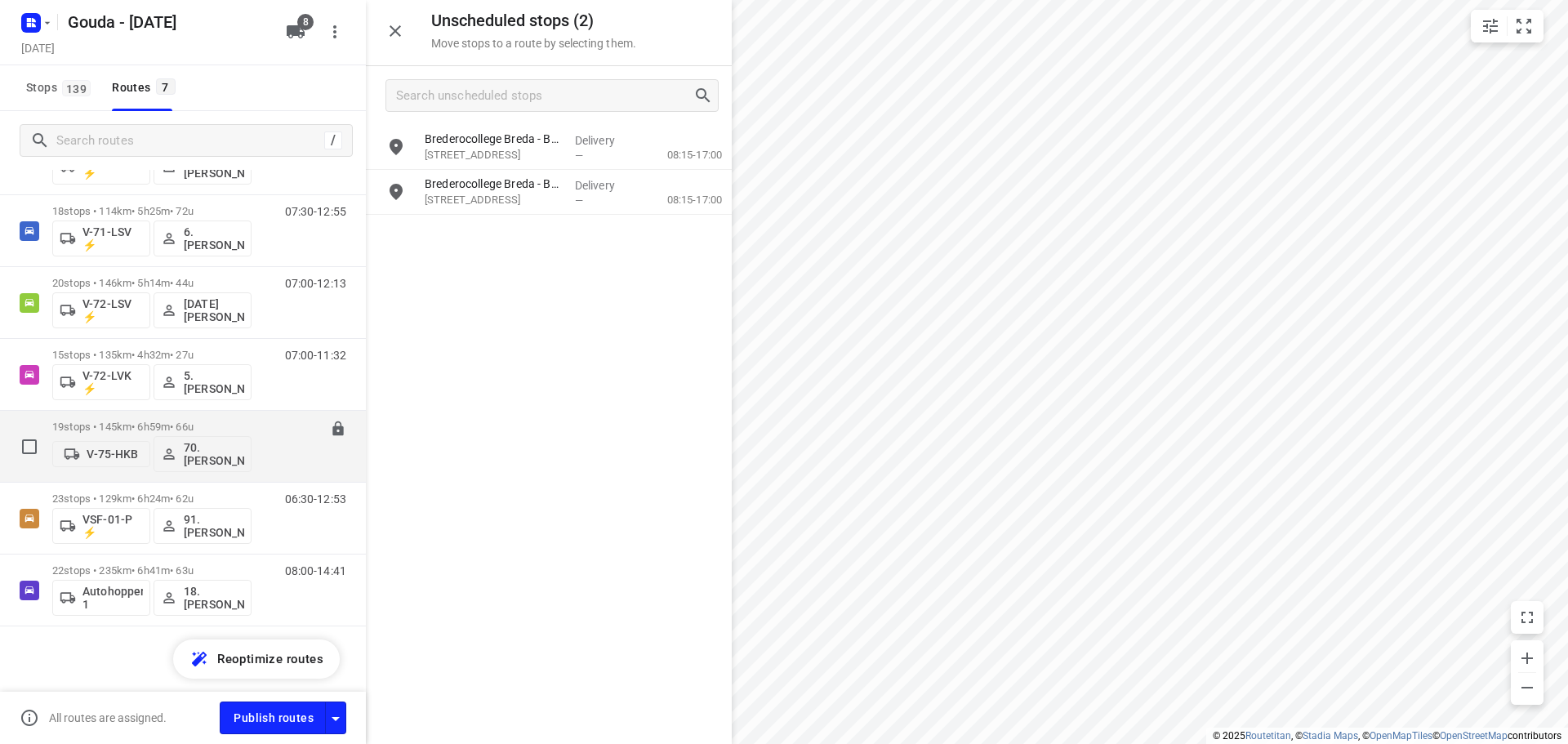
click at [156, 424] on p "19 stops • 145km • 6h59m • 66u" at bounding box center [152, 427] width 199 height 12
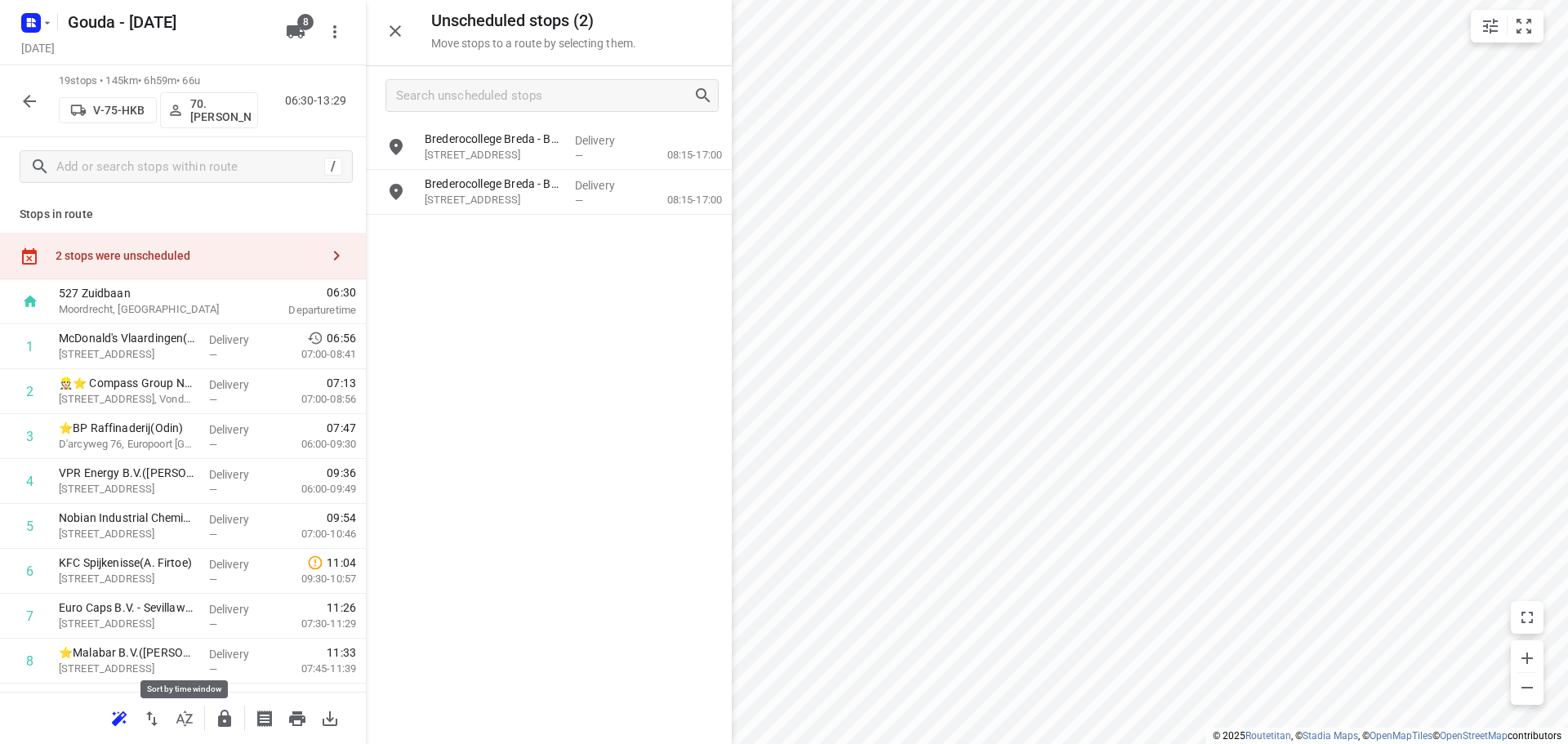
click at [184, 715] on icon "button" at bounding box center [184, 719] width 20 height 20
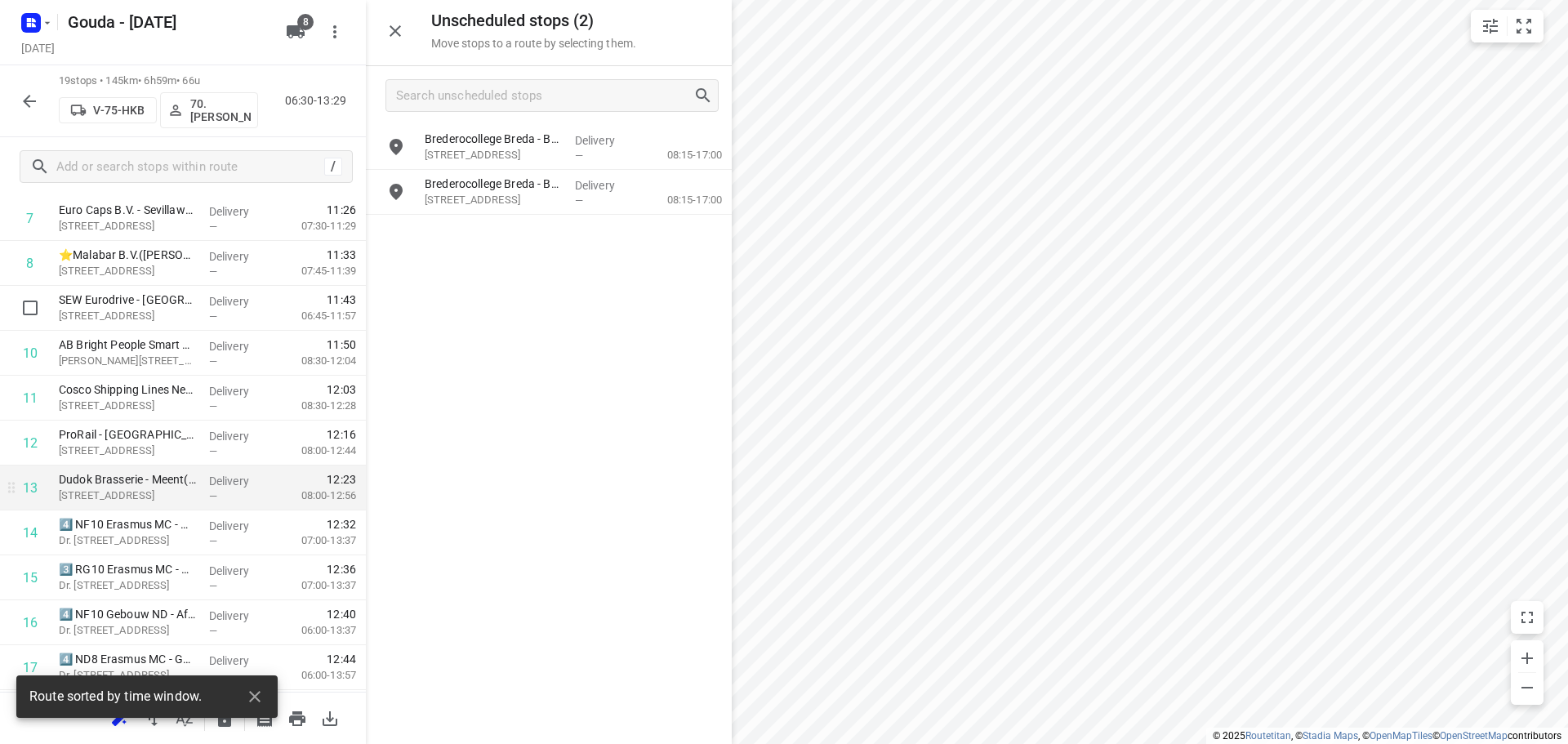
scroll to position [531, 0]
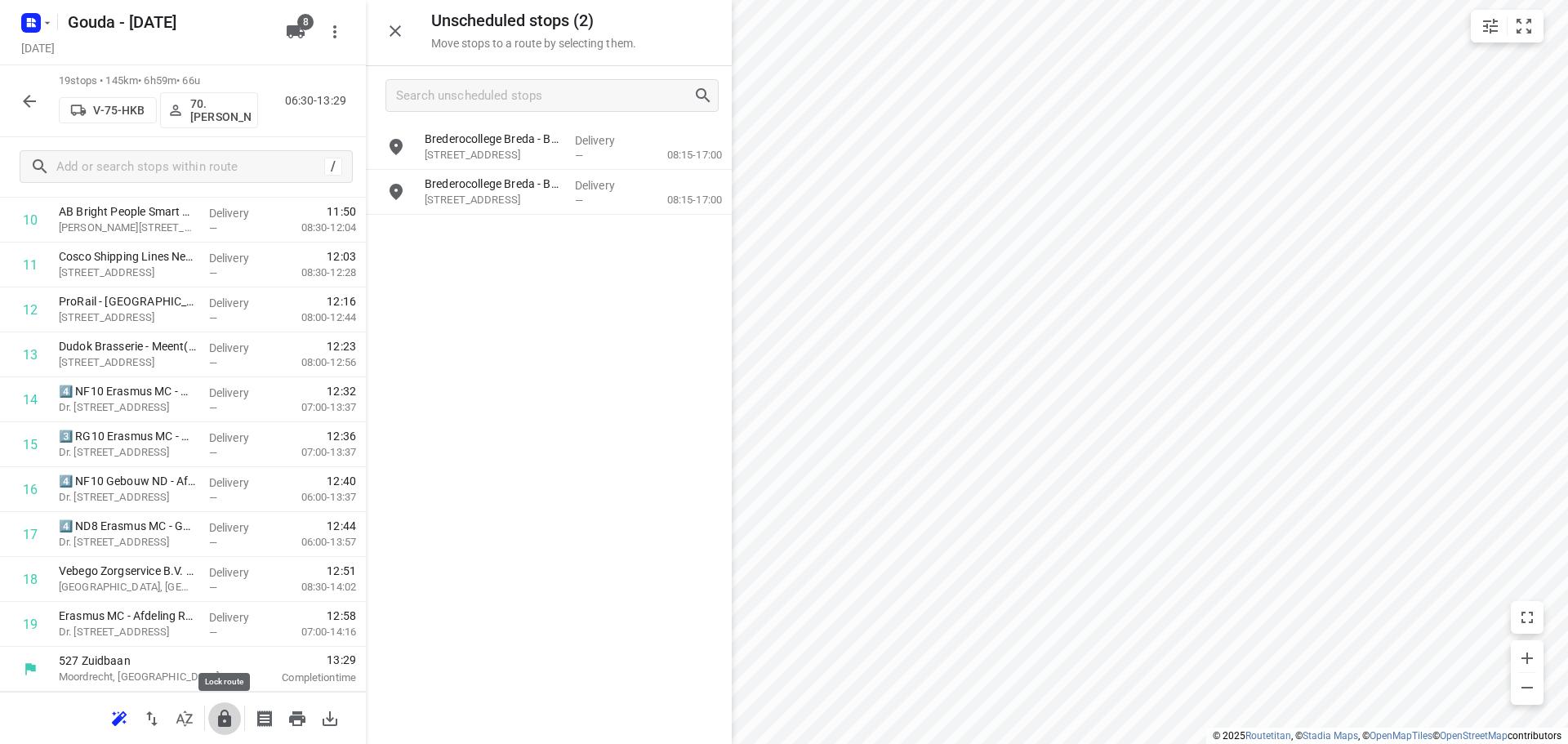
click at [217, 716] on icon "button" at bounding box center [225, 719] width 20 height 20
click at [38, 107] on icon "button" at bounding box center [30, 101] width 20 height 20
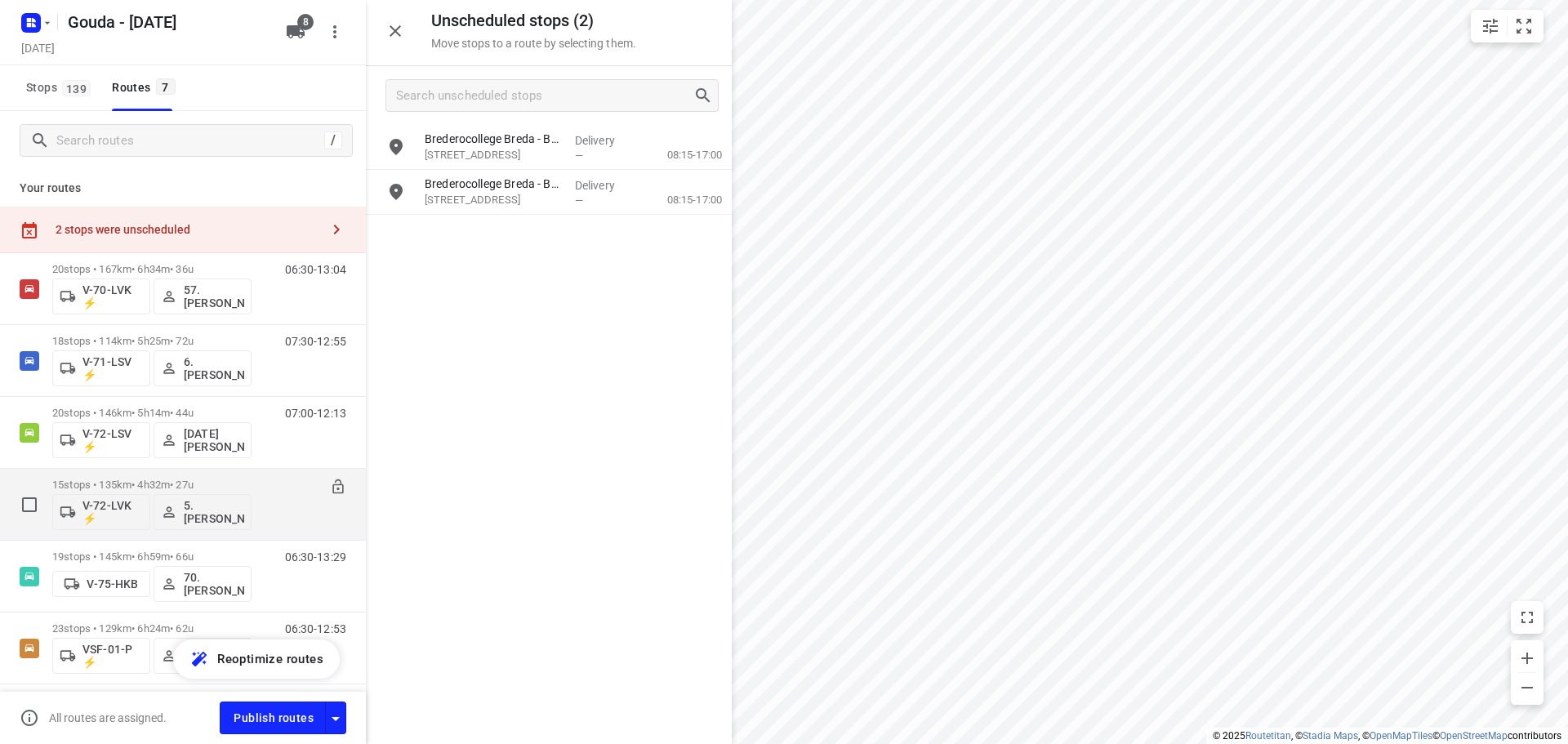
scroll to position [130, 0]
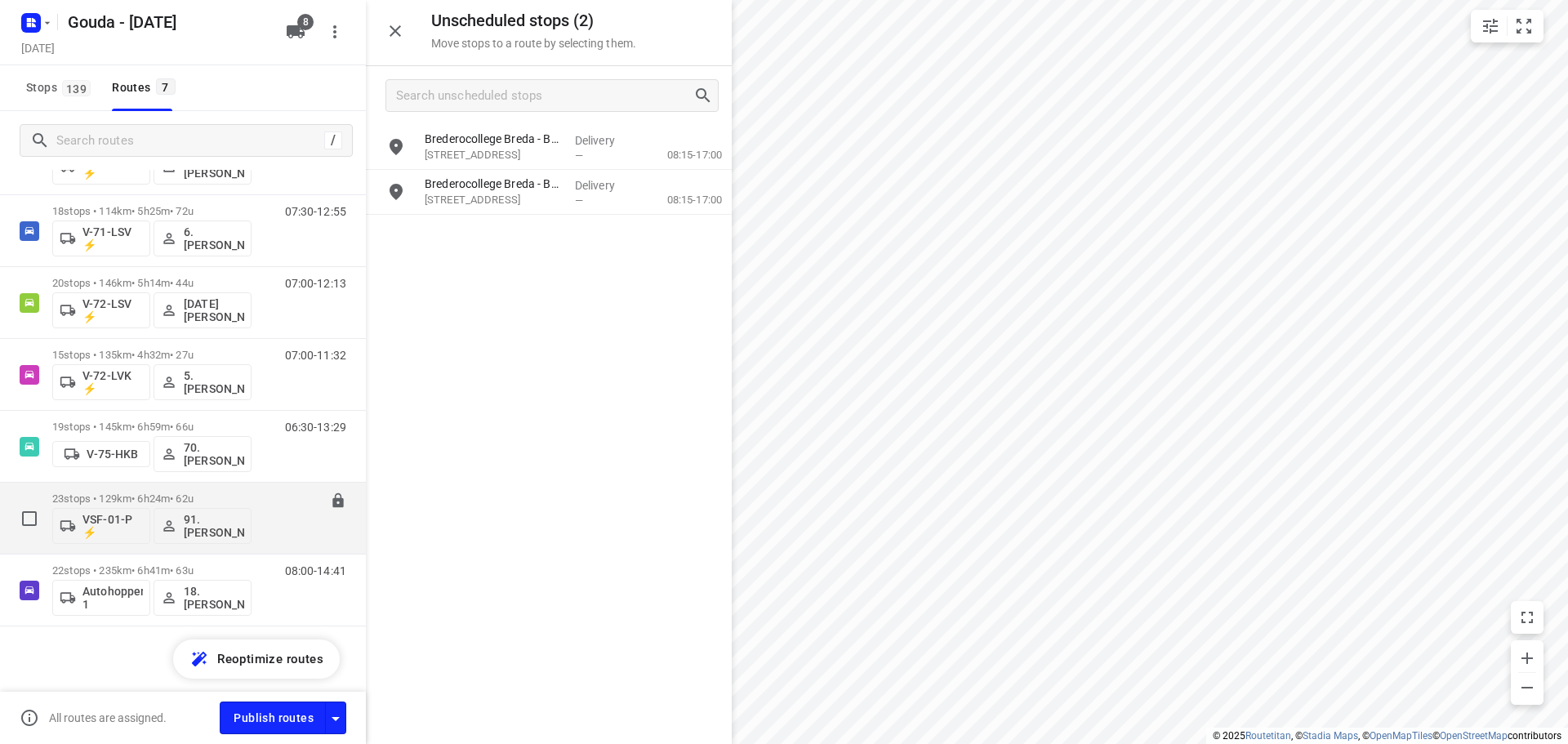
click at [141, 495] on p "23 stops • 129km • 6h24m • 62u" at bounding box center [152, 499] width 199 height 12
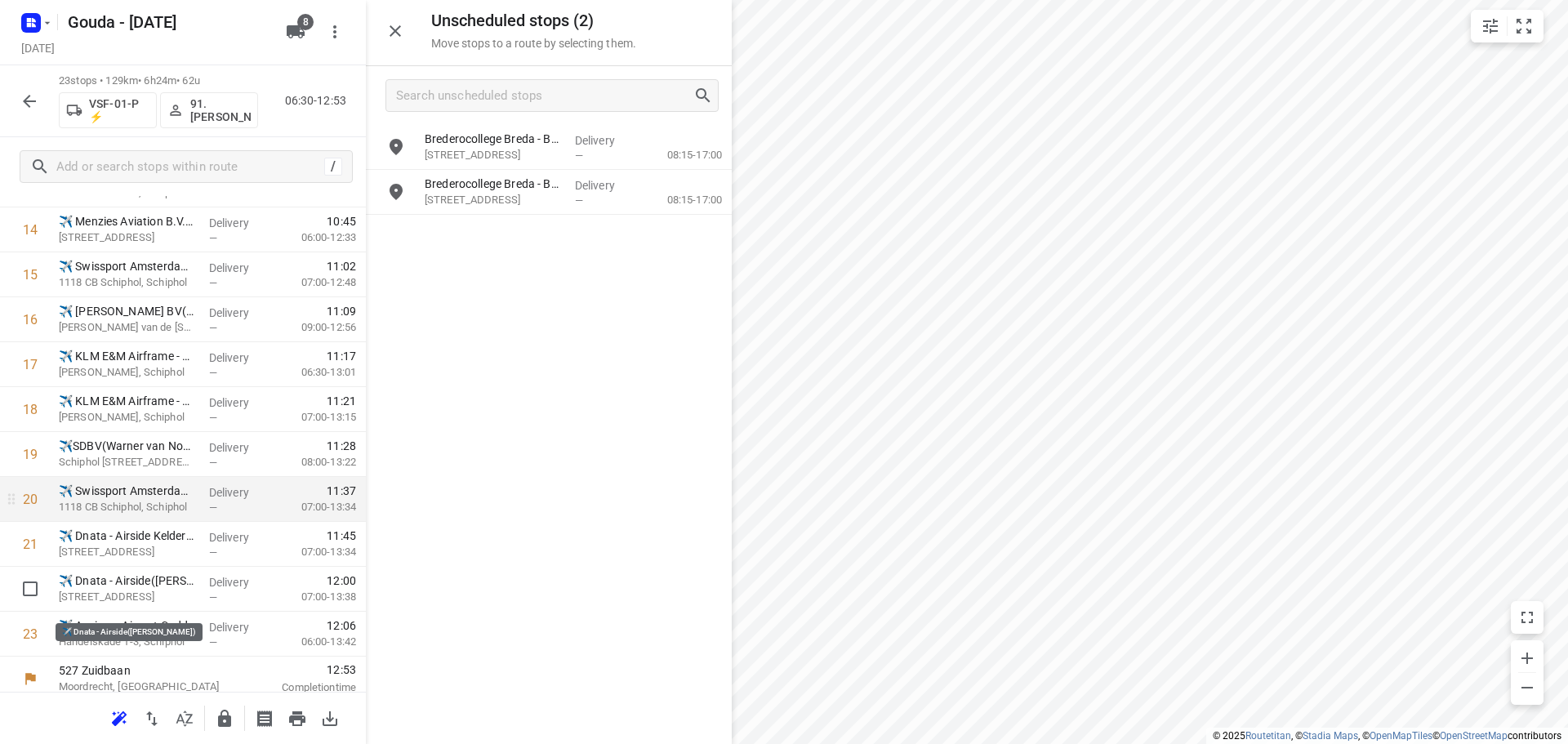
scroll to position [710, 0]
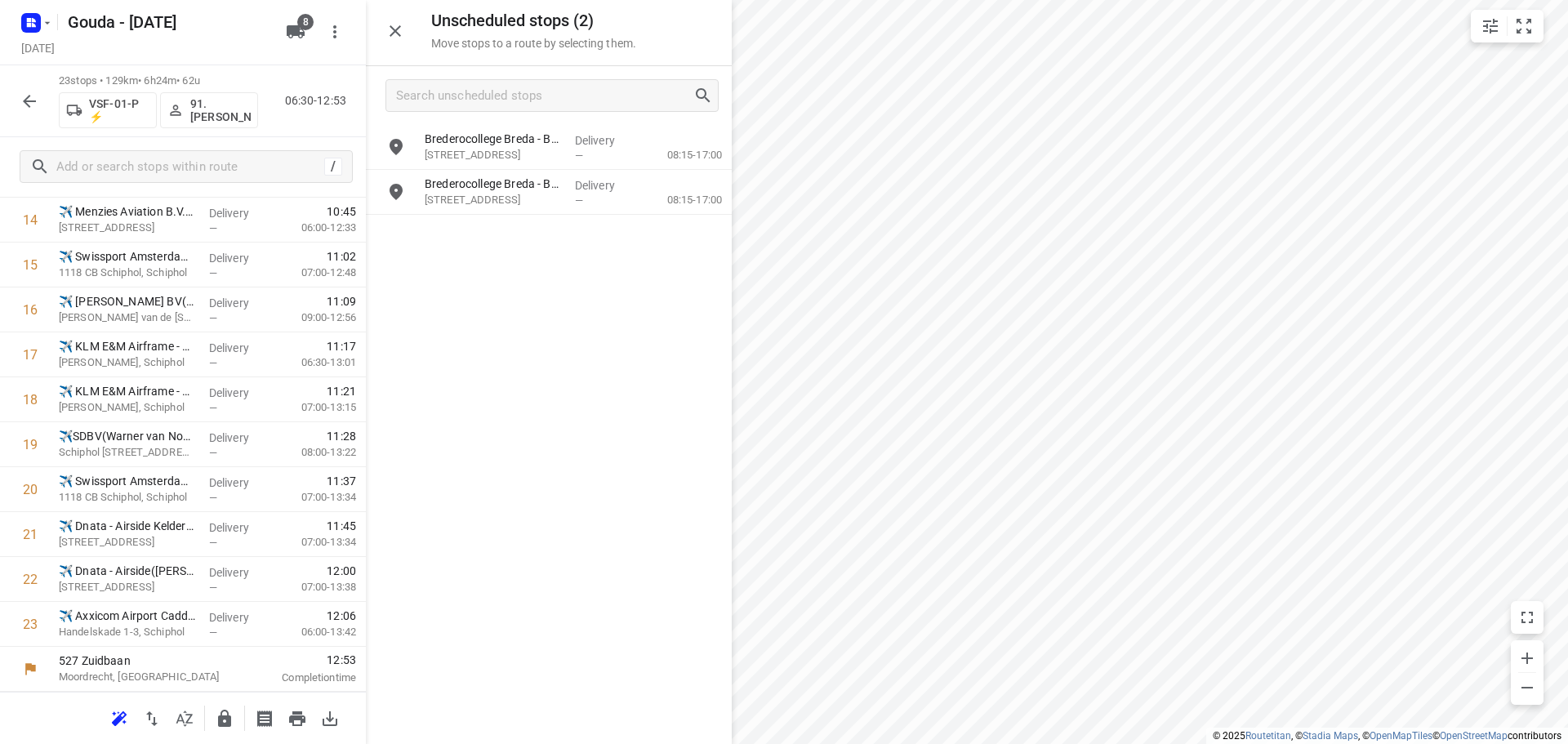
click at [224, 706] on button "button" at bounding box center [224, 718] width 33 height 33
click at [29, 112] on button "button" at bounding box center [29, 101] width 33 height 33
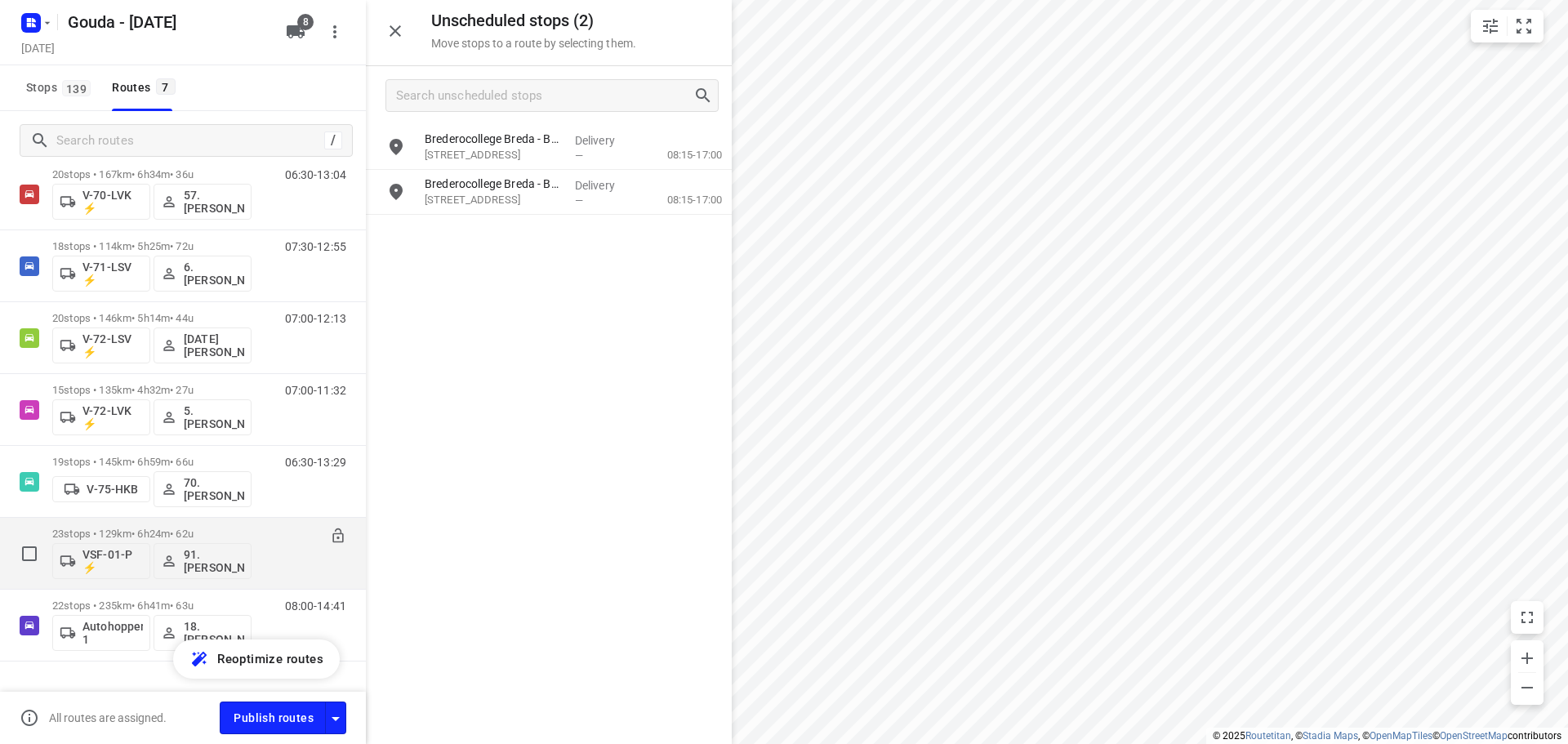
scroll to position [130, 0]
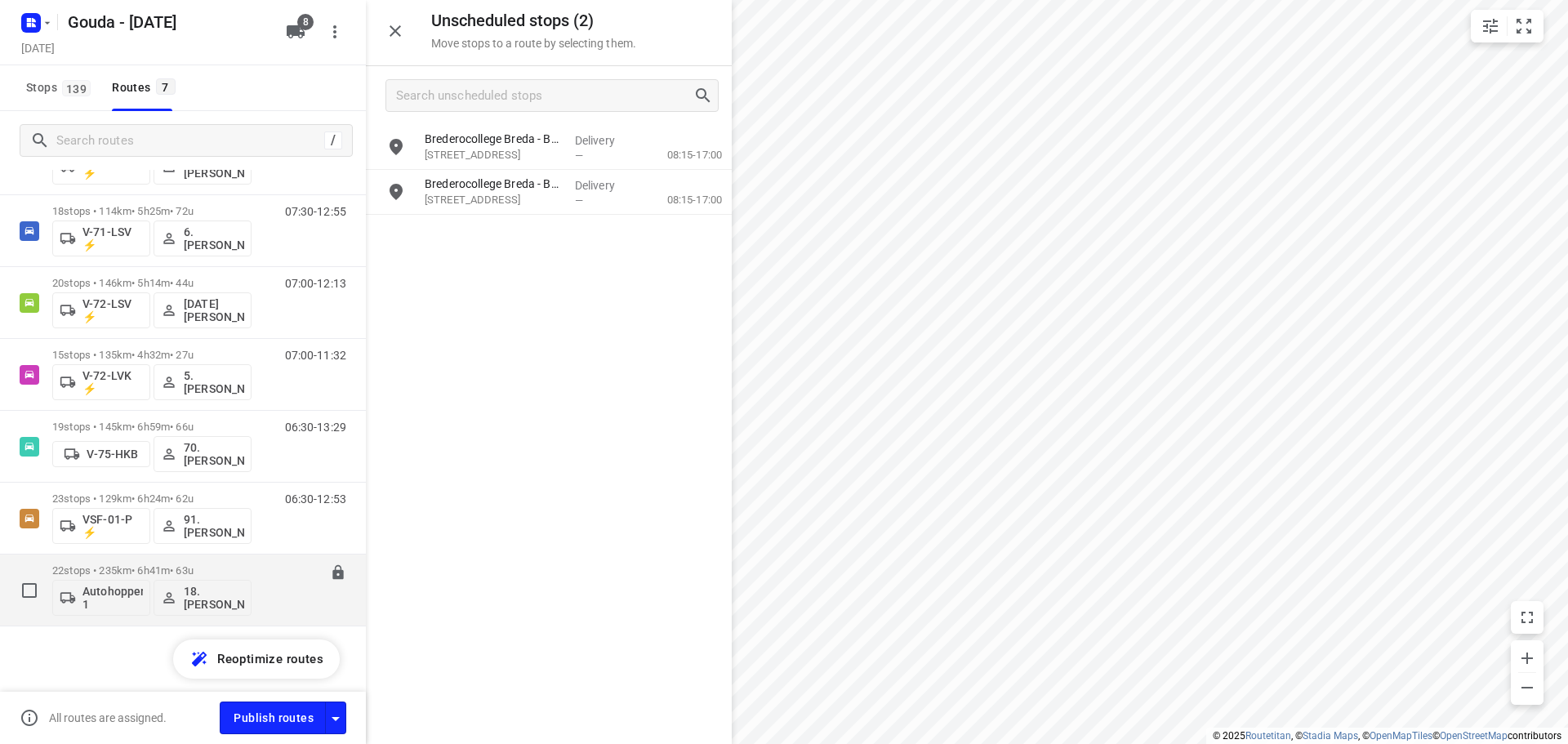
click at [154, 562] on div "22 stops • 235km • 6h41m • 63u Autohopper 1 18.Maarten Smit" at bounding box center [152, 590] width 199 height 68
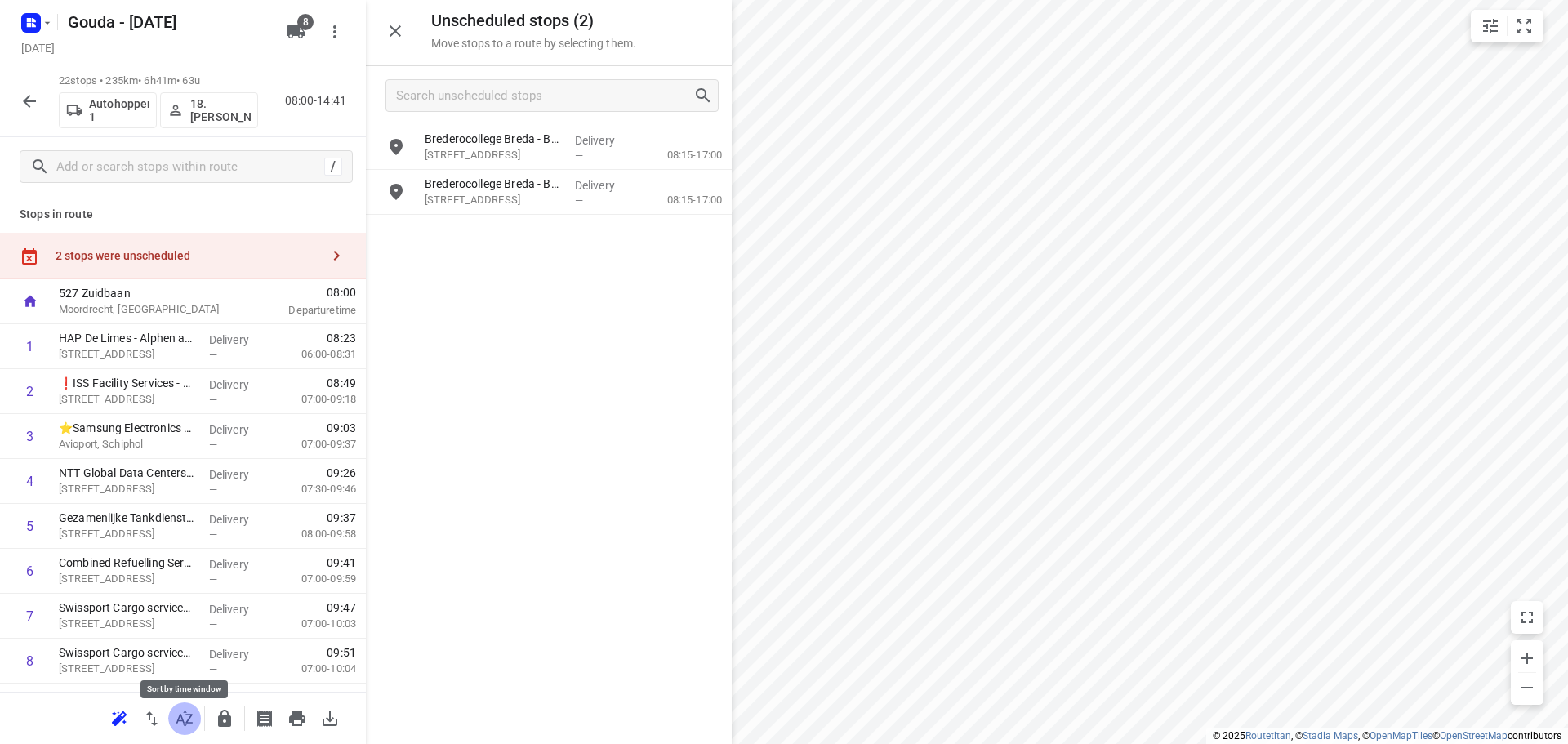
click at [178, 715] on icon "button" at bounding box center [184, 719] width 20 height 20
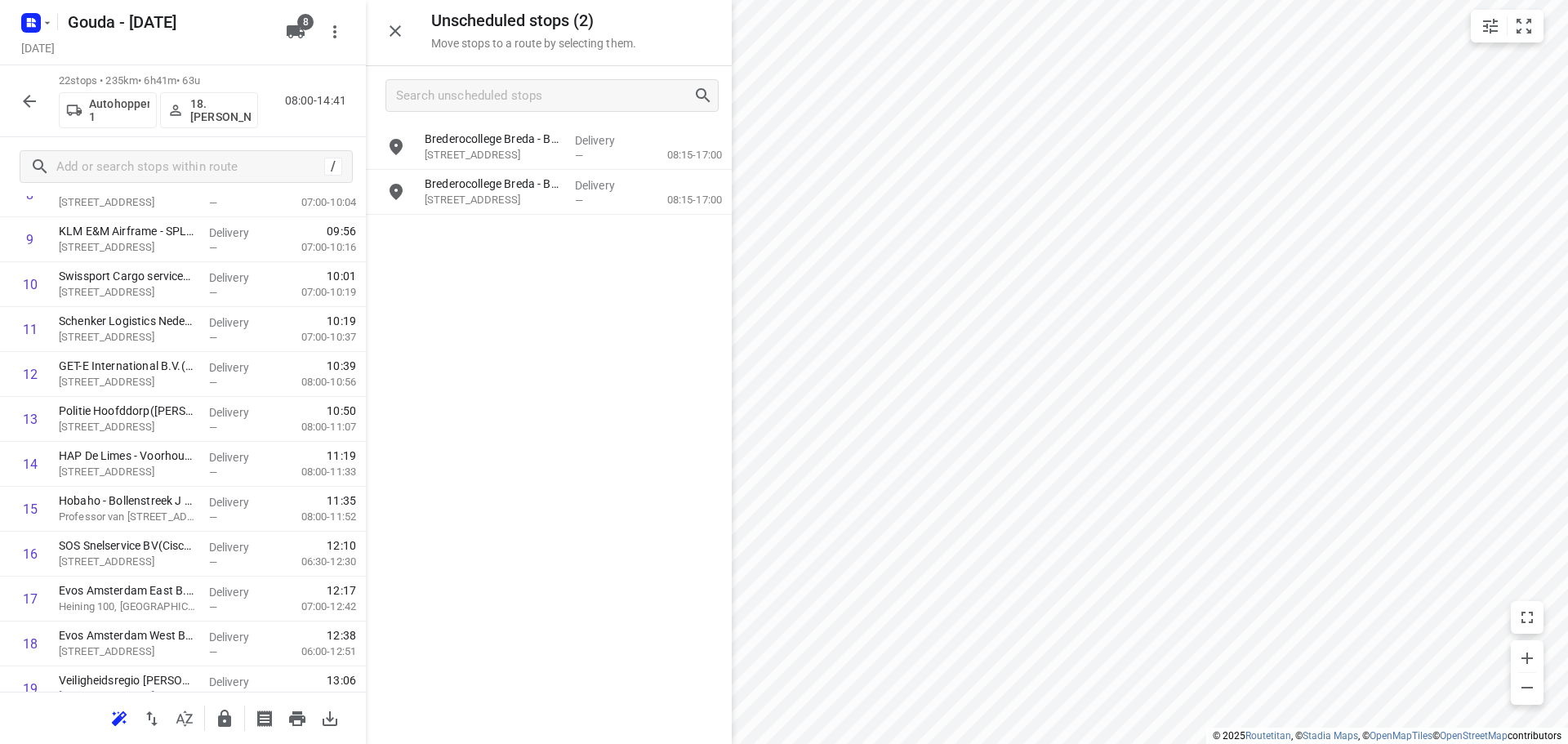
scroll to position [491, 0]
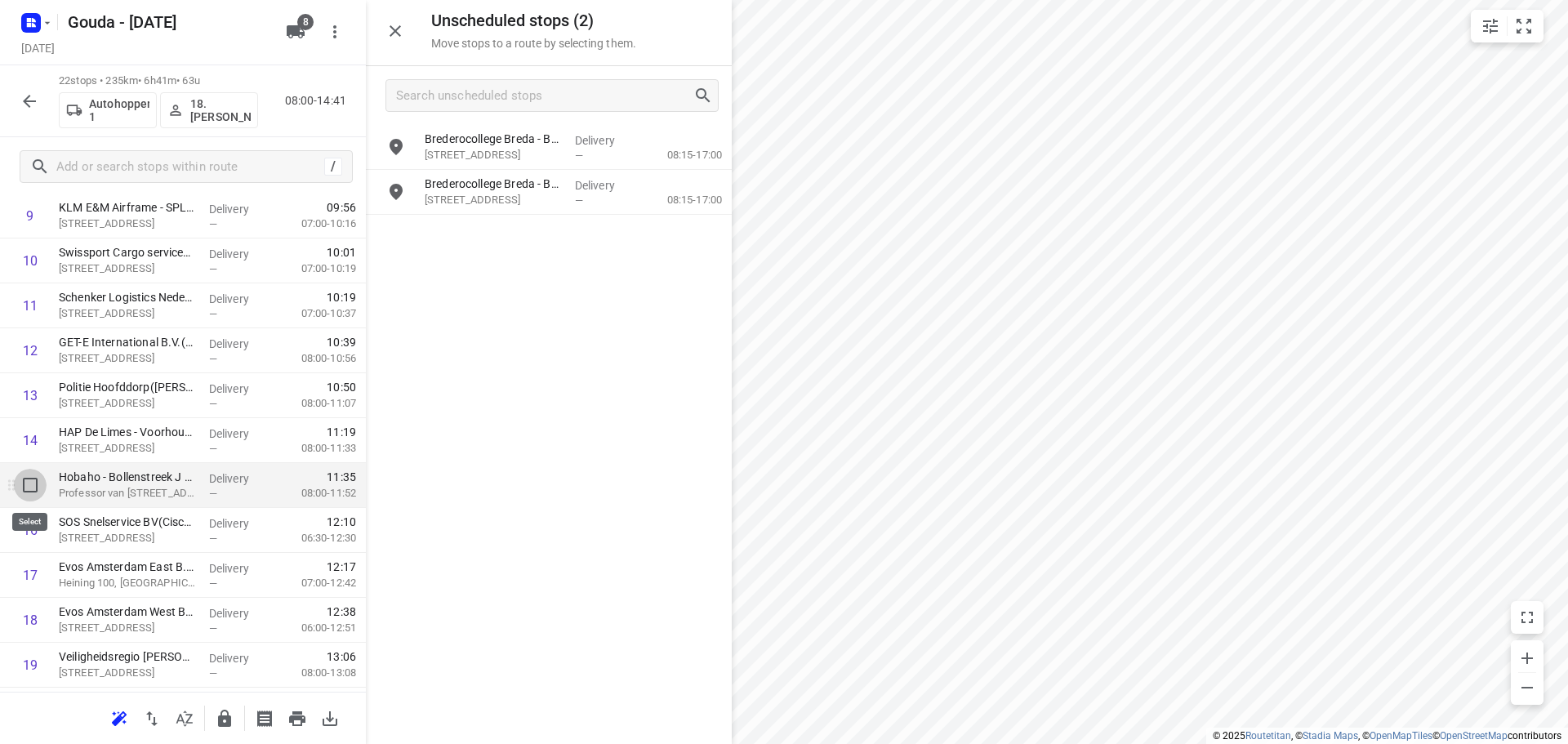
click at [27, 484] on input "checkbox" at bounding box center [30, 485] width 33 height 33
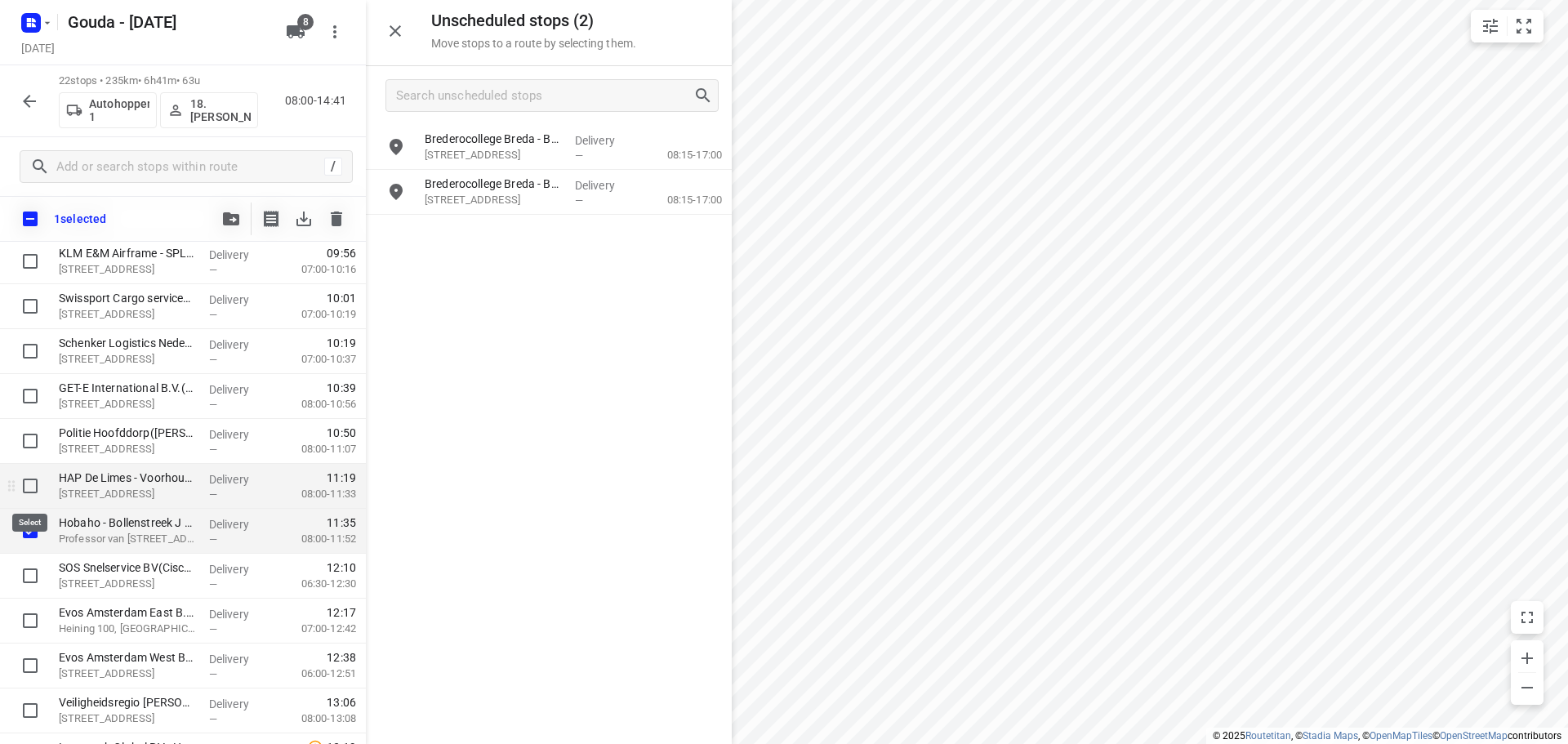
click at [27, 487] on input "checkbox" at bounding box center [30, 486] width 33 height 33
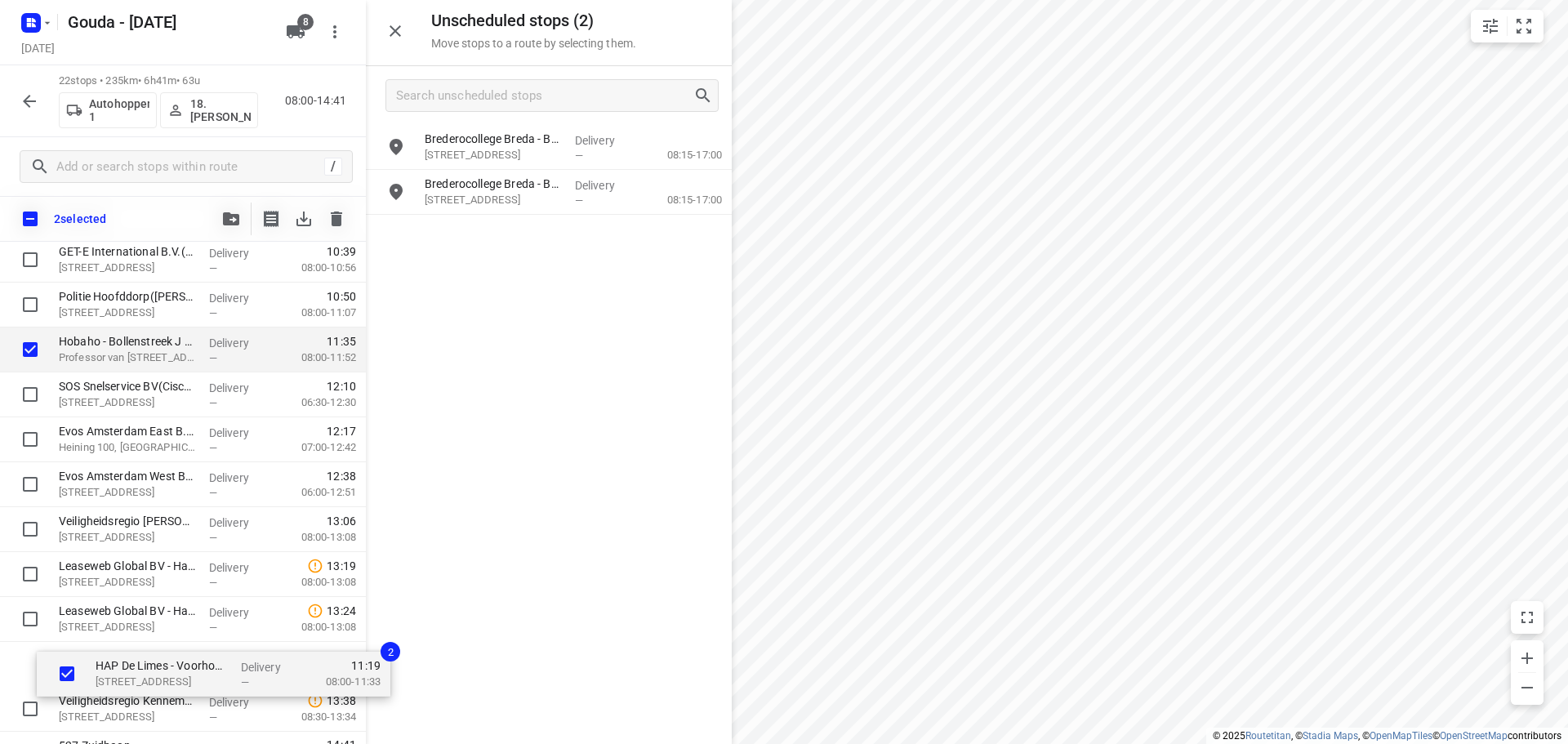
scroll to position [659, 0]
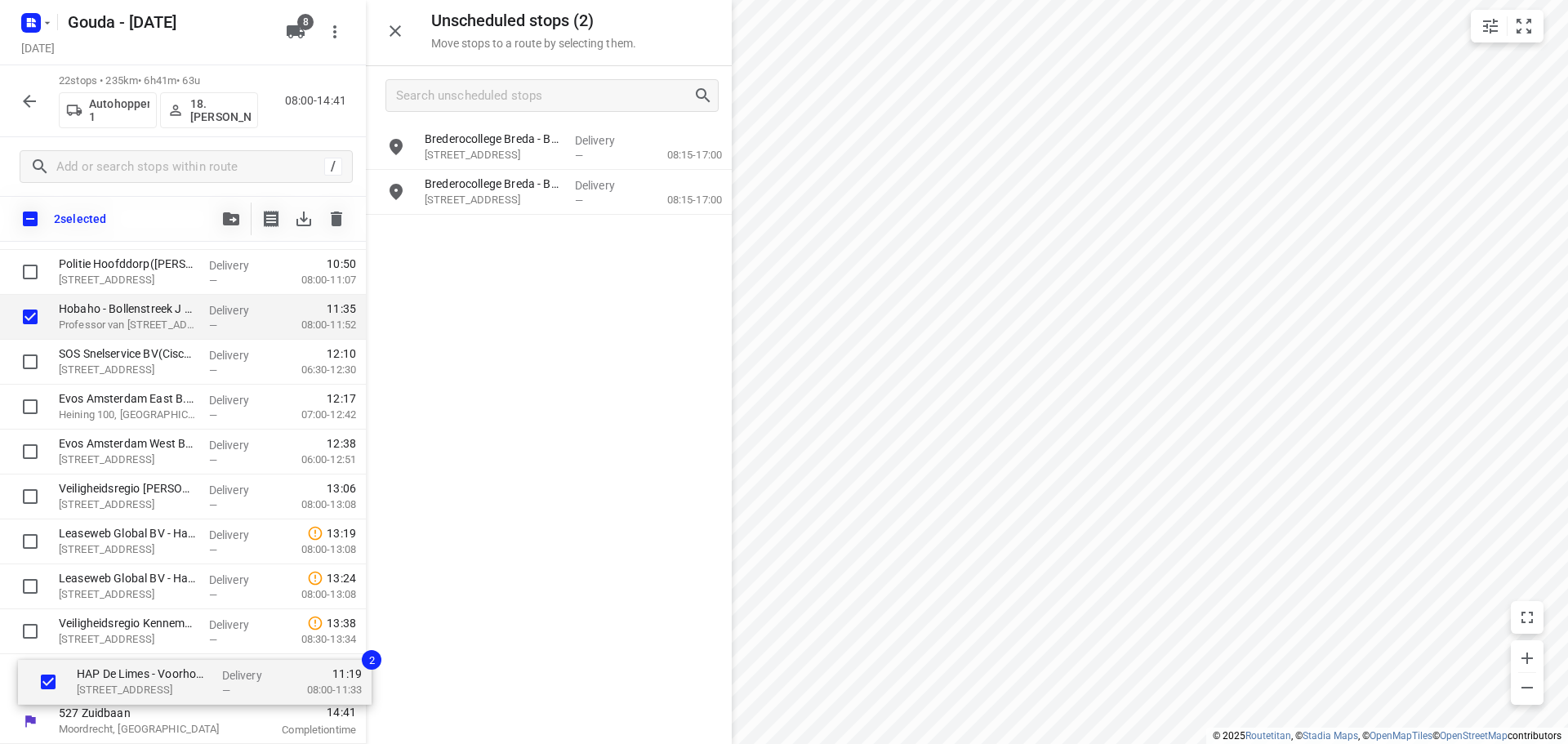
drag, startPoint x: 122, startPoint y: 485, endPoint x: 146, endPoint y: 688, distance: 204.4
click at [146, 688] on div "HAP De Limes - Alphen aan den Rijn(Nicole Krab) Meteoorlaan 4, Alphen Aan Den R…" at bounding box center [182, 204] width 365 height 988
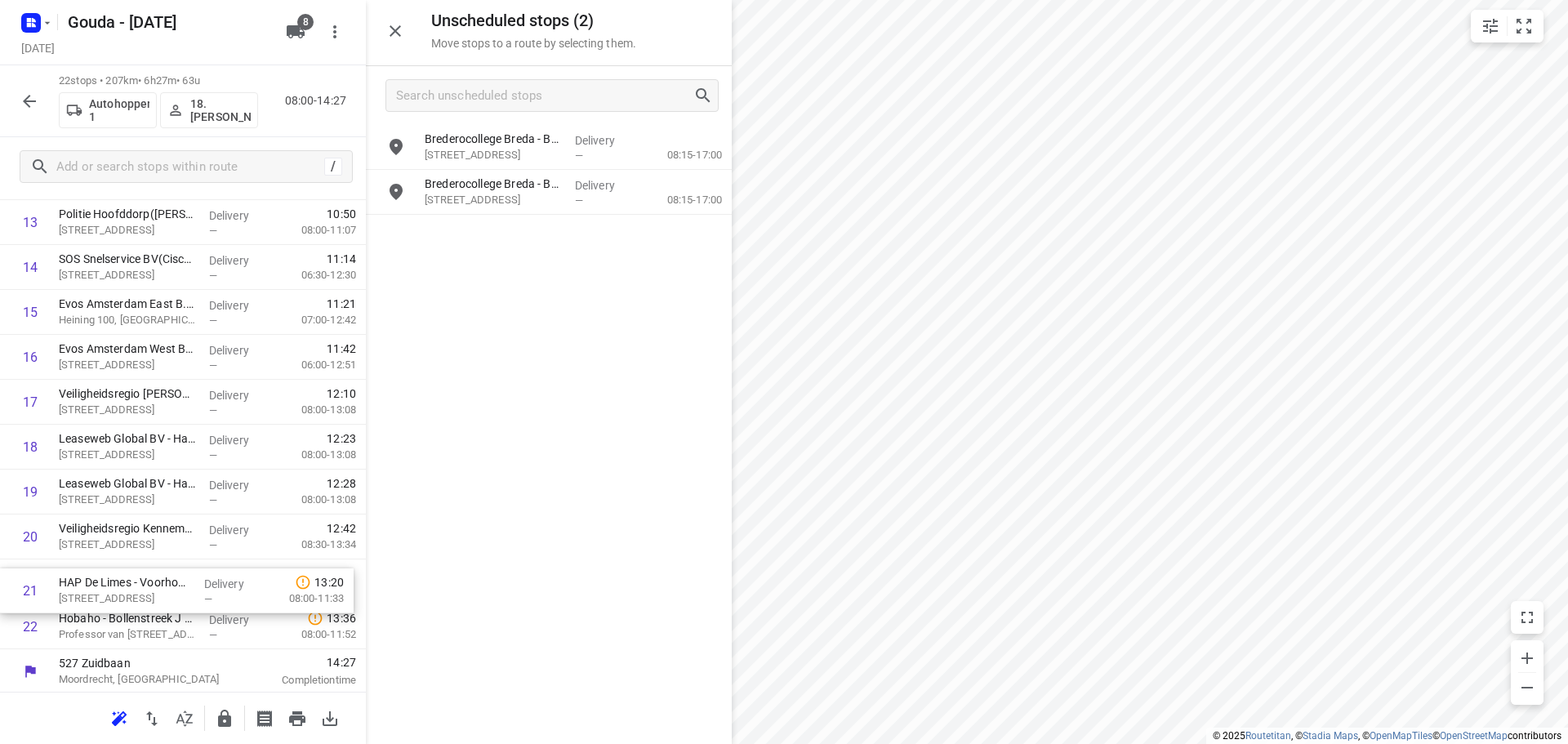
scroll to position [666, 0]
drag, startPoint x: 106, startPoint y: 593, endPoint x: 108, endPoint y: 630, distance: 37.1
click at [108, 630] on div "1 HAP De Limes - Alphen aan den Rijn(Nicole Krab) Meteoorlaan 4, Alphen Aan Den…" at bounding box center [182, 152] width 365 height 988
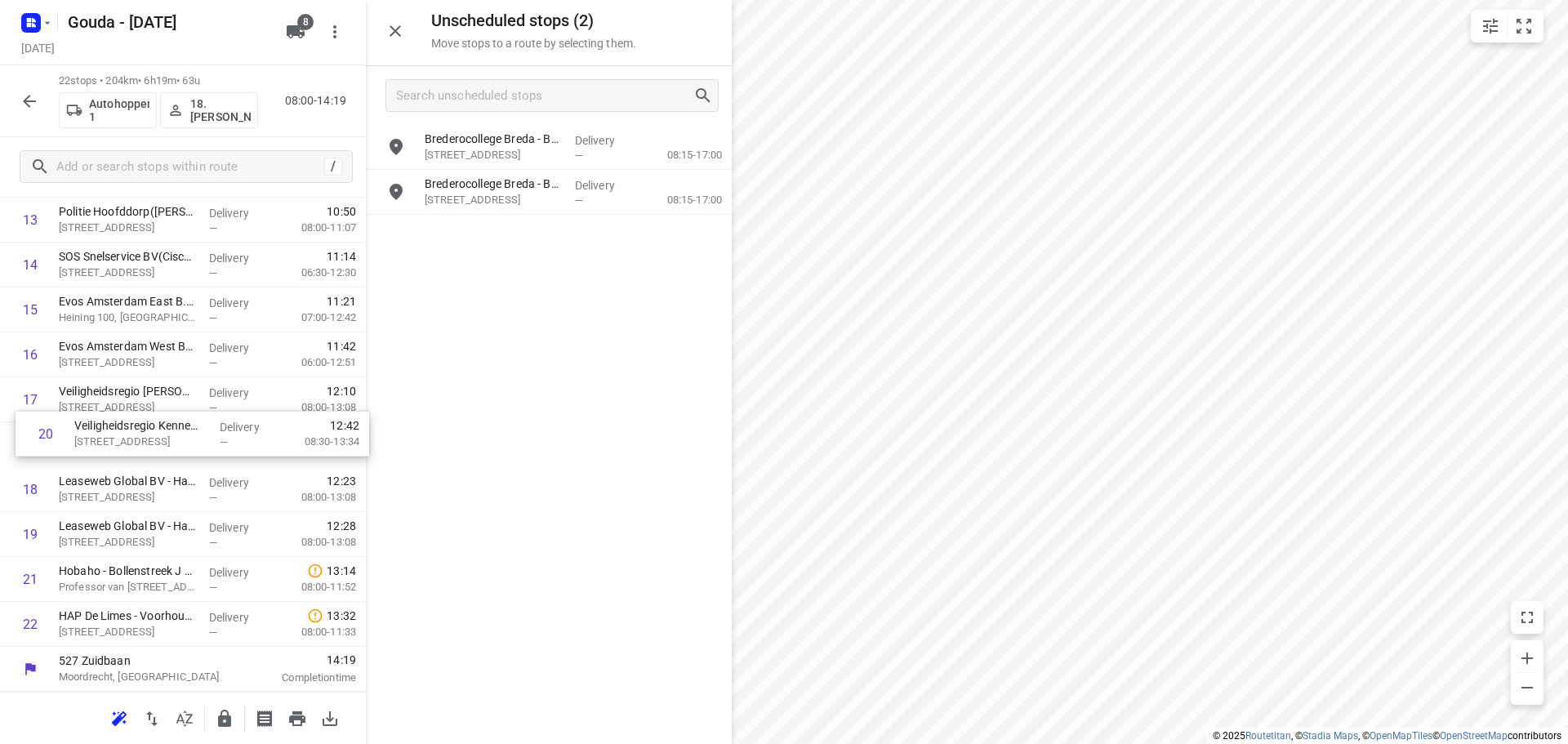
drag, startPoint x: 117, startPoint y: 539, endPoint x: 137, endPoint y: 435, distance: 105.9
click at [137, 435] on div "1 HAP De Limes - Alphen aan den Rijn(Nicole Krab) Meteoorlaan 4, Alphen Aan Den…" at bounding box center [182, 152] width 365 height 988
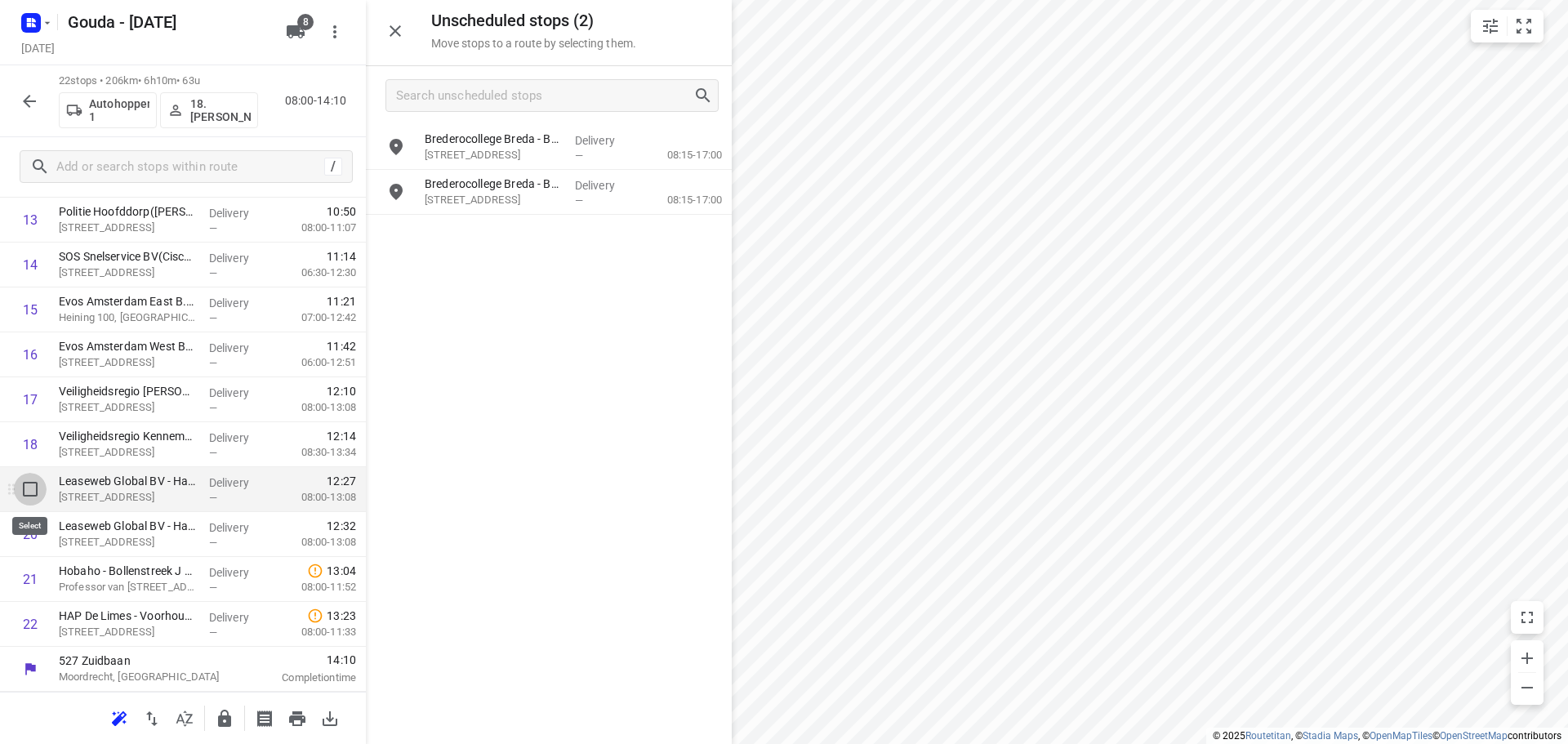
click at [27, 491] on input "checkbox" at bounding box center [30, 489] width 33 height 33
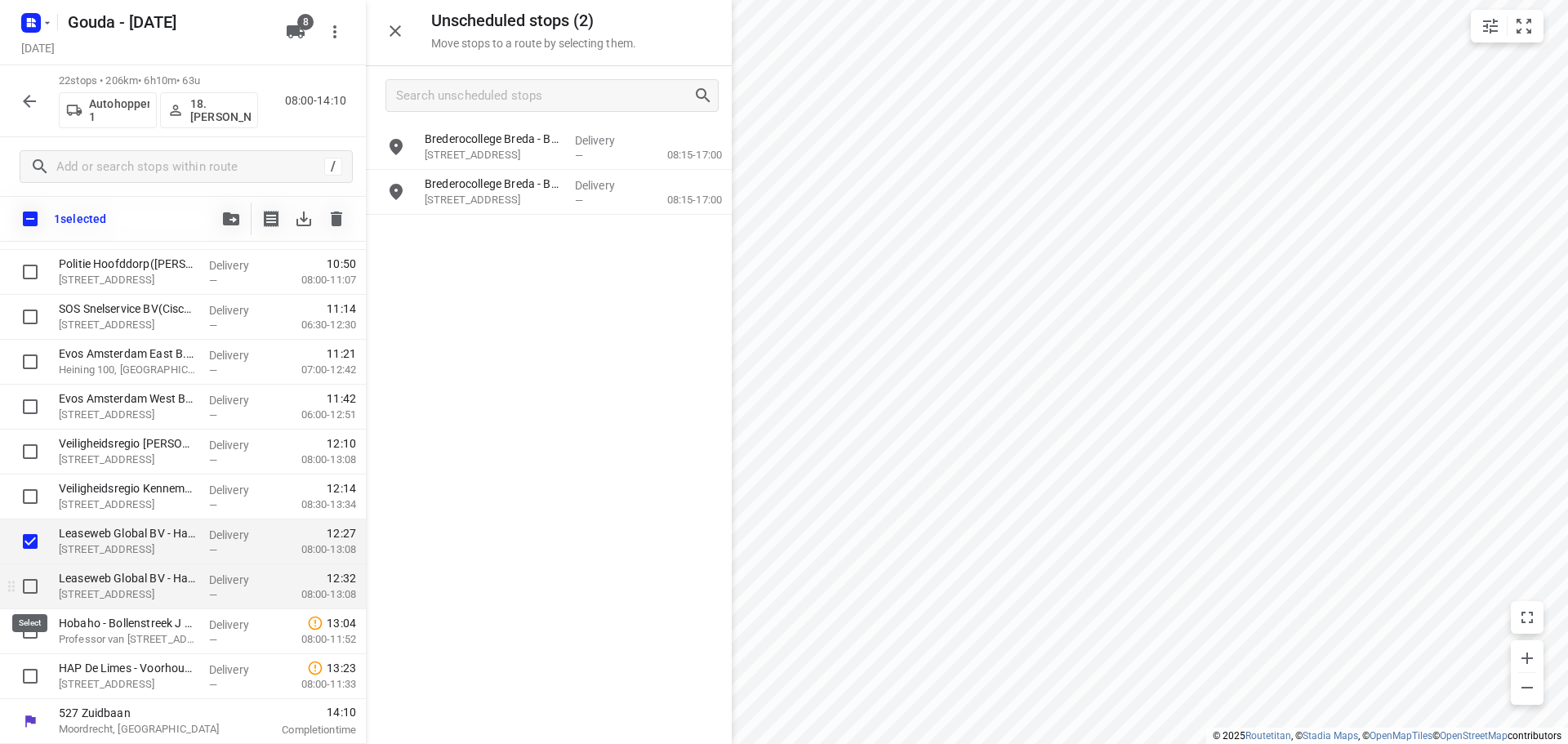
click at [30, 586] on input "checkbox" at bounding box center [30, 586] width 33 height 33
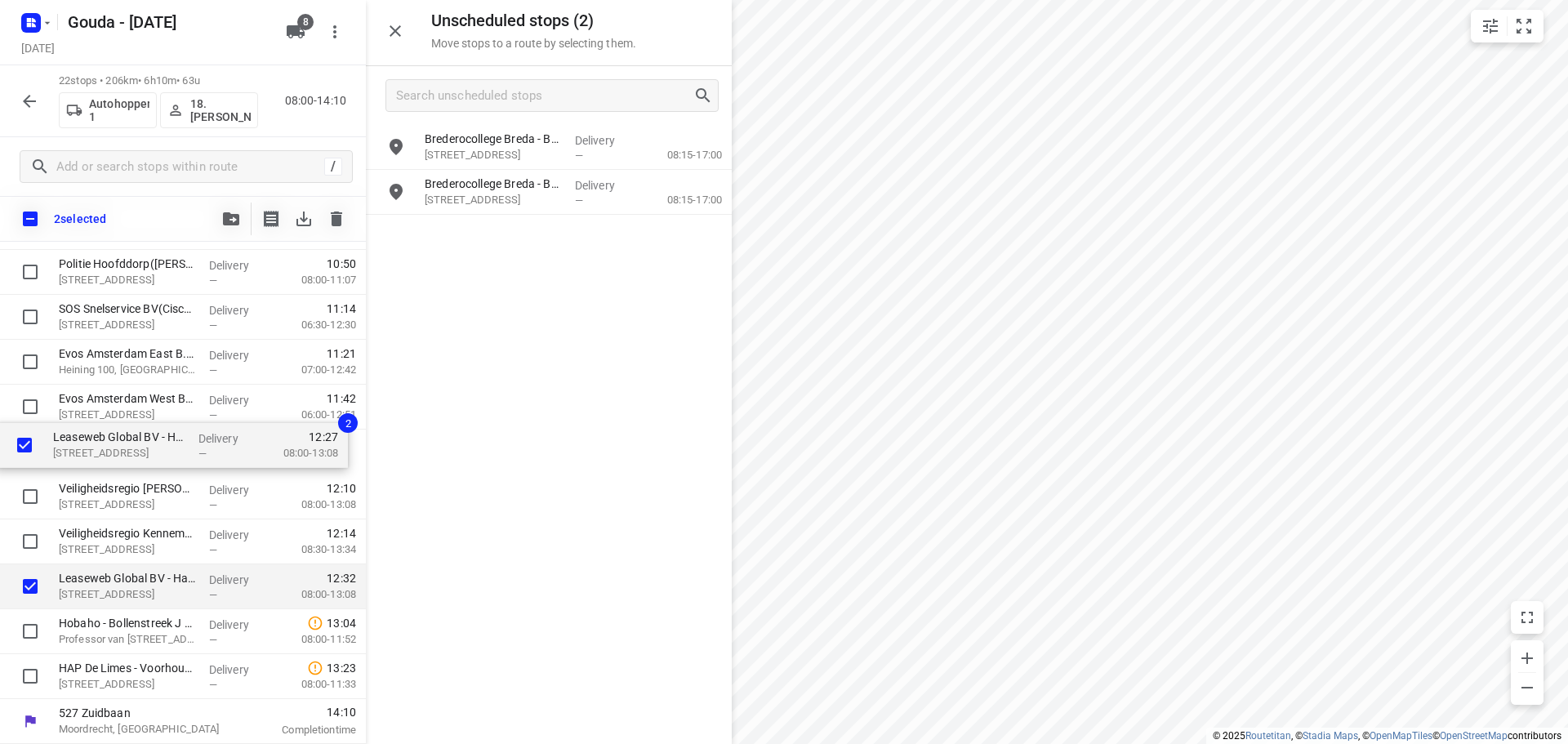
drag, startPoint x: 99, startPoint y: 556, endPoint x: 95, endPoint y: 451, distance: 105.1
click at [95, 451] on div "HAP De Limes - Alphen aan den Rijn(Nicole Krab) Meteoorlaan 4, Alphen Aan Den R…" at bounding box center [182, 204] width 365 height 988
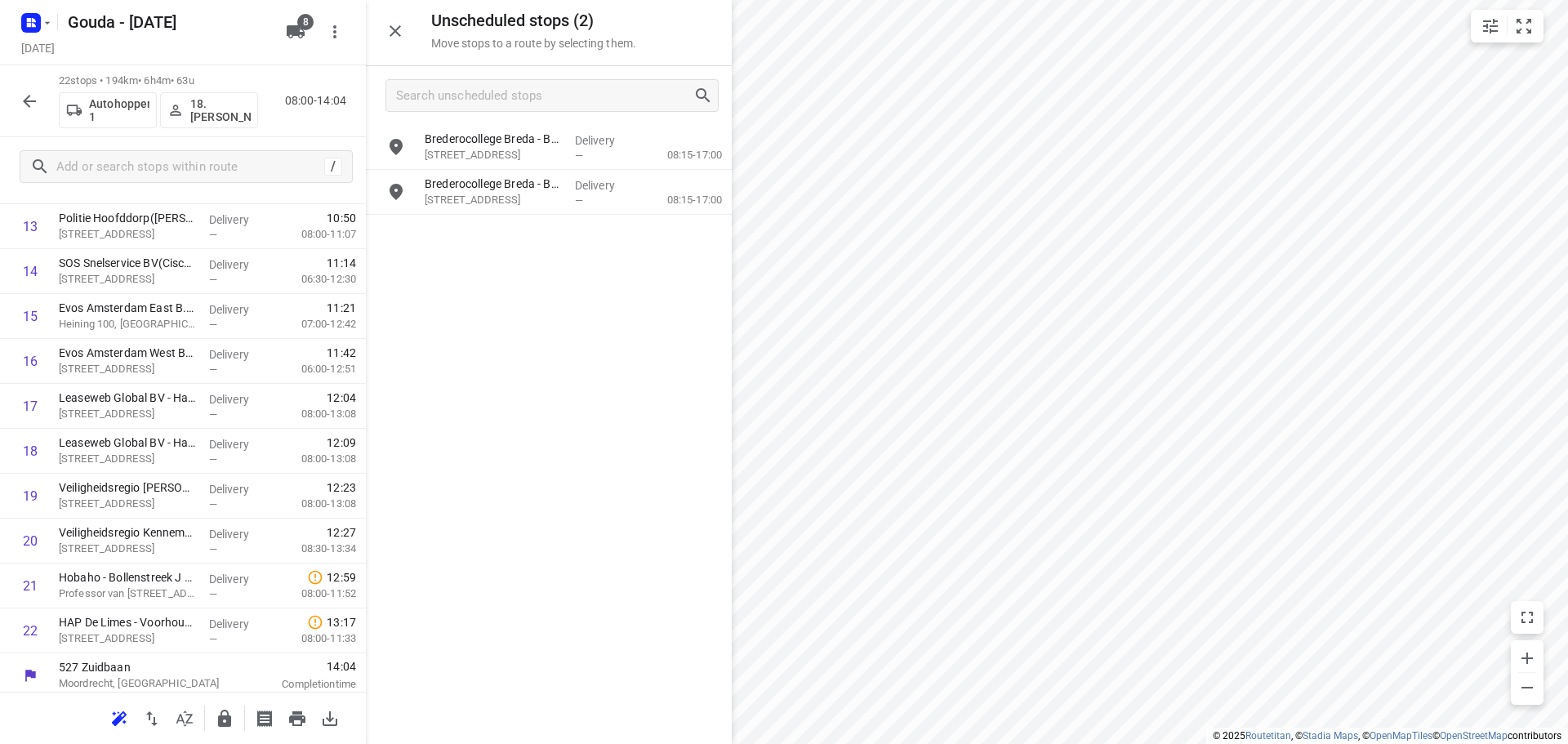
click at [212, 709] on button "button" at bounding box center [224, 718] width 33 height 33
click at [30, 99] on icon "button" at bounding box center [30, 101] width 20 height 20
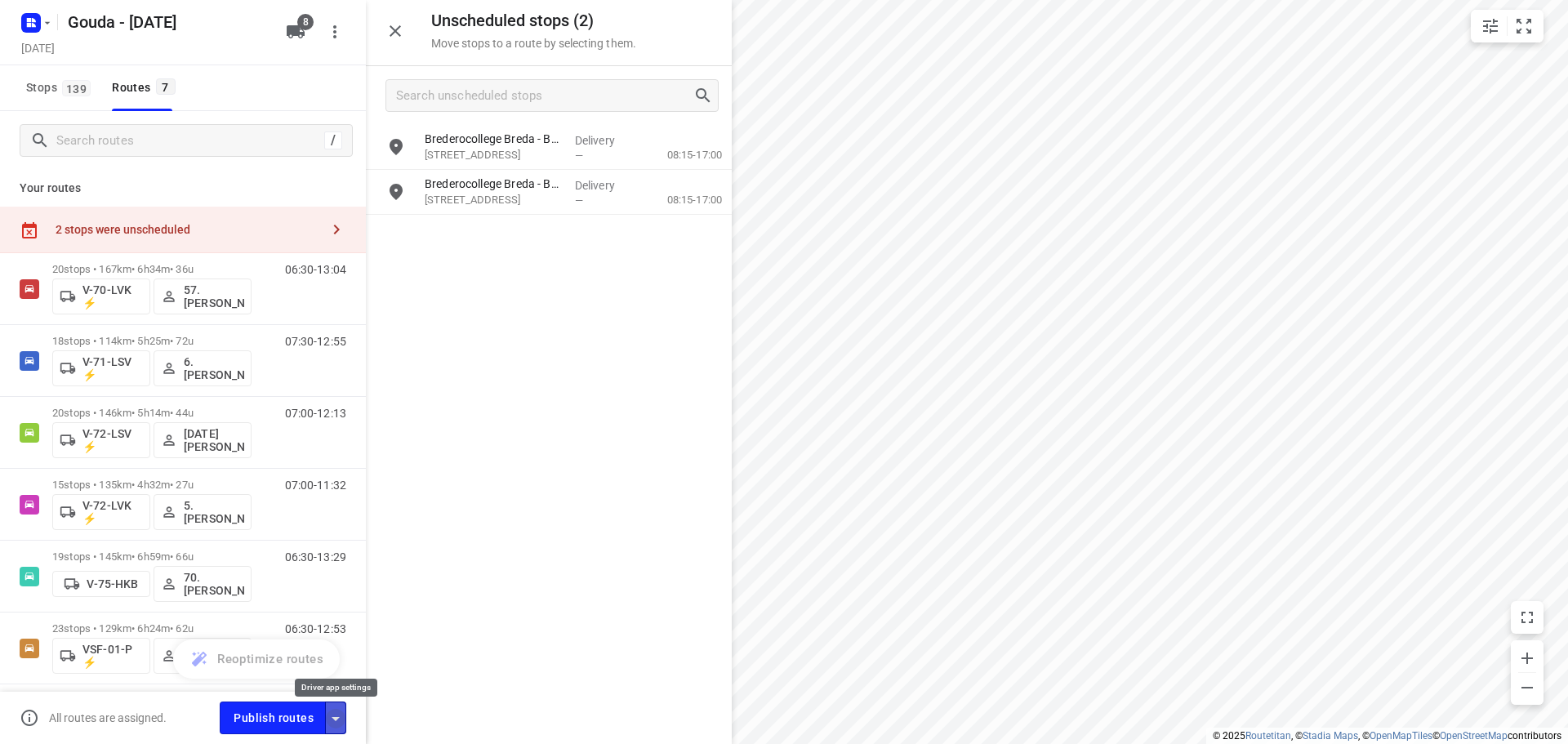
click at [337, 712] on icon "button" at bounding box center [336, 719] width 20 height 20
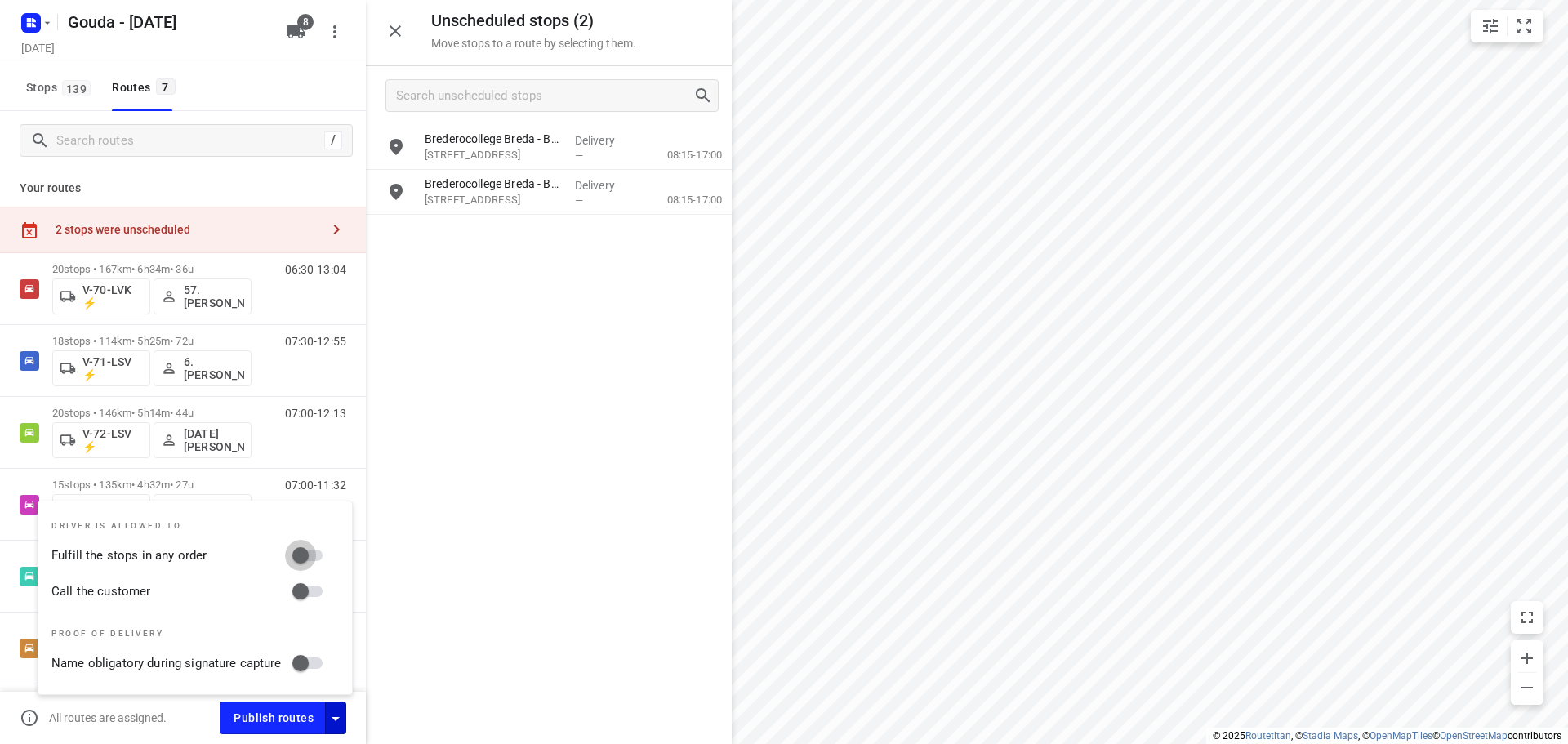
click at [313, 563] on input "Fulfill the stops in any order" at bounding box center [300, 556] width 94 height 32
click at [318, 607] on div "Driver is allowed to Fulfill the stops in any order Call the customer Proof of …" at bounding box center [195, 598] width 313 height 193
click at [322, 591] on input "Call the customer" at bounding box center [300, 592] width 94 height 32
click at [523, 464] on div "Brederocollege Breda - Balmakersveld(Lisa Verstraeten) Balmakersveld 2, Breda D…" at bounding box center [548, 434] width 365 height 618
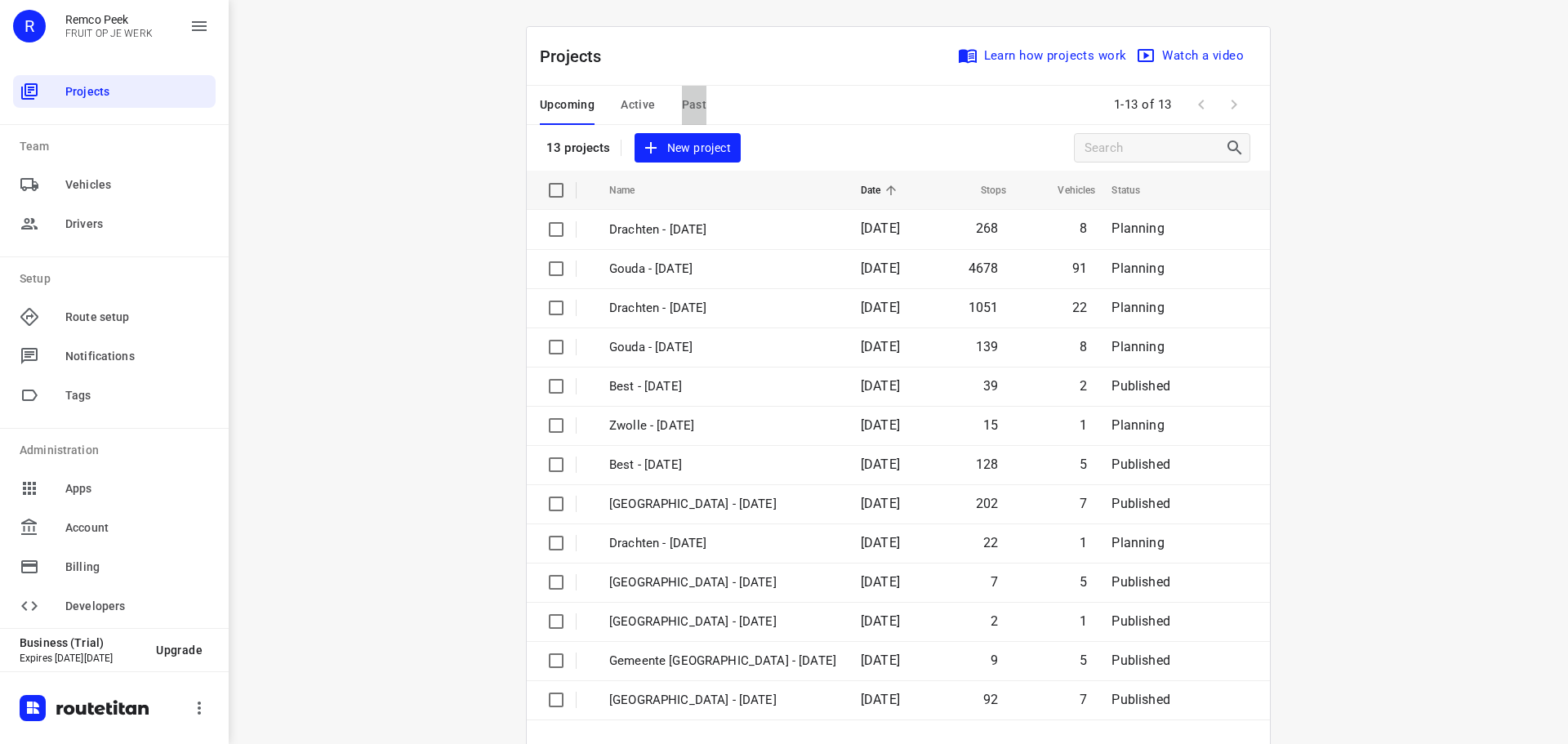
click at [682, 104] on span "Past" at bounding box center [694, 104] width 26 height 21
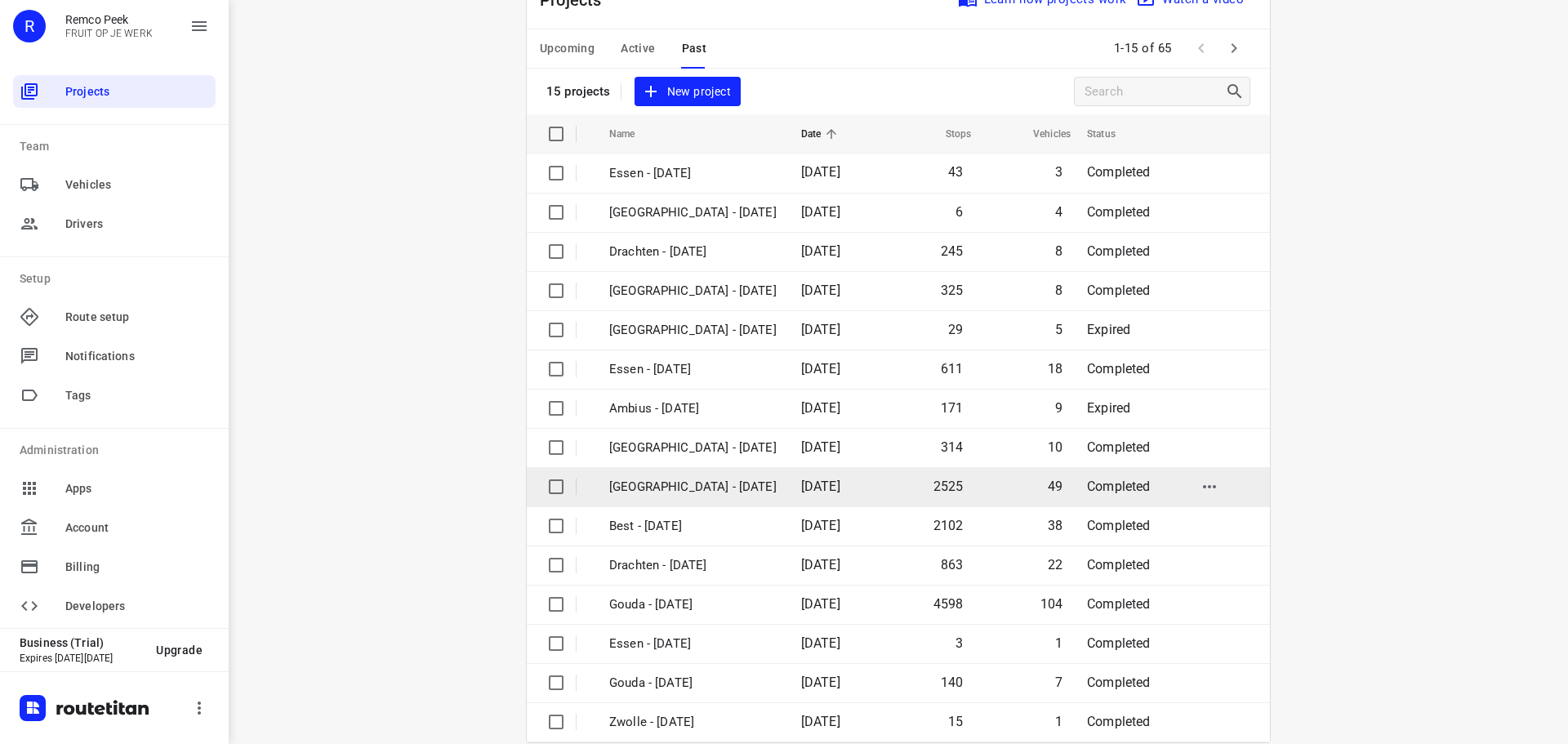
scroll to position [82, 0]
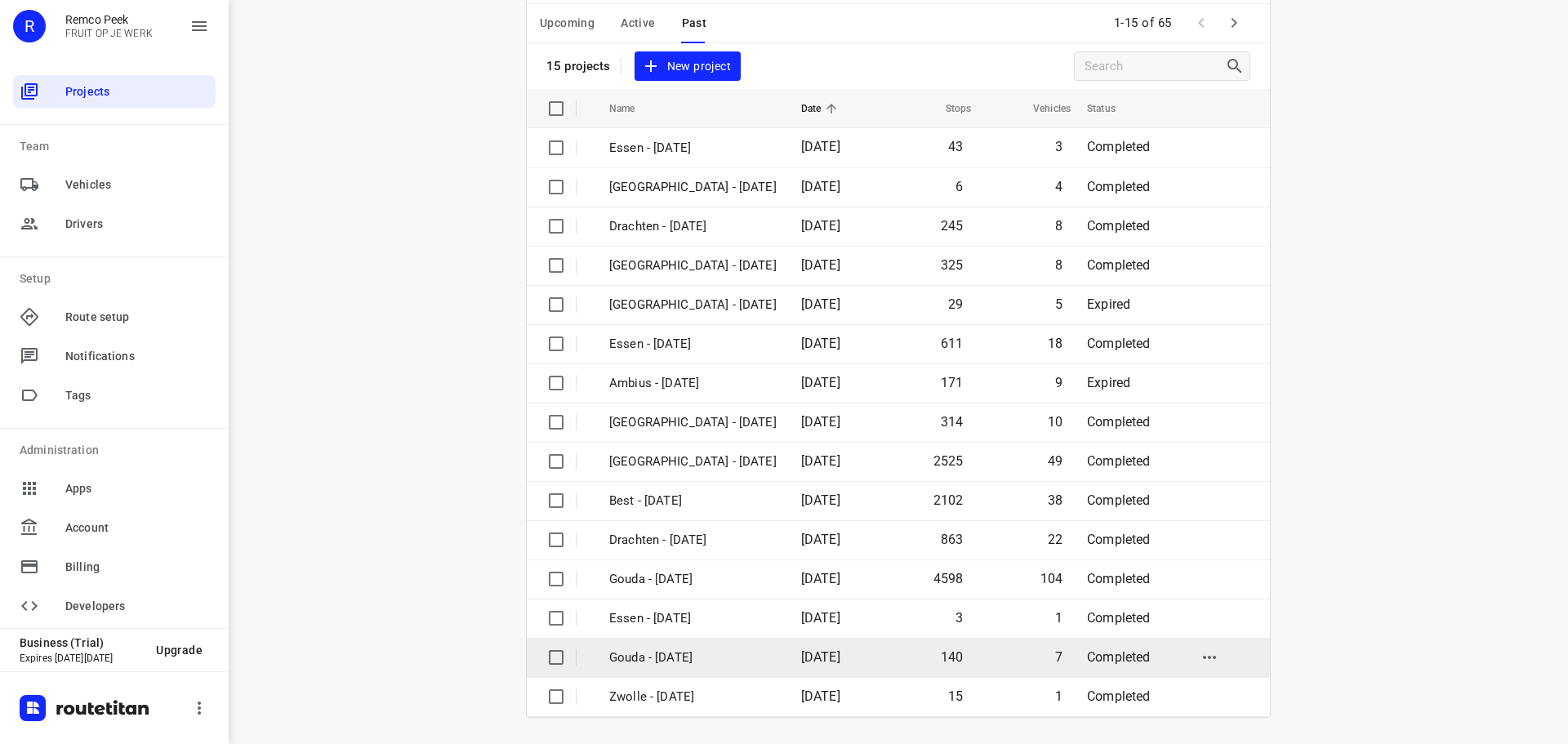
click at [670, 658] on p "Gouda - [DATE]" at bounding box center [693, 657] width 167 height 19
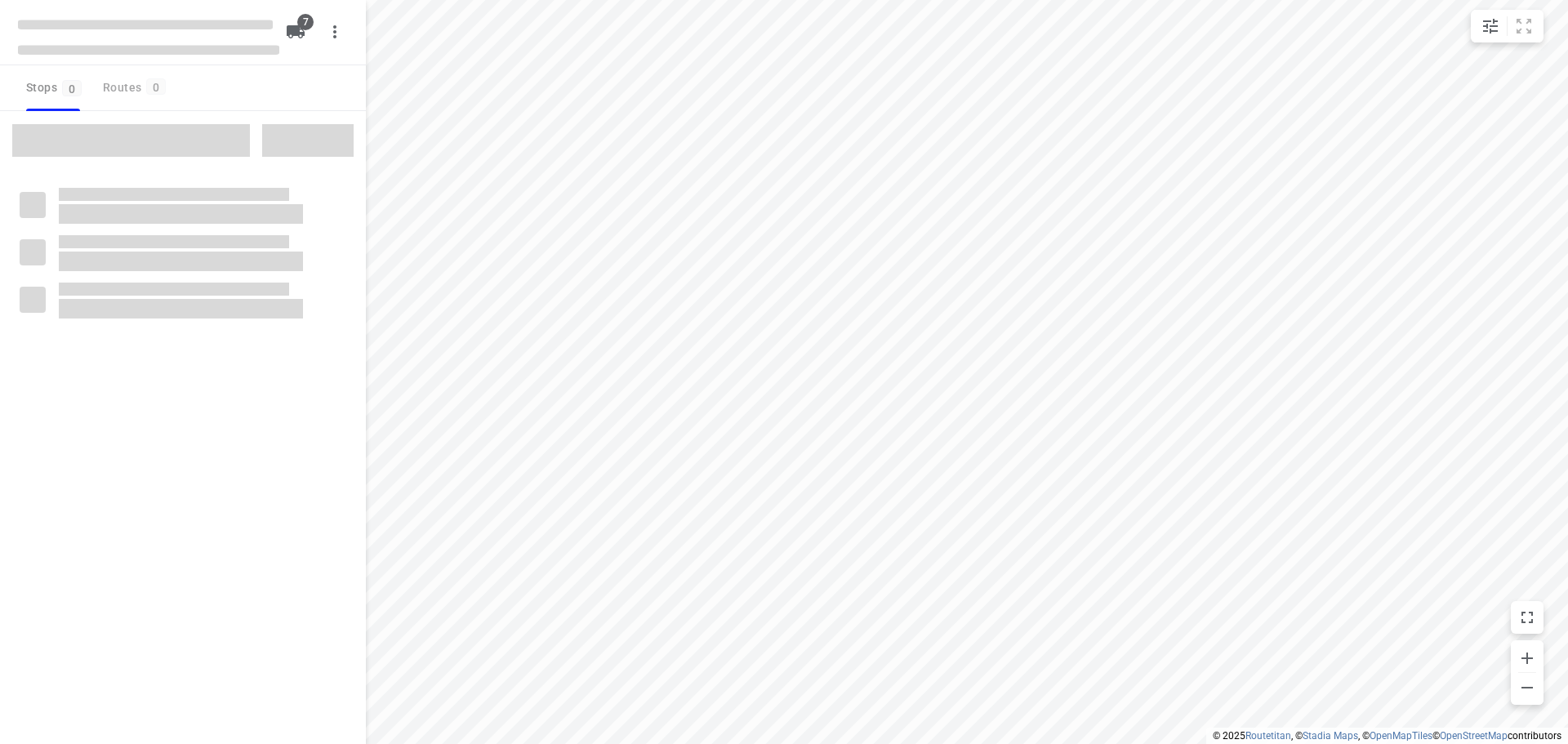
type input "distance"
